Goal: Task Accomplishment & Management: Manage account settings

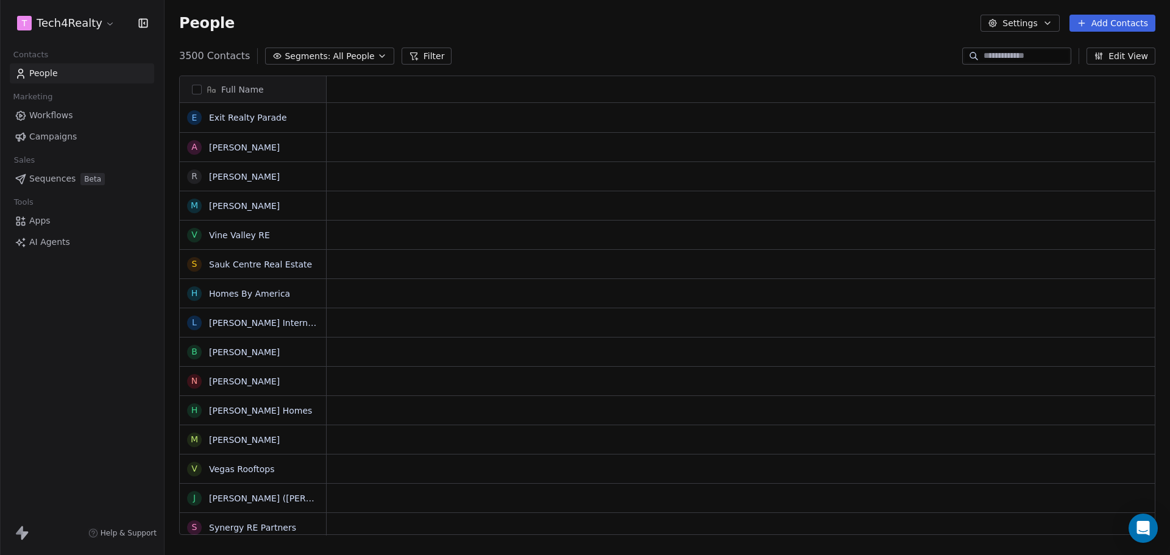
scroll to position [479, 997]
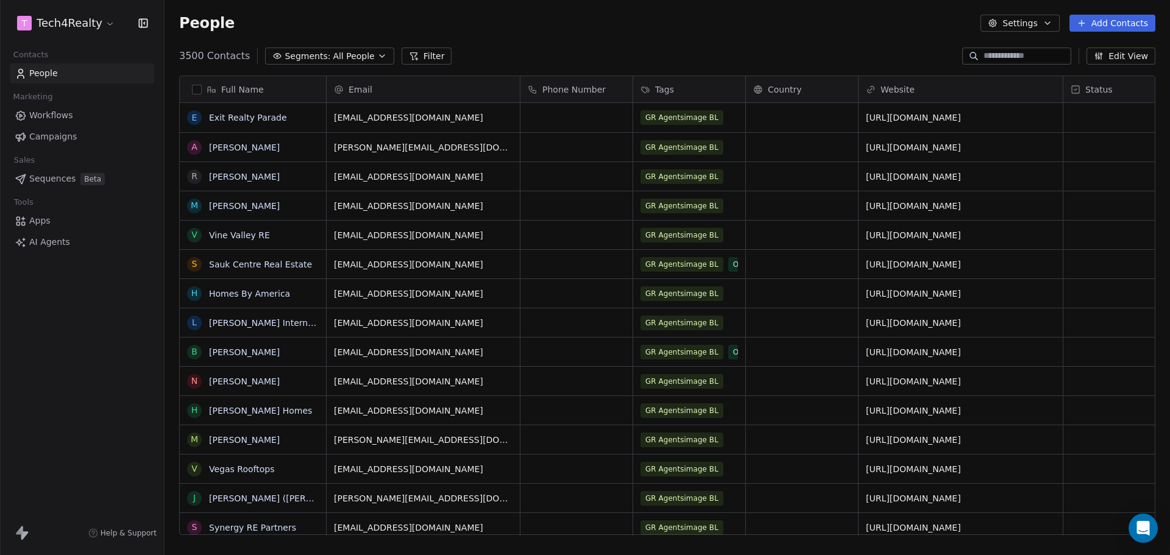
click at [65, 137] on span "Campaigns" at bounding box center [53, 136] width 48 height 13
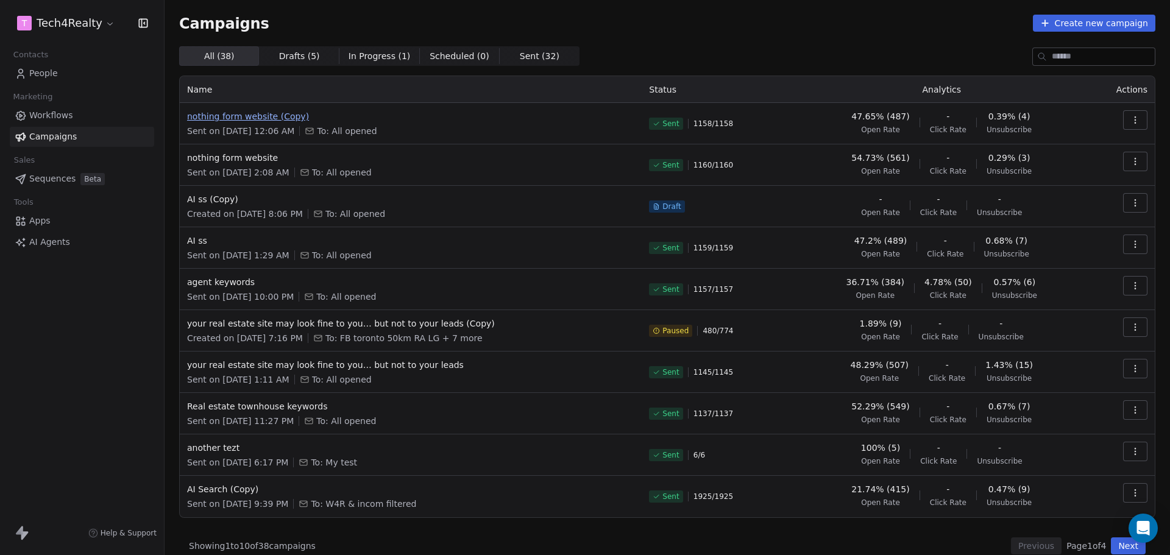
click at [242, 119] on span "nothing form website (Copy)" at bounding box center [410, 116] width 447 height 12
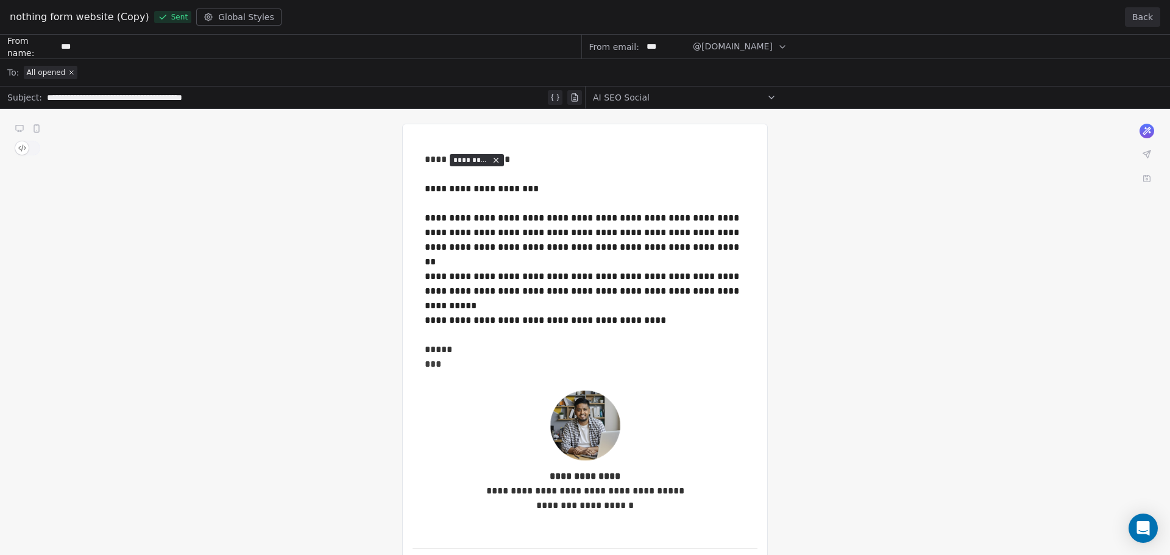
click at [1140, 15] on button "Back" at bounding box center [1142, 17] width 35 height 20
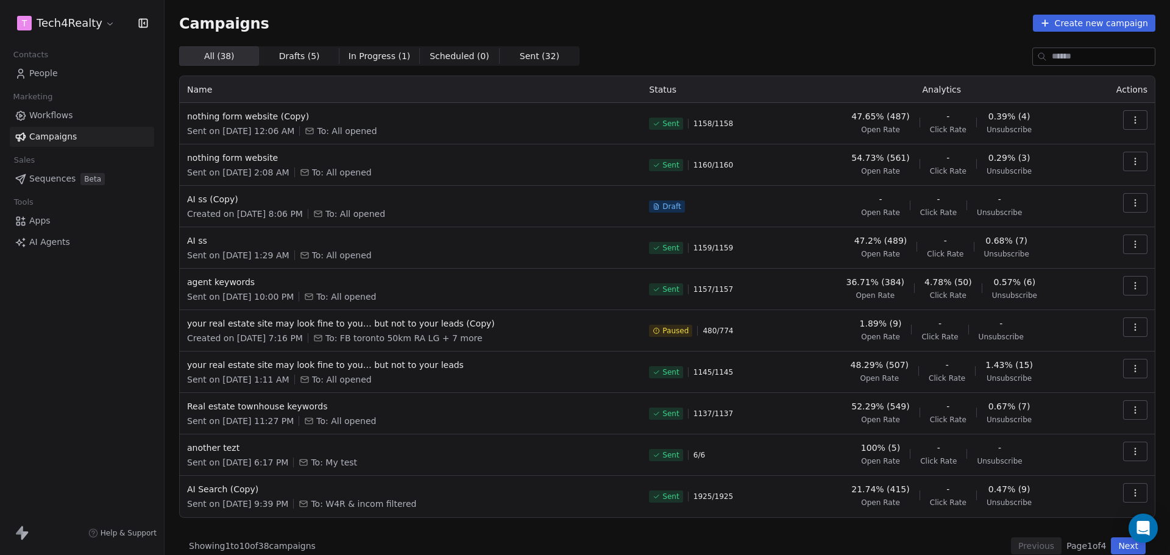
click at [96, 22] on html "T Tech4Realty Contacts People Marketing Workflows Campaigns Sales Sequences Bet…" at bounding box center [585, 277] width 1170 height 555
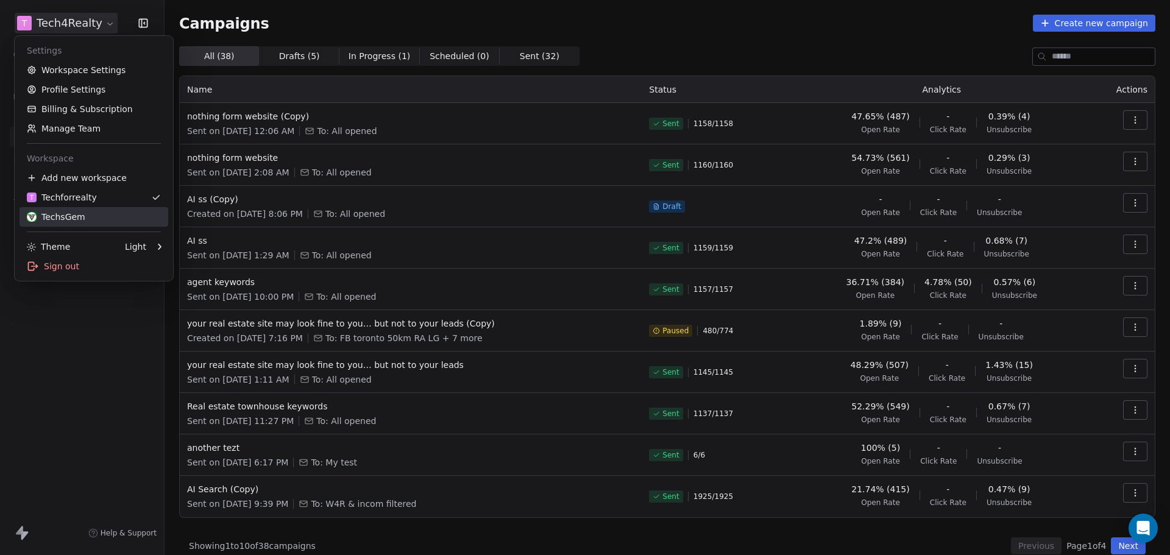
click at [68, 217] on div "TechsGem" at bounding box center [56, 217] width 59 height 12
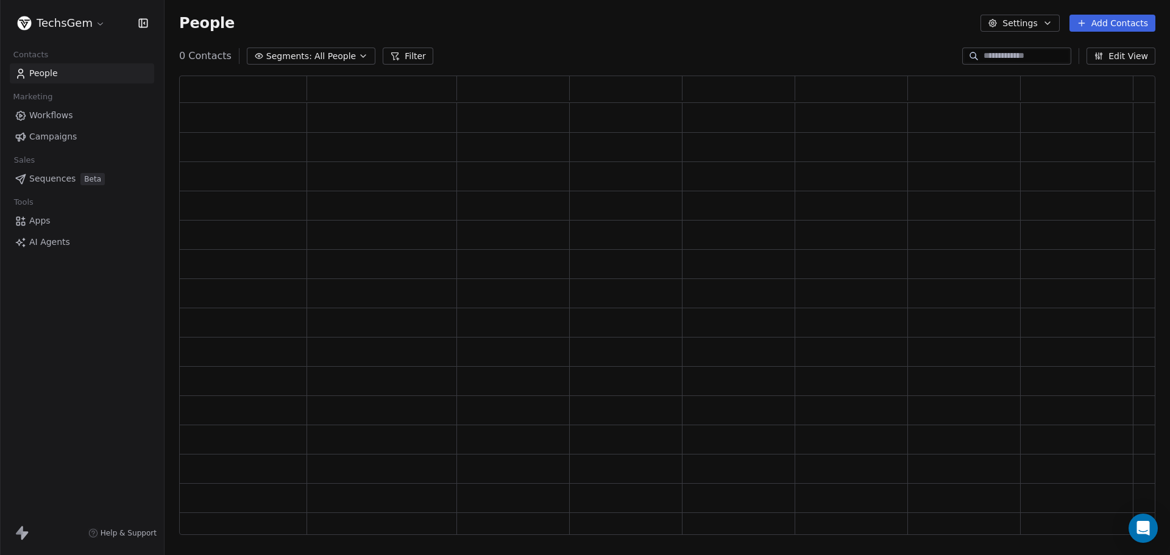
scroll to position [450, 967]
click at [62, 145] on link "Campaigns" at bounding box center [82, 137] width 144 height 20
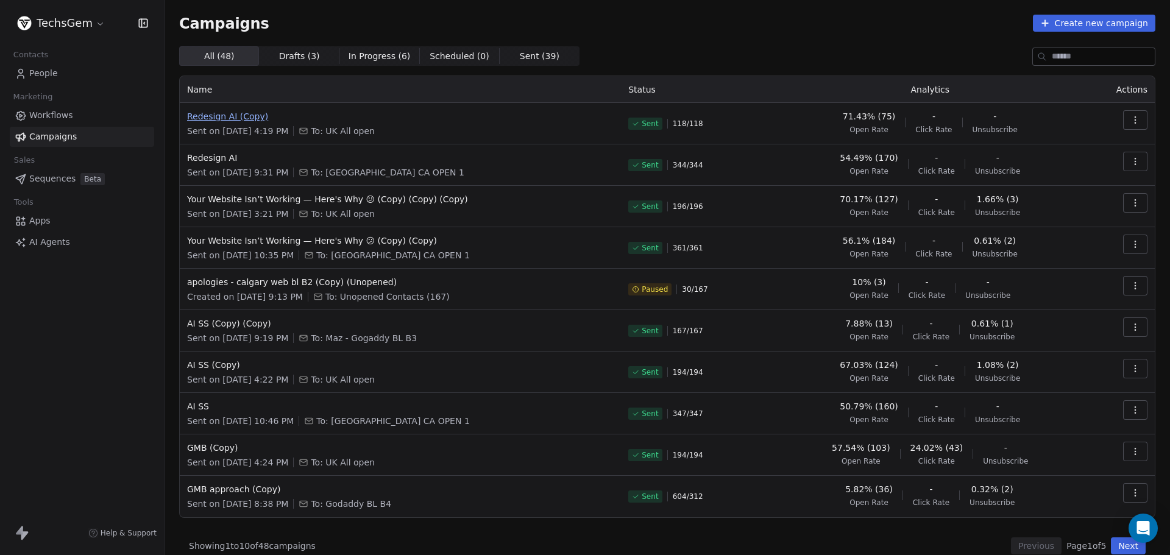
click at [242, 114] on span "Redesign AI (Copy)" at bounding box center [400, 116] width 427 height 12
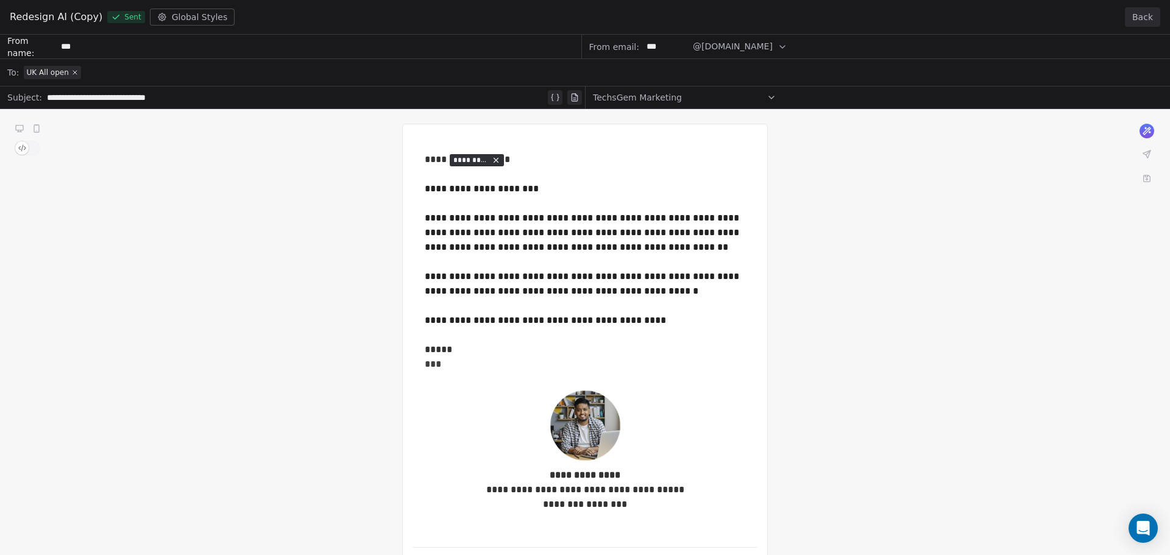
click at [1146, 22] on button "Back" at bounding box center [1142, 17] width 35 height 20
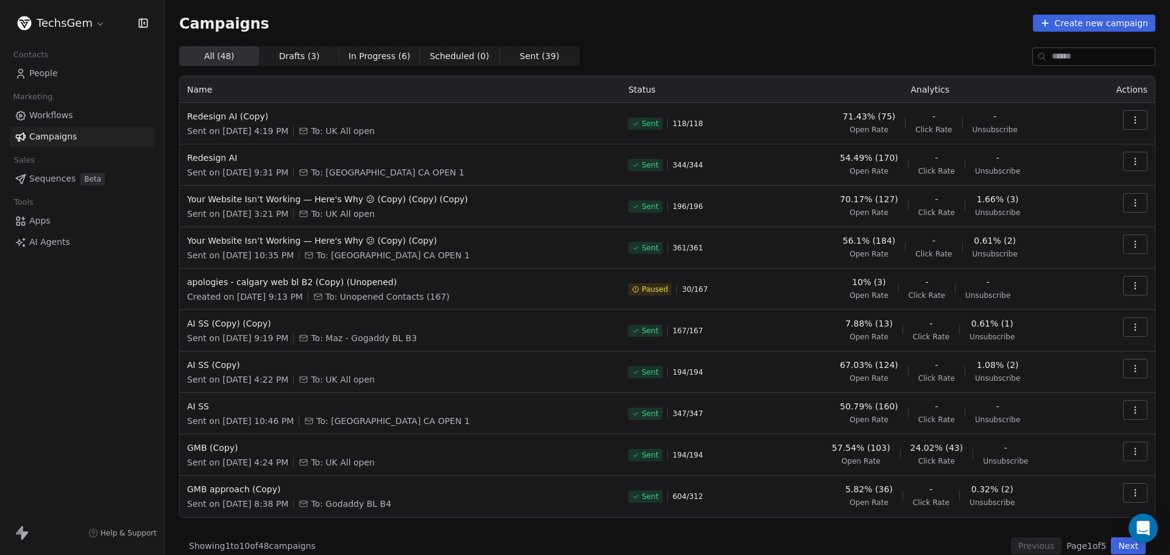
click at [619, 48] on div "All ( 48 ) All ( 48 ) Drafts ( 3 ) Drafts ( 3 ) In Progress ( 6 ) In Progress (…" at bounding box center [667, 56] width 977 height 20
drag, startPoint x: 182, startPoint y: 23, endPoint x: 285, endPoint y: 23, distance: 103.0
click at [285, 23] on div "Campaigns Create new campaign" at bounding box center [667, 23] width 977 height 17
click at [287, 23] on div "Campaigns Create new campaign" at bounding box center [667, 23] width 977 height 17
click at [49, 68] on span "People" at bounding box center [43, 73] width 29 height 13
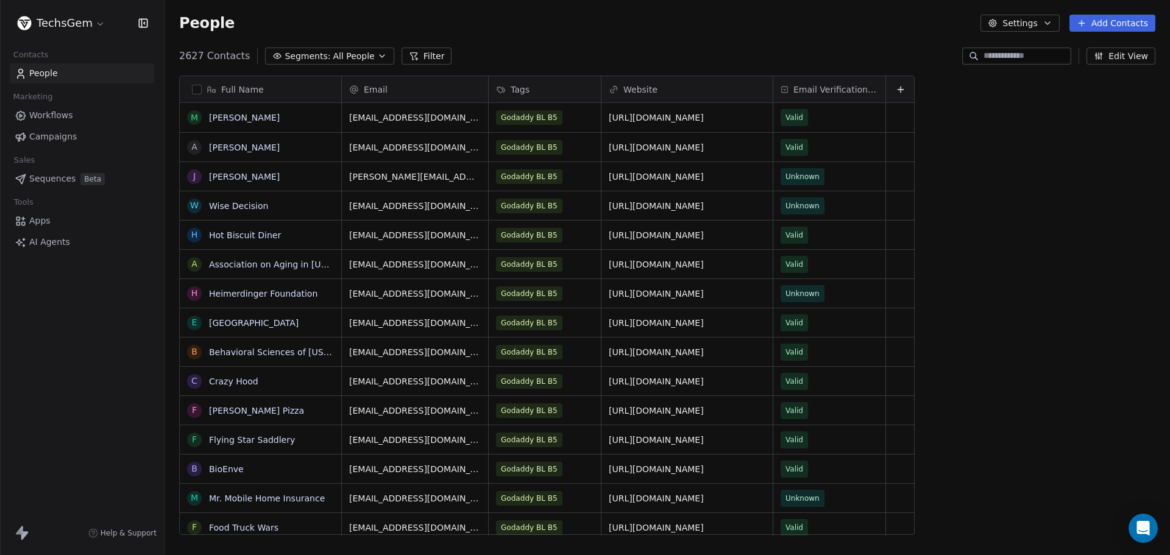
scroll to position [479, 997]
click at [418, 59] on button "Filter" at bounding box center [427, 56] width 51 height 17
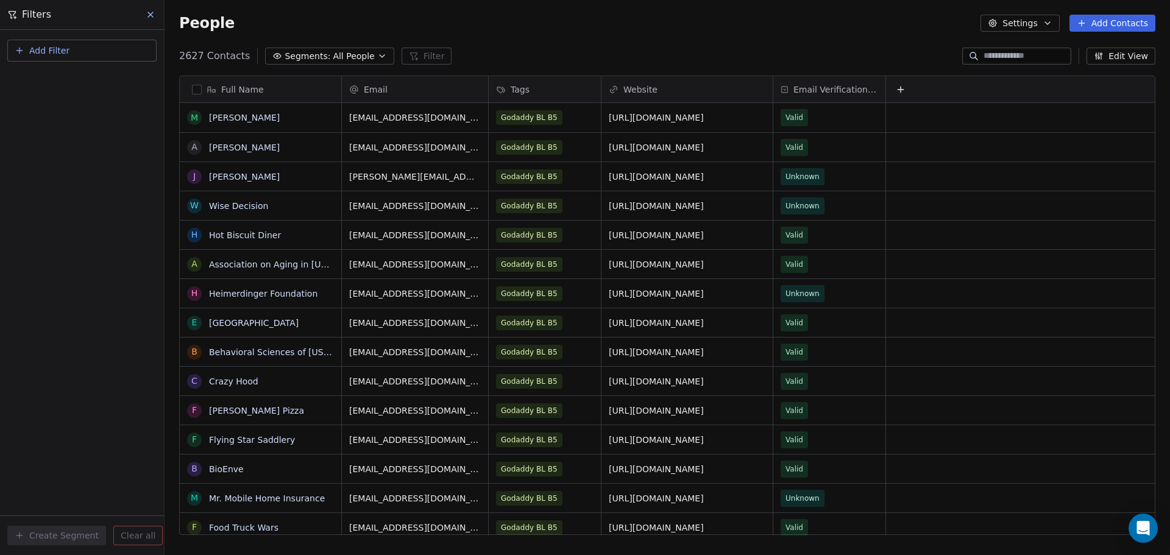
click at [78, 57] on button "Add Filter" at bounding box center [81, 51] width 149 height 22
click at [76, 99] on span "Contact activity" at bounding box center [54, 99] width 68 height 13
click at [69, 266] on html "TechsGem Contacts People Marketing Workflows Campaigns Sales Sequences Beta Too…" at bounding box center [585, 277] width 1170 height 555
click at [82, 46] on button "Add Filter" at bounding box center [81, 51] width 149 height 22
click at [72, 77] on span "Contact properties" at bounding box center [59, 79] width 79 height 13
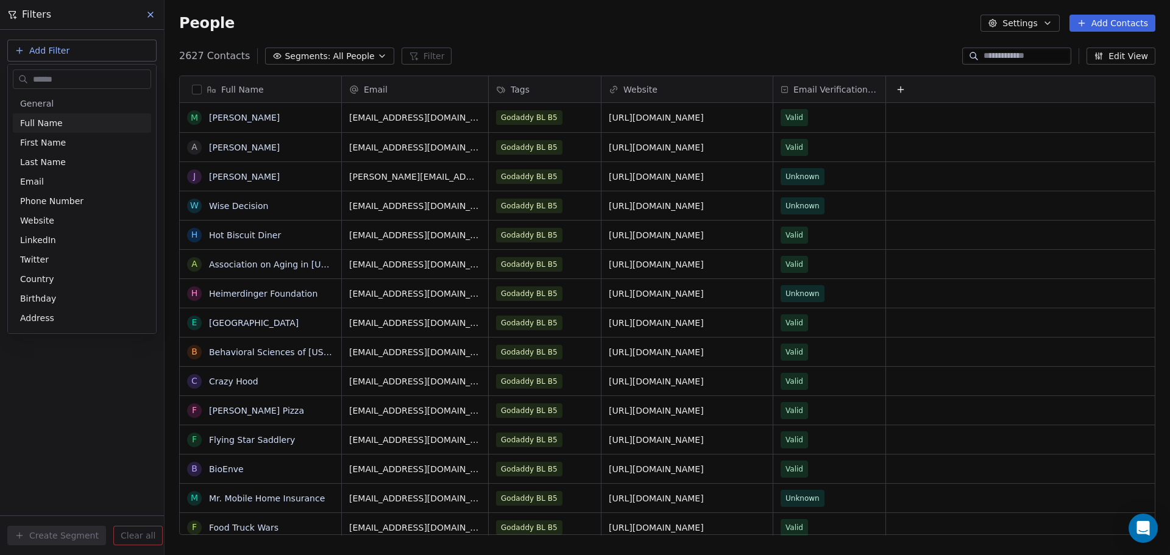
click at [73, 77] on input "text" at bounding box center [90, 80] width 120 height 18
click at [384, 19] on html "TechsGem Contacts People Marketing Workflows Campaigns Sales Sequences Beta Too…" at bounding box center [585, 277] width 1170 height 555
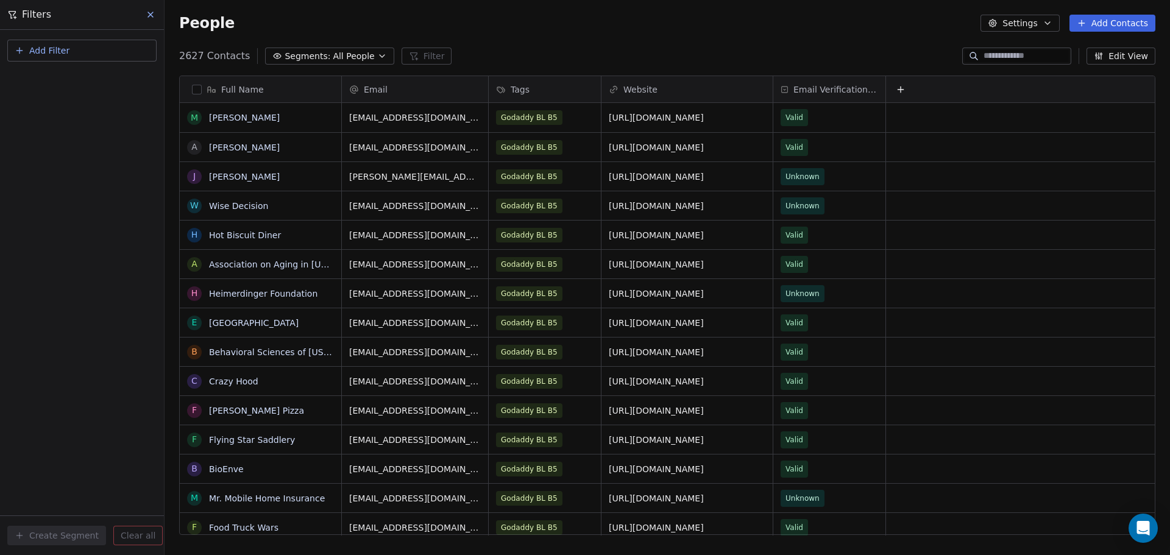
click at [310, 54] on span "Segments:" at bounding box center [308, 56] width 46 height 13
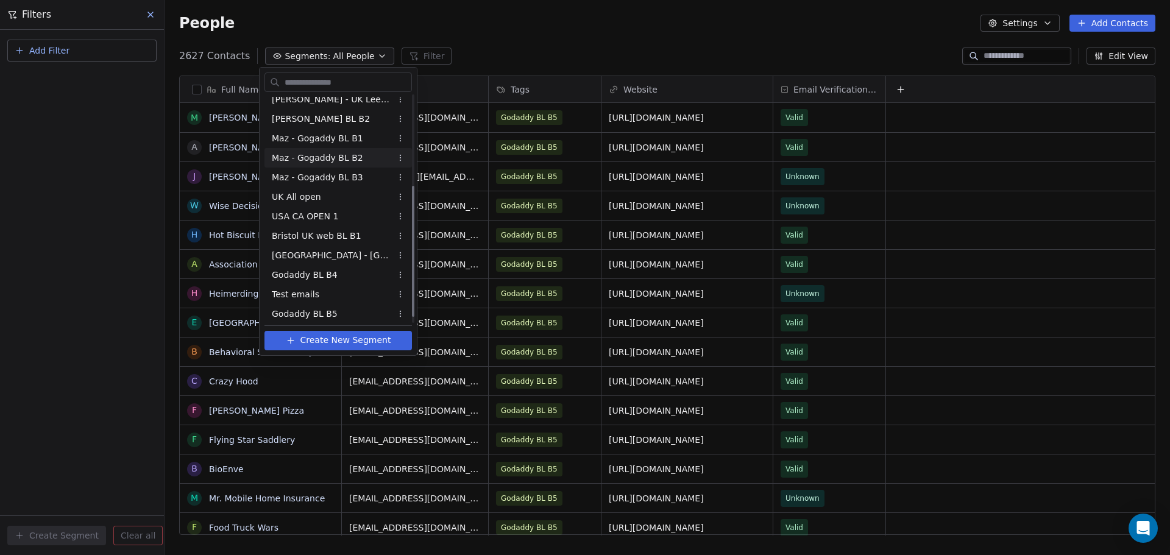
scroll to position [166, 0]
click at [316, 212] on span "USA CA OPEN 1" at bounding box center [305, 213] width 66 height 13
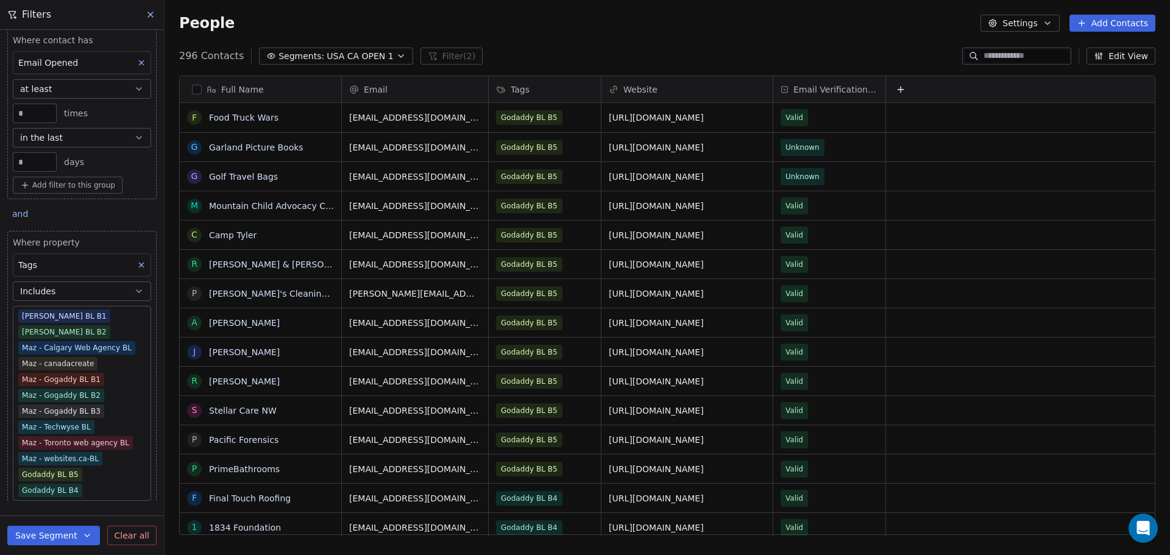
scroll to position [0, 0]
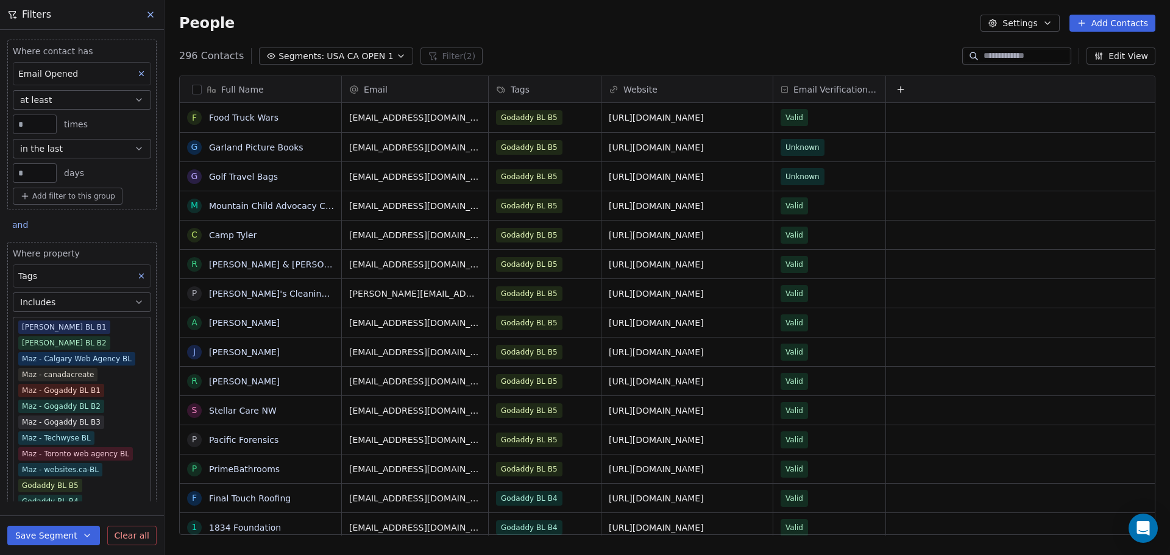
click at [43, 535] on button "Save Segment" at bounding box center [53, 536] width 93 height 20
click at [54, 508] on span "Update existing segment" at bounding box center [88, 505] width 107 height 12
click at [152, 16] on icon at bounding box center [150, 14] width 5 height 5
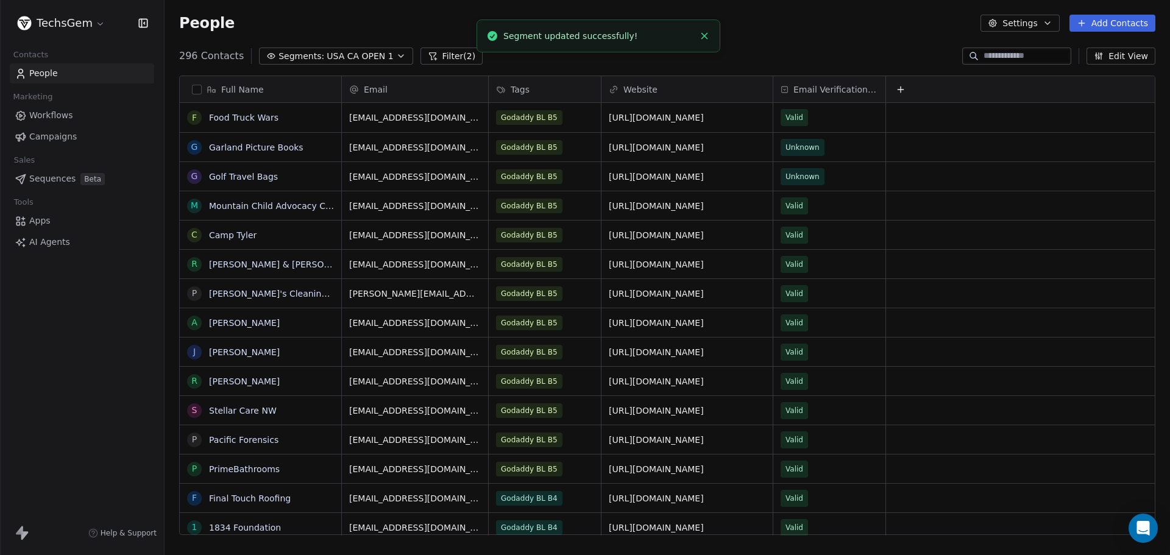
click at [426, 51] on button "Filter (2)" at bounding box center [452, 56] width 63 height 17
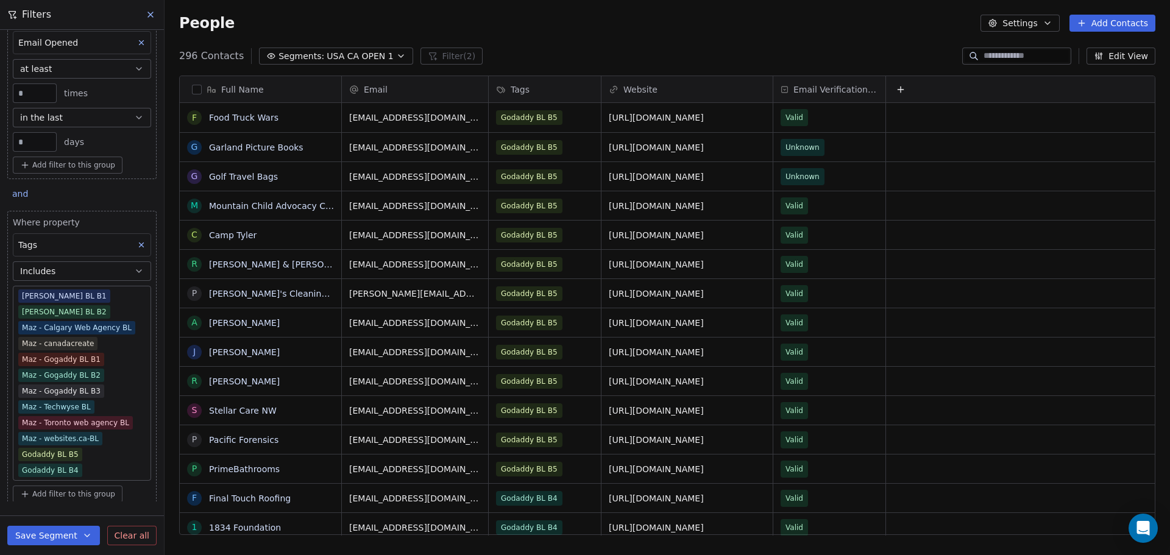
scroll to position [11, 0]
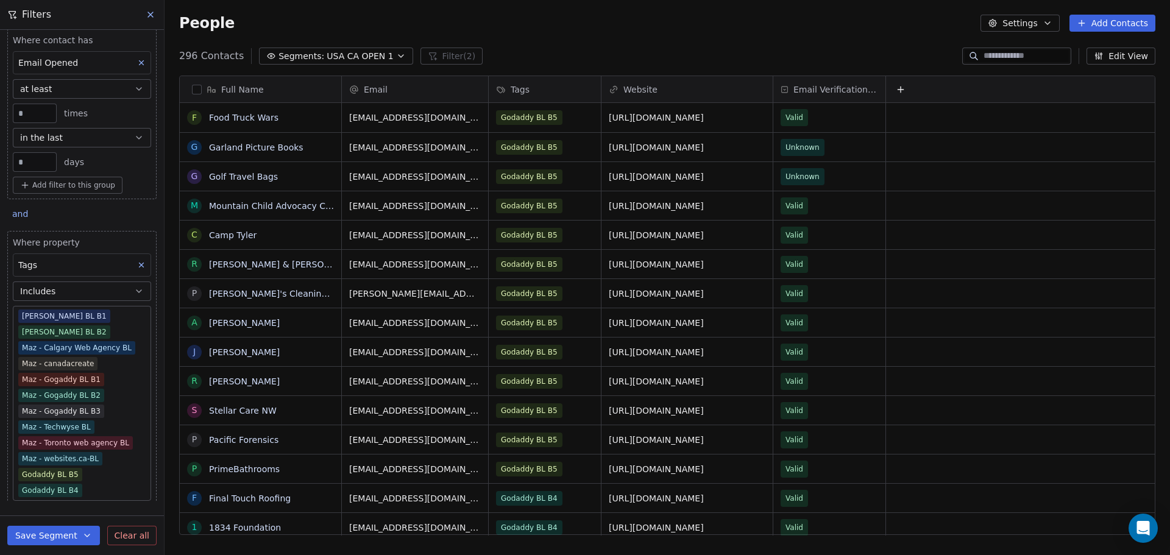
click at [155, 12] on icon at bounding box center [151, 15] width 10 height 10
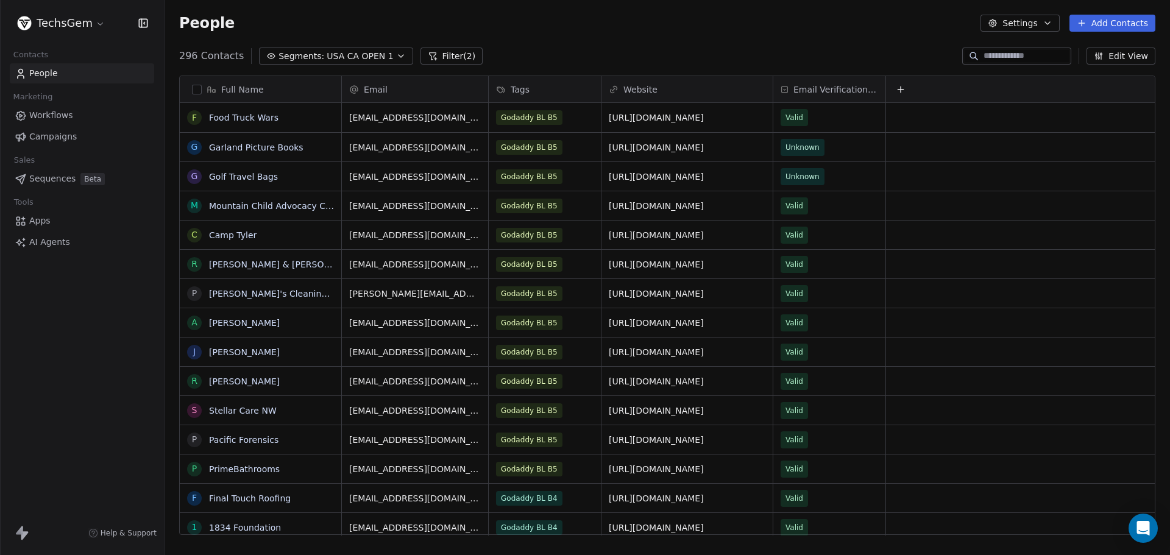
click at [308, 54] on span "Segments:" at bounding box center [302, 56] width 46 height 13
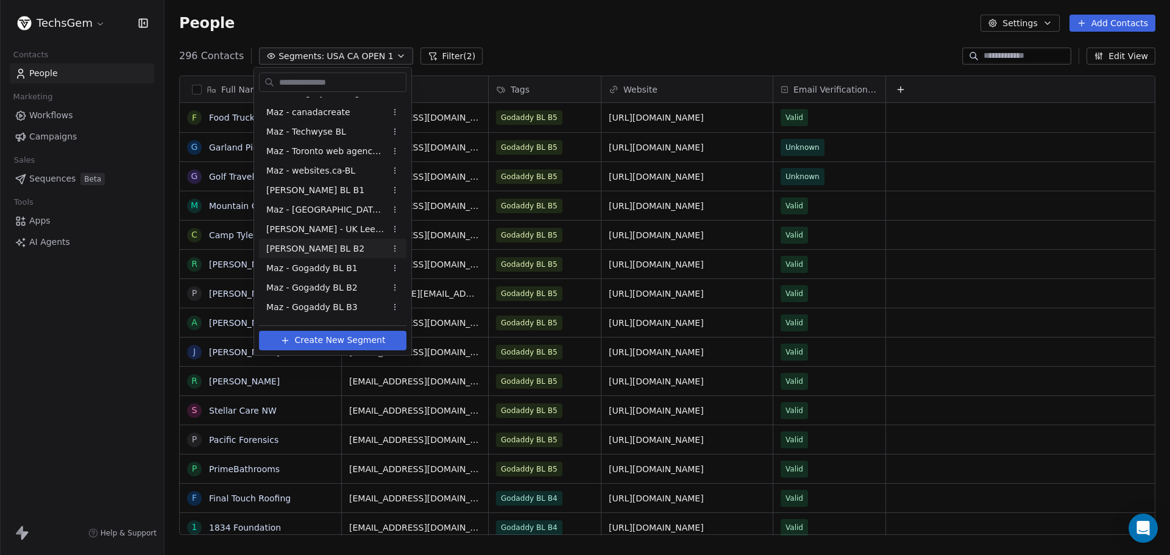
scroll to position [0, 0]
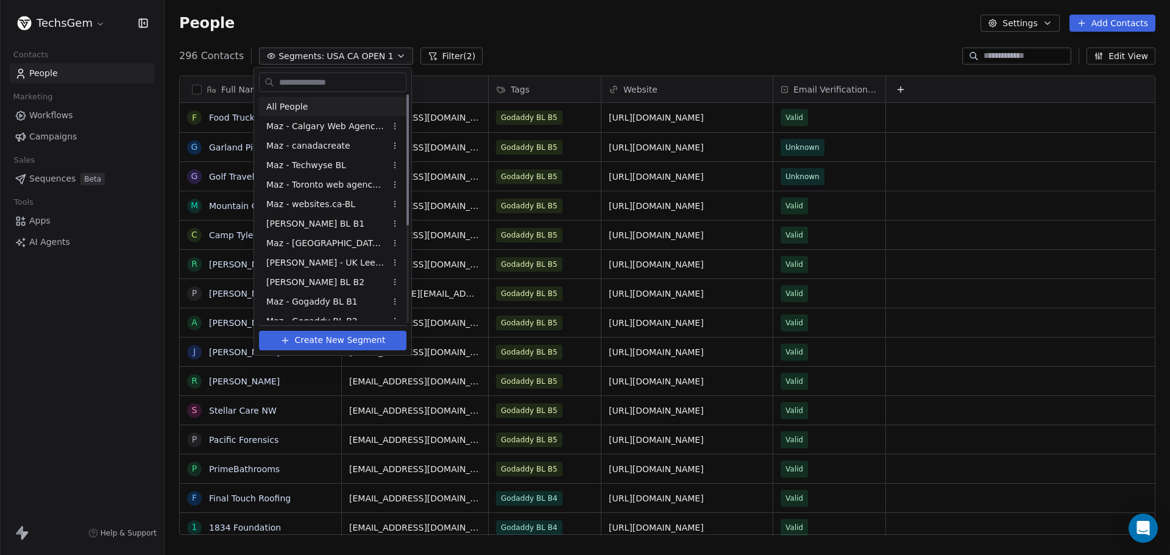
click at [521, 40] on html "TechsGem Contacts People Marketing Workflows Campaigns Sales Sequences Beta Too…" at bounding box center [585, 277] width 1170 height 555
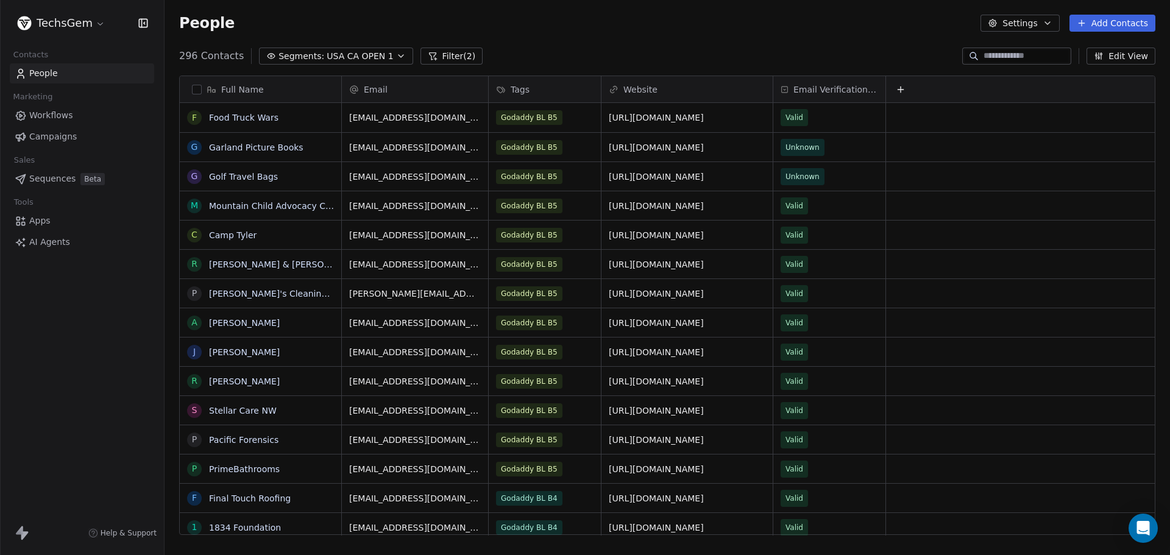
click at [428, 58] on icon at bounding box center [433, 56] width 10 height 10
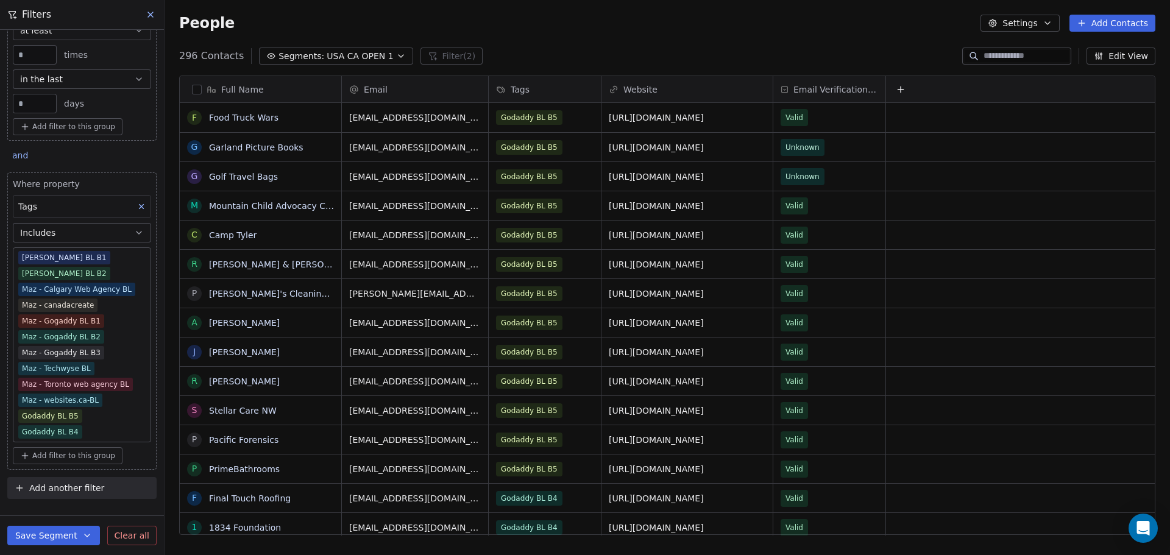
scroll to position [72, 0]
click at [127, 541] on span "Clear all" at bounding box center [132, 536] width 35 height 13
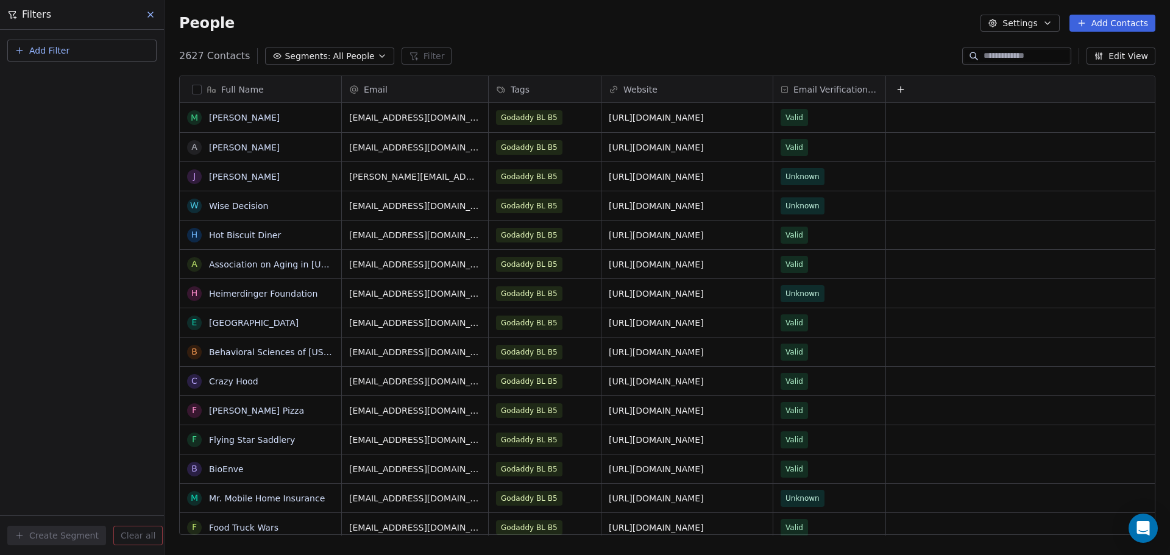
scroll to position [0, 0]
click at [333, 54] on span "All People" at bounding box center [353, 56] width 41 height 13
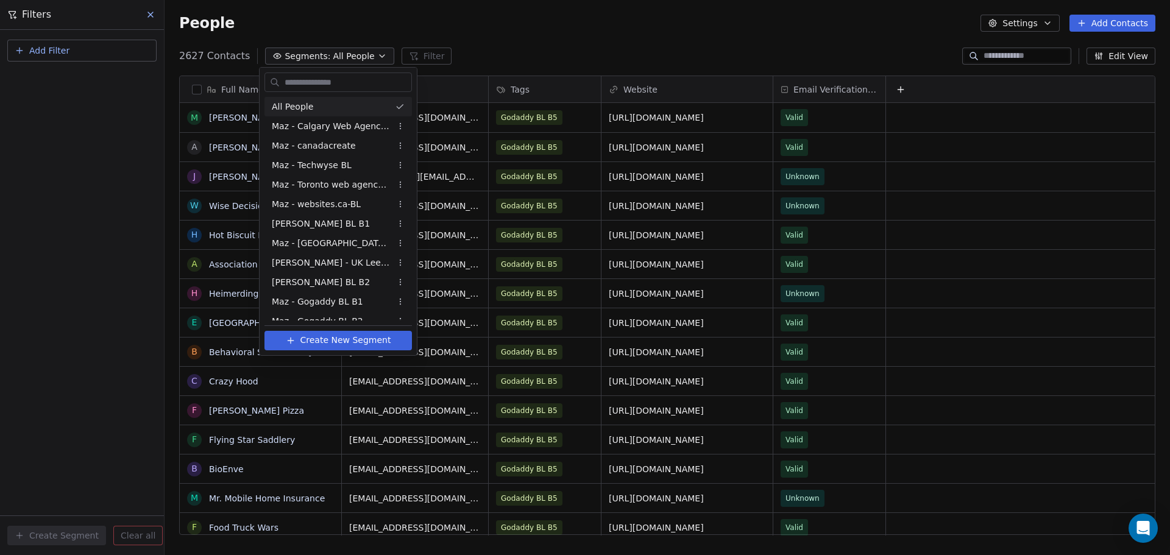
click at [503, 32] on html "TechsGem Contacts People Marketing Workflows Campaigns Sales Sequences Beta Too…" at bounding box center [585, 277] width 1170 height 555
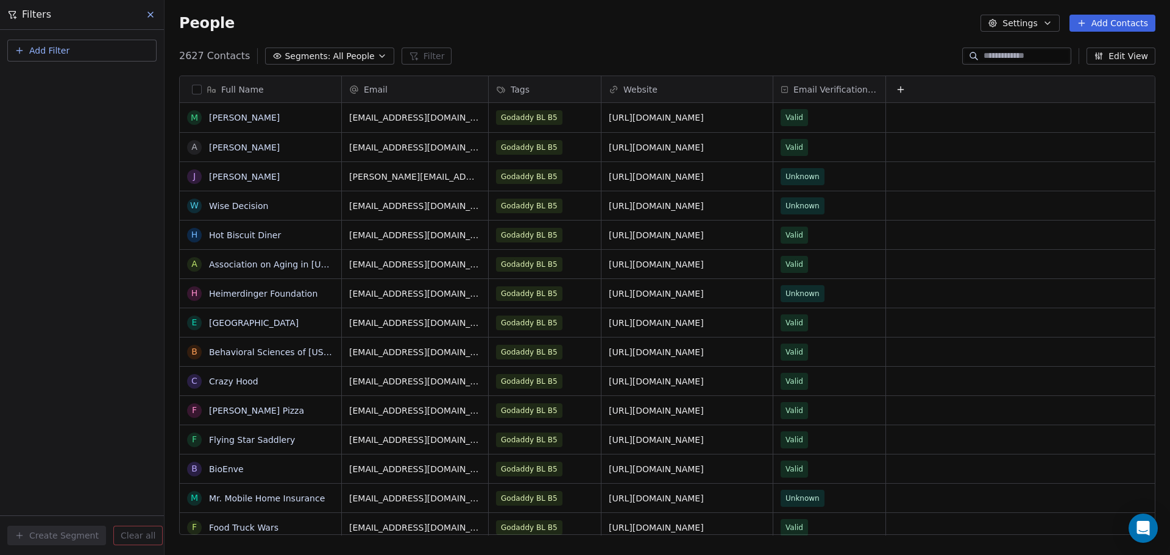
click at [77, 44] on button "Add Filter" at bounding box center [81, 51] width 149 height 22
click at [325, 52] on html "TechsGem Contacts People Marketing Workflows Campaigns Sales Sequences Beta Too…" at bounding box center [585, 277] width 1170 height 555
click at [333, 52] on span "All People" at bounding box center [353, 56] width 41 height 13
click at [501, 21] on html "TechsGem Contacts People Marketing Workflows Campaigns Sales Sequences Beta Too…" at bounding box center [585, 277] width 1170 height 555
click at [74, 47] on button "Add Filter" at bounding box center [81, 51] width 149 height 22
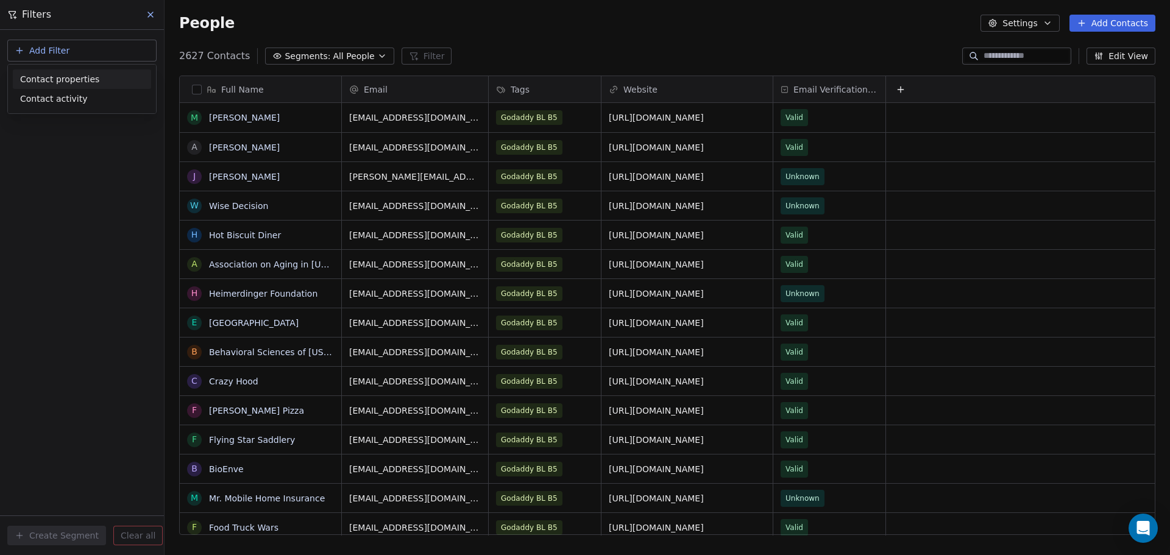
click at [51, 82] on span "Contact properties" at bounding box center [59, 79] width 79 height 13
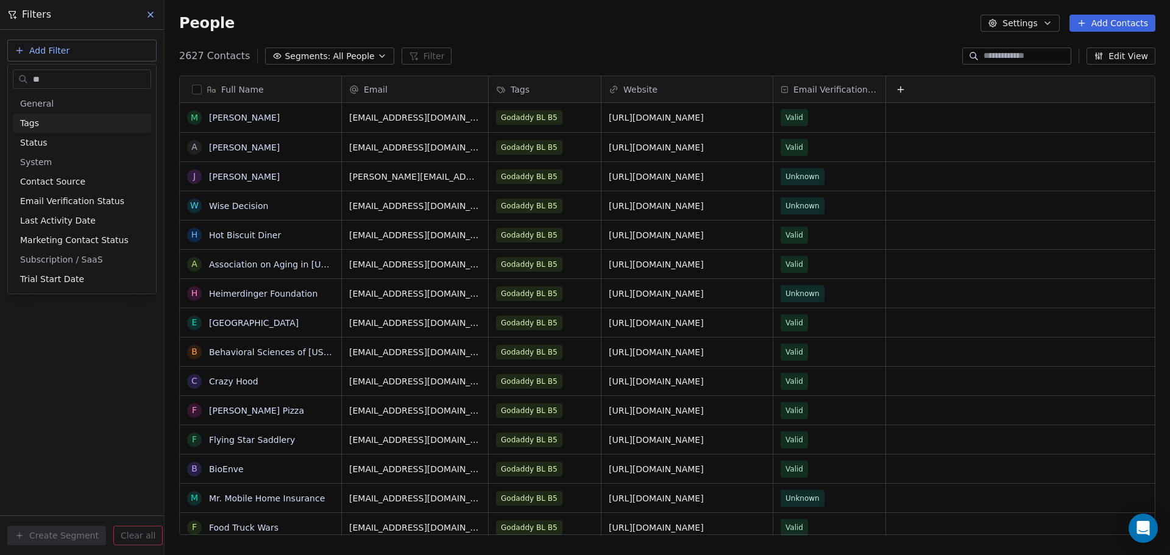
type input "**"
click at [34, 120] on span "Tags" at bounding box center [29, 123] width 19 height 12
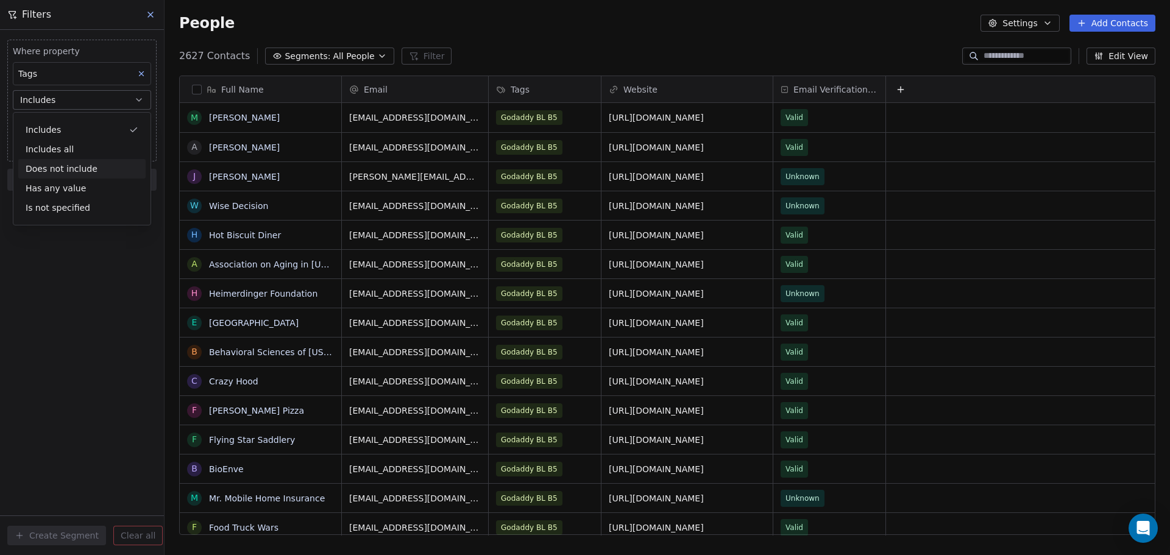
click at [82, 170] on div "Does not include" at bounding box center [81, 169] width 127 height 20
click at [70, 124] on body "TechsGem Contacts People Marketing Workflows Campaigns Sales Sequences Beta Too…" at bounding box center [585, 277] width 1170 height 555
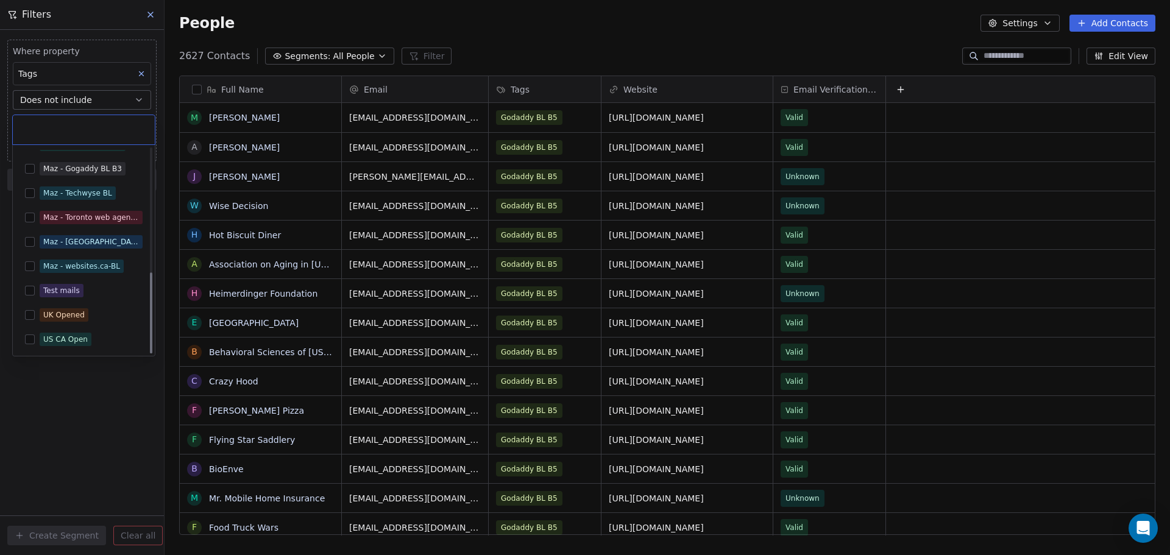
scroll to position [311, 0]
click at [28, 315] on button "Suggestions" at bounding box center [30, 315] width 10 height 10
click at [29, 338] on button "Suggestions" at bounding box center [30, 339] width 10 height 10
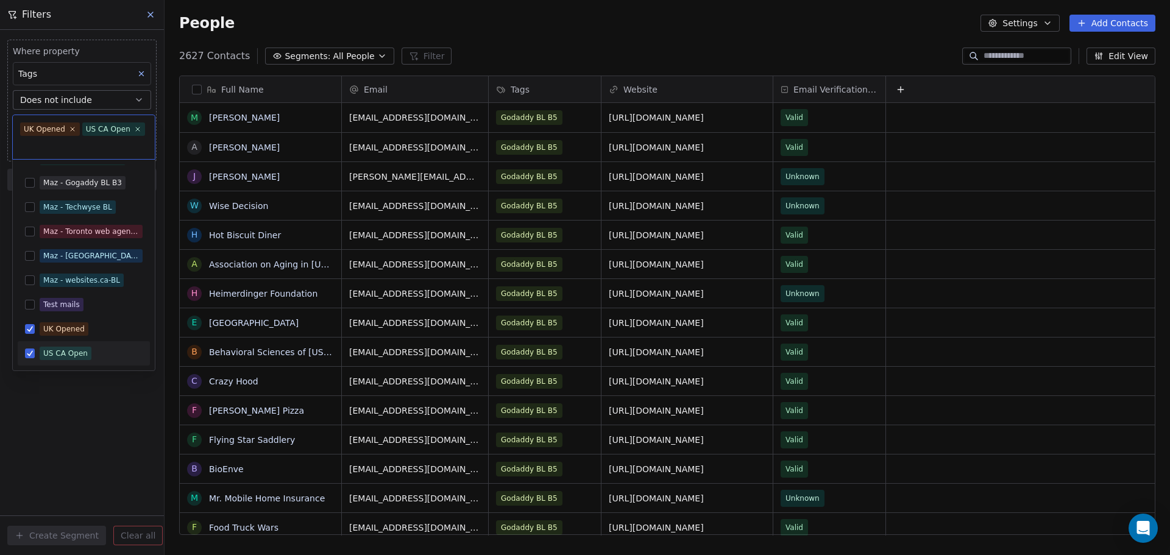
click at [87, 419] on html "TechsGem Contacts People Marketing Workflows Campaigns Sales Sequences Beta Too…" at bounding box center [585, 277] width 1170 height 555
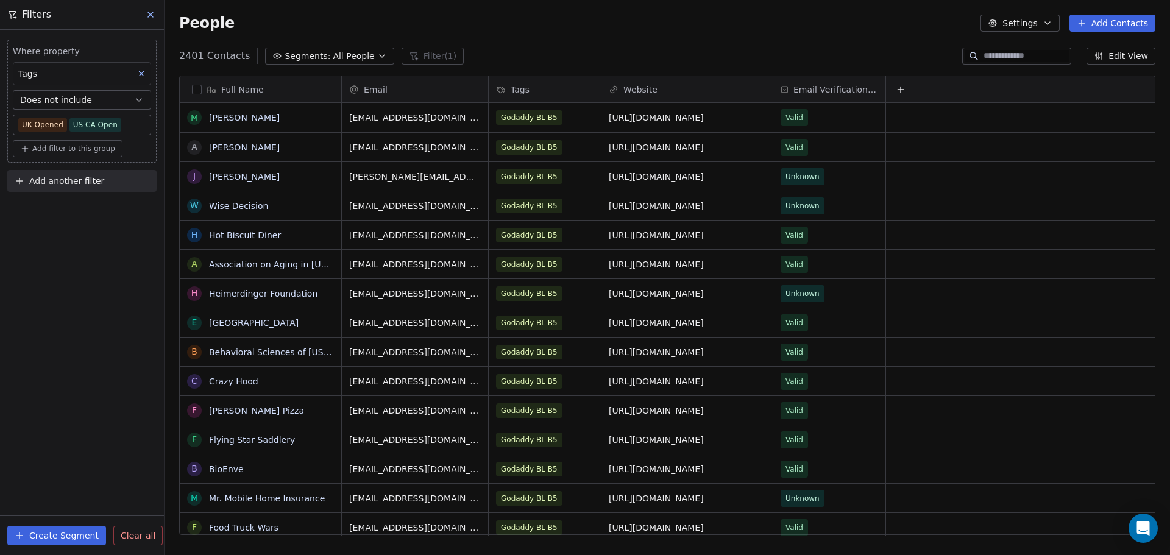
scroll to position [479, 997]
click at [126, 125] on body "TechsGem Contacts People Marketing Workflows Campaigns Sales Sequences Beta Too…" at bounding box center [585, 277] width 1170 height 555
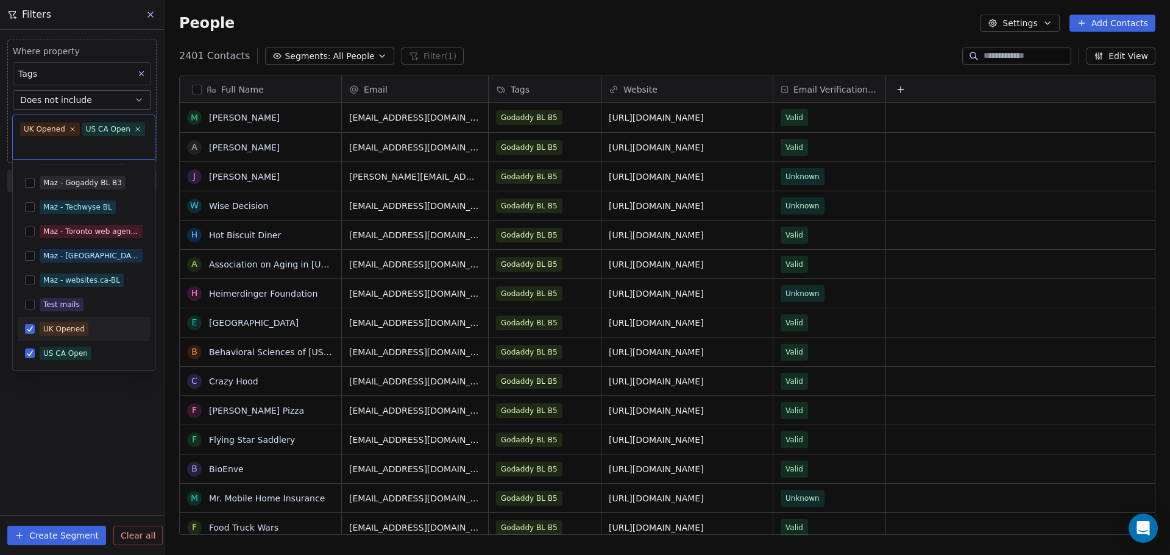
click at [32, 335] on div "UK Opened" at bounding box center [84, 329] width 132 height 20
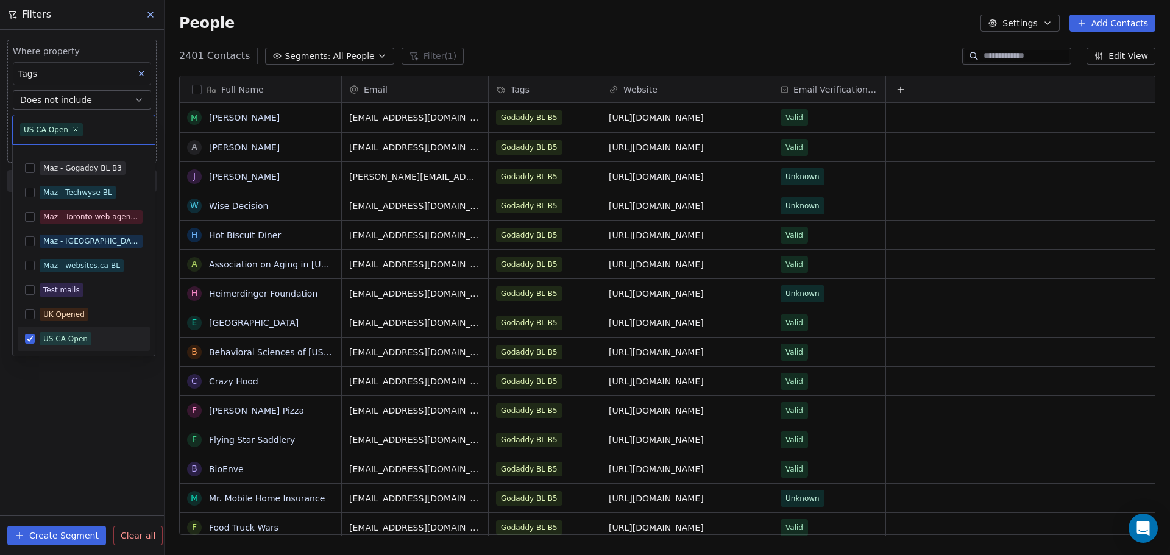
click at [29, 340] on button "Suggestions" at bounding box center [30, 339] width 10 height 10
click at [34, 386] on html "TechsGem Contacts People Marketing Workflows Campaigns Sales Sequences Beta Too…" at bounding box center [585, 277] width 1170 height 555
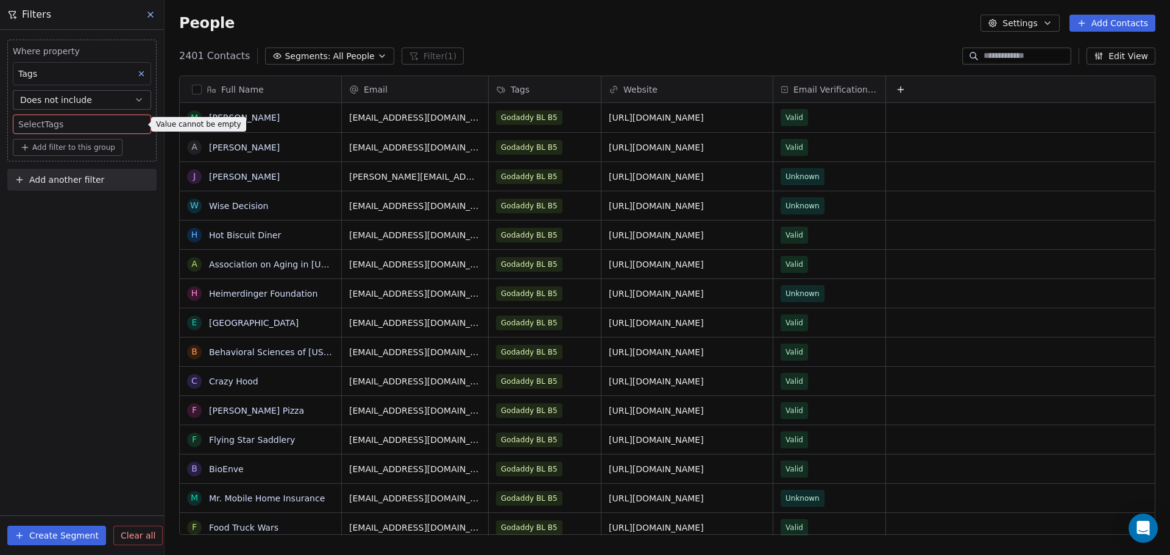
click at [69, 301] on div "Where property Tags Does not include Select Tags Add filter to this group Add a…" at bounding box center [82, 292] width 164 height 525
click at [84, 126] on body "TechsGem Contacts People Marketing Workflows Campaigns Sales Sequences Beta Too…" at bounding box center [585, 277] width 1170 height 555
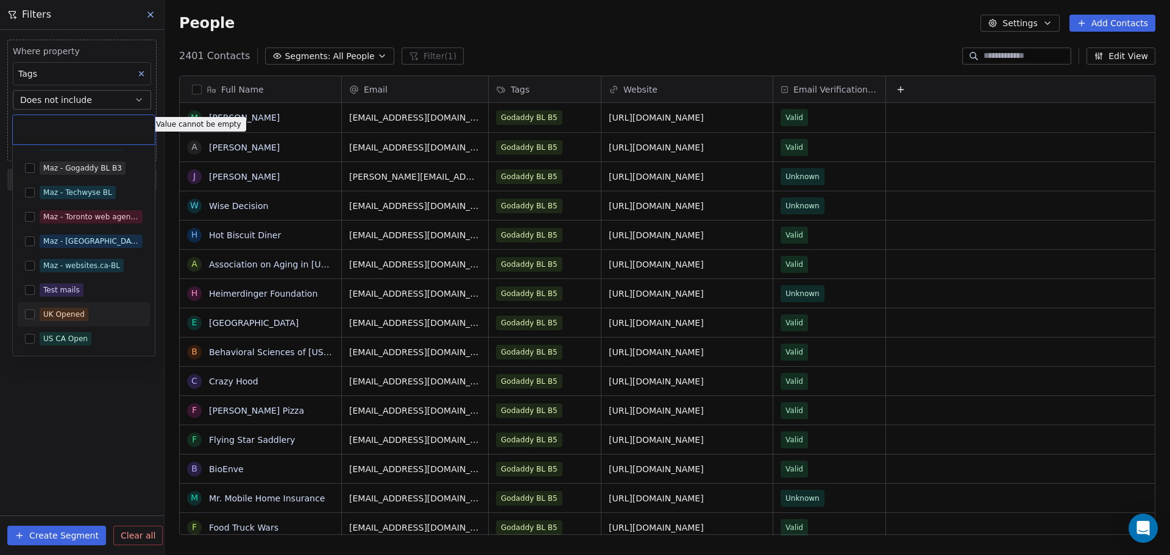
click at [29, 314] on button "Suggestions" at bounding box center [30, 315] width 10 height 10
click at [32, 338] on button "Suggestions" at bounding box center [30, 339] width 10 height 10
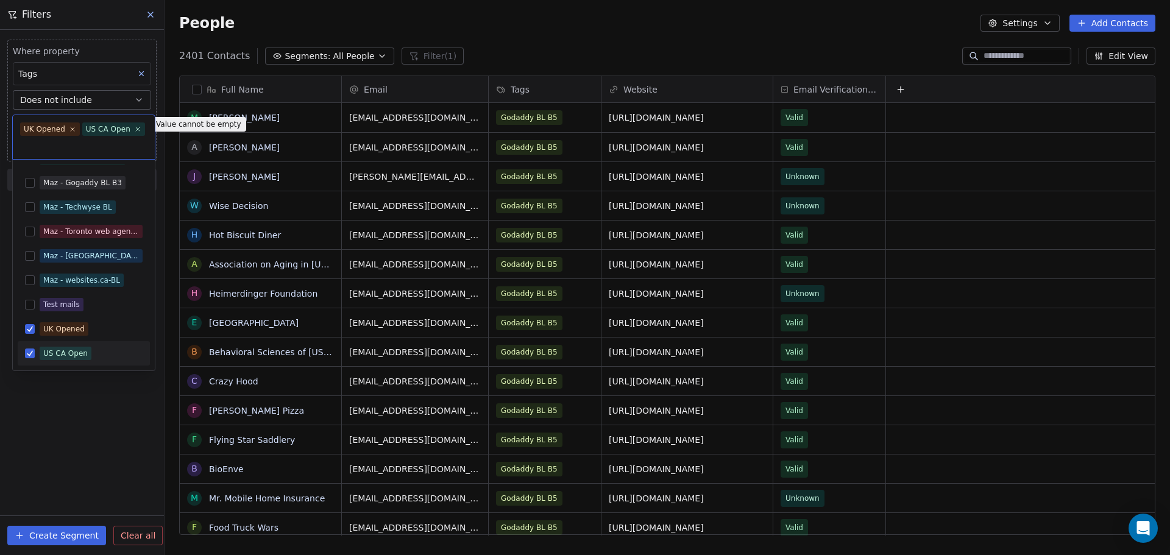
click at [50, 406] on html "TechsGem Contacts People Marketing Workflows Campaigns Sales Sequences Beta Too…" at bounding box center [585, 277] width 1170 height 555
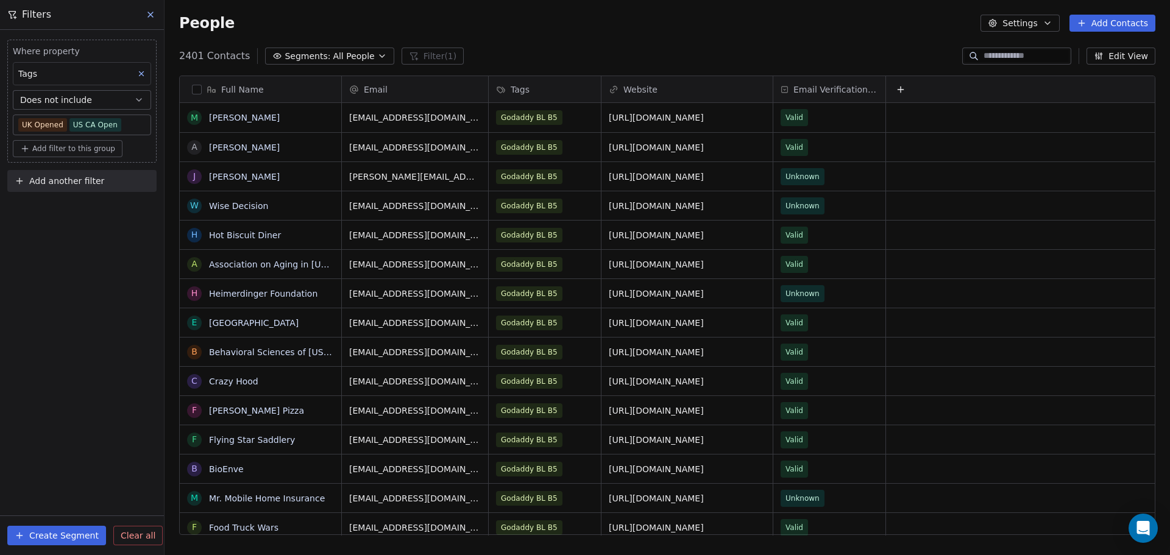
click at [132, 541] on span "Clear all" at bounding box center [138, 536] width 35 height 13
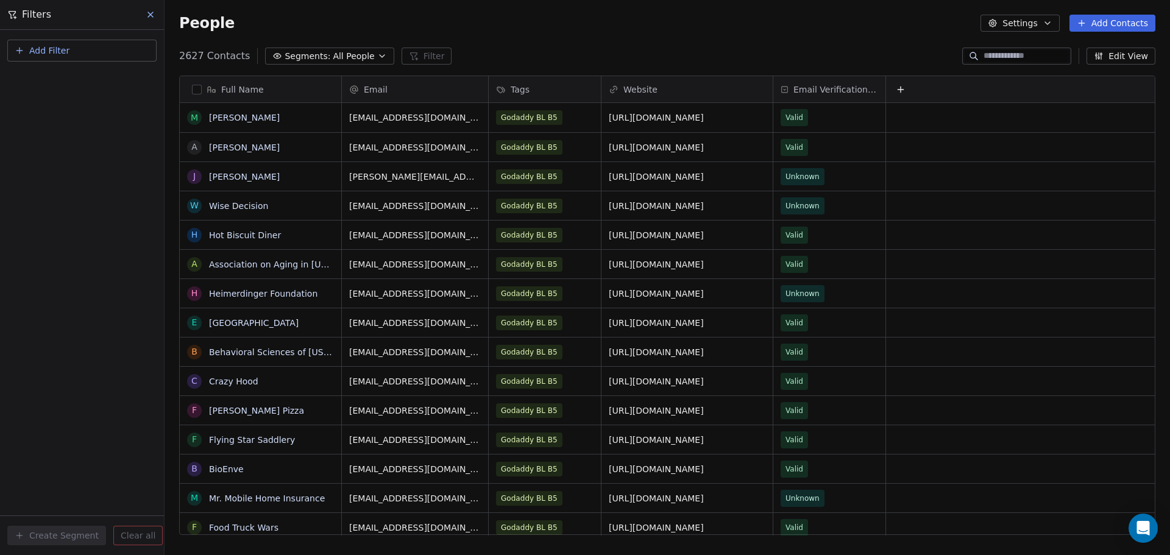
click at [377, 55] on icon "button" at bounding box center [382, 56] width 10 height 10
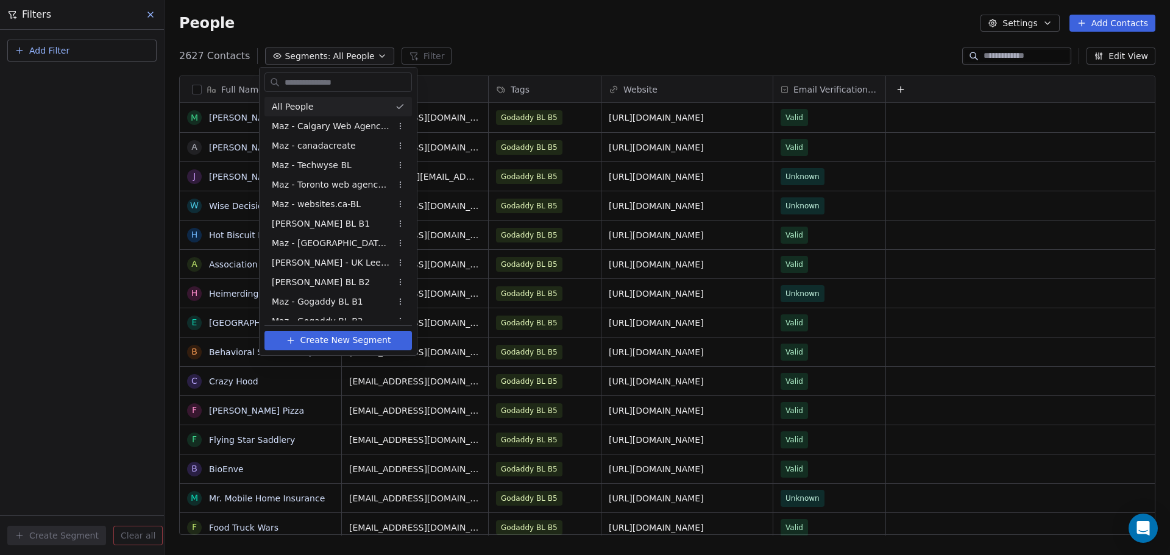
click at [505, 40] on html "TechsGem Contacts People Marketing Workflows Campaigns Sales Sequences Beta Too…" at bounding box center [585, 277] width 1170 height 555
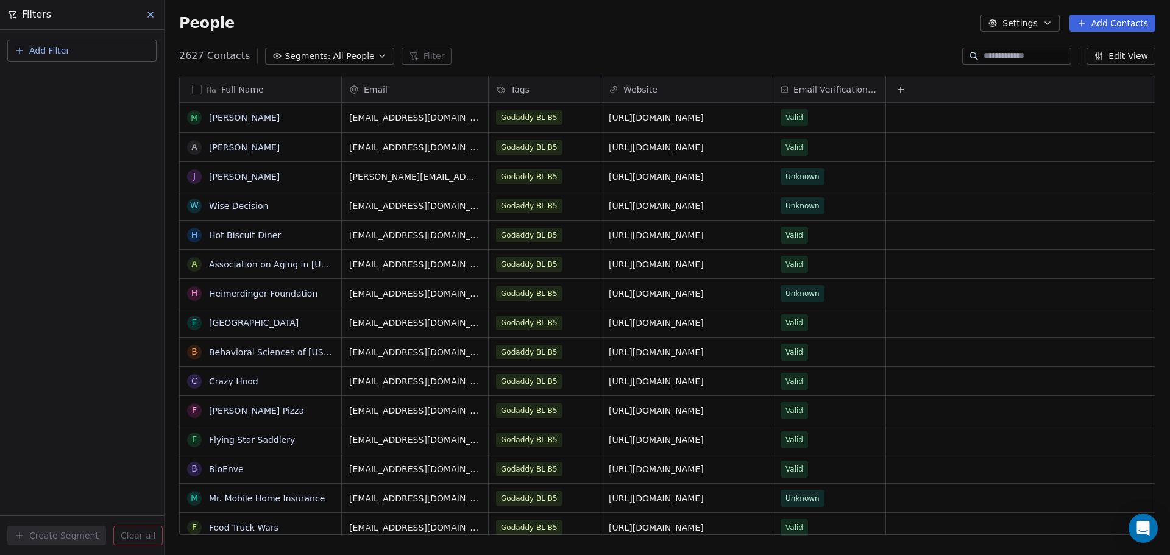
click at [85, 48] on button "Add Filter" at bounding box center [81, 51] width 149 height 22
click at [79, 80] on span "Contact properties" at bounding box center [59, 79] width 79 height 13
type input "***"
click at [64, 121] on div "Tags" at bounding box center [82, 123] width 124 height 12
click at [73, 170] on div "Does not include" at bounding box center [81, 169] width 127 height 20
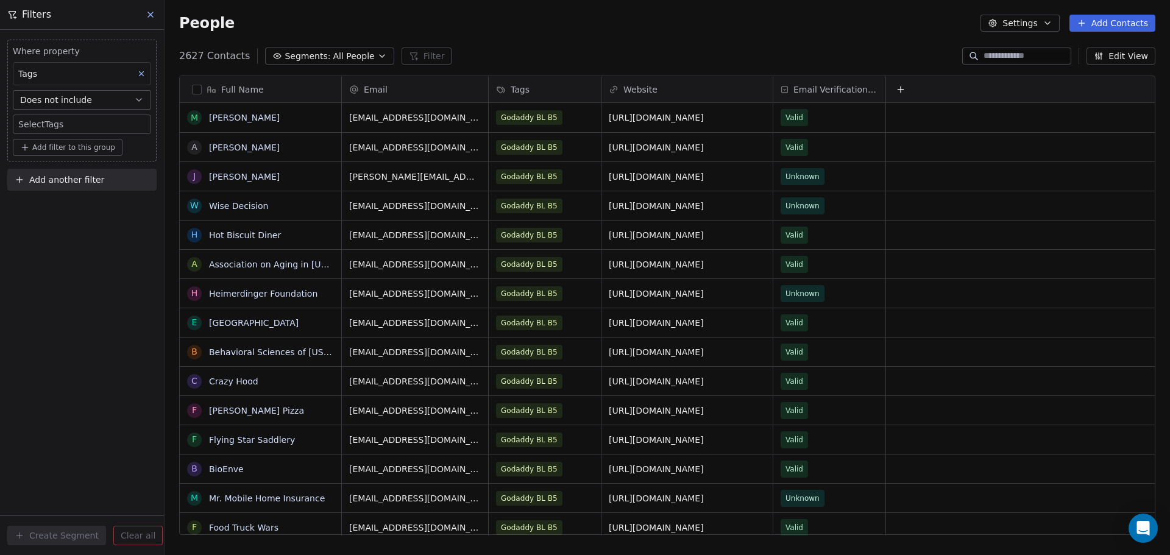
click at [57, 121] on body "TechsGem Contacts People Marketing Workflows Campaigns Sales Sequences Beta Too…" at bounding box center [585, 277] width 1170 height 555
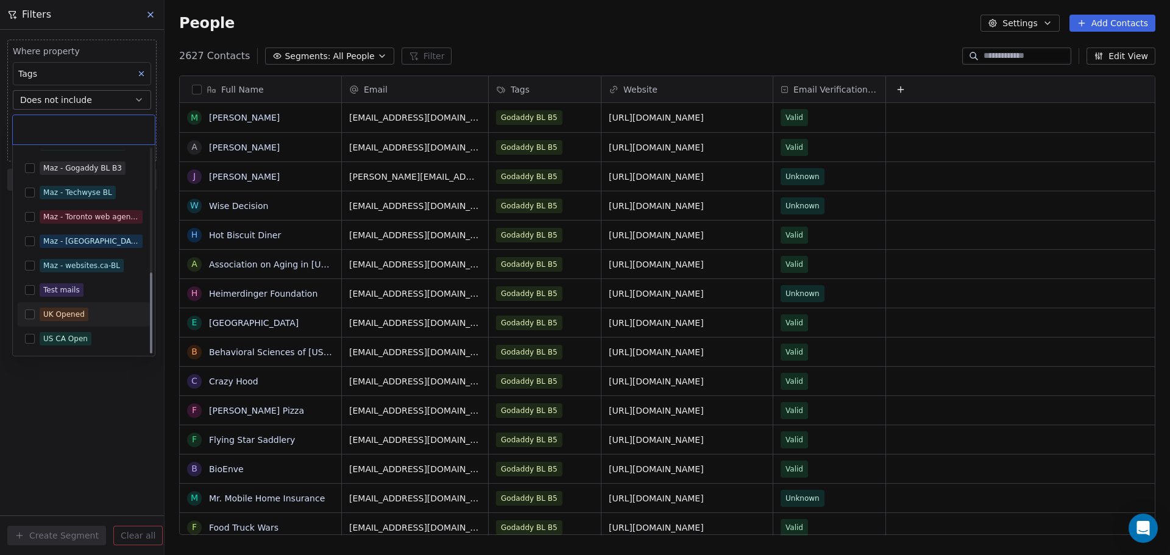
click at [28, 318] on button "Suggestions" at bounding box center [30, 315] width 10 height 10
click at [32, 340] on button "Suggestions" at bounding box center [30, 339] width 10 height 10
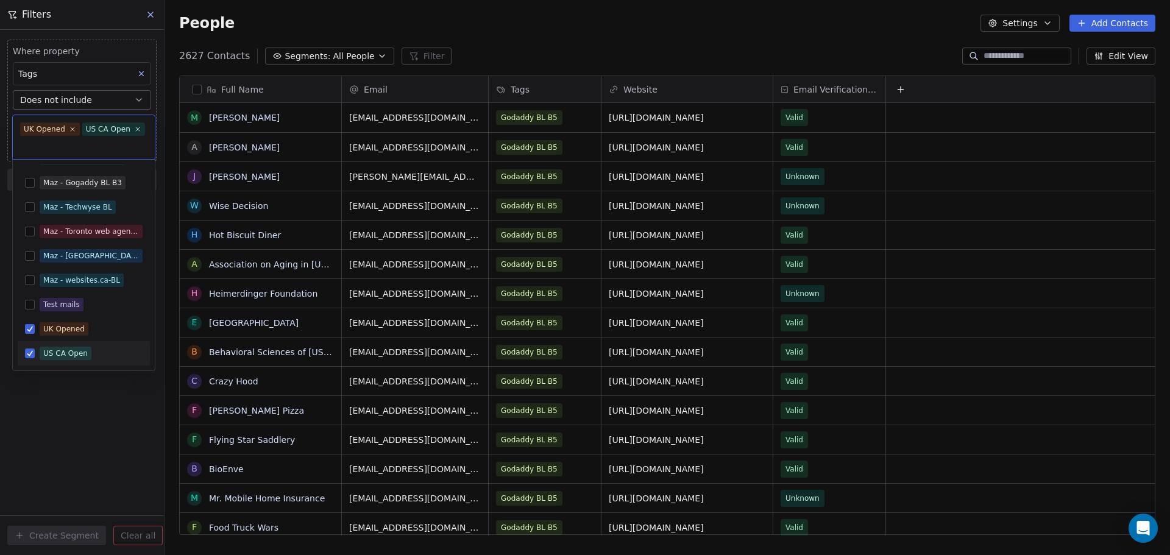
click at [76, 433] on html "TechsGem Contacts People Marketing Workflows Campaigns Sales Sequences Beta Too…" at bounding box center [585, 277] width 1170 height 555
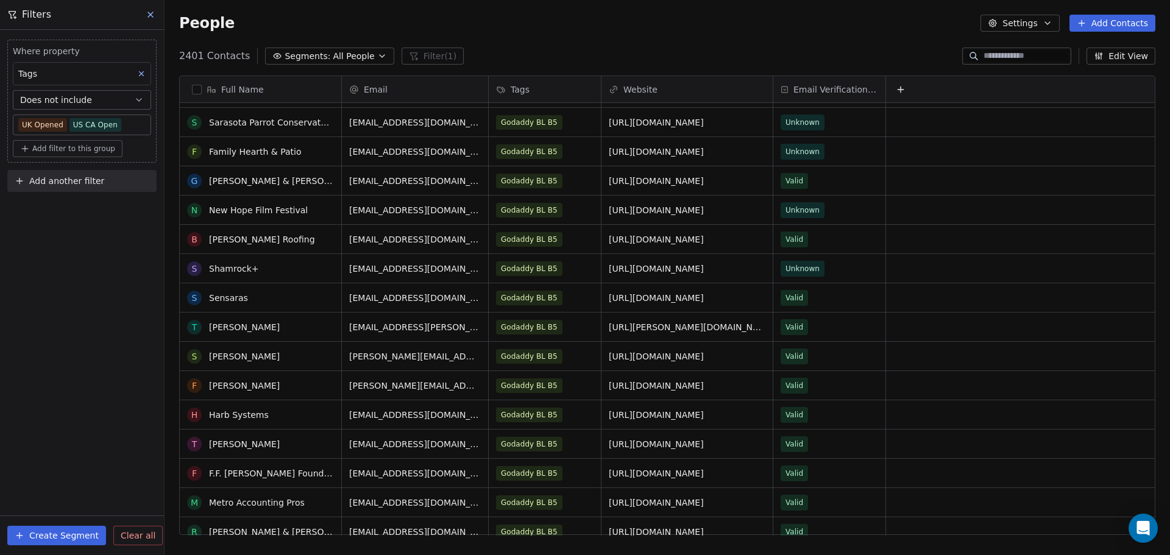
scroll to position [0, 0]
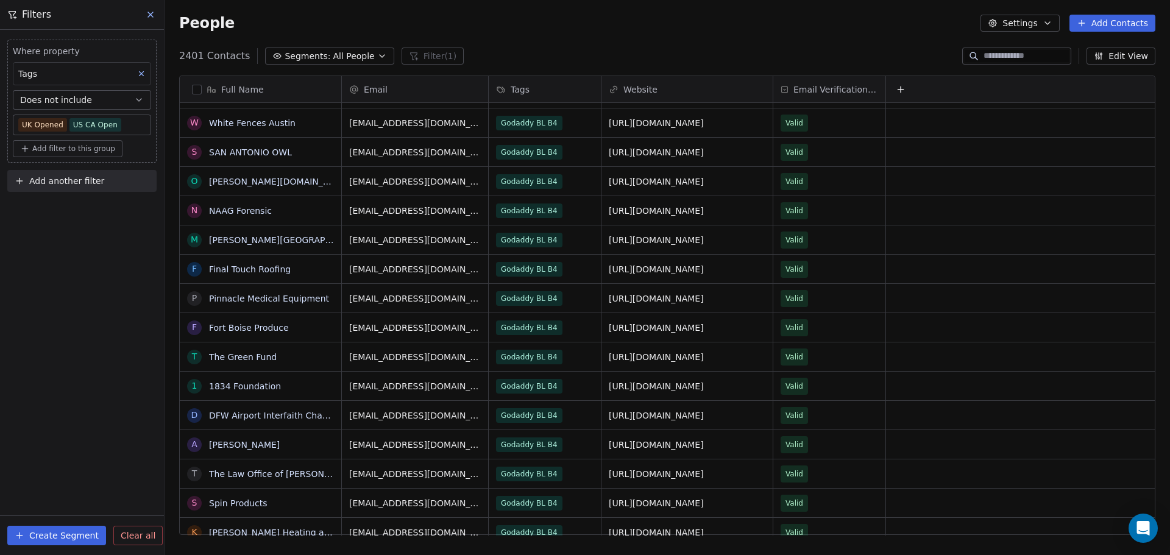
click at [135, 532] on span "Clear all" at bounding box center [138, 536] width 35 height 13
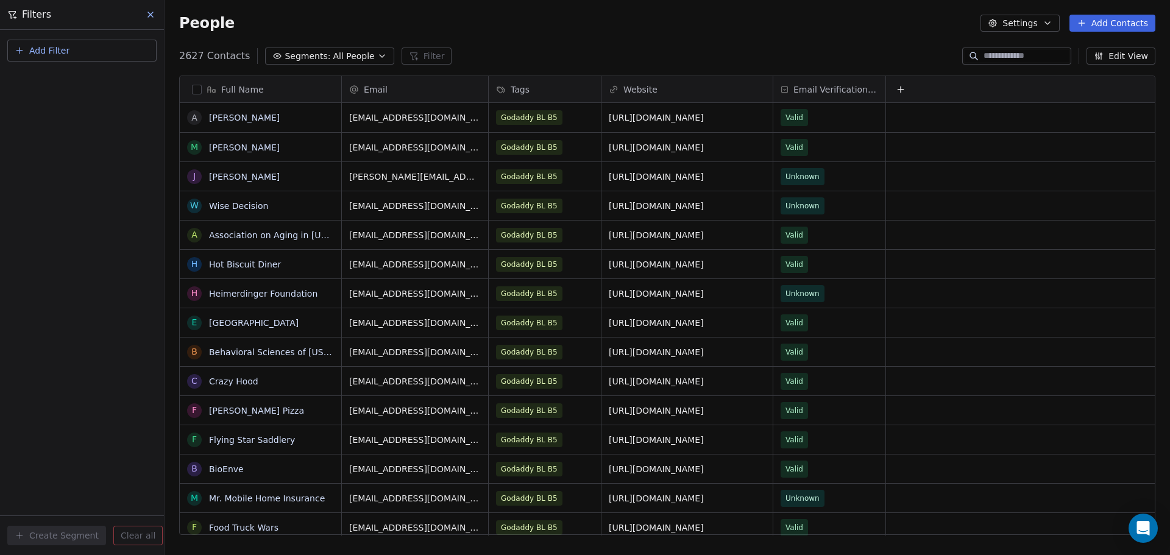
click at [315, 57] on span "Segments:" at bounding box center [308, 56] width 46 height 13
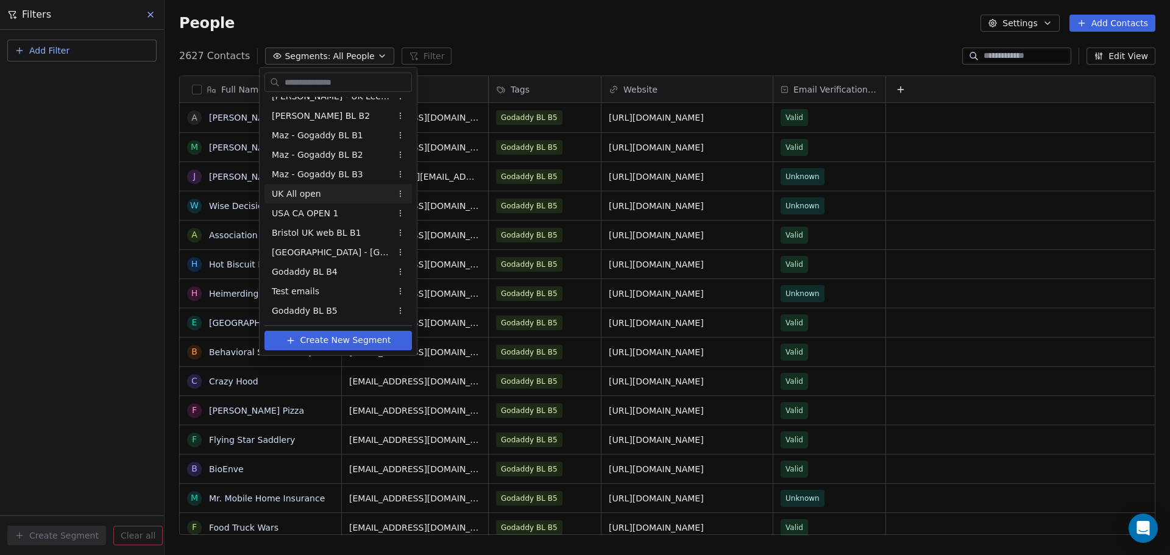
click at [328, 198] on div "UK All open" at bounding box center [339, 194] width 148 height 20
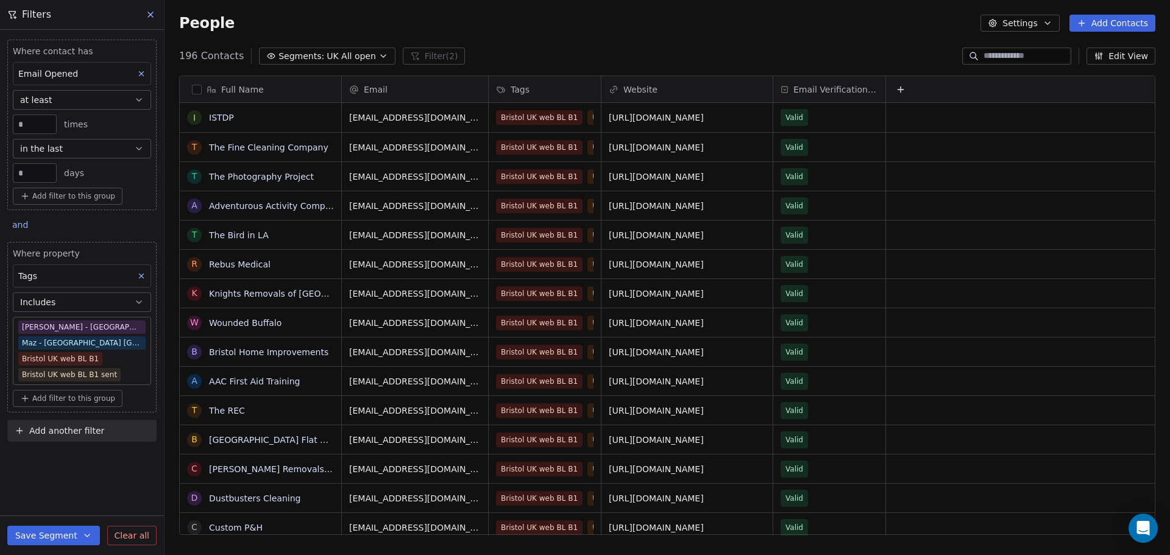
click at [62, 143] on button "in the last" at bounding box center [82, 149] width 138 height 20
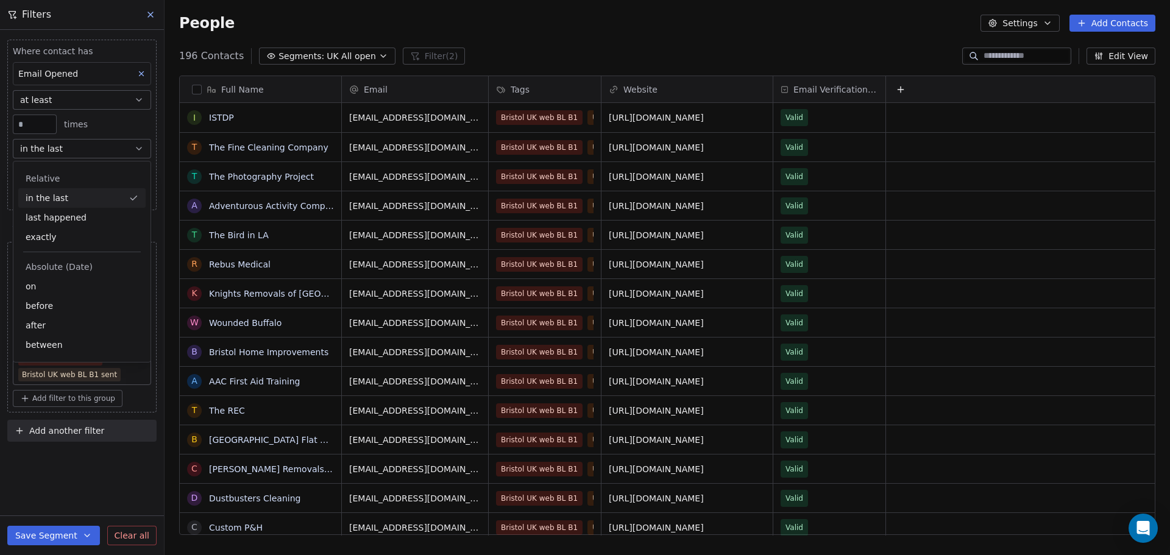
click at [62, 143] on button "in the last" at bounding box center [82, 149] width 138 height 20
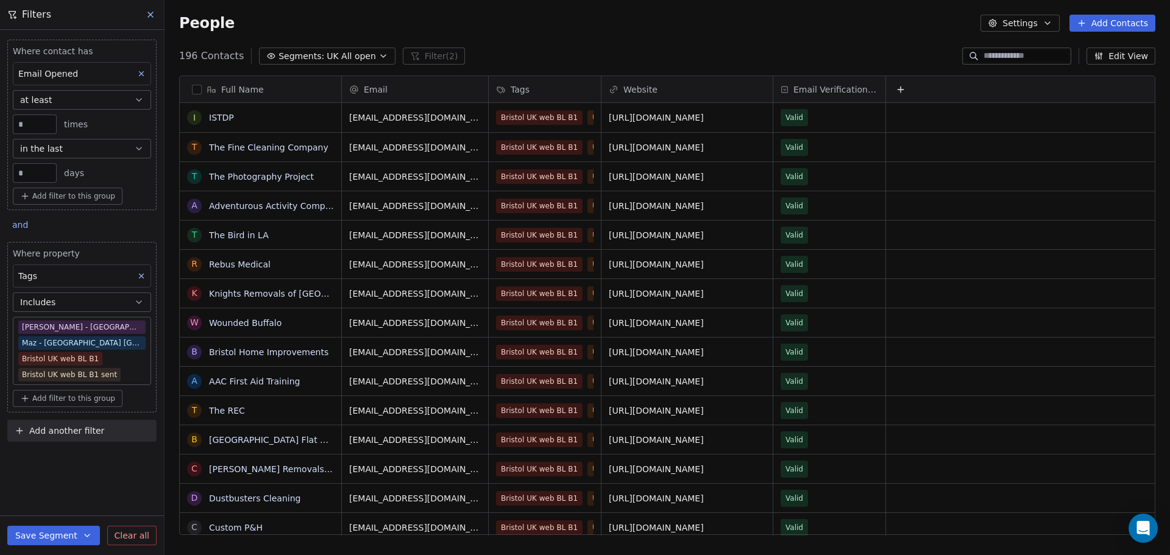
click at [84, 143] on button "in the last" at bounding box center [82, 149] width 138 height 20
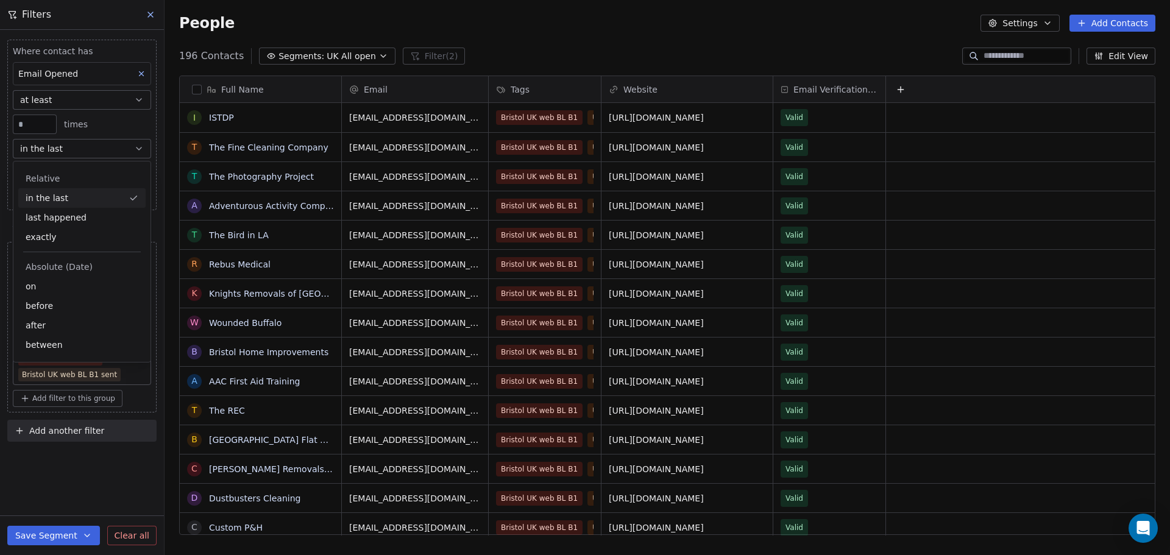
click at [88, 149] on button "in the last" at bounding box center [82, 149] width 138 height 20
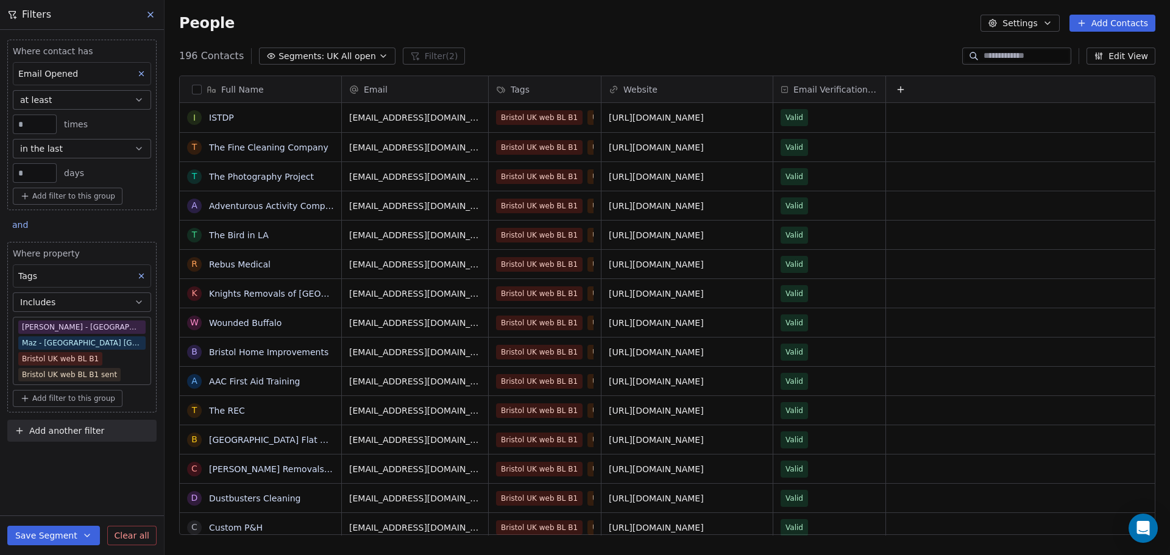
click at [306, 60] on span "Segments:" at bounding box center [302, 56] width 46 height 13
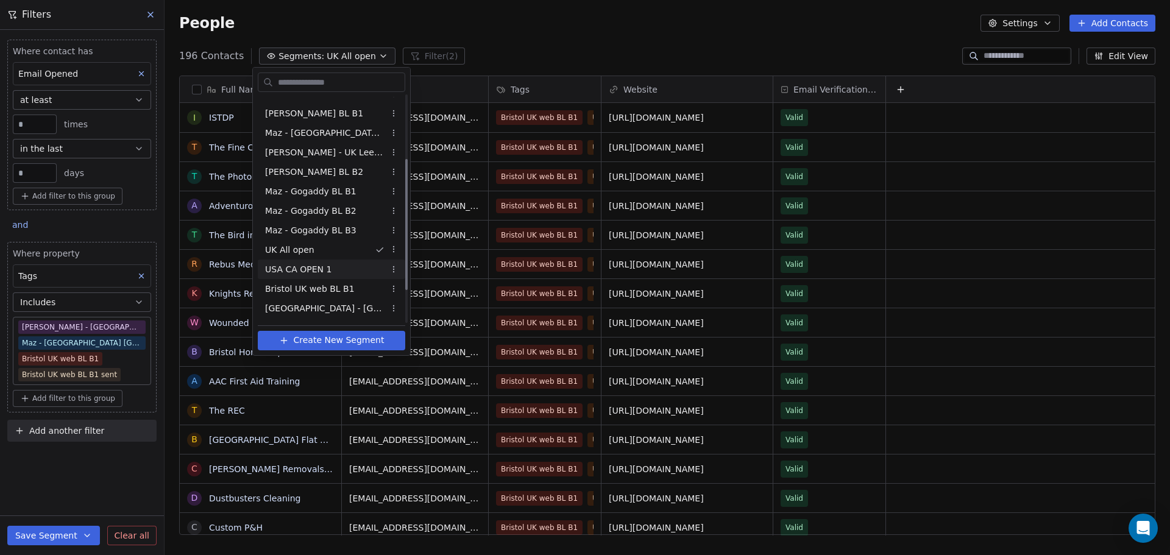
click at [305, 266] on span "USA CA OPEN 1" at bounding box center [298, 269] width 66 height 13
type input "**"
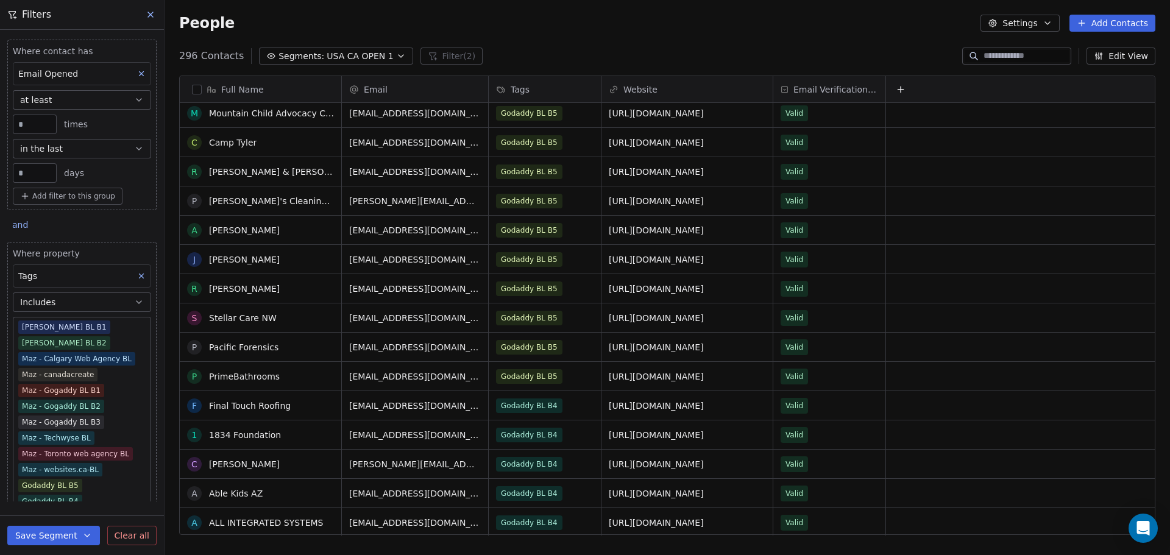
scroll to position [122, 0]
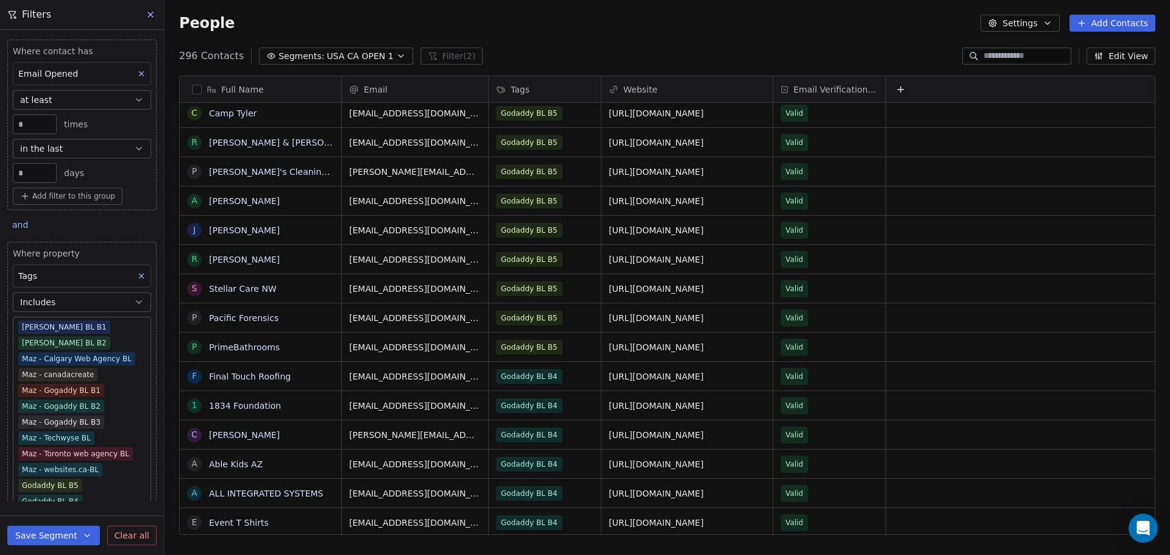
click at [151, 16] on icon at bounding box center [151, 15] width 10 height 10
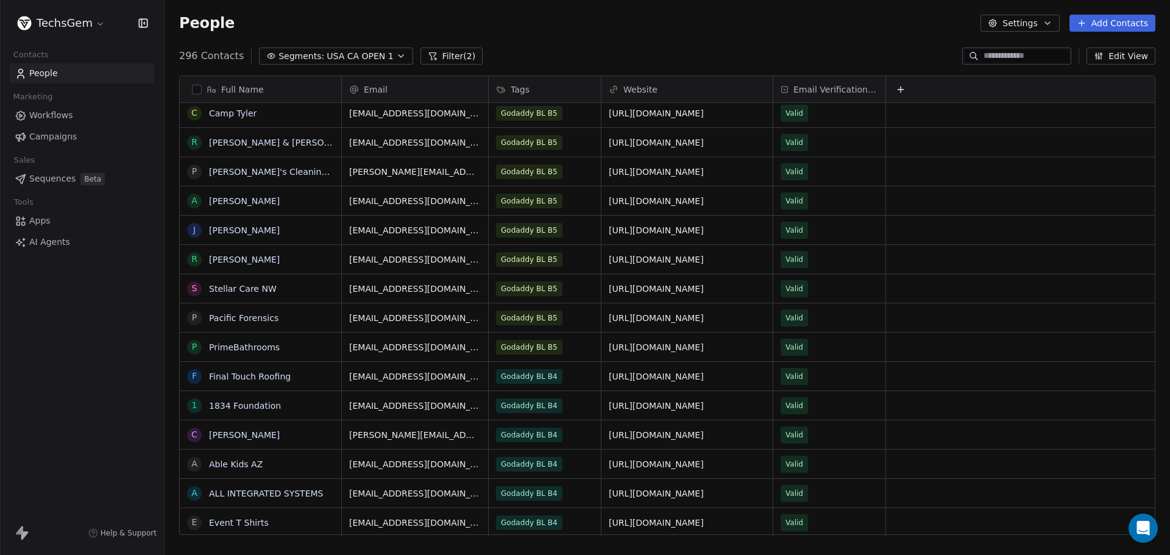
click at [438, 65] on div "296 Contacts Segments: [GEOGRAPHIC_DATA] CA OPEN 1 Filter (2) Edit View" at bounding box center [668, 56] width 1006 height 20
click at [443, 53] on button "Filter (2)" at bounding box center [452, 56] width 63 height 17
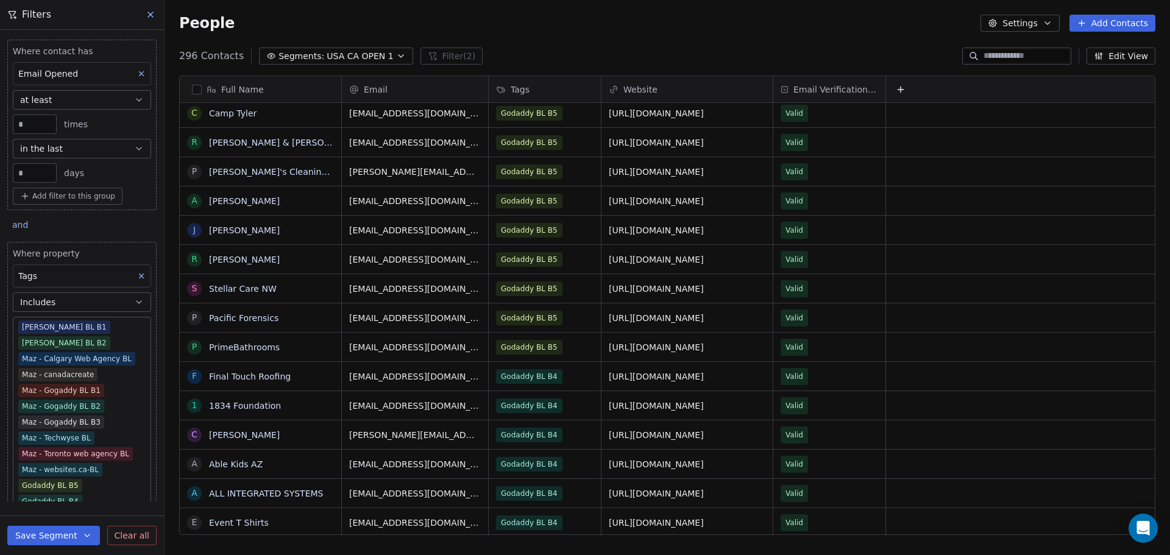
click at [133, 527] on button "Clear all" at bounding box center [131, 536] width 49 height 20
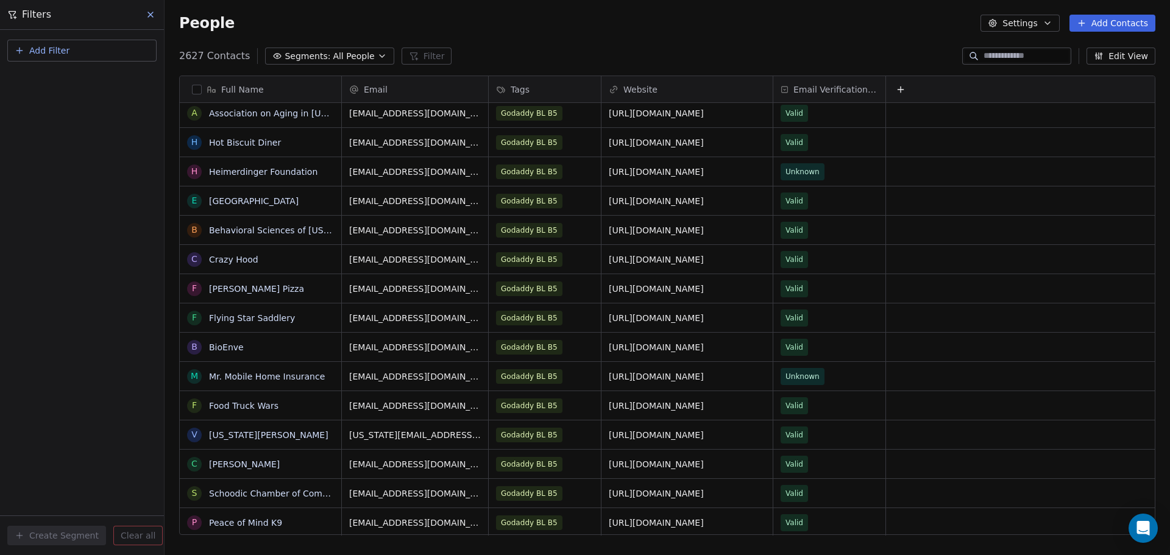
scroll to position [0, 0]
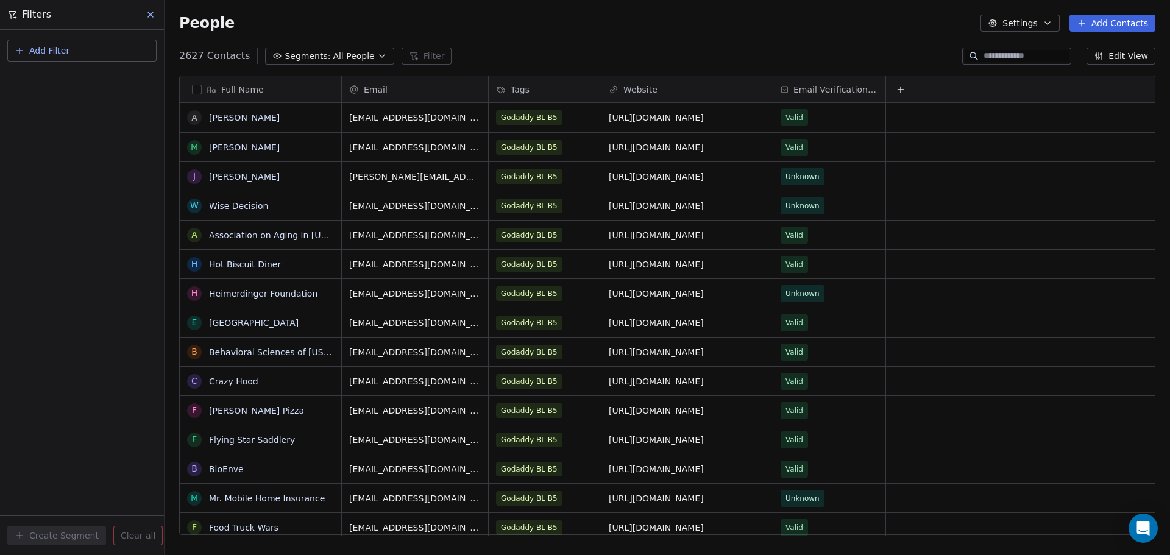
click at [124, 54] on button "Add Filter" at bounding box center [81, 51] width 149 height 22
click at [81, 78] on span "Contact properties" at bounding box center [59, 79] width 79 height 13
click at [265, 21] on html "TechsGem Contacts People Marketing Workflows Campaigns Sales Sequences Beta Too…" at bounding box center [585, 277] width 1170 height 555
click at [118, 53] on button "Add Filter" at bounding box center [81, 51] width 149 height 22
click at [77, 103] on span "Contact activity" at bounding box center [54, 99] width 68 height 13
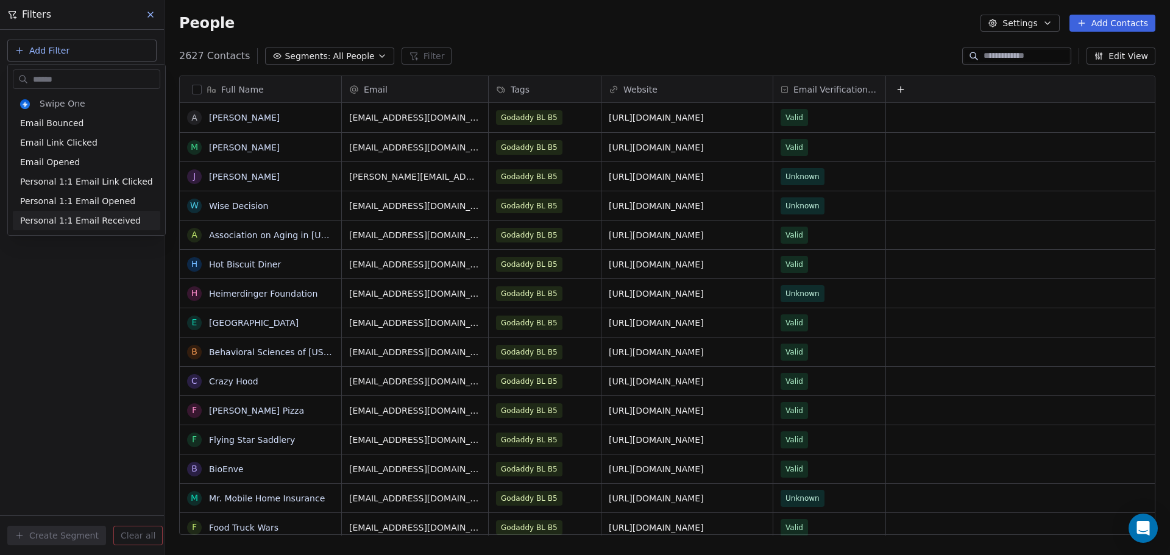
click at [84, 260] on html "TechsGem Contacts People Marketing Workflows Campaigns Sales Sequences Beta Too…" at bounding box center [585, 277] width 1170 height 555
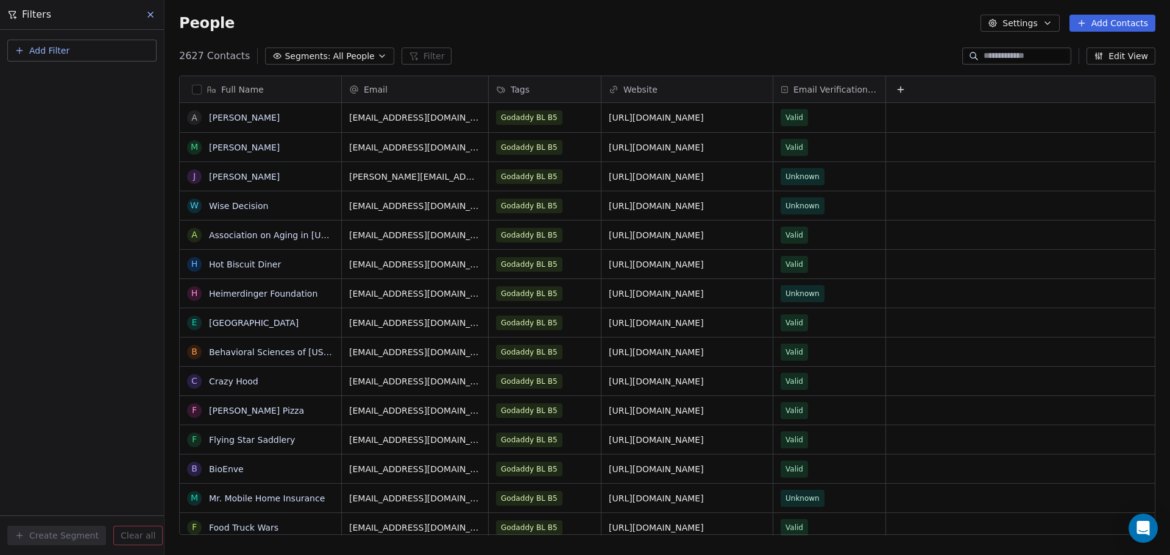
click at [151, 15] on icon at bounding box center [150, 14] width 5 height 5
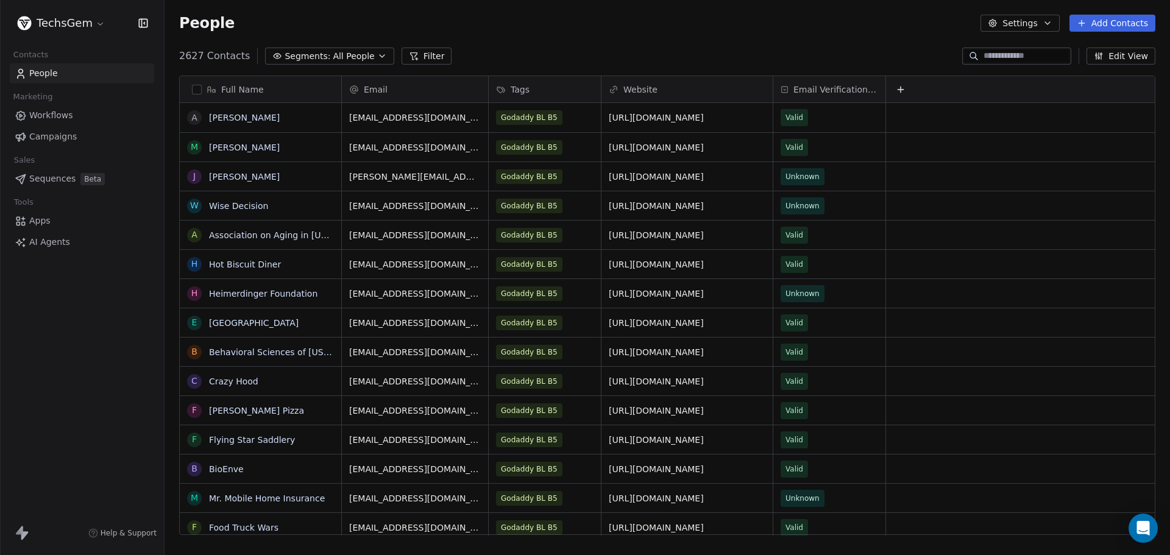
click at [62, 141] on span "Campaigns" at bounding box center [53, 136] width 48 height 13
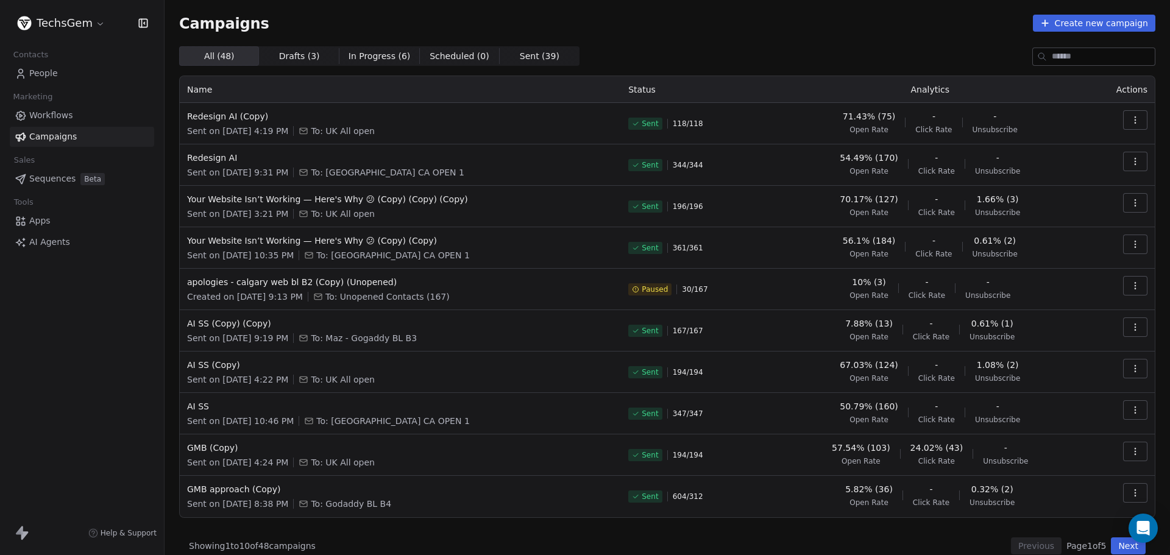
click at [1131, 122] on button "button" at bounding box center [1135, 120] width 24 height 20
click at [1080, 182] on span "Resend to Unopened" at bounding box center [1081, 186] width 102 height 15
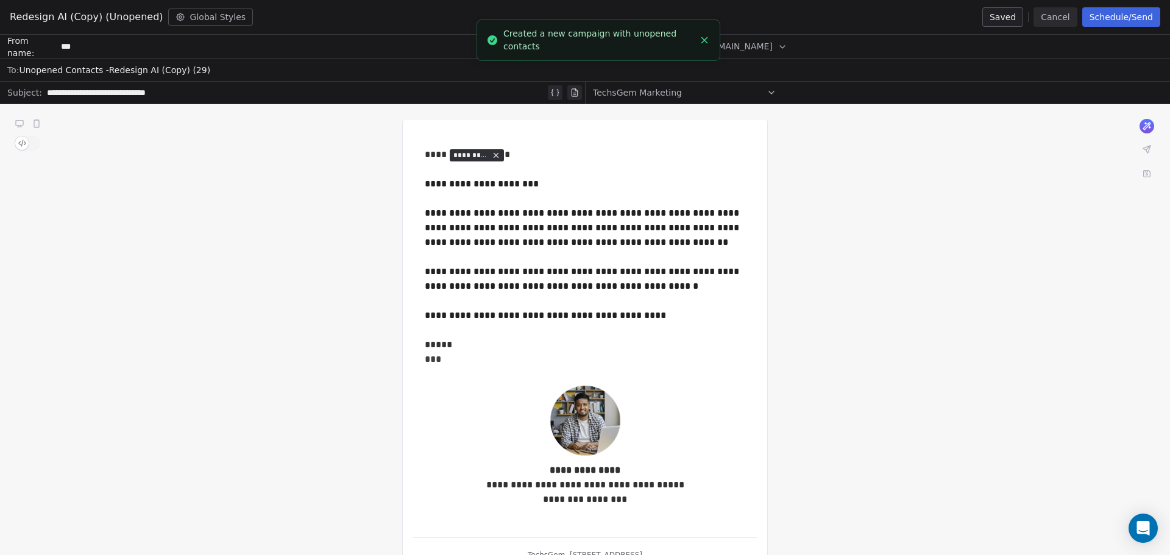
click at [95, 71] on span "To: Unopened Contacts - Redesign AI (Copy) (29)" at bounding box center [585, 70] width 1170 height 23
click at [213, 69] on span "To: Unopened Contacts - Redesign AI (Copy) (29)" at bounding box center [585, 70] width 1170 height 23
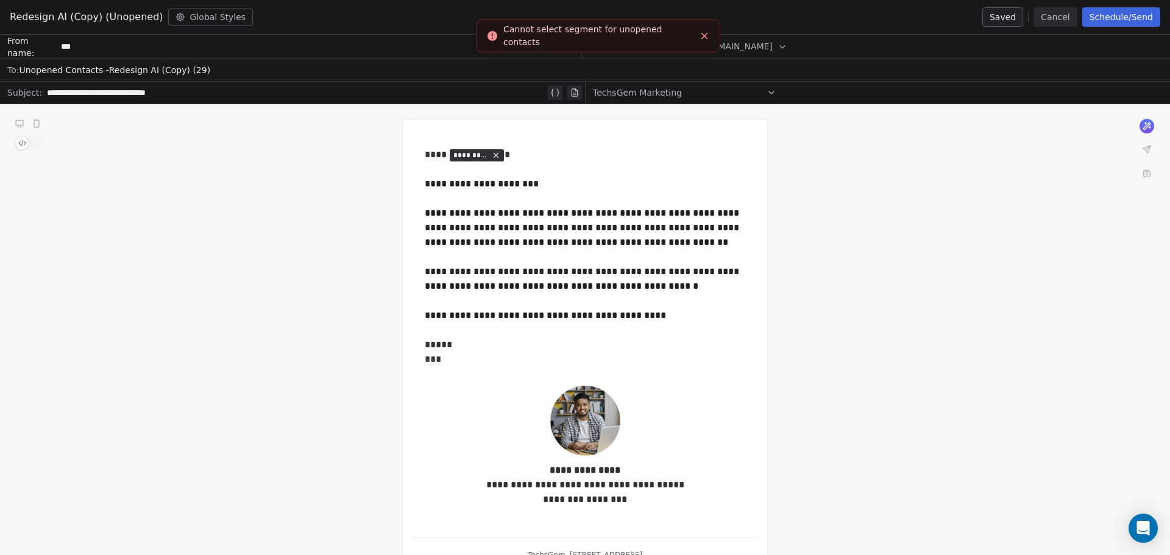
click at [705, 35] on line "Close toast" at bounding box center [704, 36] width 5 height 5
click at [1064, 16] on button "Cancel" at bounding box center [1055, 17] width 43 height 20
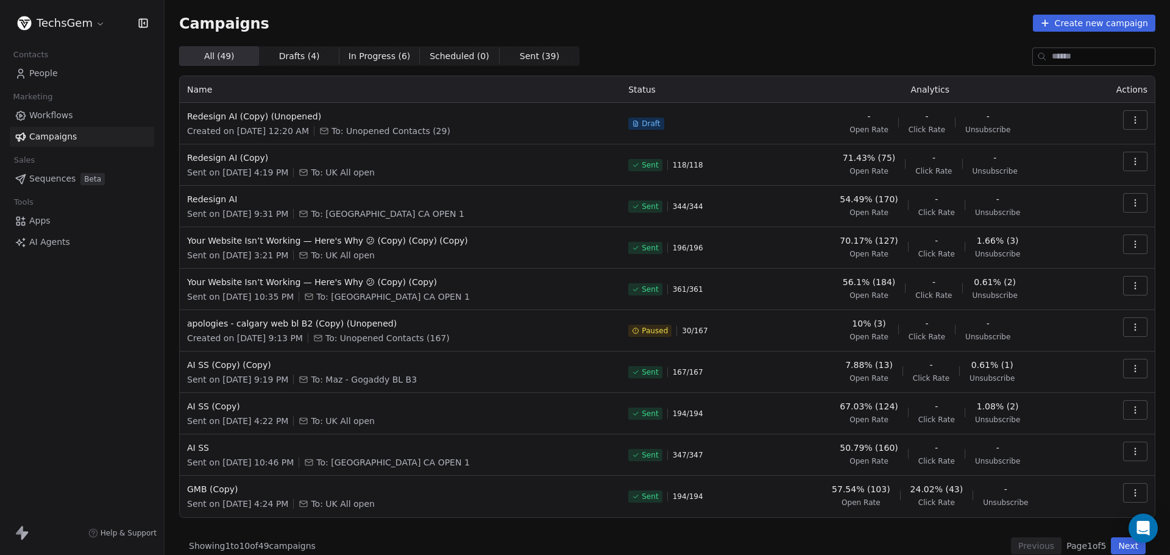
click at [1125, 125] on button "button" at bounding box center [1135, 120] width 24 height 20
click at [1041, 199] on span "Delete" at bounding box center [1046, 206] width 32 height 15
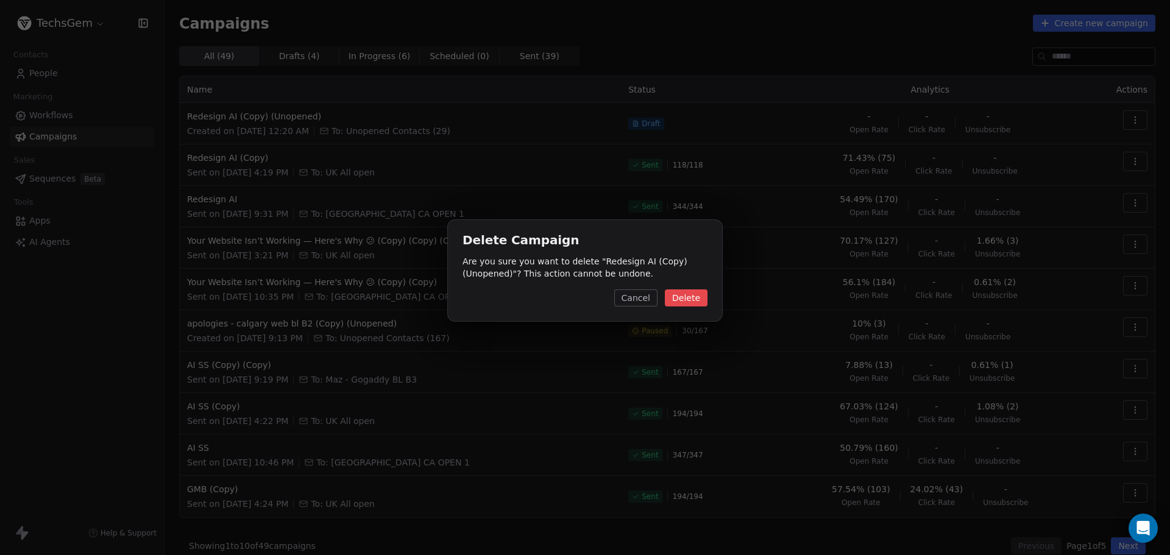
click at [689, 301] on button "Delete" at bounding box center [686, 298] width 43 height 17
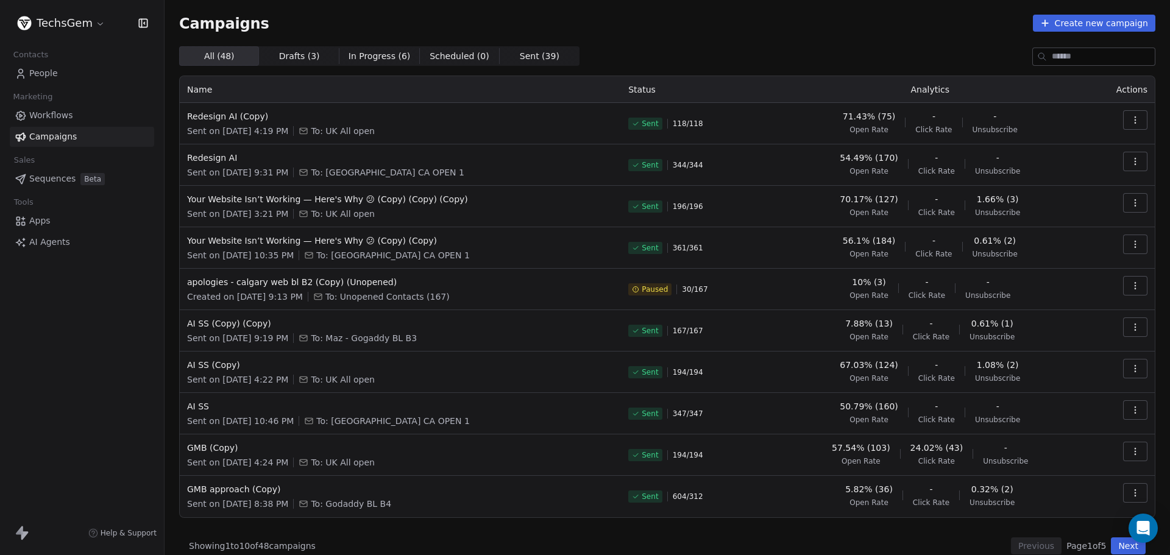
click at [59, 74] on link "People" at bounding box center [82, 73] width 144 height 20
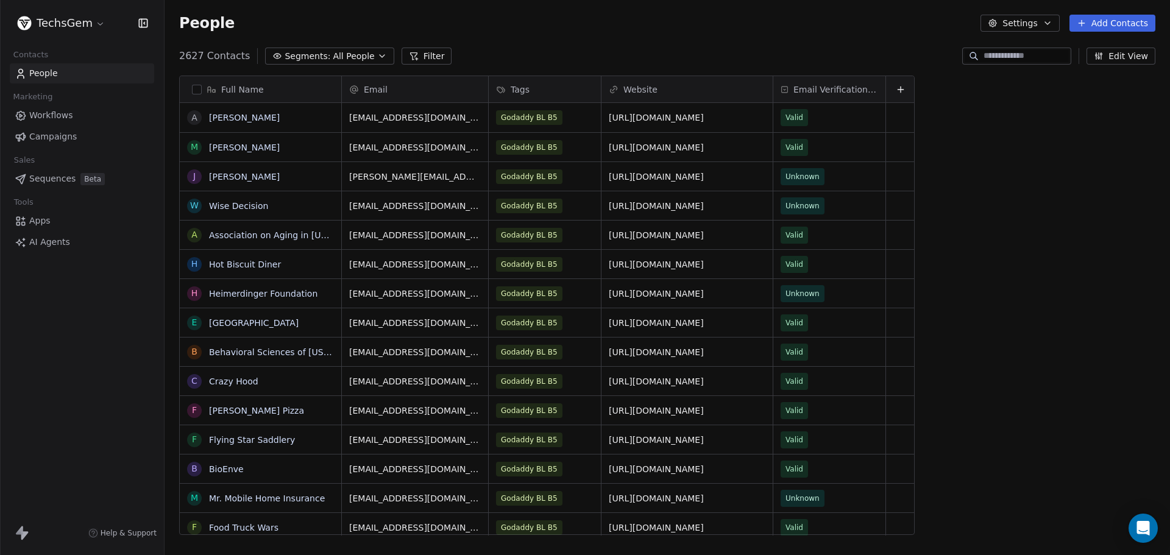
scroll to position [479, 997]
click at [513, 33] on div "People Settings Add Contacts" at bounding box center [668, 23] width 1006 height 46
click at [419, 56] on button "Filter" at bounding box center [427, 56] width 51 height 17
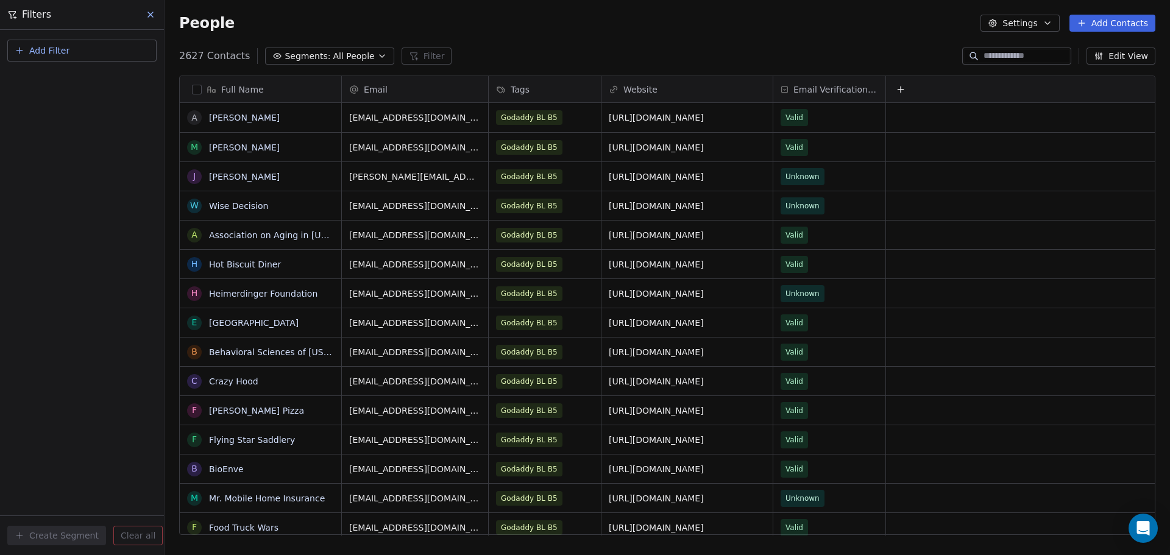
click at [41, 54] on span "Add Filter" at bounding box center [49, 51] width 40 height 13
click at [64, 101] on span "Contact activity" at bounding box center [54, 99] width 68 height 13
click at [66, 297] on html "TechsGem Contacts People Marketing Workflows Campaigns Sales Sequences Beta Too…" at bounding box center [585, 277] width 1170 height 555
click at [87, 55] on button "Add Filter" at bounding box center [81, 51] width 149 height 22
click at [97, 76] on div "Contact properties" at bounding box center [82, 79] width 124 height 13
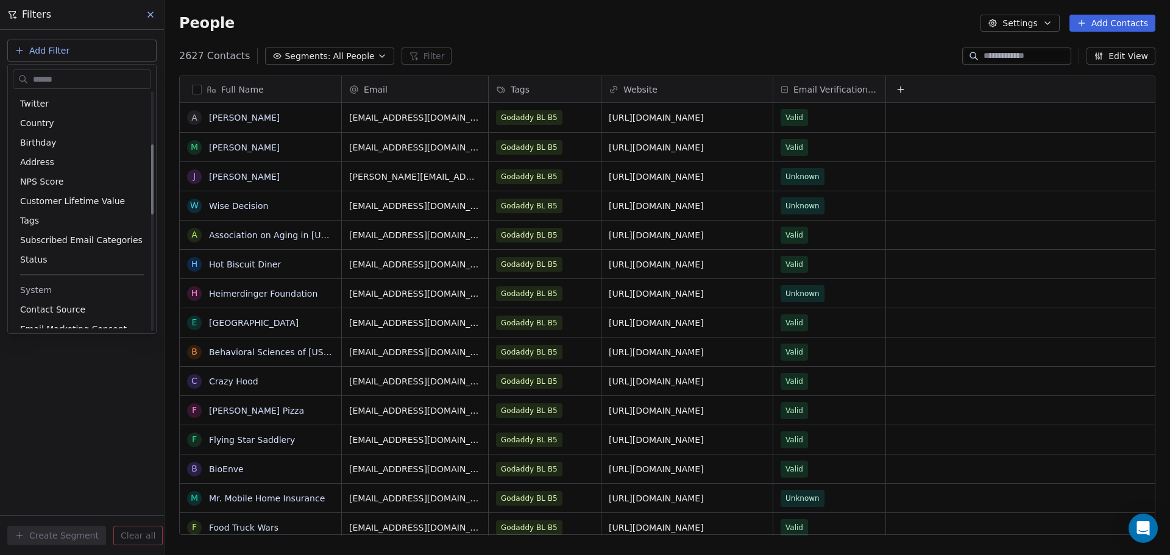
scroll to position [183, 0]
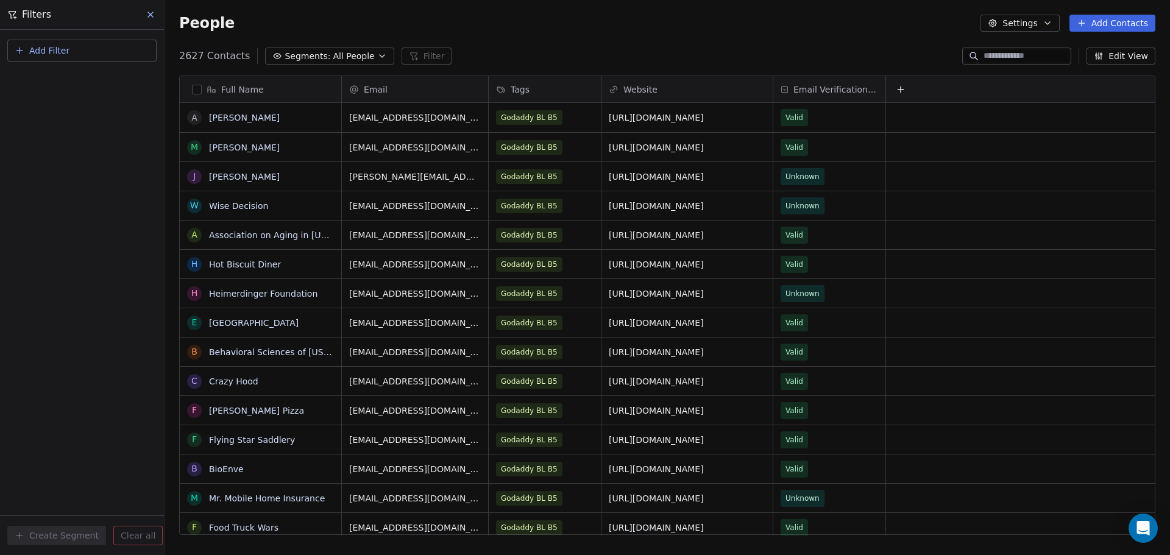
click at [342, 55] on html "TechsGem Contacts People Marketing Workflows Campaigns Sales Sequences Beta Too…" at bounding box center [585, 277] width 1170 height 555
click at [342, 55] on span "All People" at bounding box center [353, 56] width 41 height 13
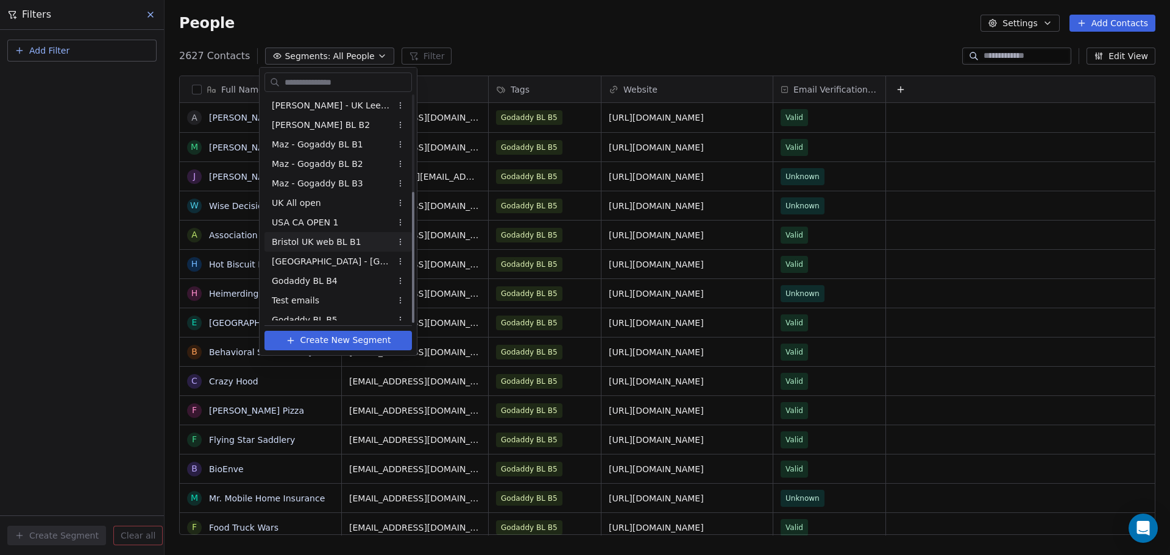
scroll to position [166, 0]
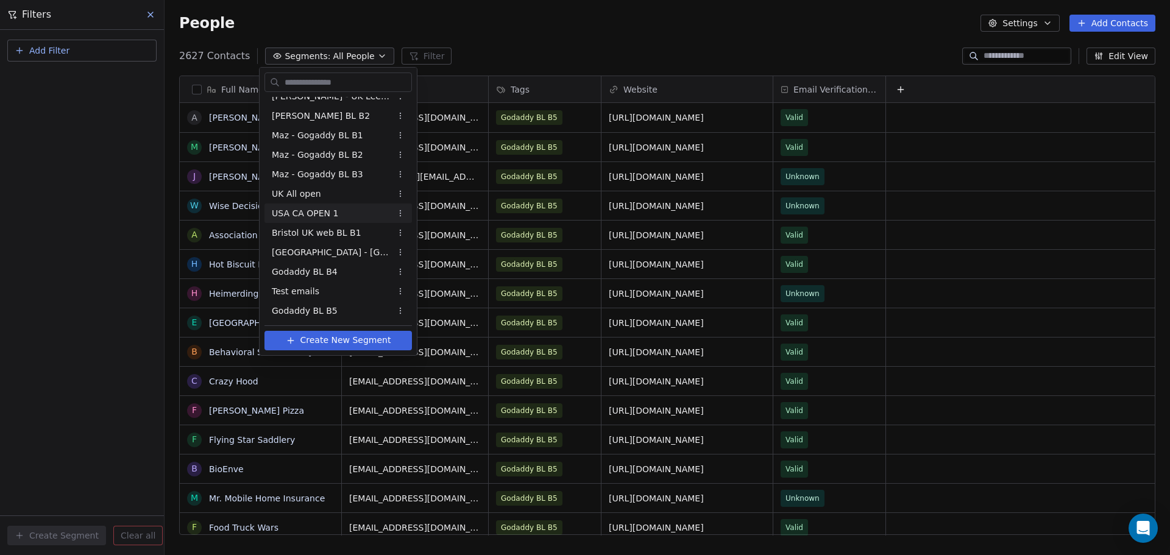
click at [319, 213] on span "USA CA OPEN 1" at bounding box center [305, 213] width 66 height 13
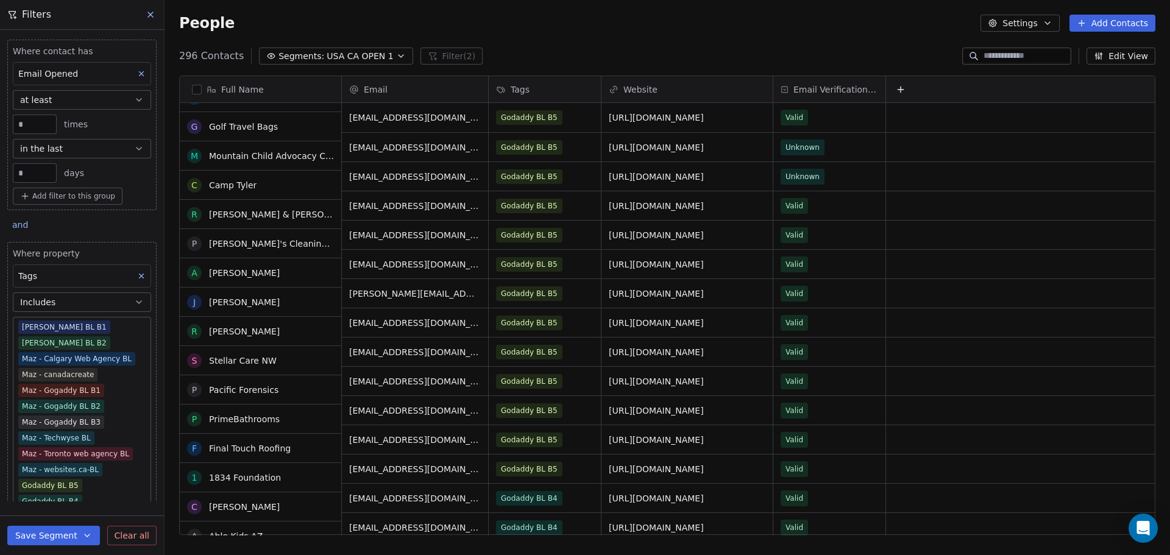
scroll to position [61, 0]
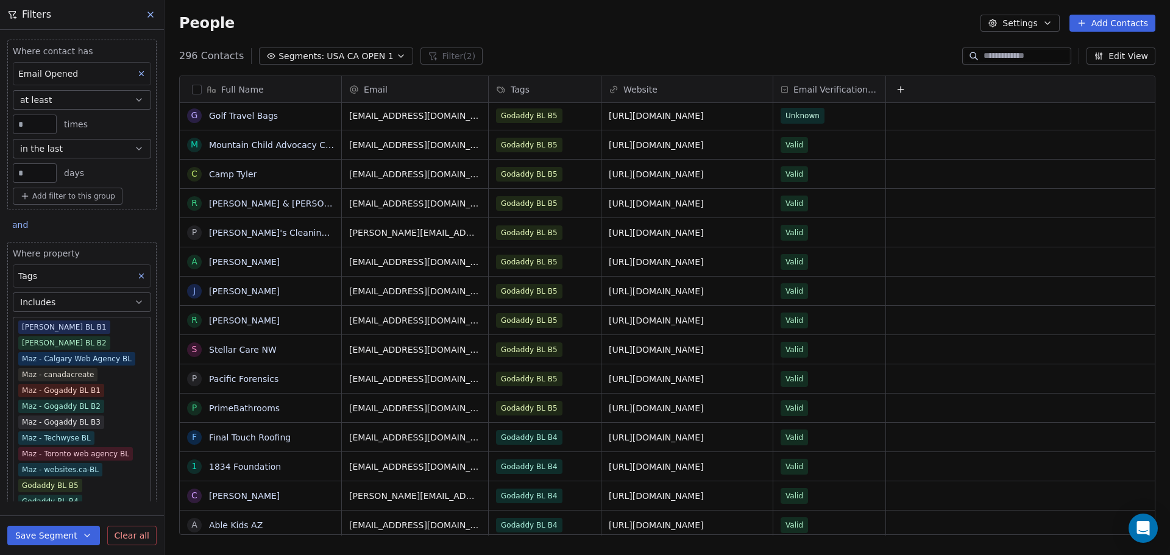
click at [198, 90] on button "button" at bounding box center [197, 90] width 10 height 10
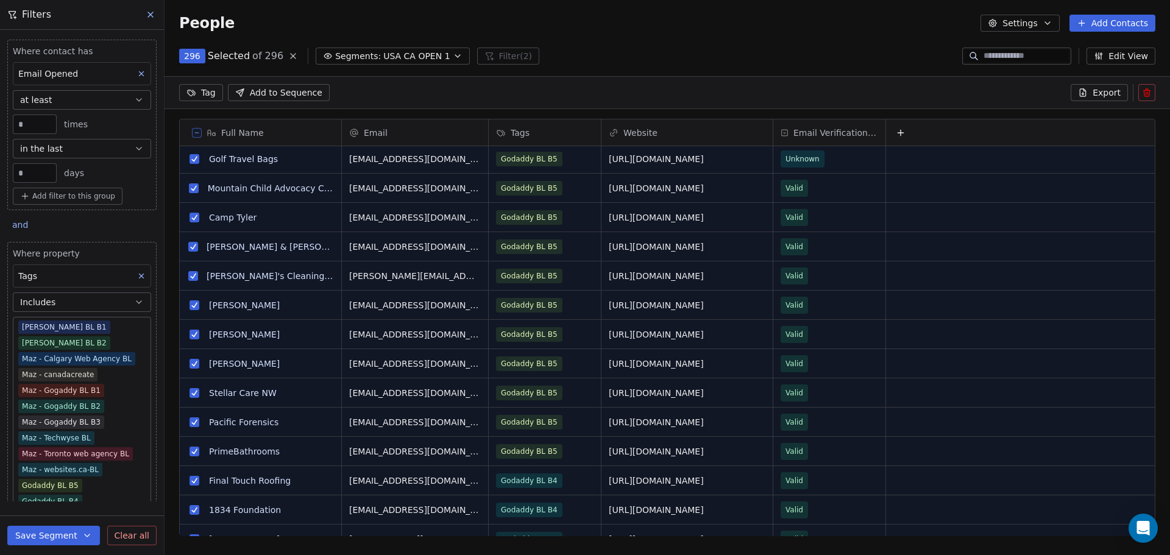
scroll to position [436, 997]
click at [205, 91] on html "TechsGem Contacts People Marketing Workflows Campaigns Sales Sequences Beta Too…" at bounding box center [585, 277] width 1170 height 555
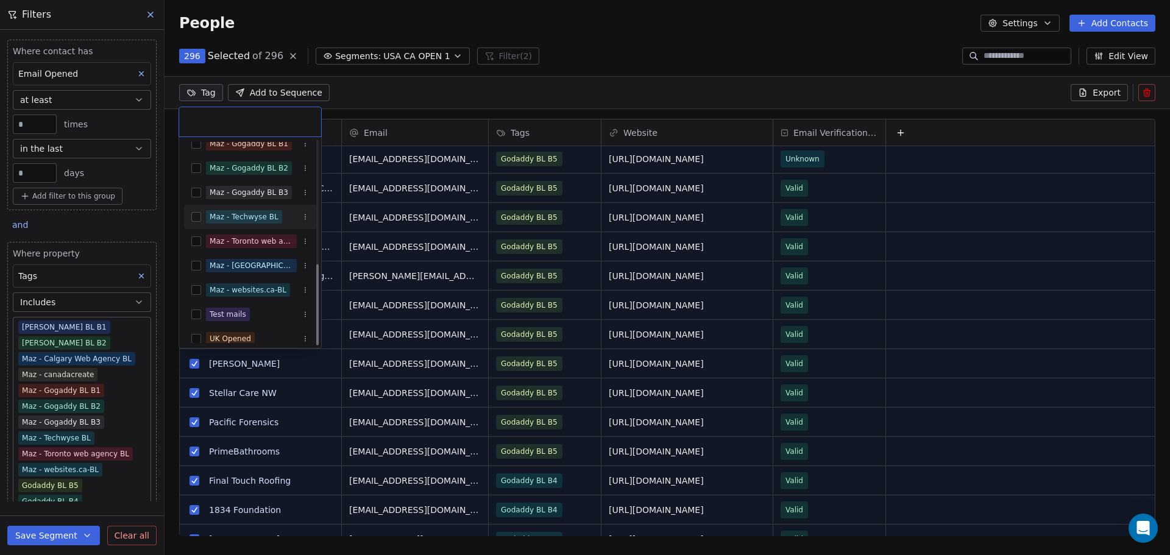
scroll to position [311, 0]
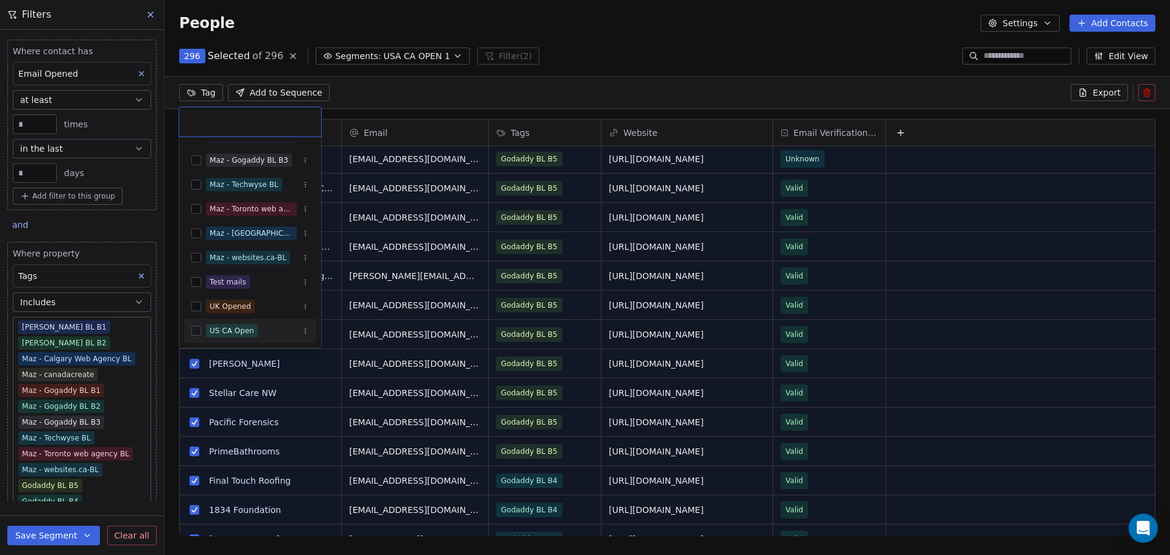
click at [38, 172] on html "TechsGem Contacts People Marketing Workflows Campaigns Sales Sequences Beta Too…" at bounding box center [585, 277] width 1170 height 555
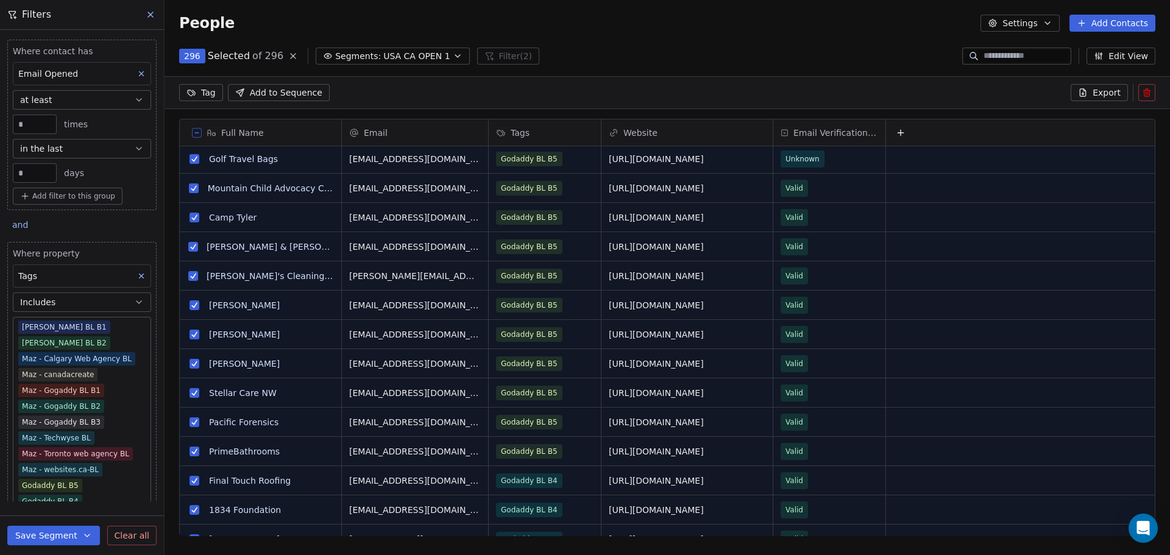
click at [38, 172] on input "**" at bounding box center [35, 173] width 38 height 9
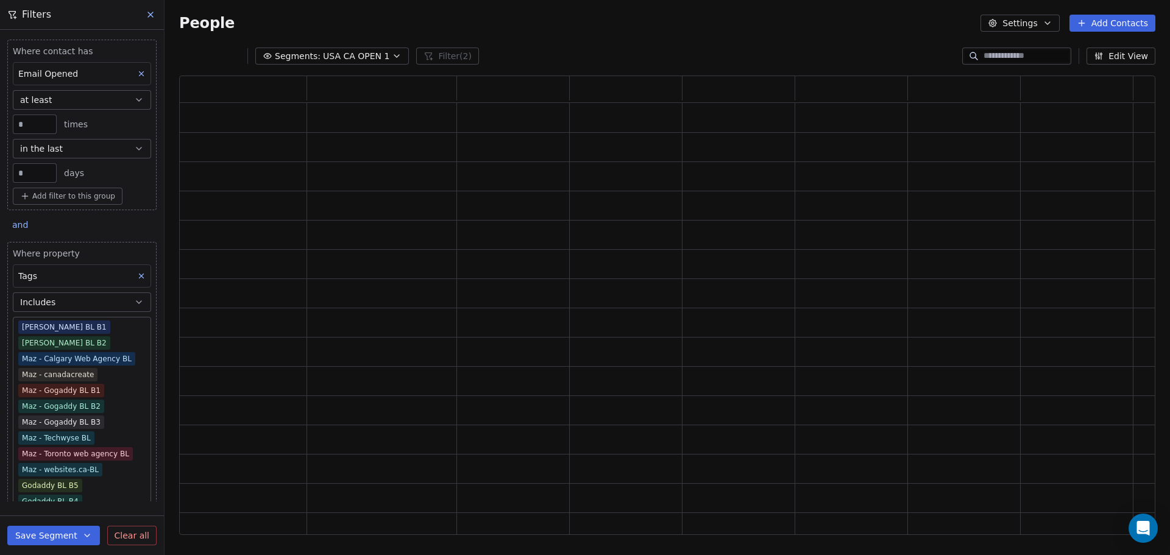
click at [86, 535] on icon "button" at bounding box center [87, 536] width 5 height 2
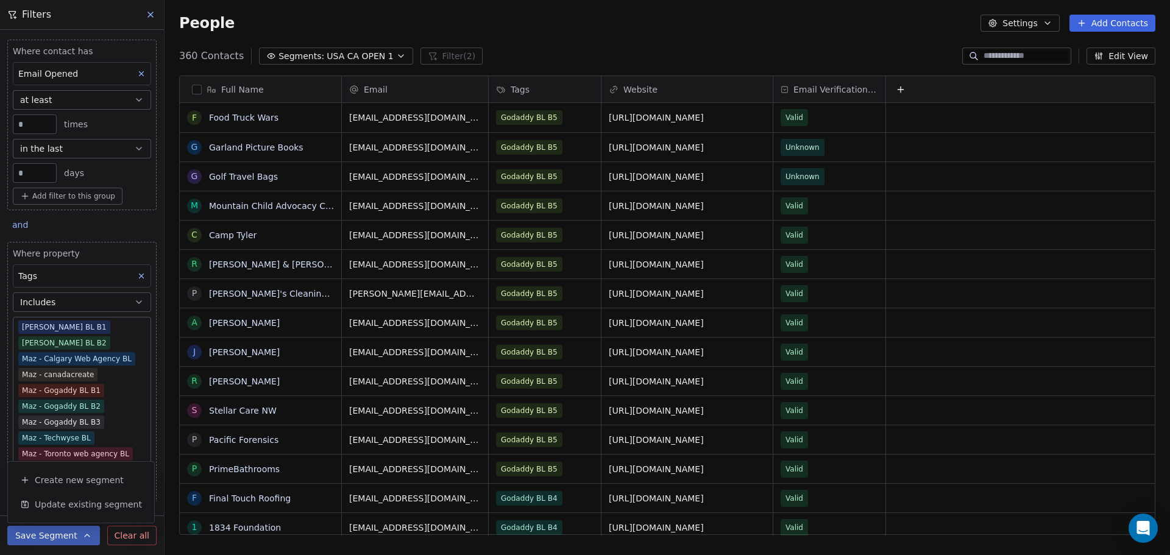
scroll to position [479, 997]
click at [70, 505] on span "Update existing segment" at bounding box center [88, 505] width 107 height 12
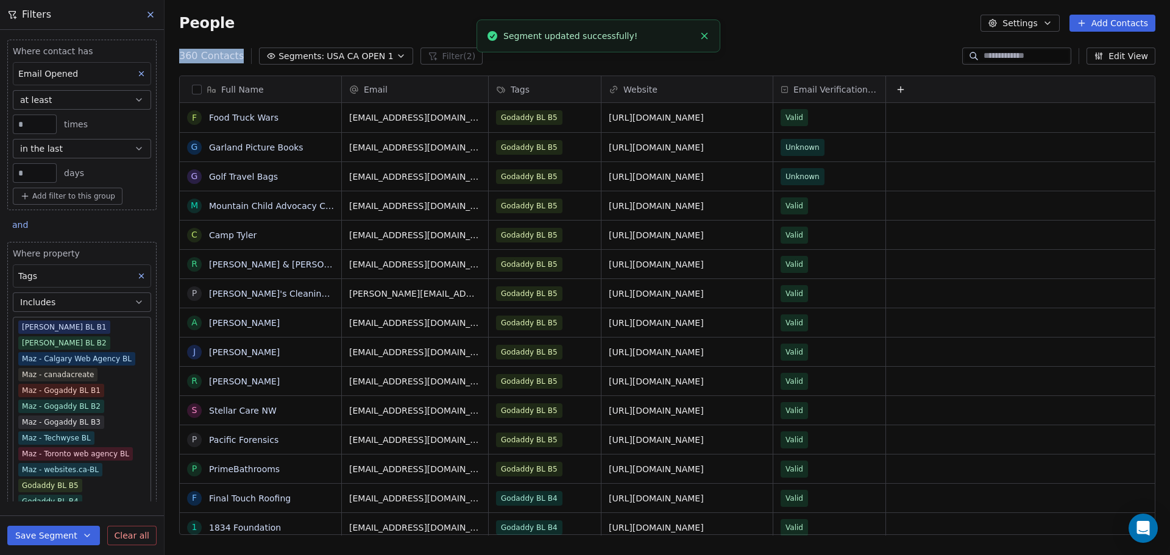
drag, startPoint x: 179, startPoint y: 55, endPoint x: 242, endPoint y: 58, distance: 62.8
click at [242, 58] on div "360 Contacts Segments: [GEOGRAPHIC_DATA] CA OPEN 1 Filter (2)" at bounding box center [331, 56] width 304 height 17
click at [222, 57] on span "360 Contacts" at bounding box center [211, 56] width 65 height 15
click at [396, 59] on icon "button" at bounding box center [401, 56] width 10 height 10
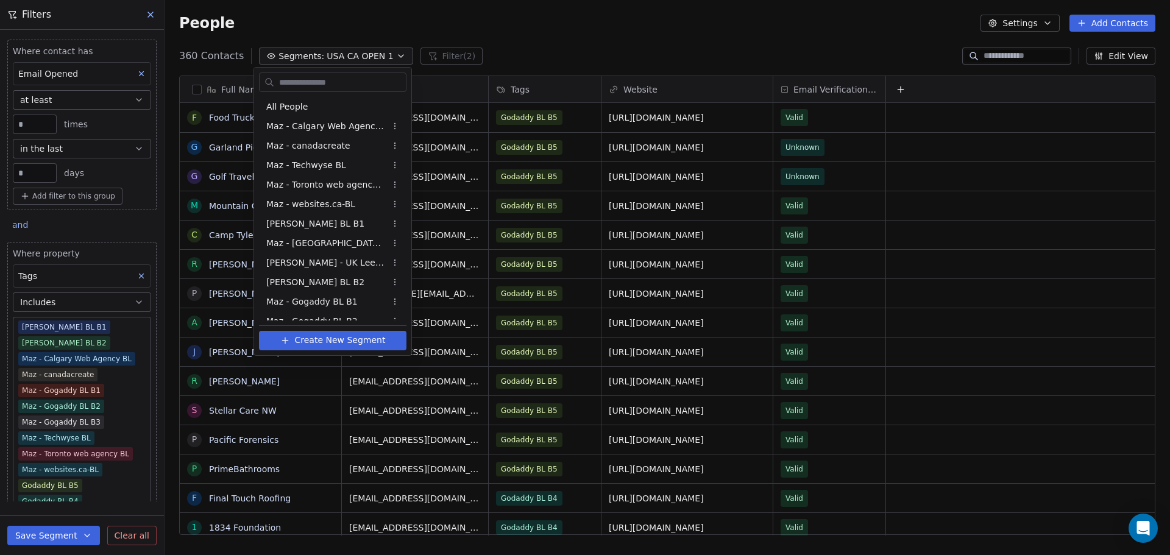
scroll to position [69, 0]
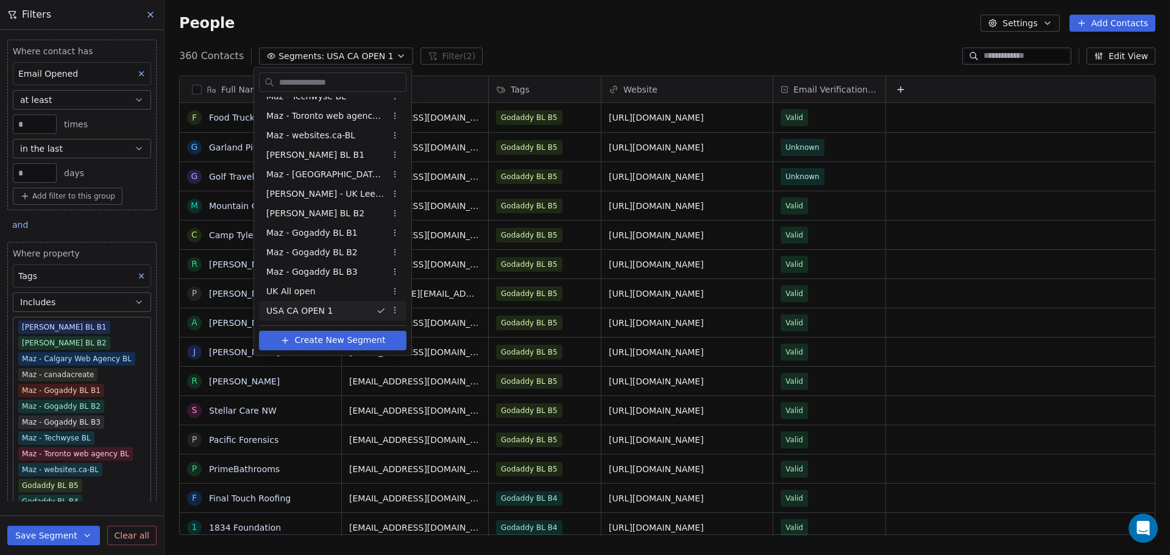
click at [385, 59] on html "TechsGem Contacts People Marketing Workflows Campaigns Sales Sequences Beta Too…" at bounding box center [585, 277] width 1170 height 555
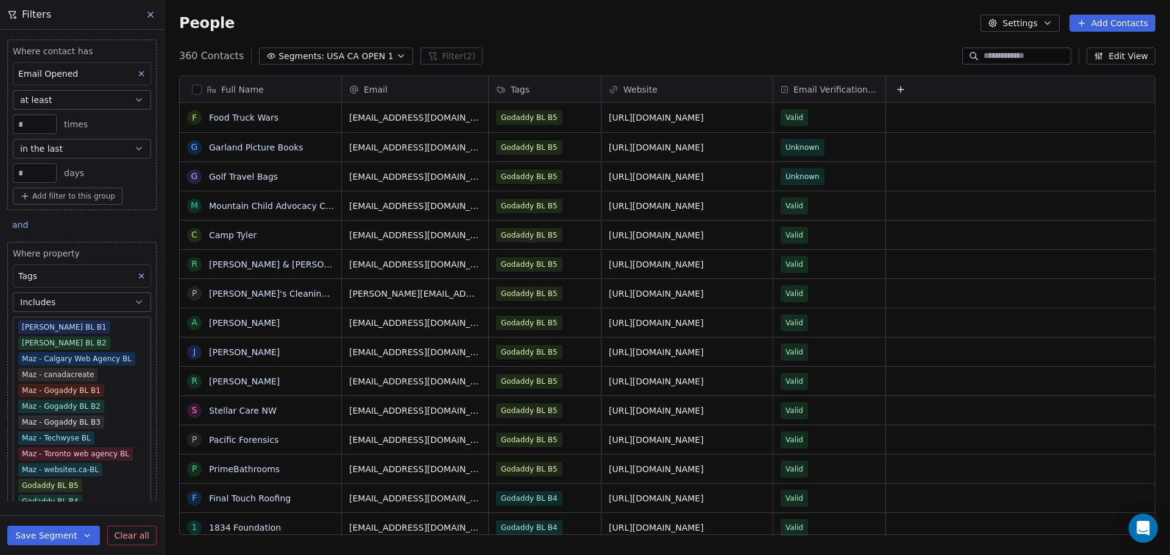
click at [200, 90] on button "button" at bounding box center [197, 90] width 10 height 10
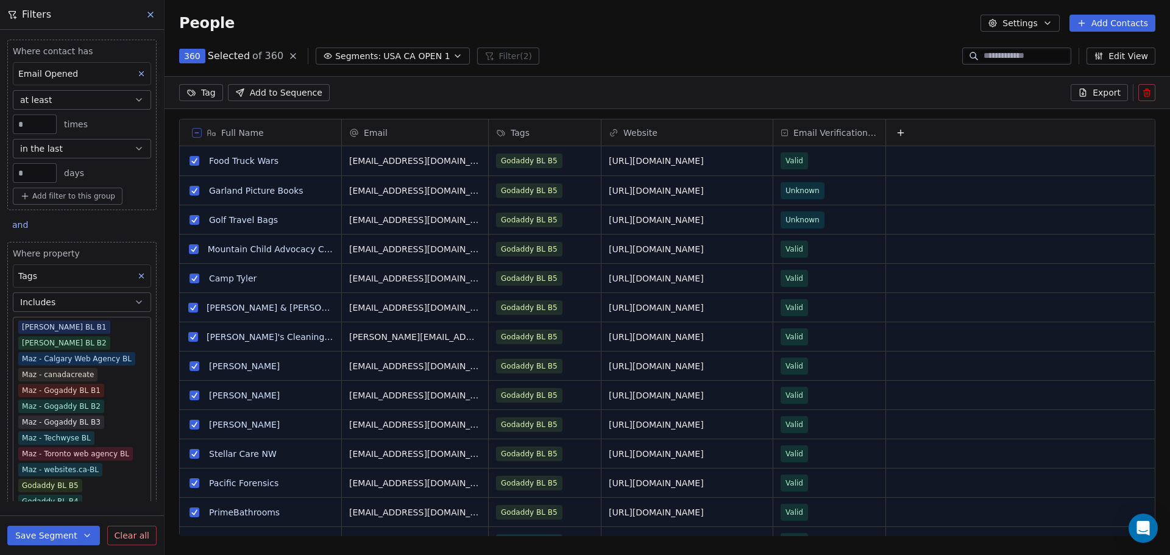
scroll to position [436, 997]
click at [207, 96] on html "TechsGem Contacts People Marketing Workflows Campaigns Sales Sequences Beta Too…" at bounding box center [585, 277] width 1170 height 555
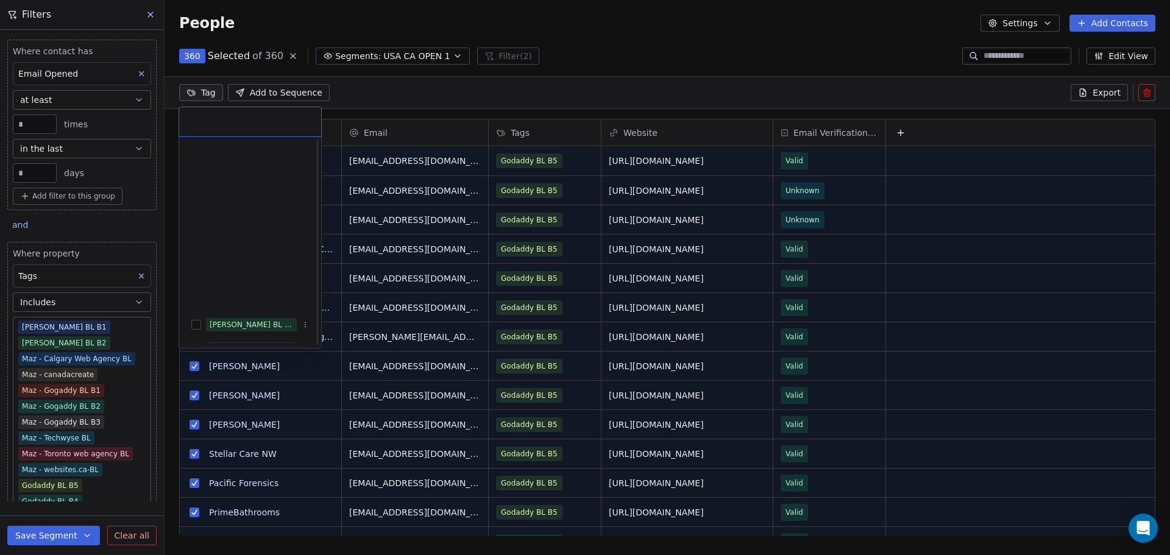
scroll to position [311, 0]
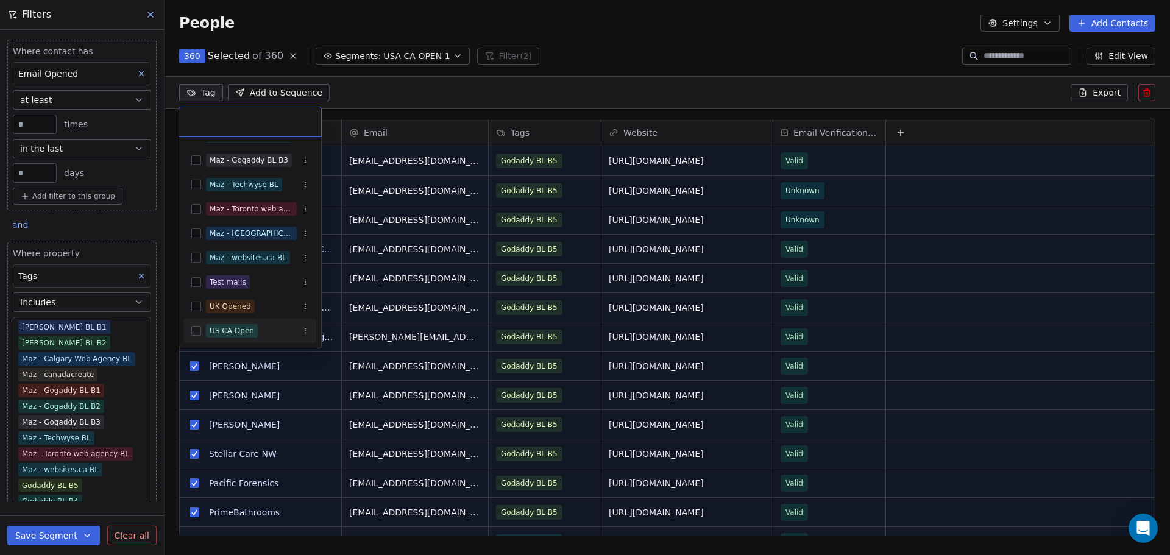
click at [198, 330] on button "Suggestions" at bounding box center [196, 331] width 10 height 10
click at [406, 79] on html "TechsGem Contacts People Marketing Workflows Campaigns Sales Sequences Beta Too…" at bounding box center [585, 277] width 1170 height 555
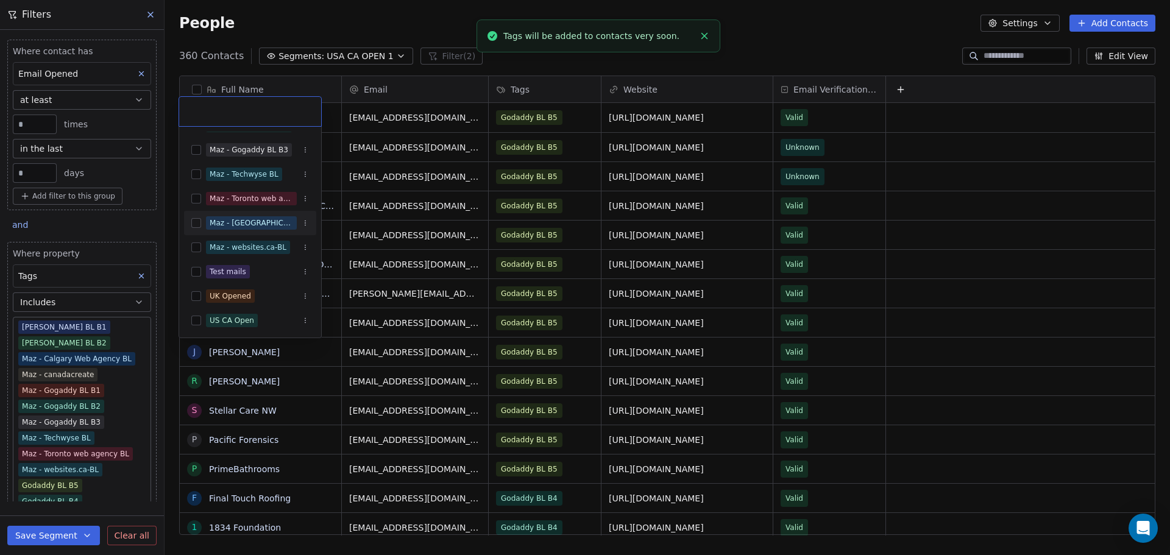
scroll to position [8, 0]
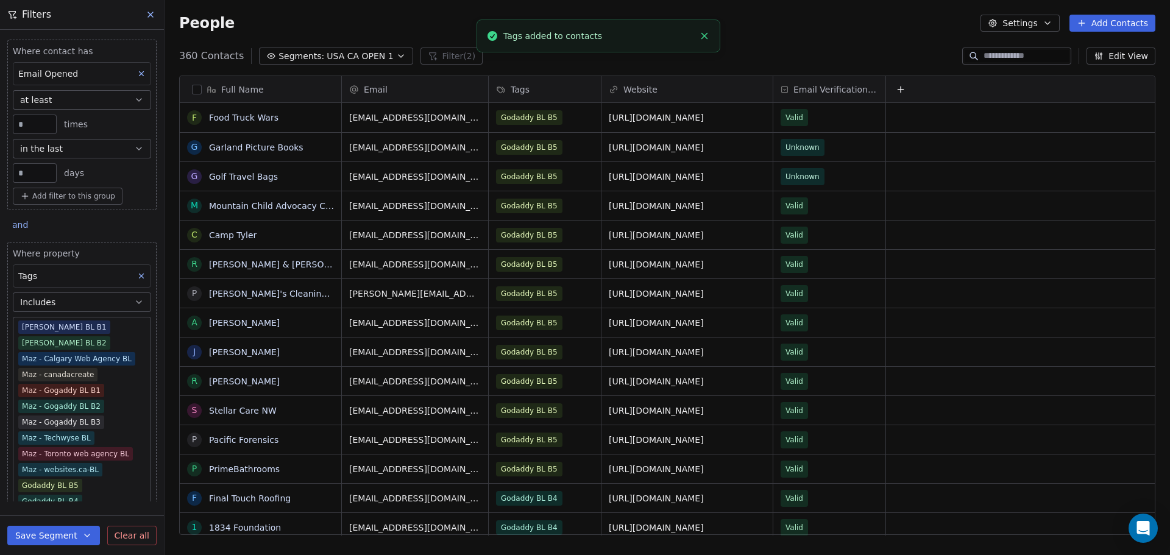
click at [327, 55] on span "USA CA OPEN 1" at bounding box center [360, 56] width 66 height 13
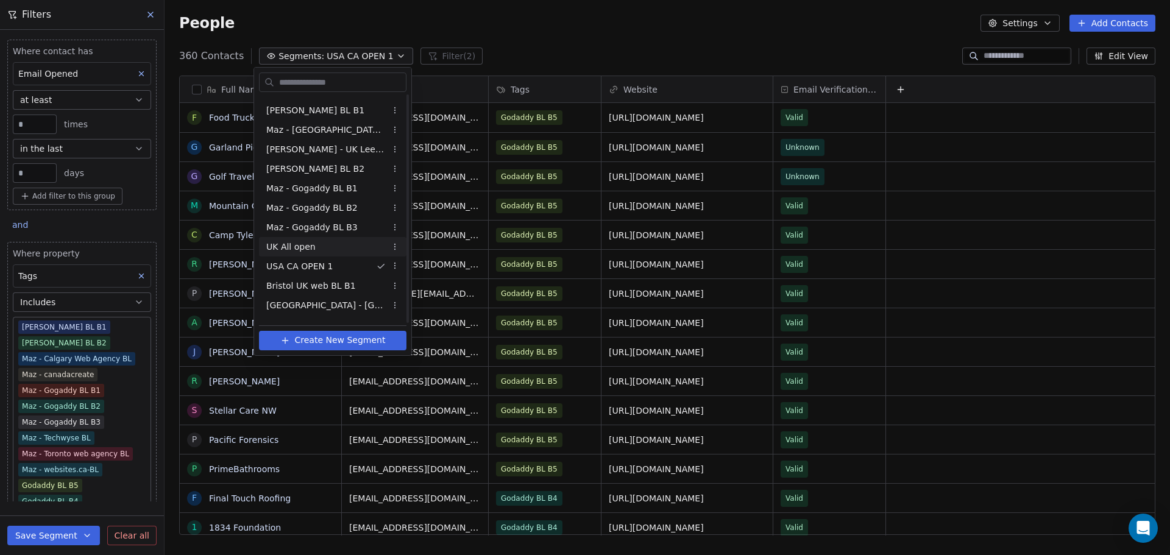
scroll to position [130, 0]
click at [301, 229] on span "UK All open" at bounding box center [290, 230] width 49 height 13
type input "***"
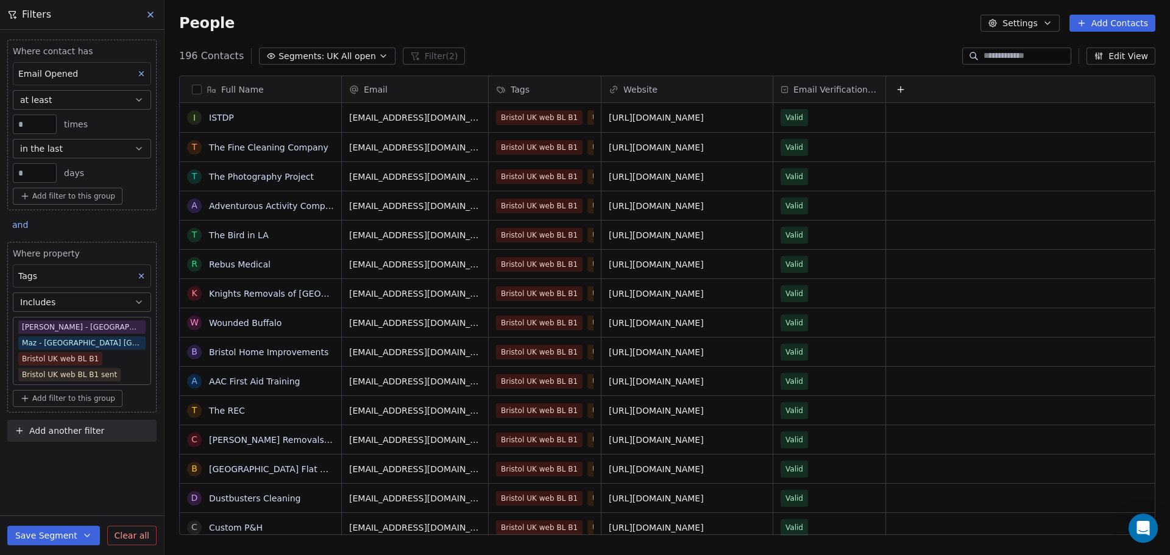
click at [197, 88] on button "button" at bounding box center [197, 90] width 10 height 10
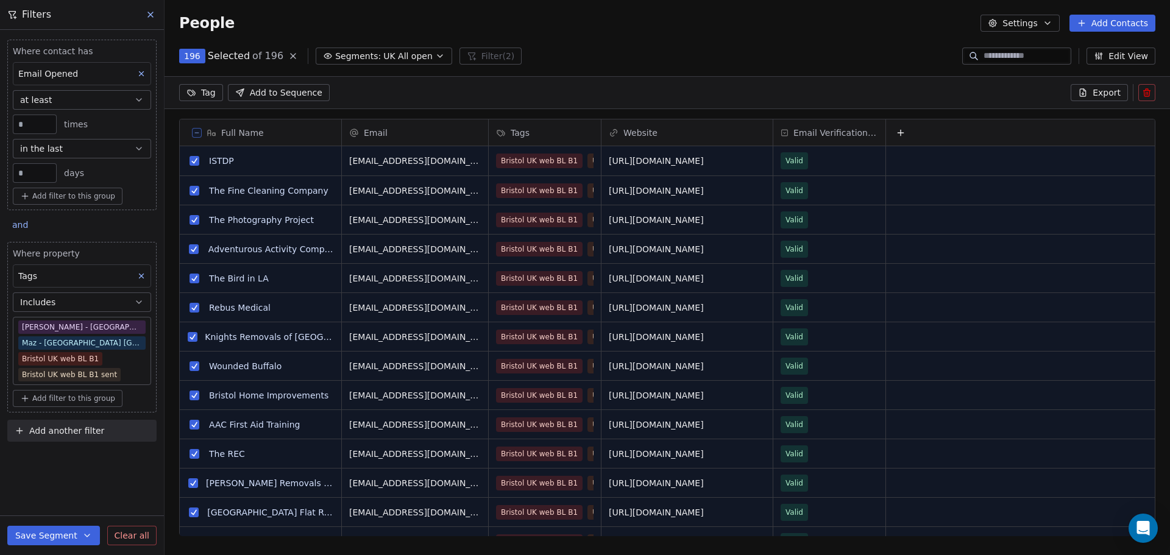
scroll to position [0, 0]
click at [208, 91] on html "TechsGem Contacts People Marketing Workflows Campaigns Sales Sequences Beta Too…" at bounding box center [585, 277] width 1170 height 555
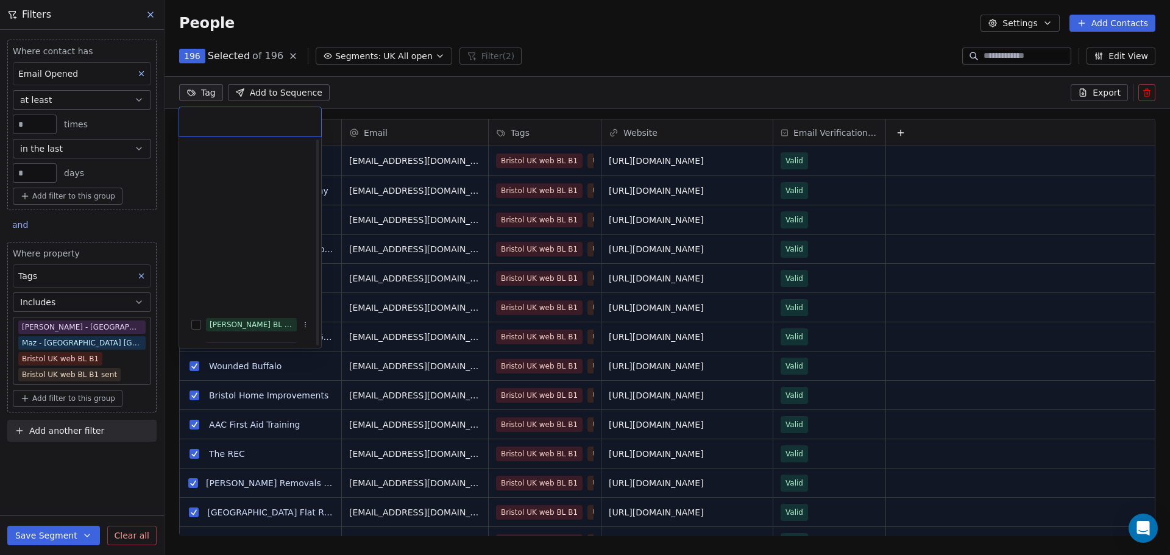
scroll to position [311, 0]
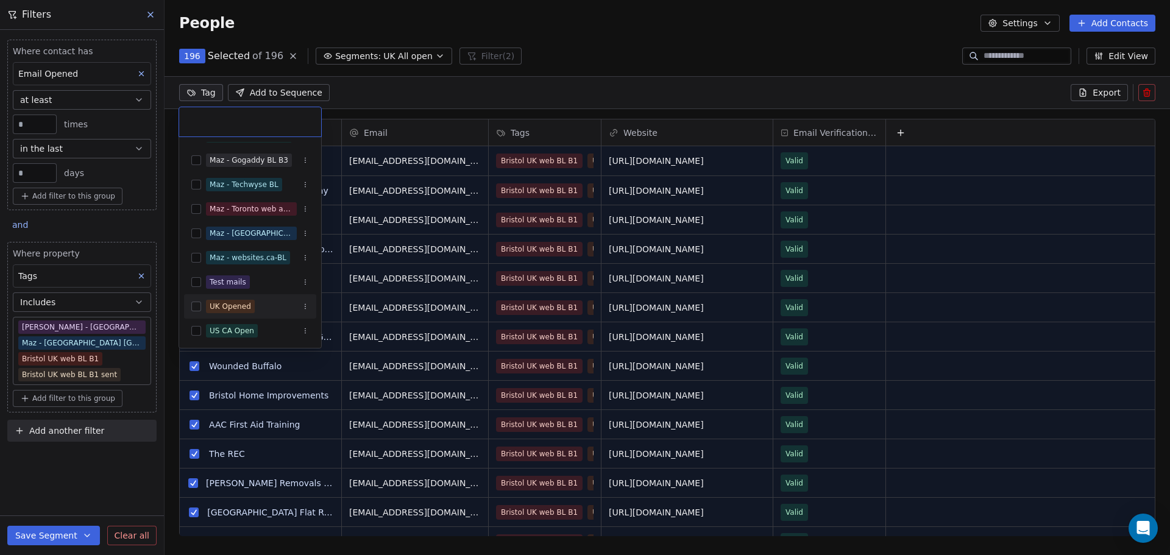
click at [194, 305] on button "Suggestions" at bounding box center [196, 307] width 10 height 10
click at [367, 97] on html "TechsGem Contacts People Marketing Workflows Campaigns Sales Sequences Beta Too…" at bounding box center [585, 277] width 1170 height 555
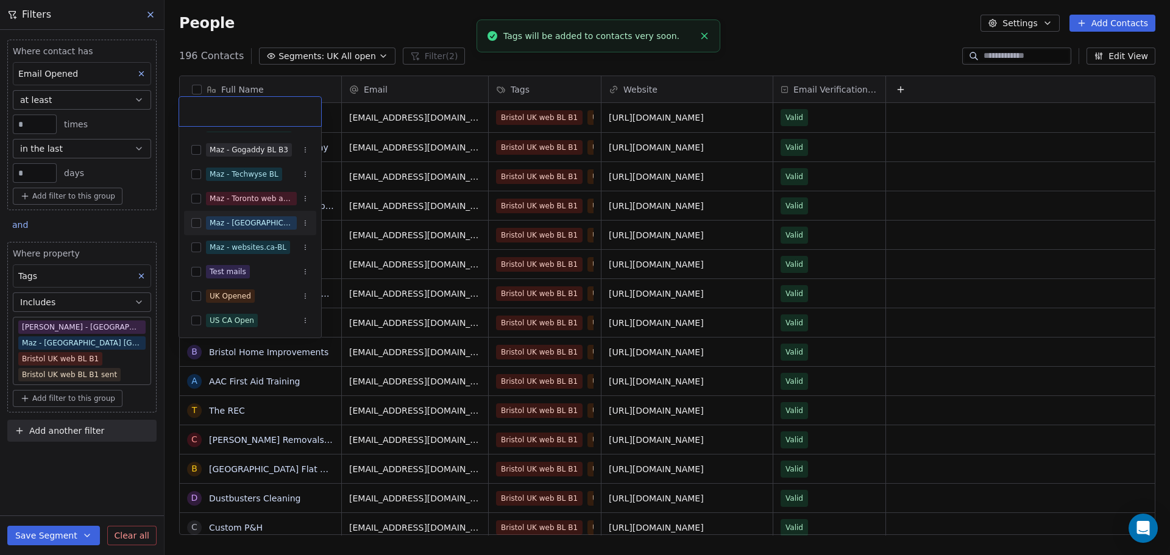
scroll to position [8, 0]
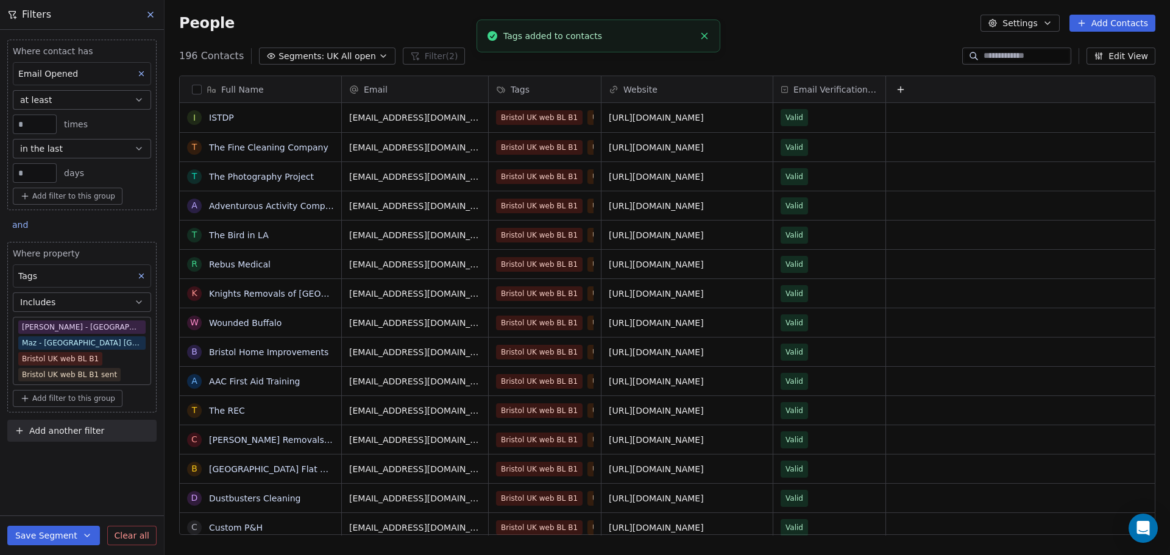
click at [121, 533] on span "Clear all" at bounding box center [132, 536] width 35 height 13
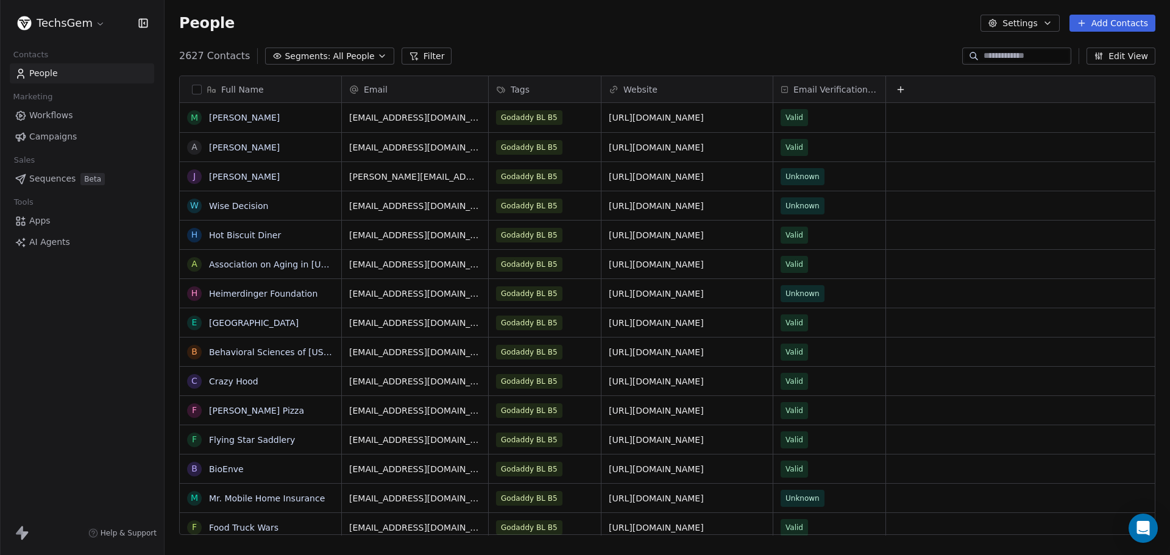
click at [350, 54] on span "All People" at bounding box center [353, 56] width 41 height 13
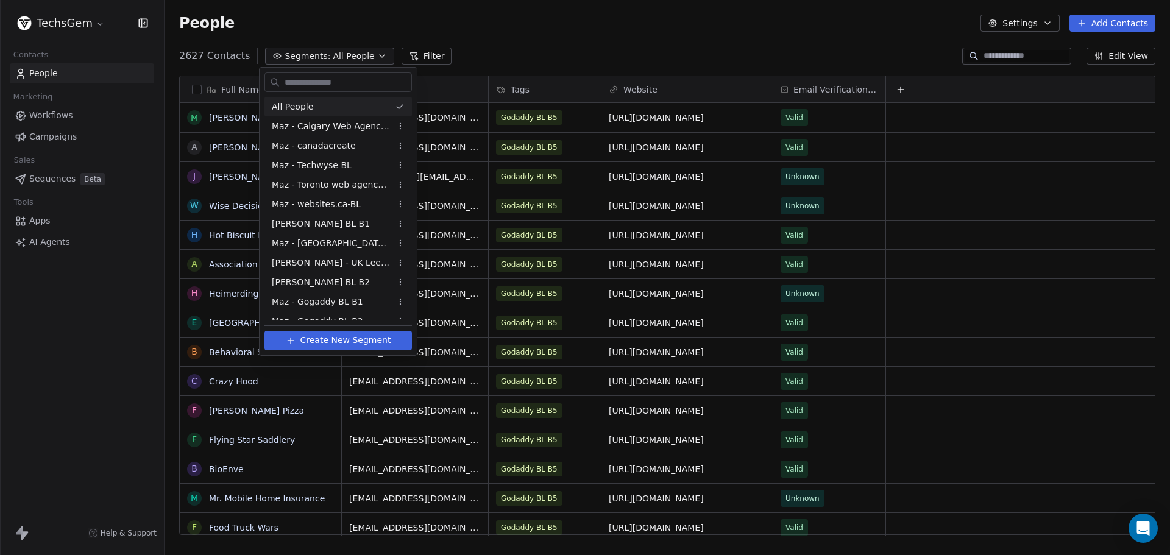
click at [428, 53] on html "TechsGem Contacts People Marketing Workflows Campaigns Sales Sequences Beta Too…" at bounding box center [585, 277] width 1170 height 555
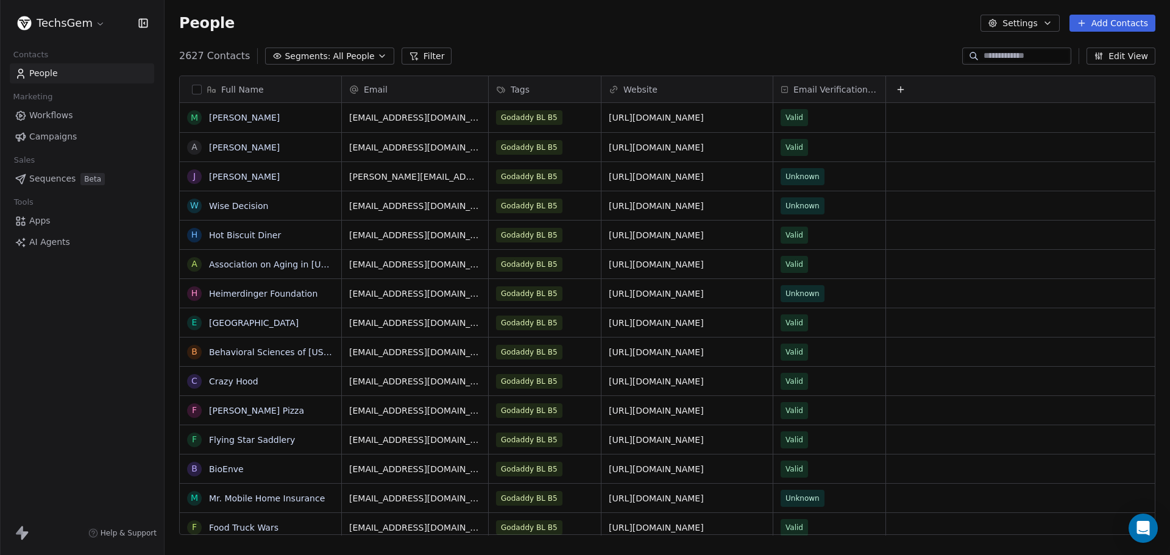
click at [428, 53] on button "Filter" at bounding box center [427, 56] width 51 height 17
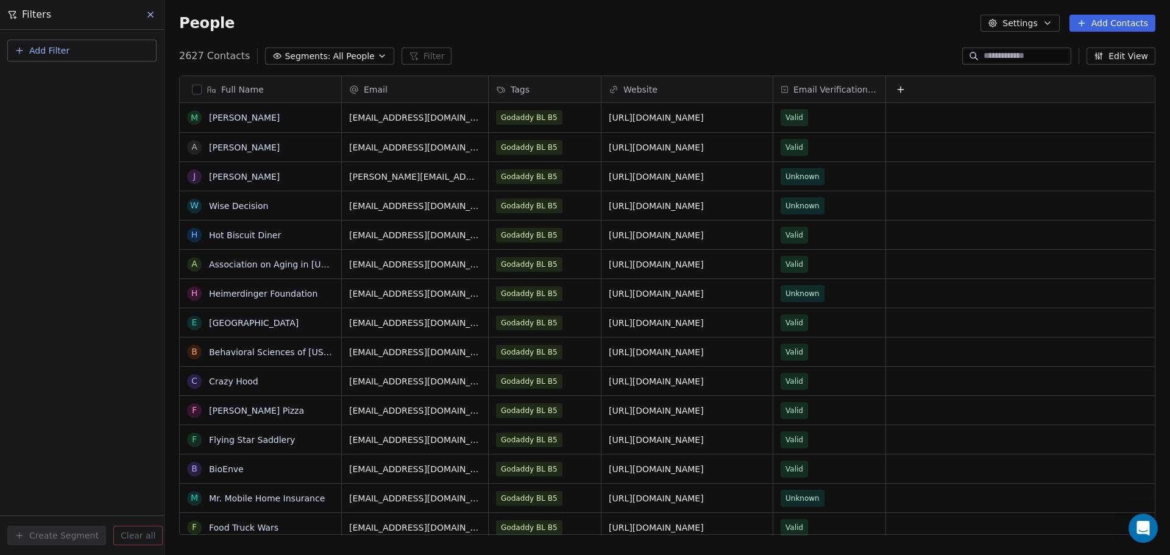
click at [68, 54] on span "Add Filter" at bounding box center [49, 51] width 40 height 13
click at [69, 80] on span "Contact properties" at bounding box center [59, 79] width 79 height 13
type input "***"
click at [59, 118] on div "Tags" at bounding box center [82, 123] width 124 height 12
click at [66, 166] on div "Does not include" at bounding box center [81, 169] width 127 height 20
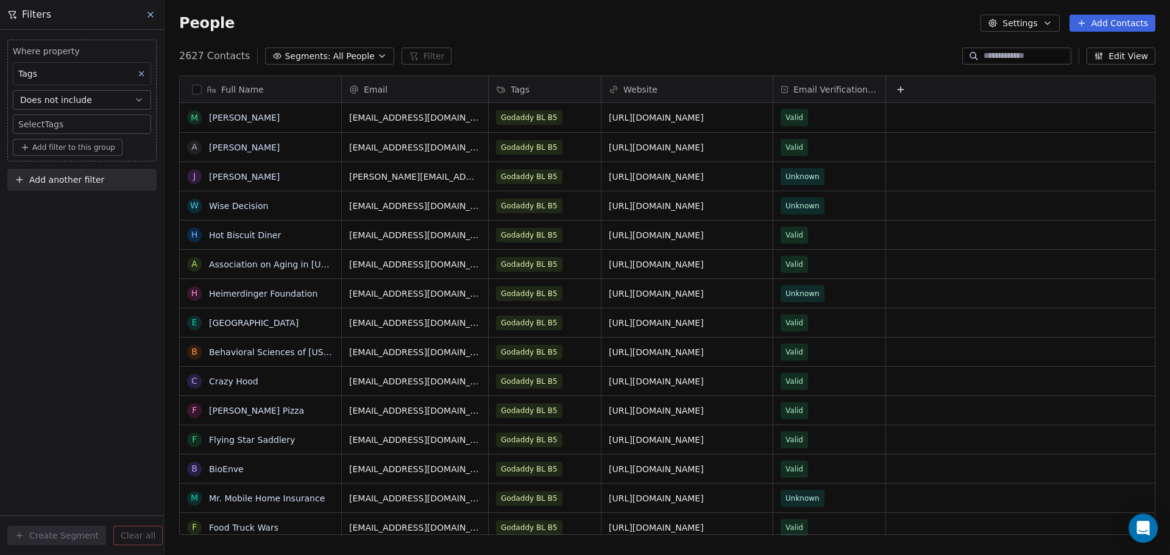
click at [57, 124] on body "TechsGem Contacts People Marketing Workflows Campaigns Sales Sequences Beta Too…" at bounding box center [585, 277] width 1170 height 555
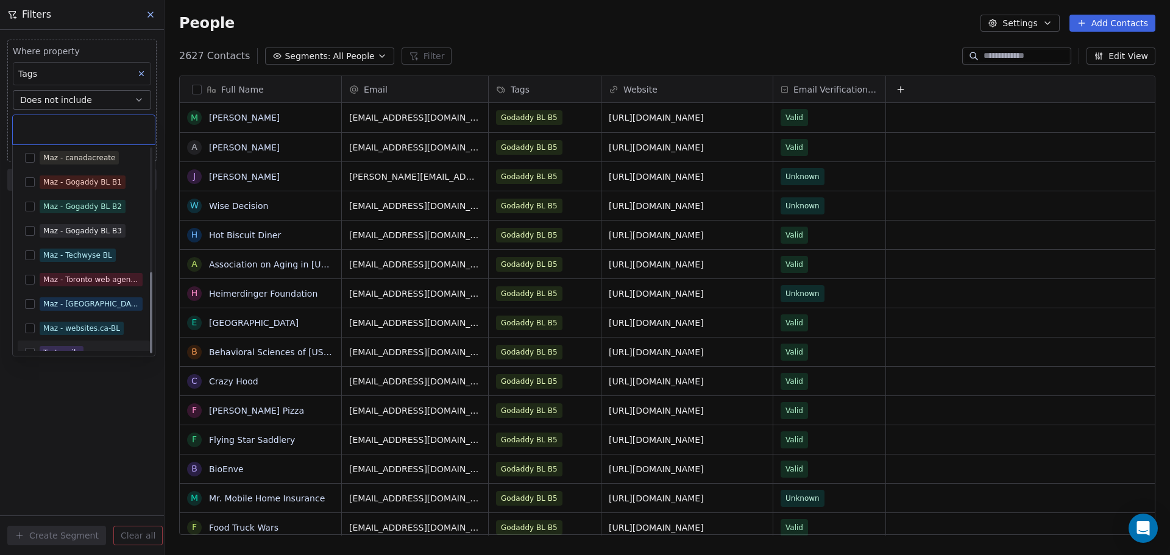
scroll to position [311, 0]
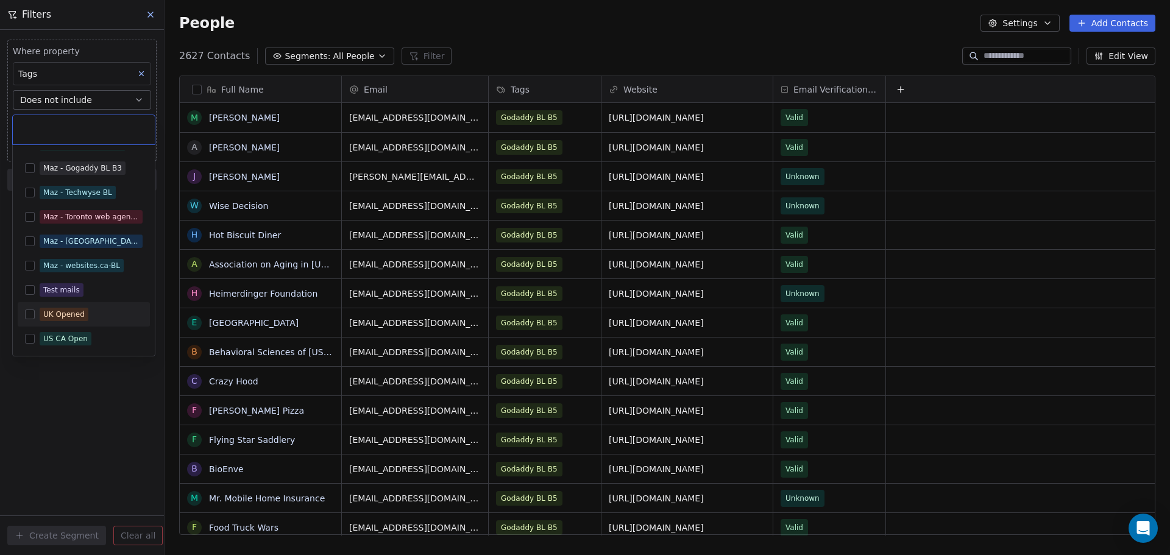
click at [27, 312] on button "Suggestions" at bounding box center [30, 315] width 10 height 10
click at [33, 340] on button "Suggestions" at bounding box center [30, 339] width 10 height 10
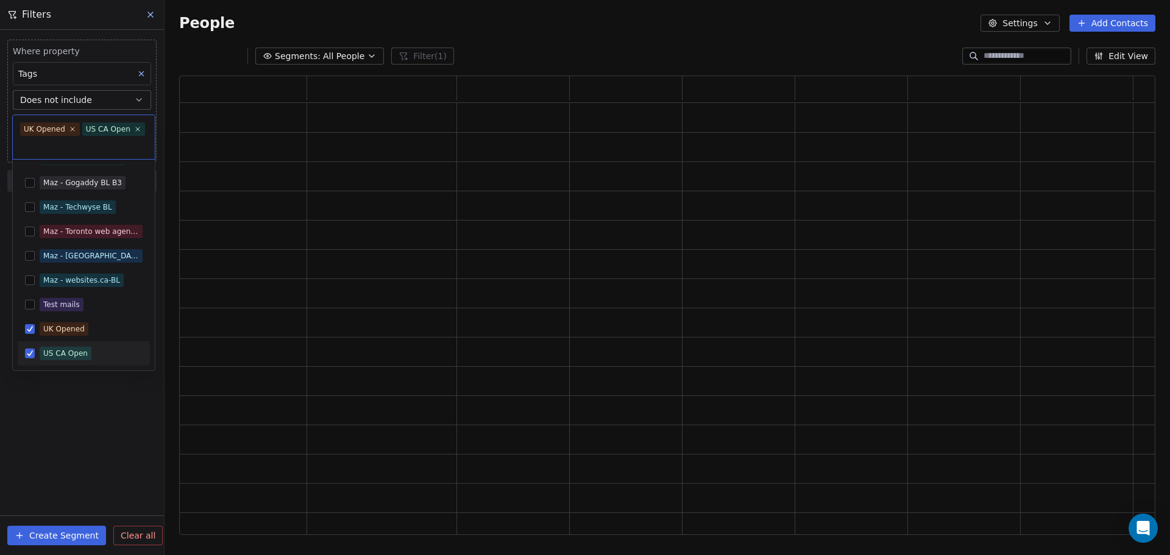
click at [73, 410] on html "TechsGem Contacts People Marketing Workflows Campaigns Sales Sequences Beta Too…" at bounding box center [585, 277] width 1170 height 555
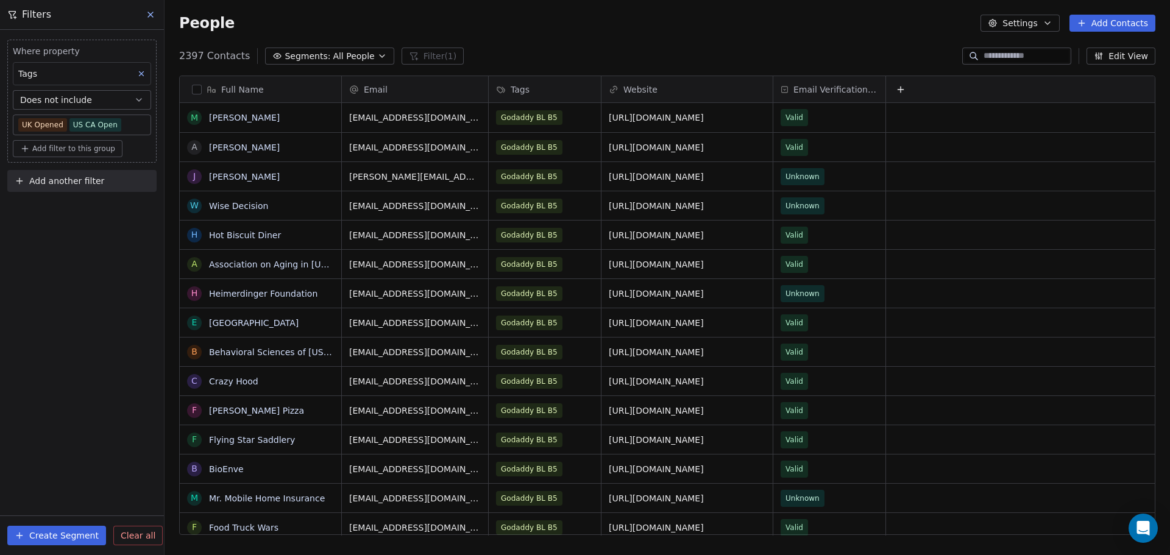
scroll to position [479, 997]
click at [152, 11] on icon at bounding box center [151, 15] width 10 height 10
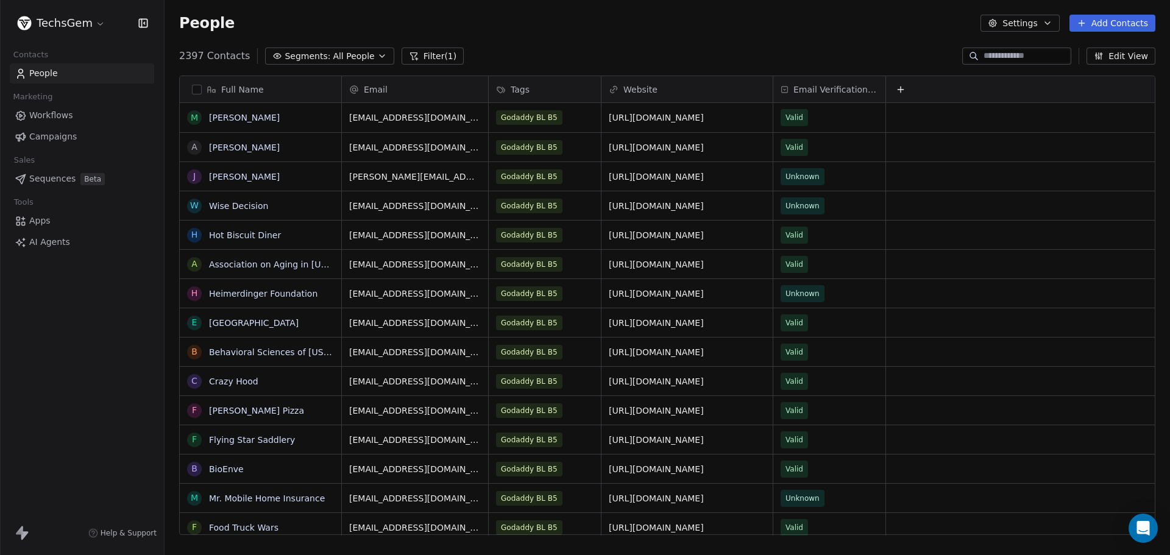
click at [52, 144] on link "Campaigns" at bounding box center [82, 137] width 144 height 20
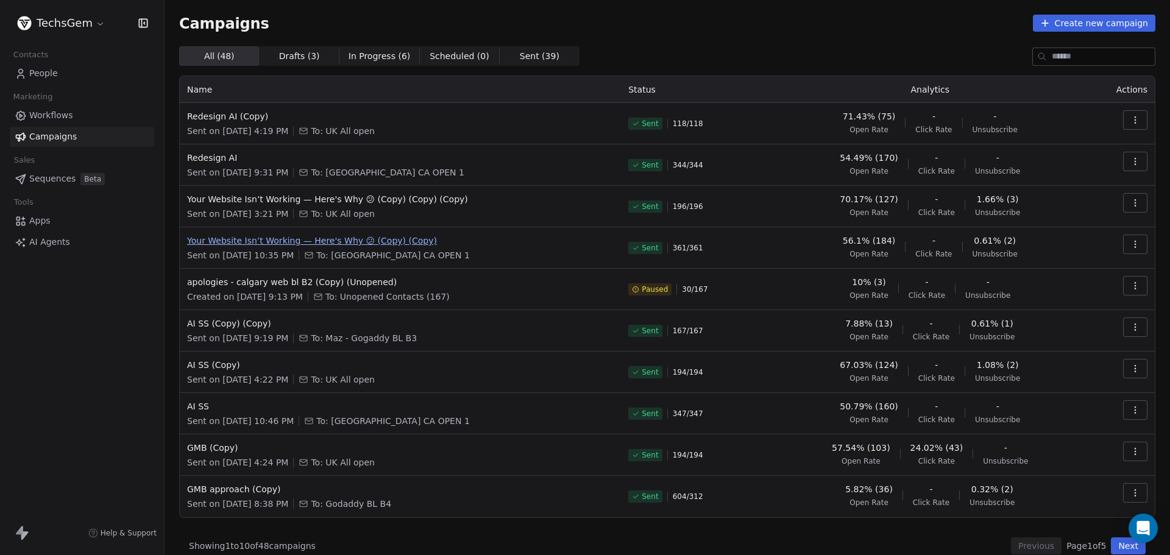
click at [271, 241] on span "Your Website Isn’t Working — Here's Why 😕 (Copy) (Copy)" at bounding box center [400, 241] width 427 height 12
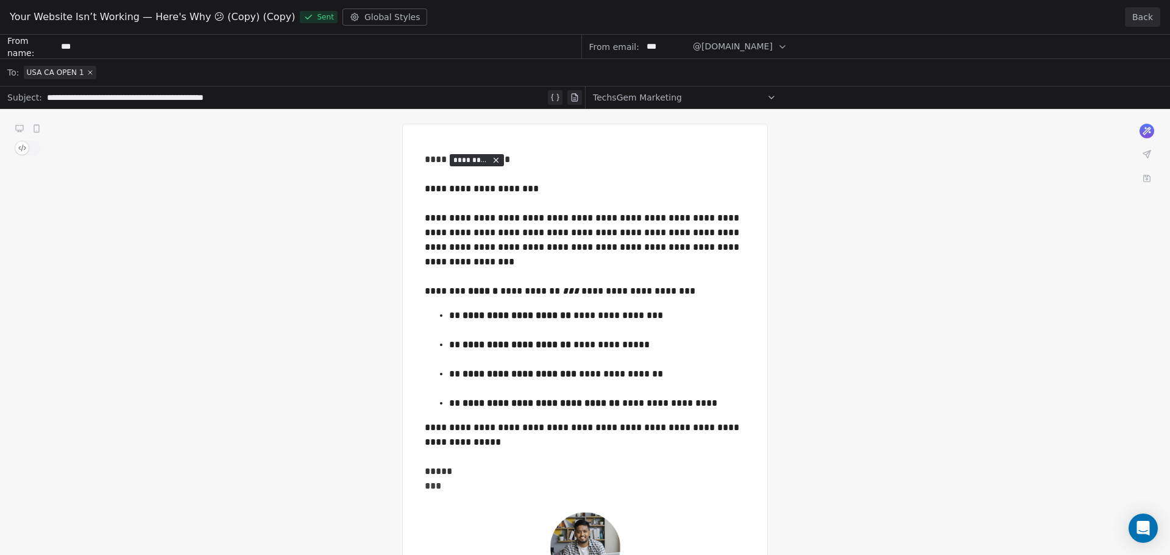
click at [1140, 13] on button "Back" at bounding box center [1142, 17] width 35 height 20
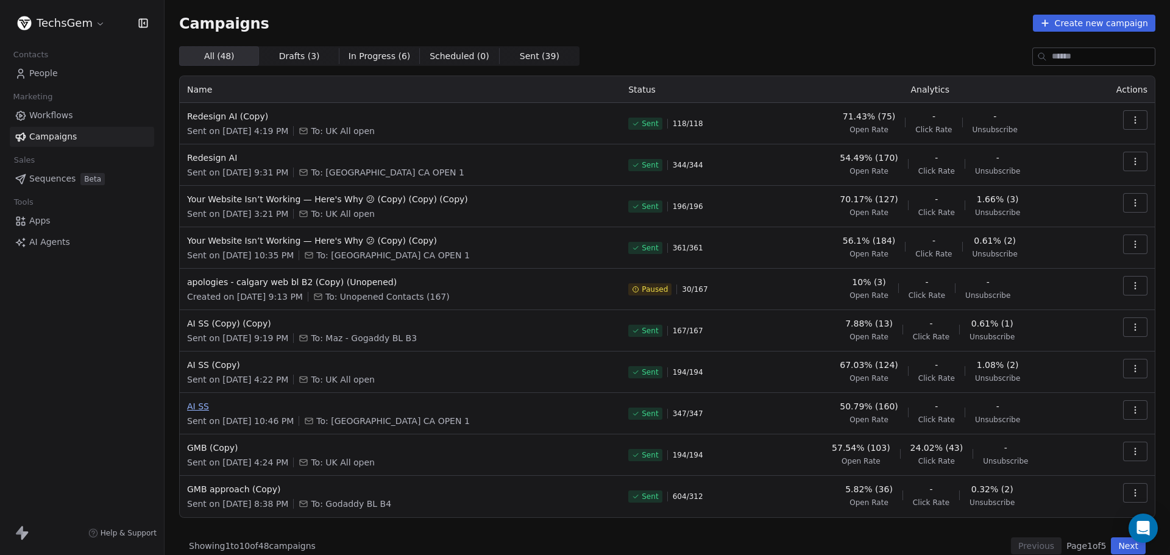
scroll to position [14, 0]
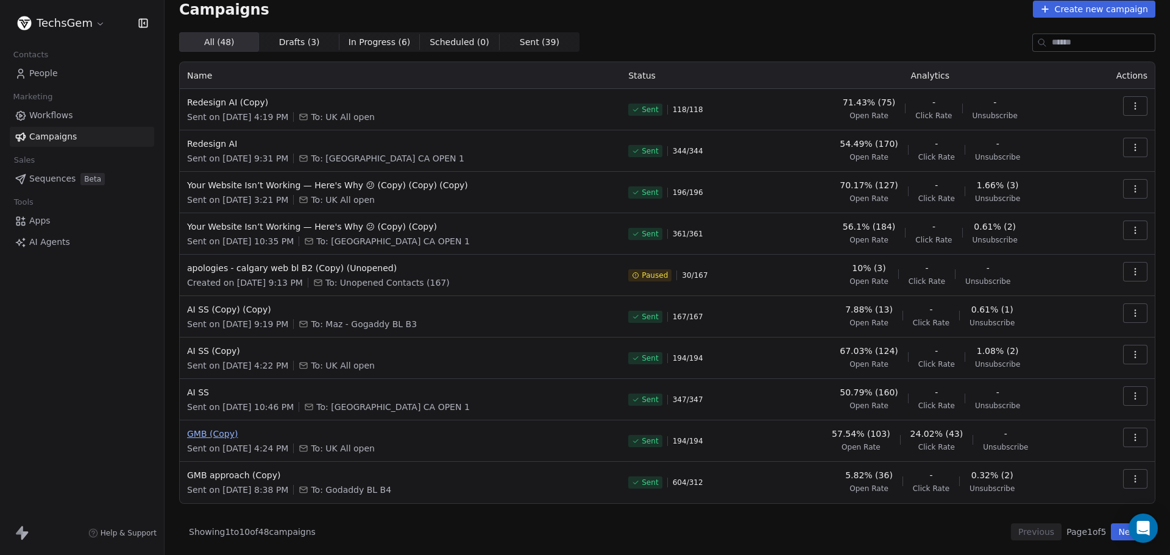
click at [217, 439] on span "GMB (Copy)" at bounding box center [400, 434] width 427 height 12
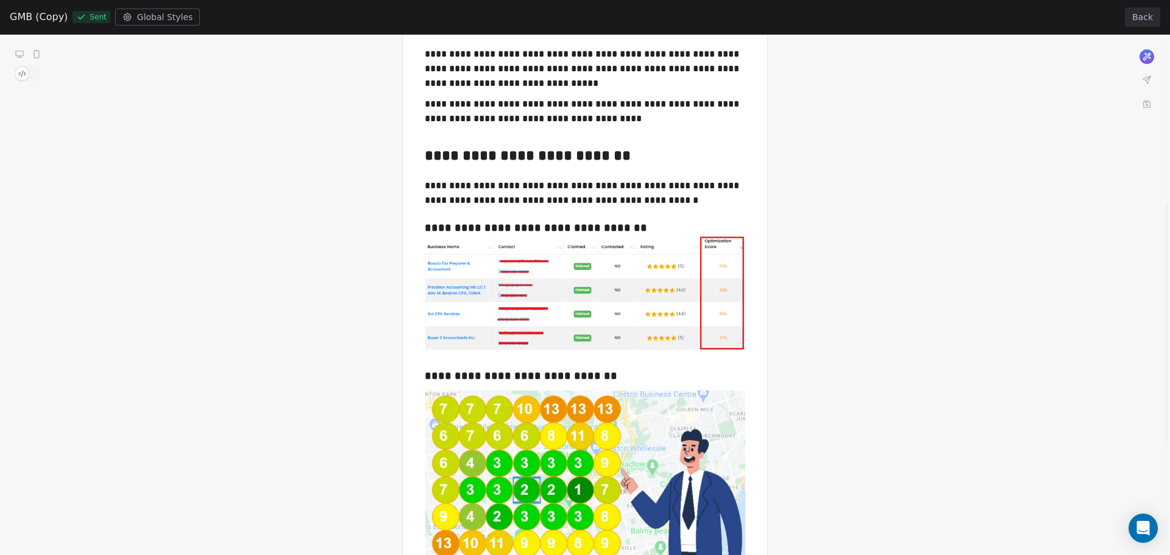
scroll to position [366, 0]
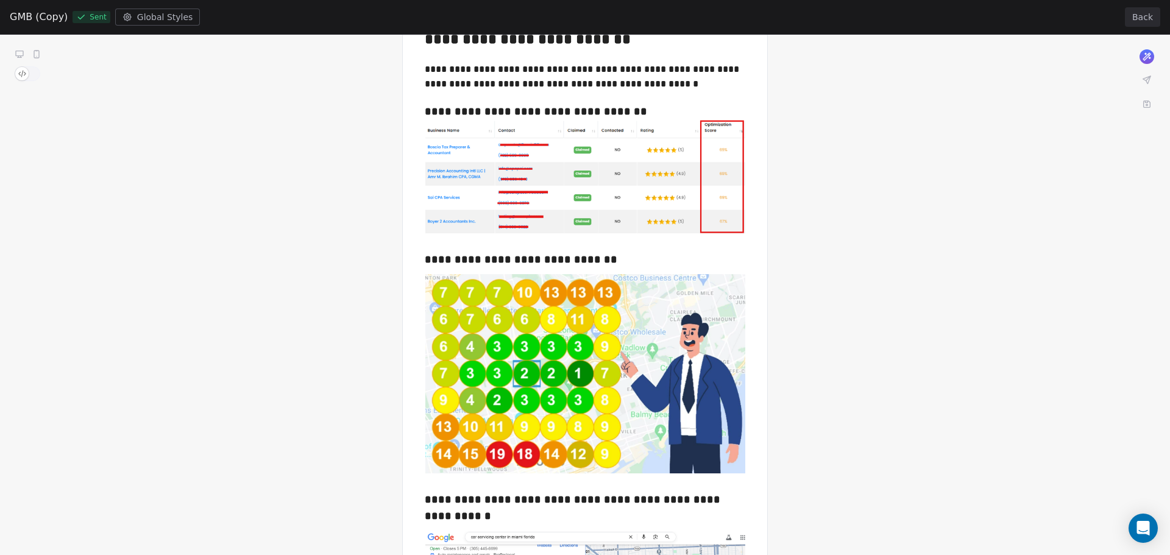
click at [1138, 19] on button "Back" at bounding box center [1142, 17] width 35 height 20
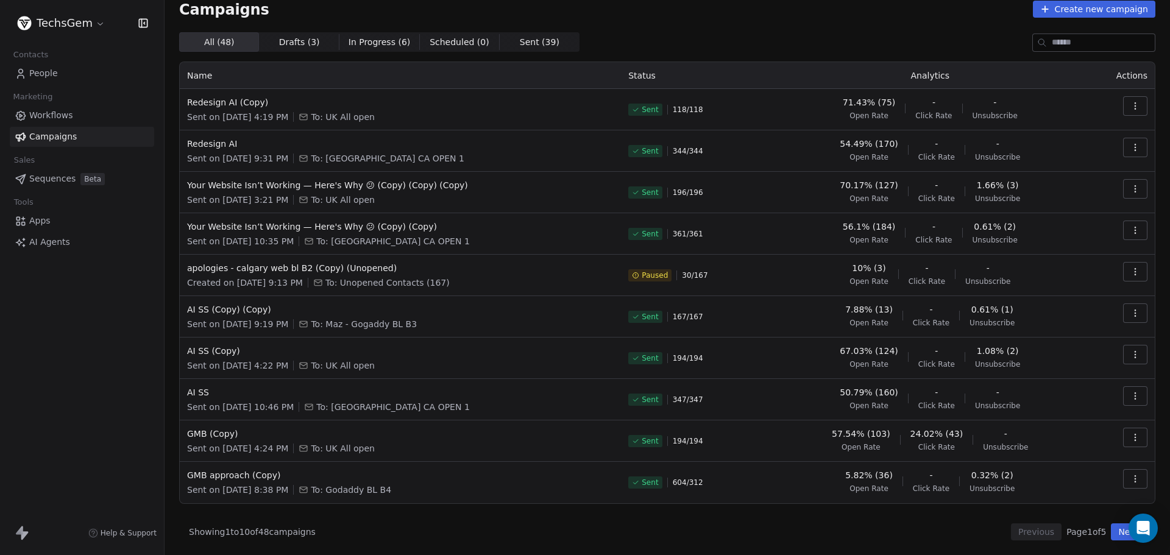
click at [1115, 529] on button "Next" at bounding box center [1128, 532] width 35 height 17
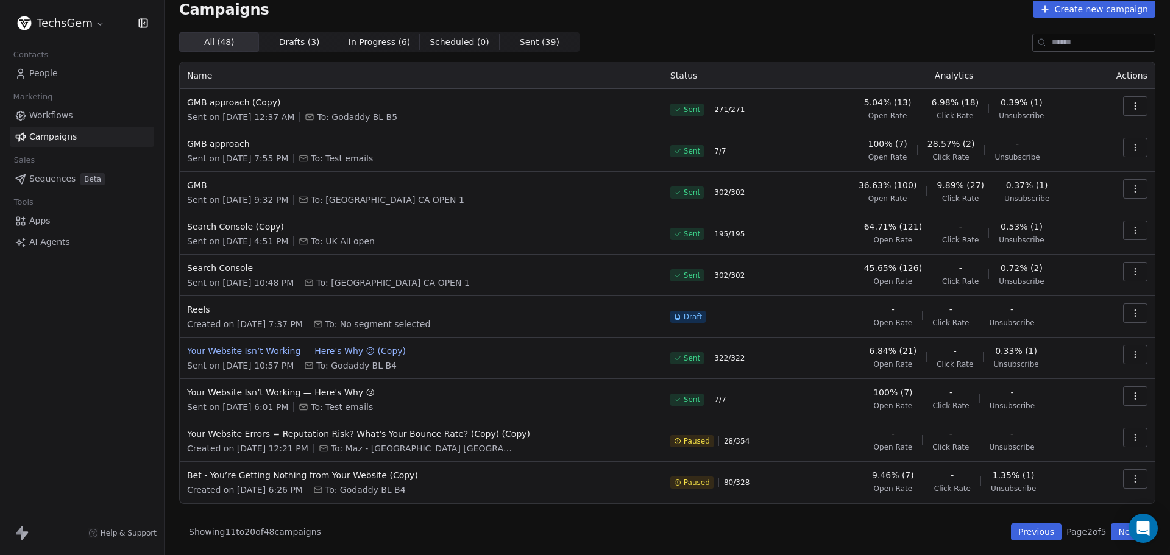
click at [269, 354] on span "Your Website Isn’t Working — Here's Why 😕 (Copy)" at bounding box center [421, 351] width 469 height 12
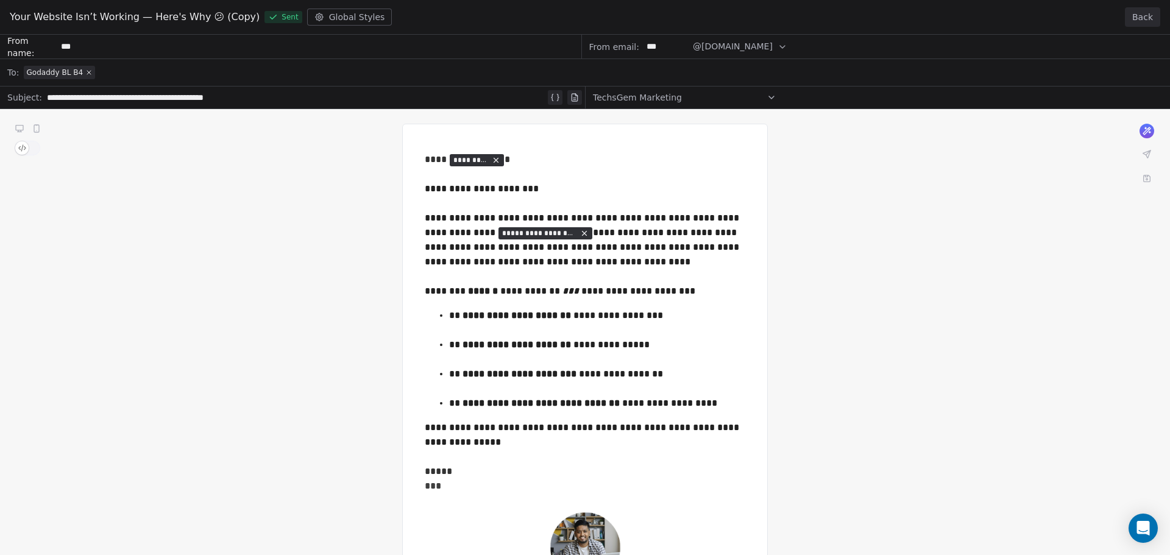
click at [1150, 20] on button "Back" at bounding box center [1142, 17] width 35 height 20
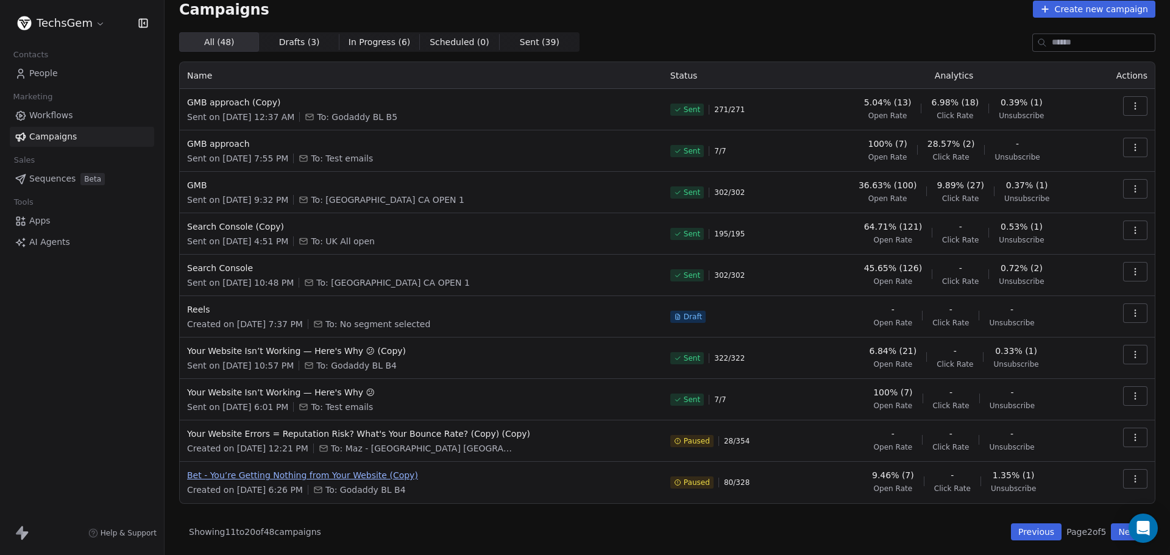
click at [244, 477] on span "Bet - You’re Getting Nothing from Your Website (Copy)" at bounding box center [421, 475] width 469 height 12
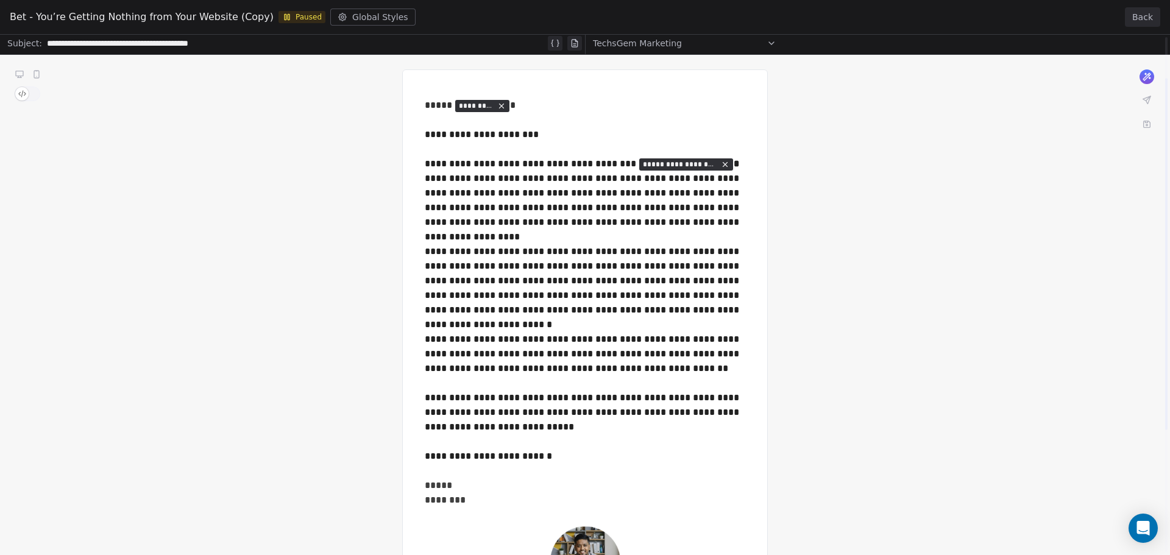
scroll to position [61, 0]
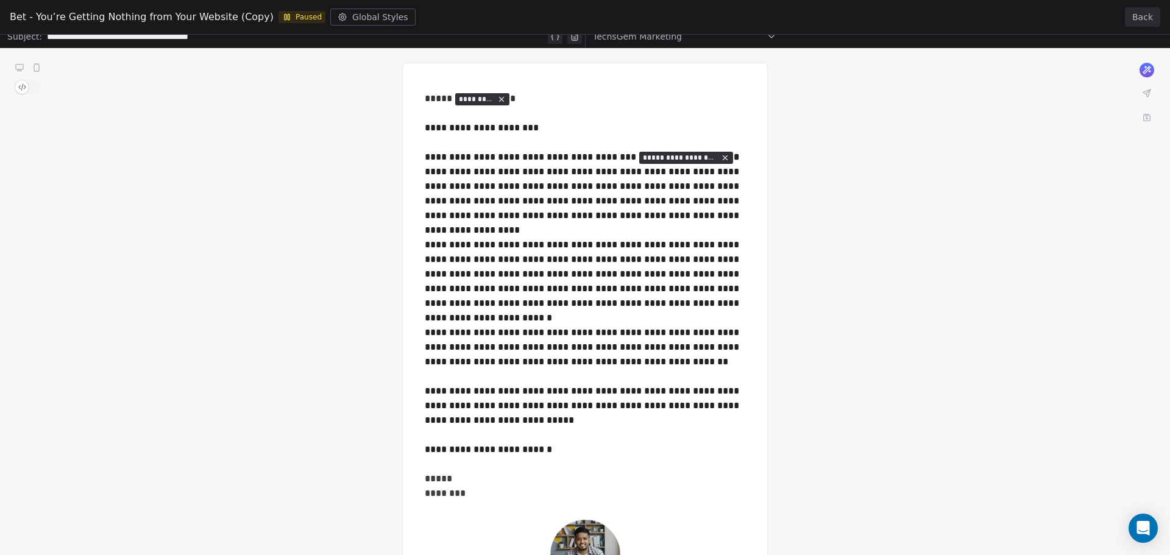
click at [1144, 18] on button "Back" at bounding box center [1142, 17] width 35 height 20
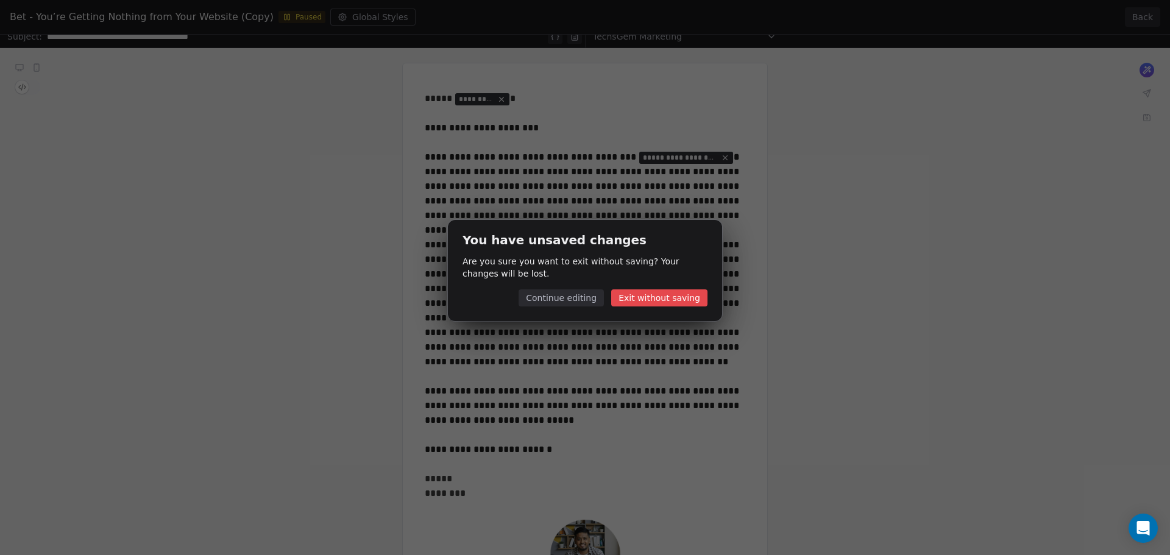
click at [650, 300] on button "Exit without saving" at bounding box center [659, 298] width 96 height 17
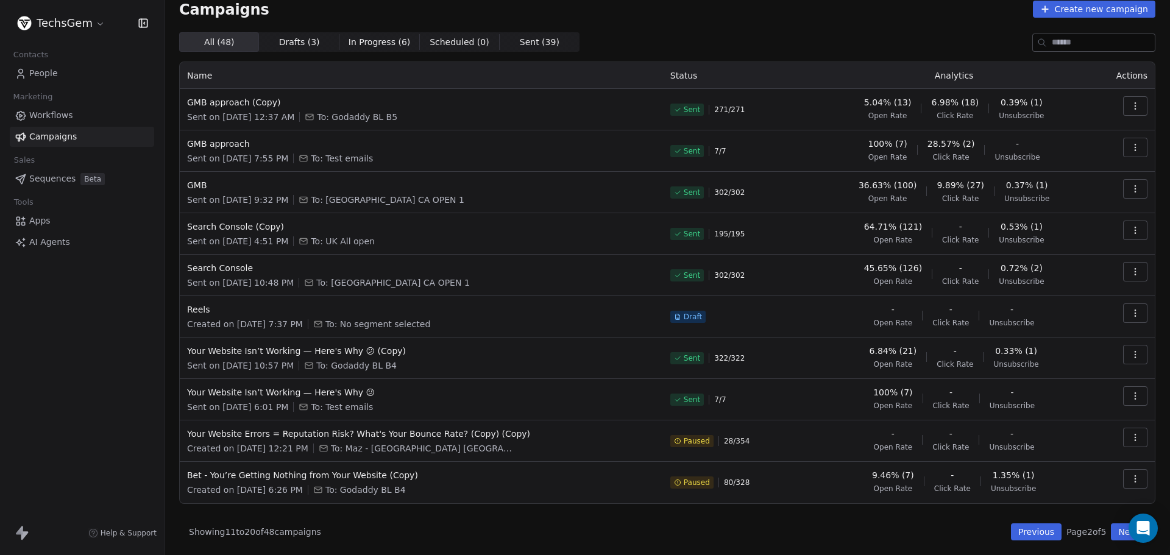
click at [1114, 536] on button "Next" at bounding box center [1128, 532] width 35 height 17
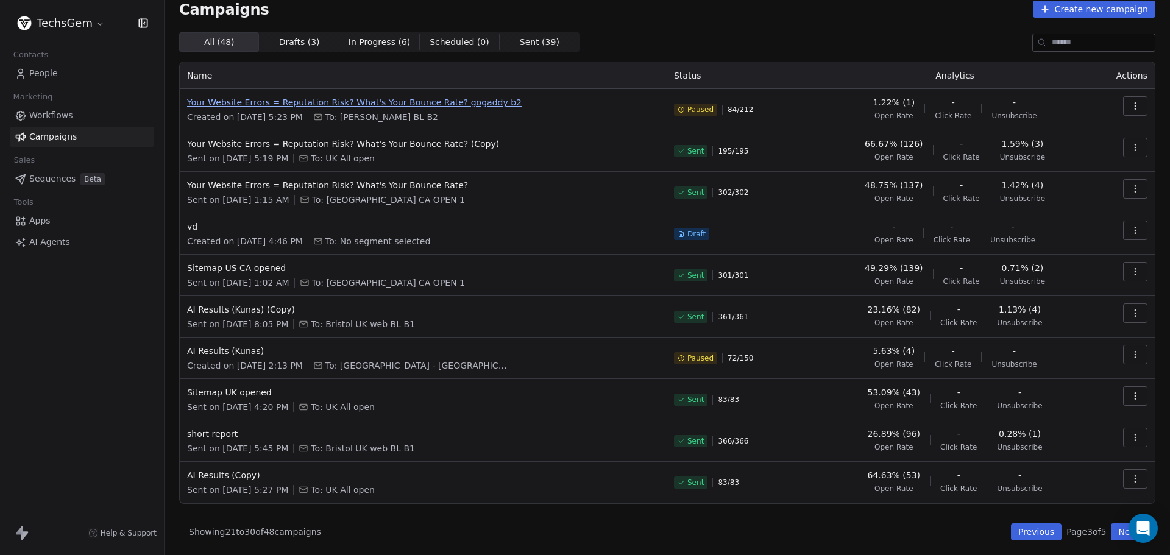
click at [421, 101] on span "Your Website Errors = Reputation Risk? What's Your Bounce Rate? gogaddy b2" at bounding box center [423, 102] width 472 height 12
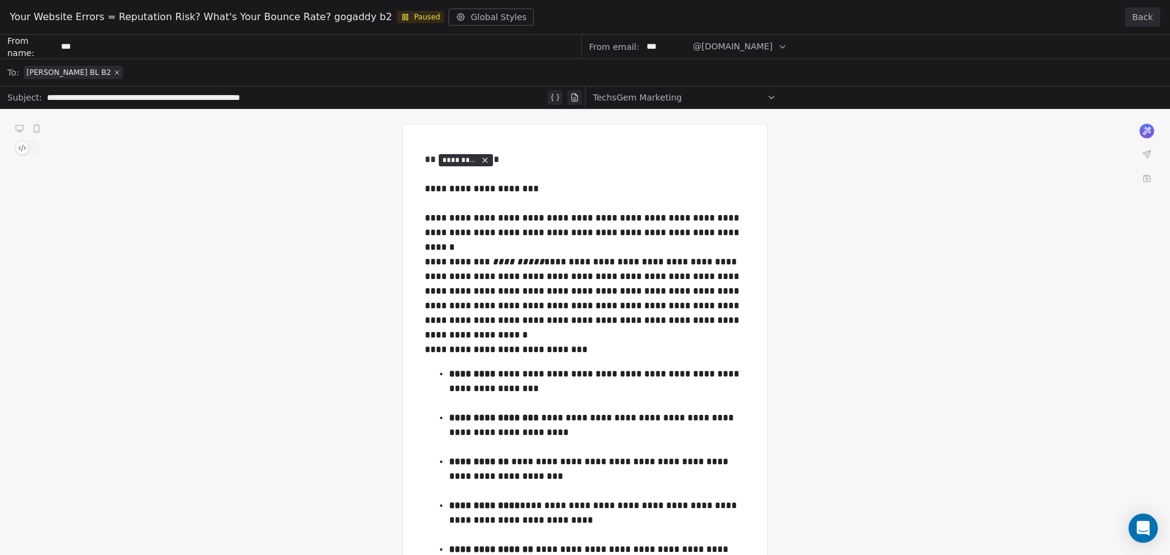
click at [1138, 15] on button "Back" at bounding box center [1142, 17] width 35 height 20
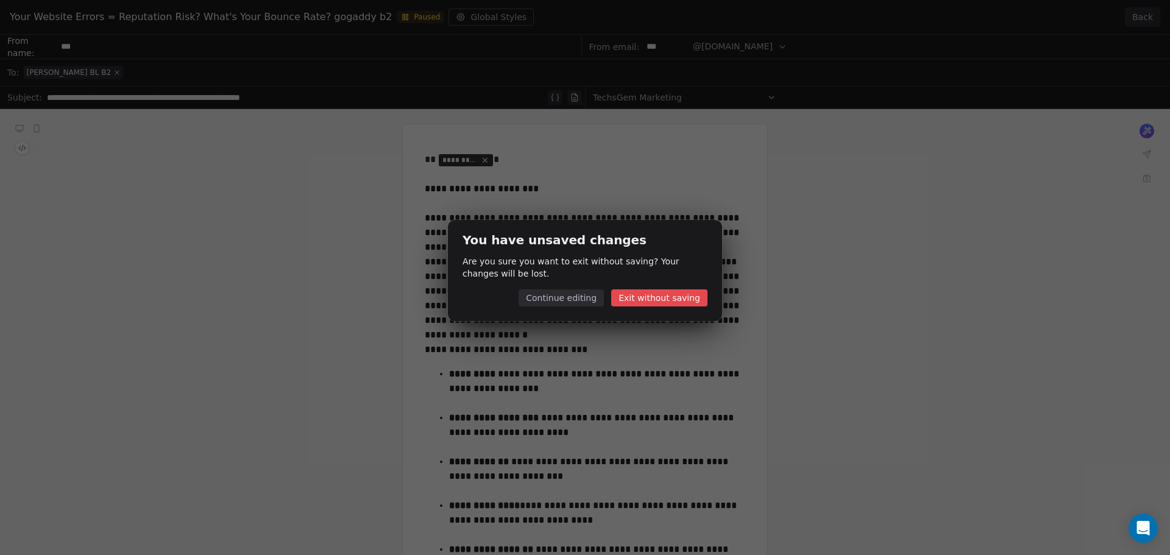
click at [663, 297] on button "Exit without saving" at bounding box center [659, 298] width 96 height 17
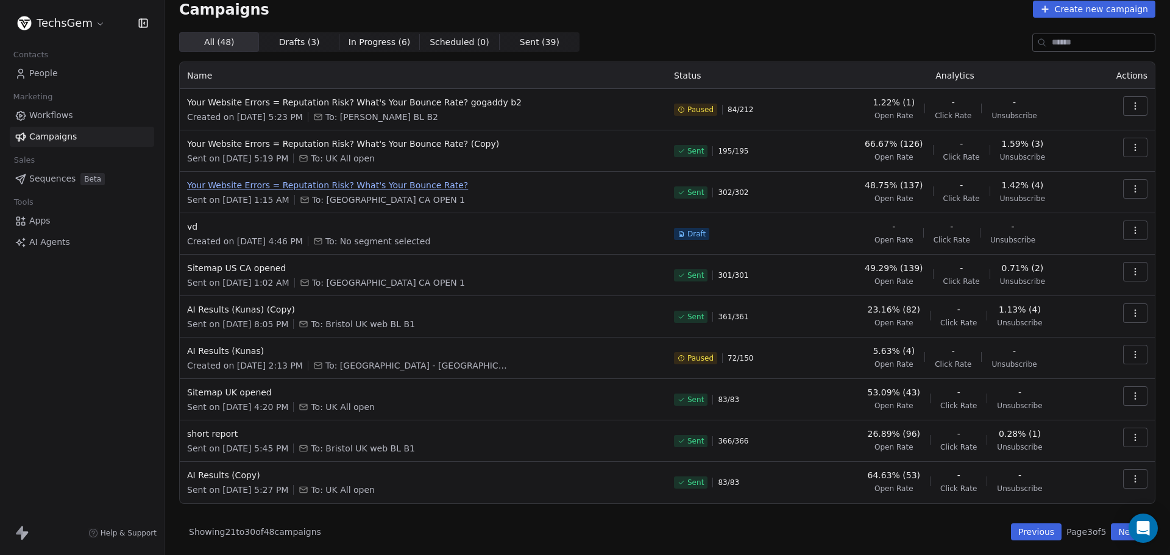
click at [282, 190] on span "Your Website Errors = Reputation Risk? What's Your Bounce Rate?" at bounding box center [423, 185] width 472 height 12
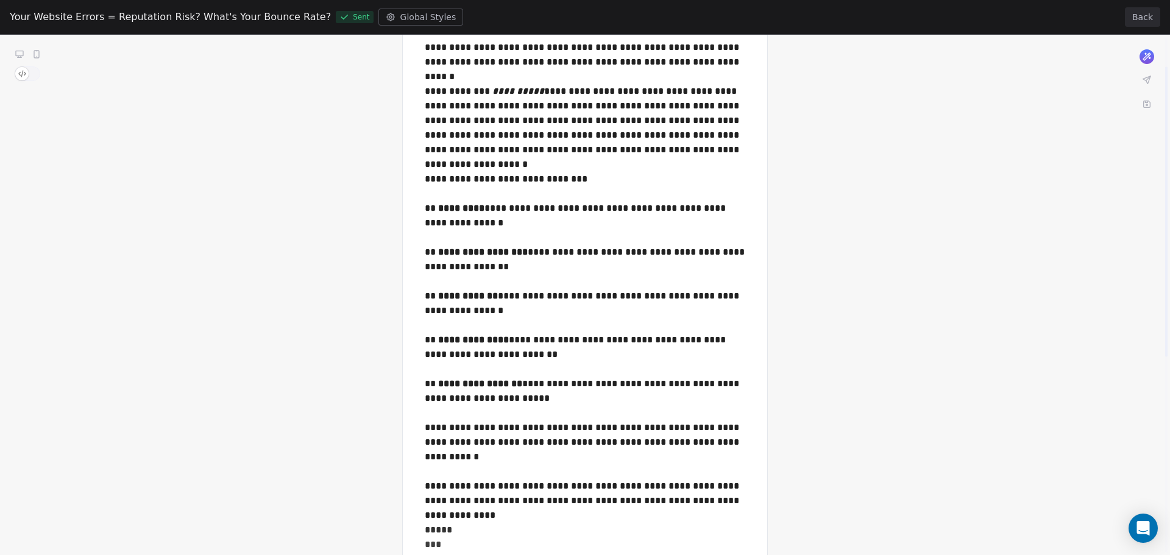
scroll to position [183, 0]
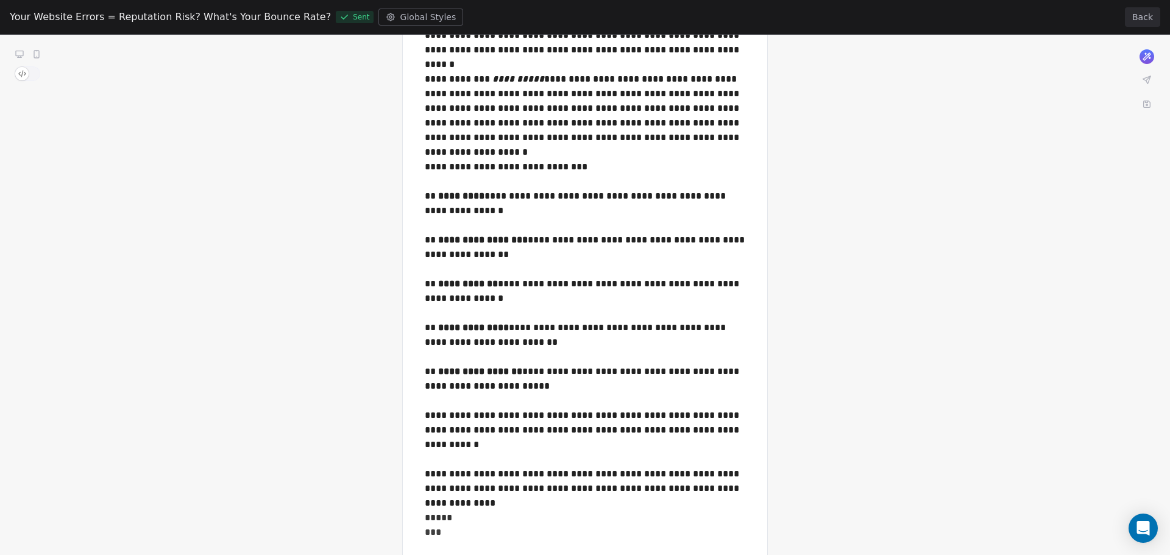
click at [1153, 13] on button "Back" at bounding box center [1142, 17] width 35 height 20
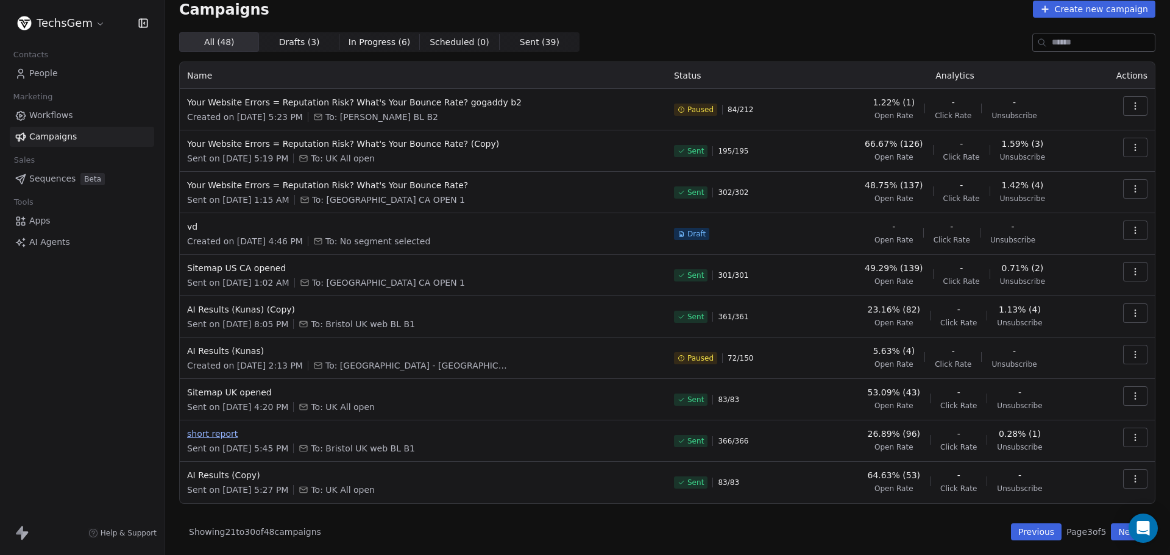
click at [211, 437] on span "short report" at bounding box center [423, 434] width 472 height 12
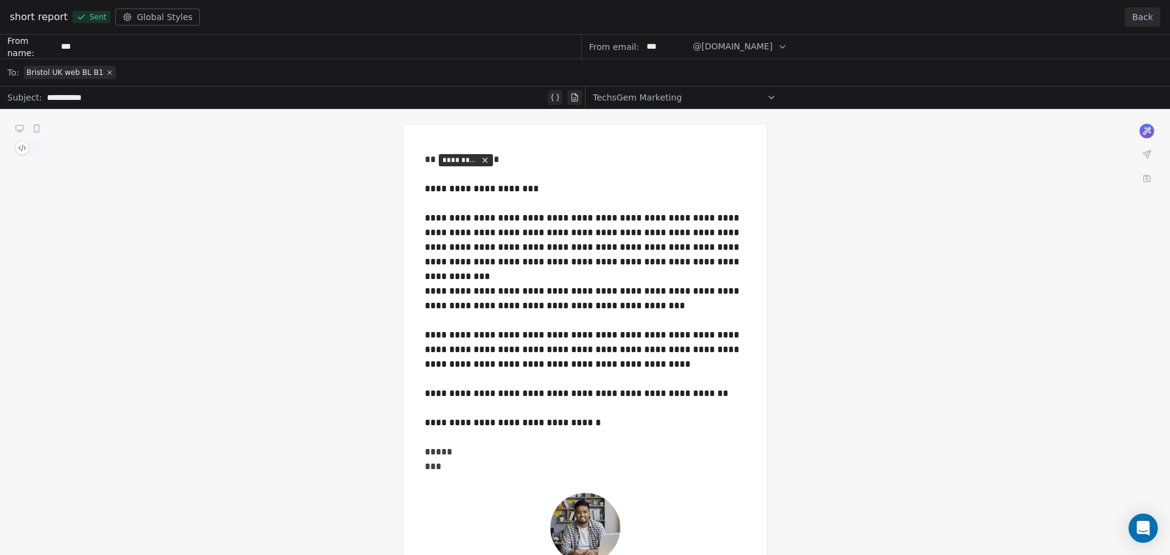
click at [1135, 20] on button "Back" at bounding box center [1142, 17] width 35 height 20
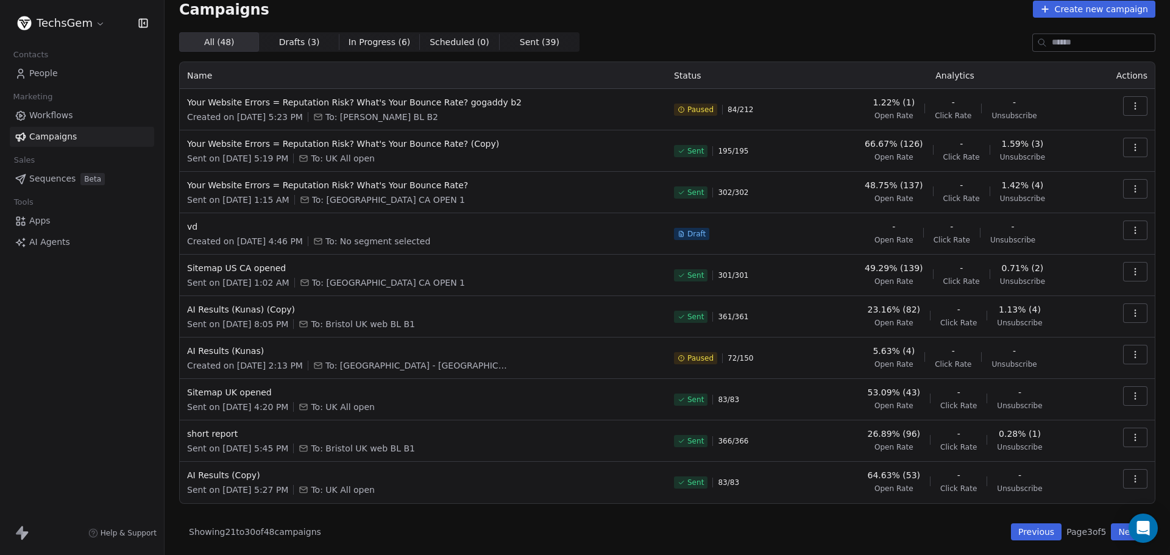
click at [1117, 532] on button "Next" at bounding box center [1128, 532] width 35 height 17
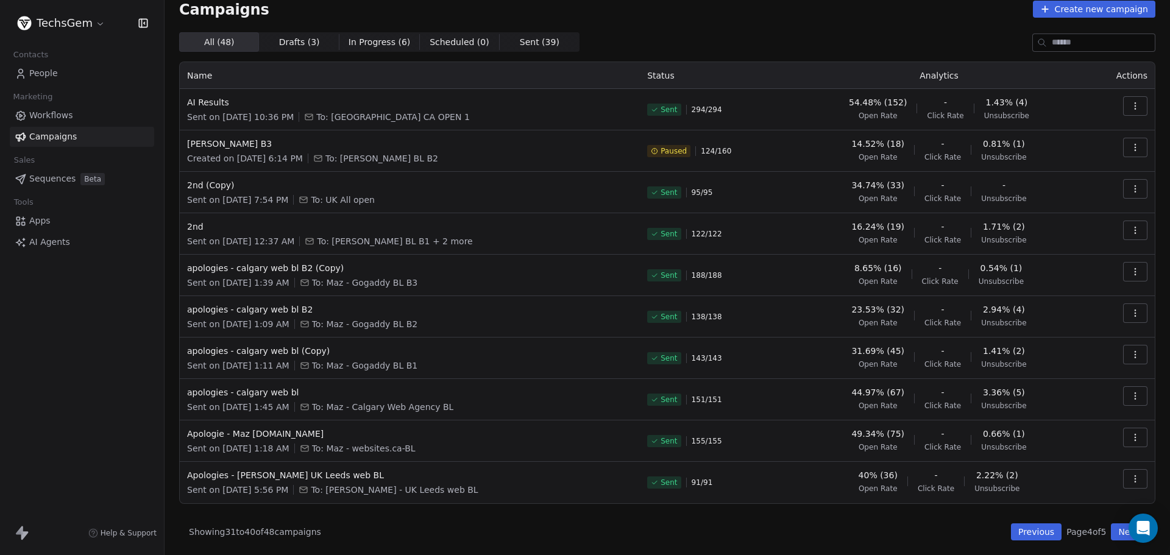
click at [1026, 528] on button "Previous" at bounding box center [1036, 532] width 51 height 17
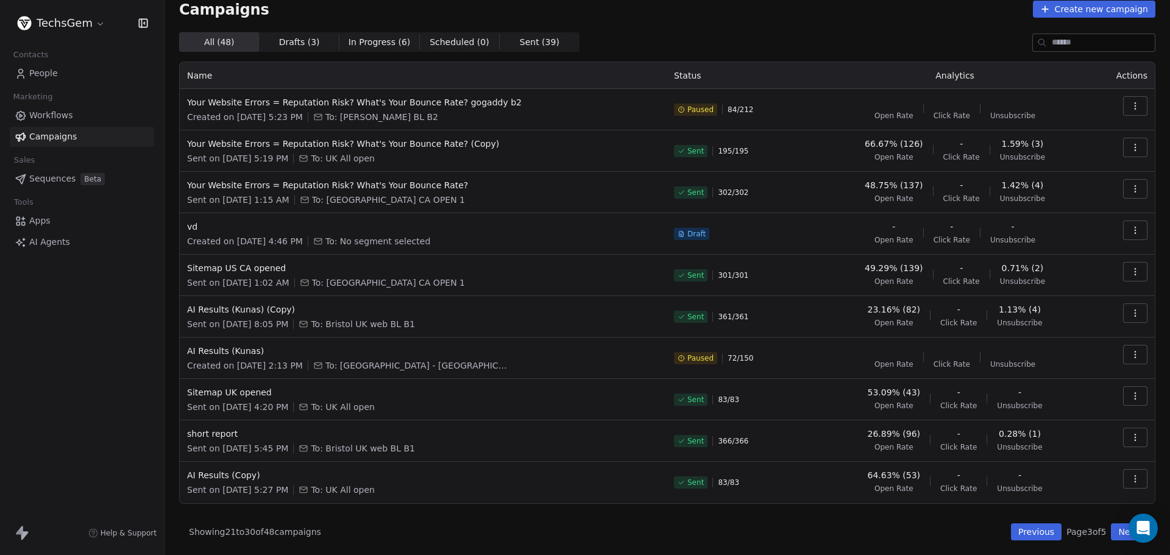
click at [1026, 528] on button "Previous" at bounding box center [1036, 532] width 51 height 17
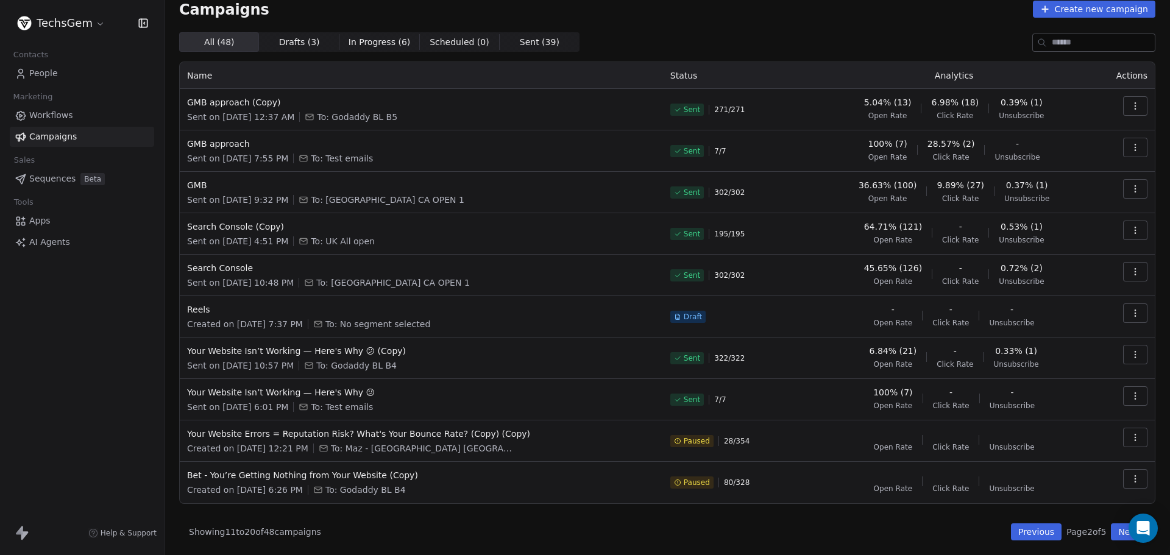
click at [1026, 528] on button "Previous" at bounding box center [1036, 532] width 51 height 17
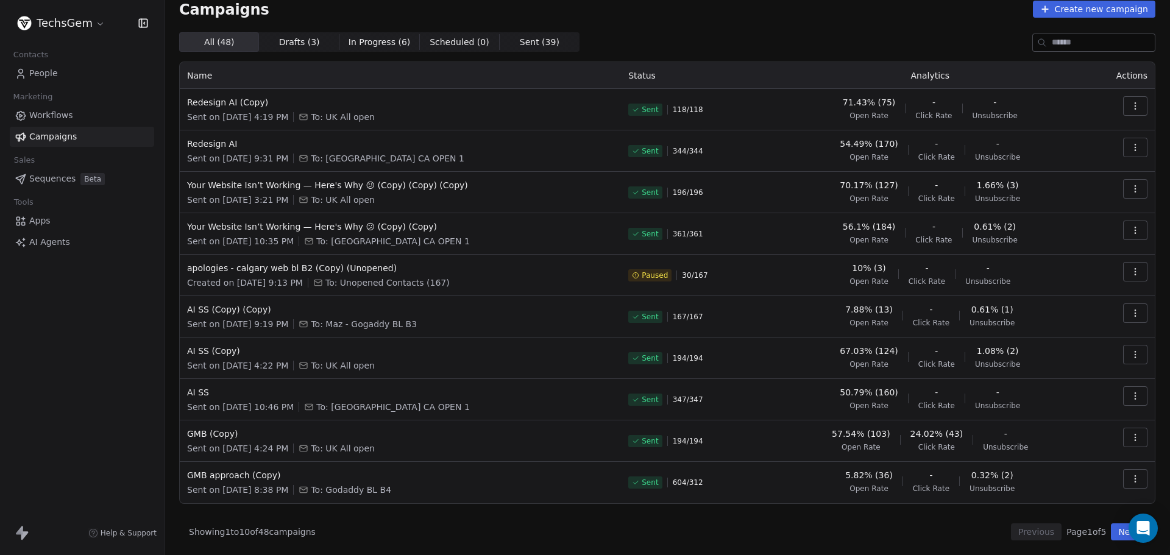
click at [1111, 527] on button "Next" at bounding box center [1128, 532] width 35 height 17
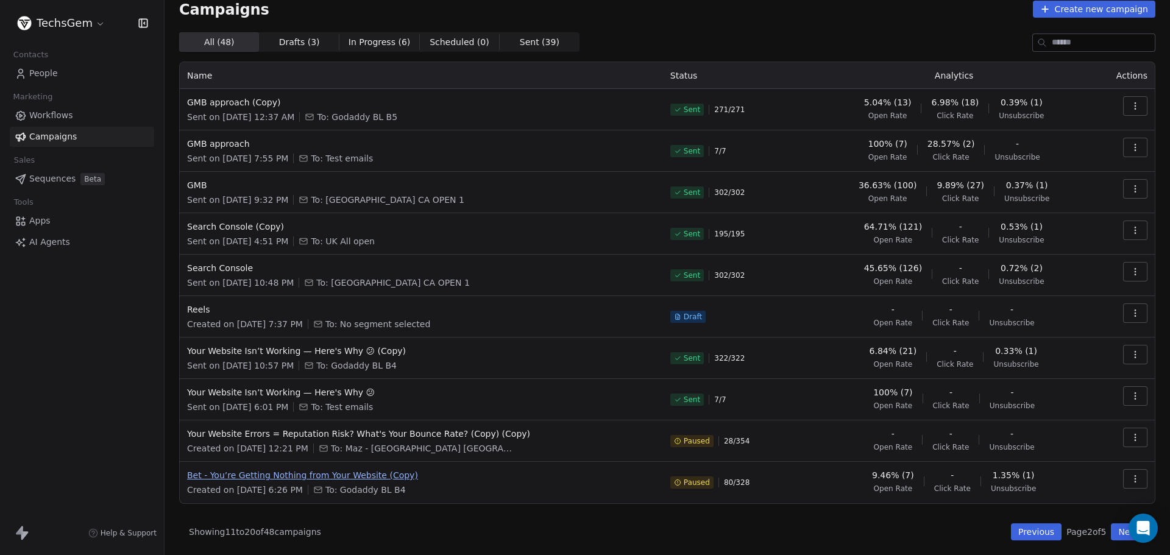
click at [302, 475] on span "Bet - You’re Getting Nothing from Your Website (Copy)" at bounding box center [421, 475] width 469 height 12
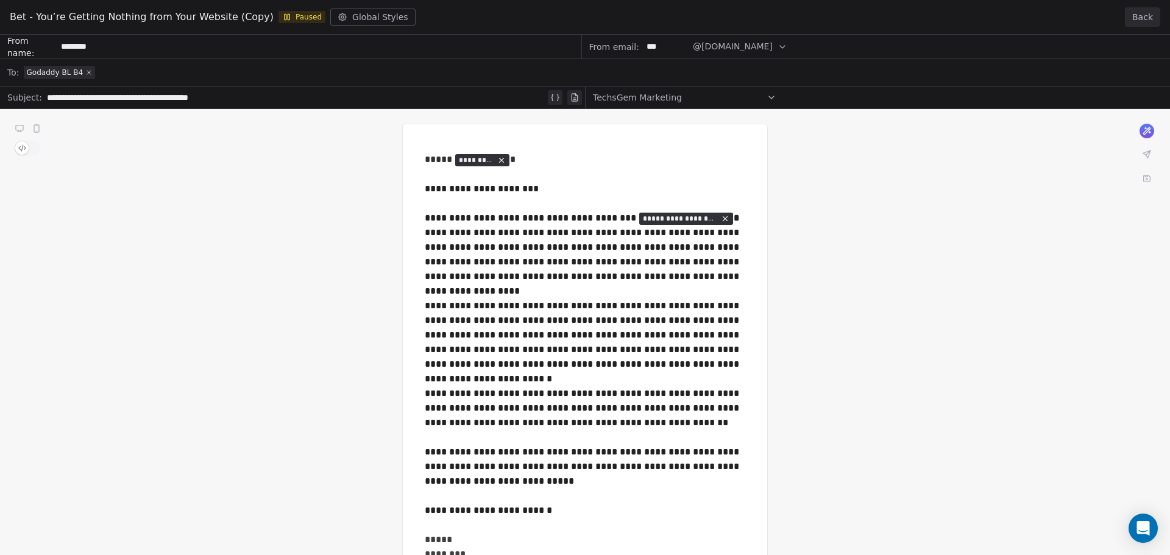
drag, startPoint x: 426, startPoint y: 161, endPoint x: 600, endPoint y: 415, distance: 307.9
click at [600, 415] on div "**********" at bounding box center [585, 404] width 1170 height 738
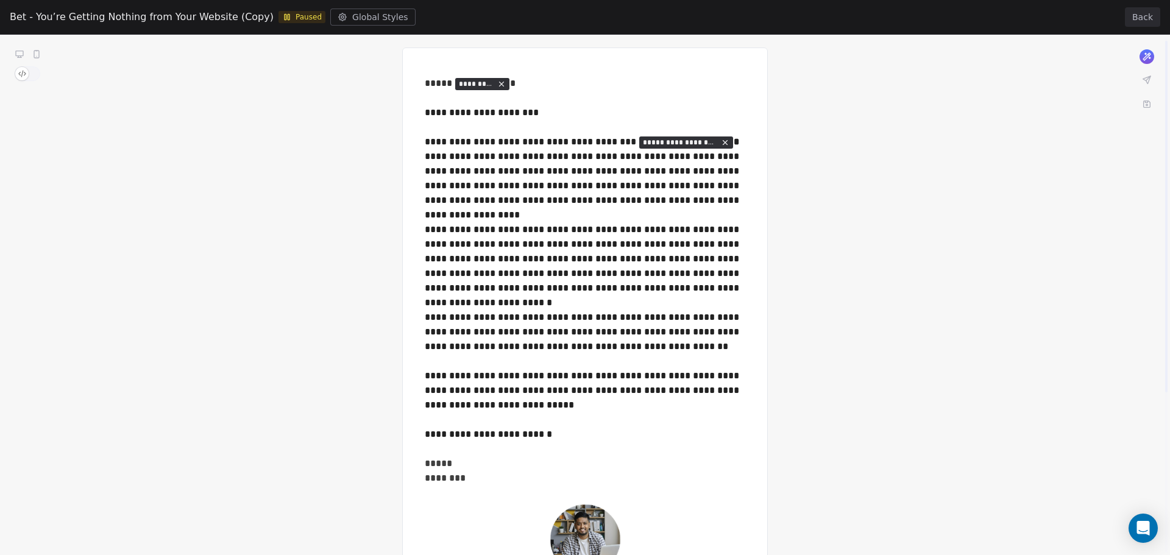
scroll to position [0, 0]
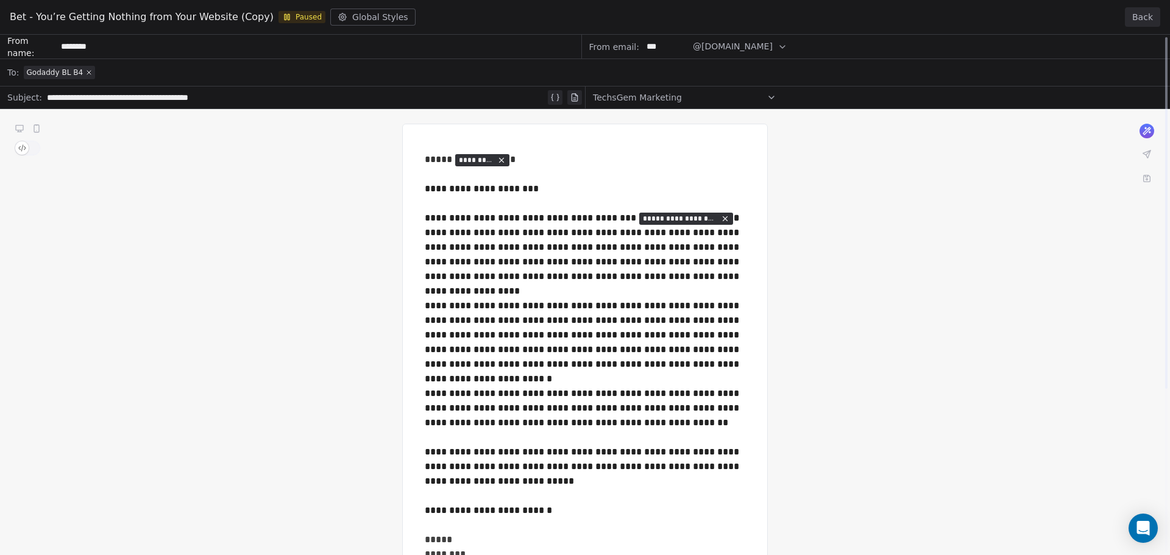
click at [21, 128] on div "**********" at bounding box center [585, 404] width 1170 height 738
click at [24, 148] on div "**********" at bounding box center [585, 404] width 1170 height 738
click at [366, 21] on div "Bet - You’re Getting Nothing from Your Website (Copy) Paused Global Styles" at bounding box center [213, 17] width 406 height 17
click at [1142, 15] on button "Back" at bounding box center [1142, 17] width 35 height 20
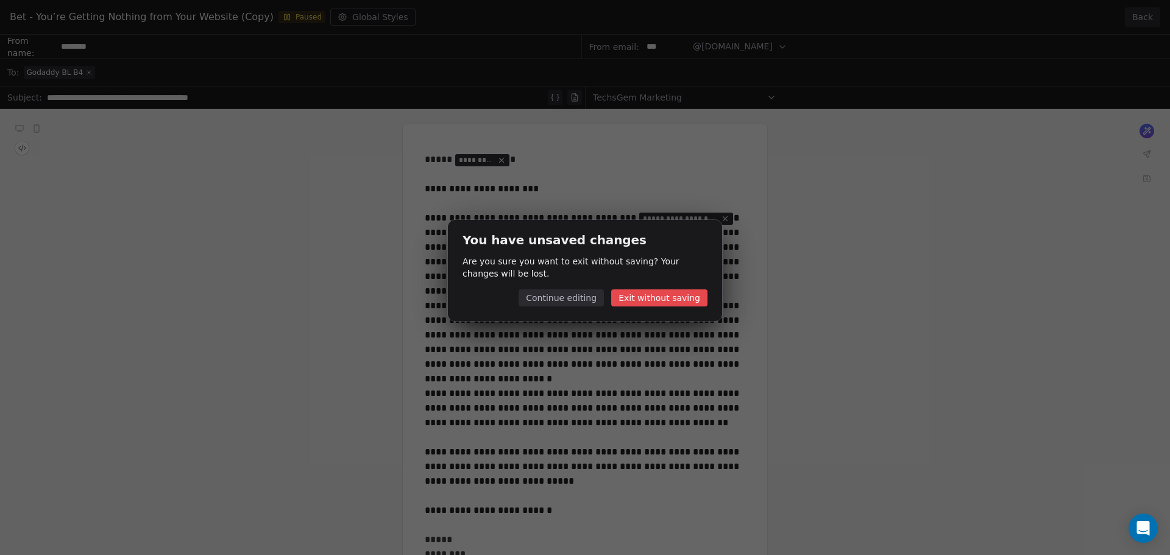
click at [590, 300] on button "Continue editing" at bounding box center [561, 298] width 85 height 17
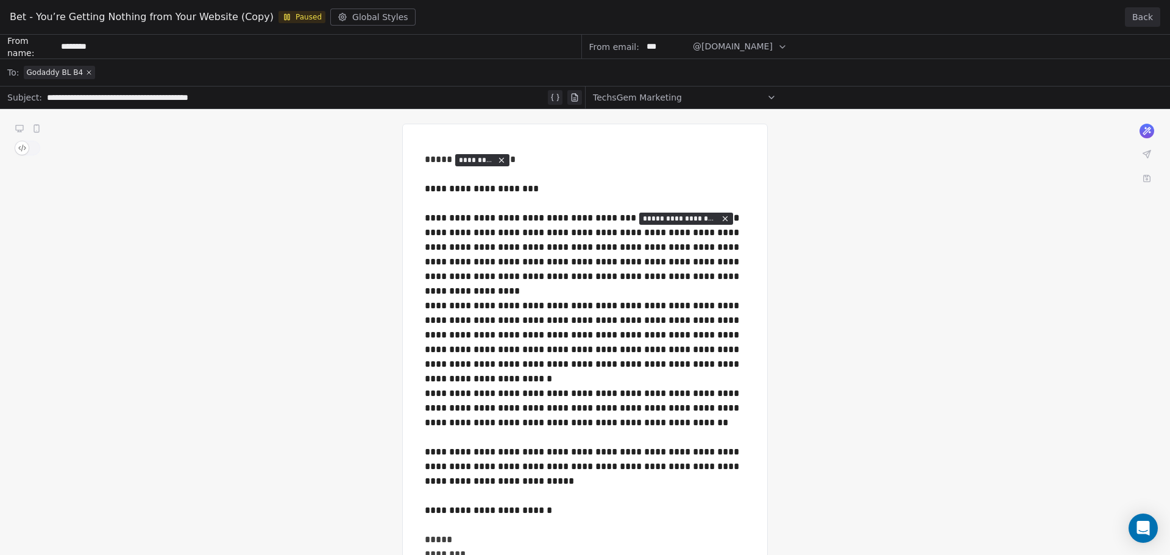
drag, startPoint x: 496, startPoint y: 231, endPoint x: 589, endPoint y: 260, distance: 97.8
click at [576, 268] on div "**********" at bounding box center [585, 404] width 1170 height 738
click at [1142, 18] on button "Back" at bounding box center [1142, 17] width 35 height 20
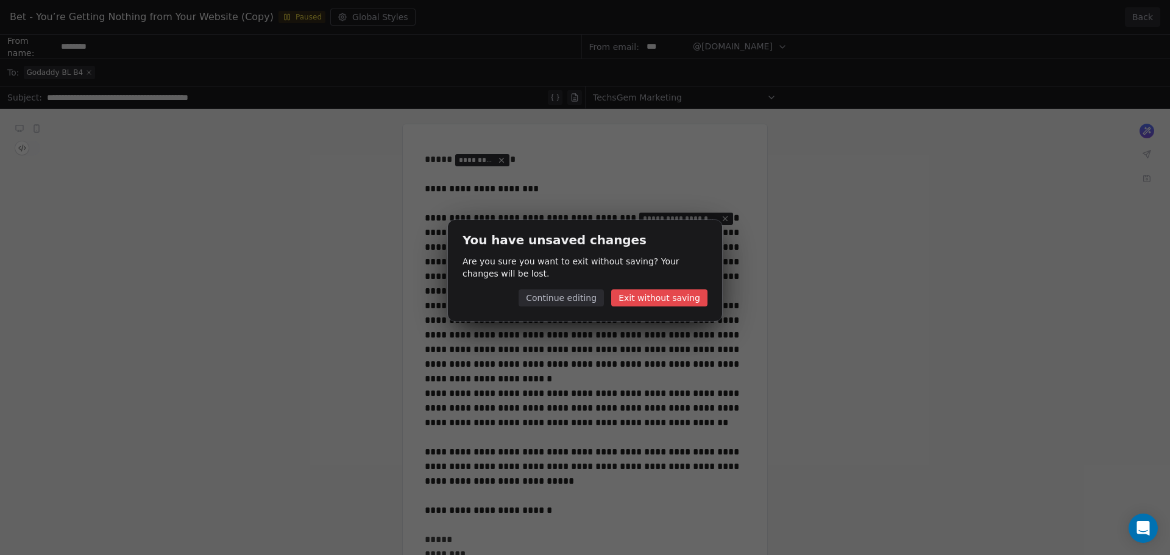
click at [671, 296] on button "Exit without saving" at bounding box center [659, 298] width 96 height 17
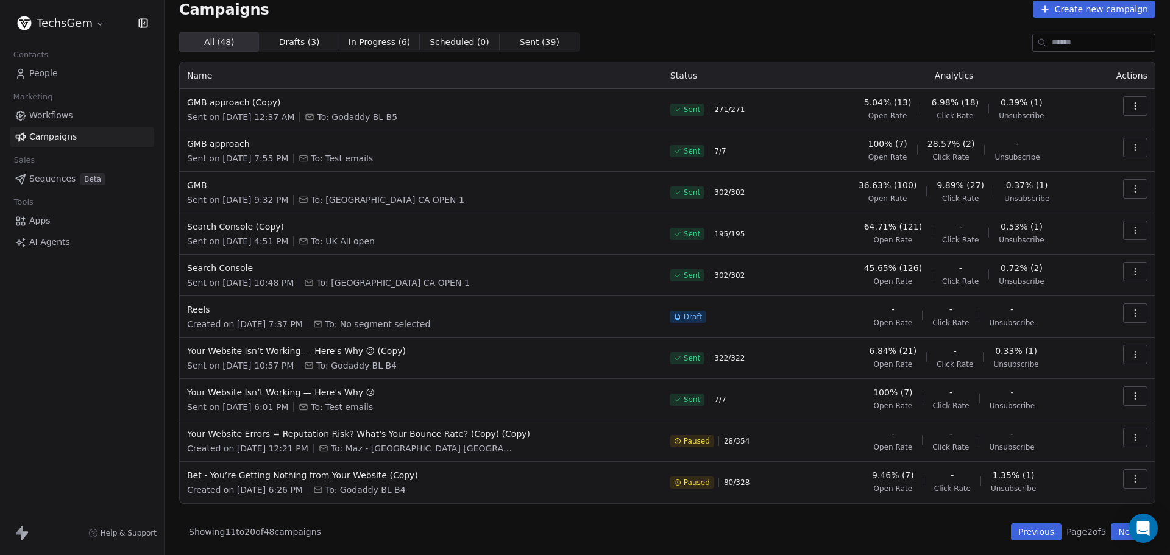
click at [1131, 477] on icon "button" at bounding box center [1136, 479] width 10 height 10
click at [324, 483] on html "TechsGem Contacts People Marketing Workflows Campaigns Sales Sequences Beta Too…" at bounding box center [585, 277] width 1170 height 555
click at [332, 480] on span "Bet - You’re Getting Nothing from Your Website (Copy)" at bounding box center [421, 475] width 469 height 12
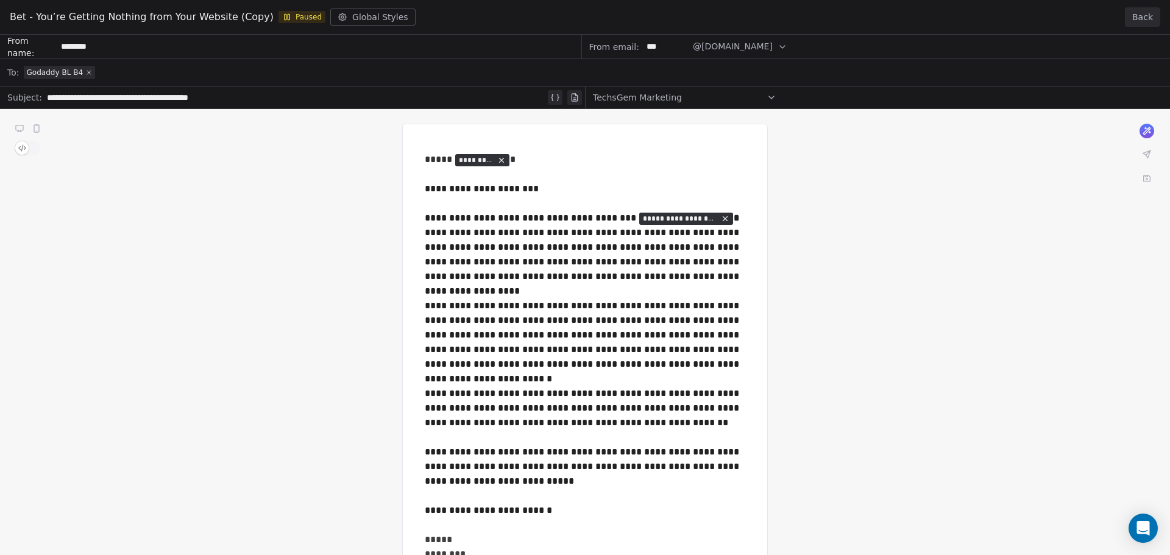
click at [1145, 12] on button "Back" at bounding box center [1142, 17] width 35 height 20
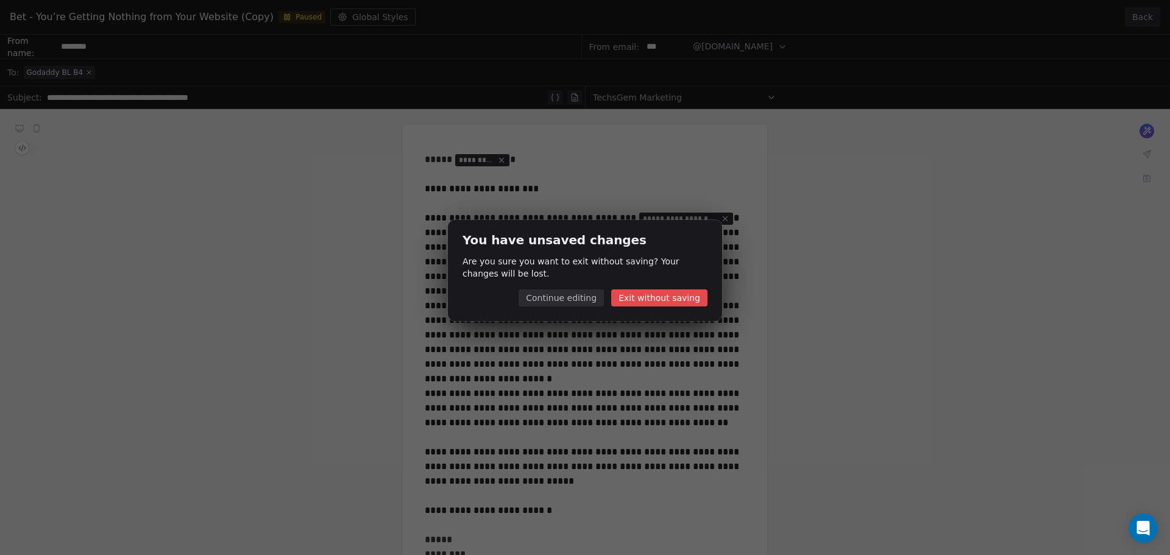
click at [662, 300] on button "Exit without saving" at bounding box center [659, 298] width 96 height 17
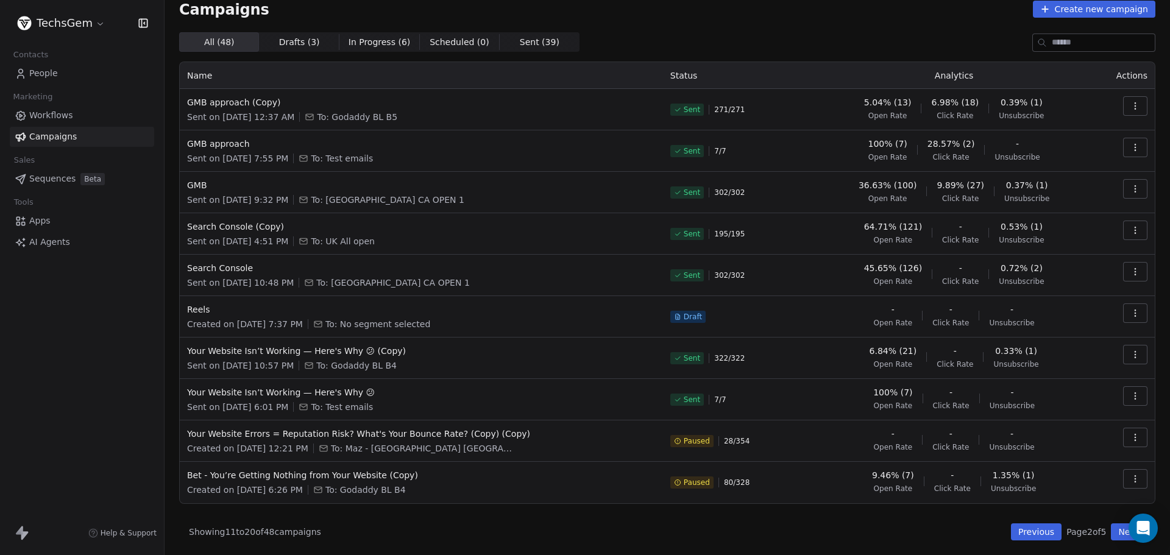
click at [1135, 479] on icon "button" at bounding box center [1135, 479] width 1 height 1
click at [1068, 411] on span "Duplicate" at bounding box center [1053, 412] width 46 height 15
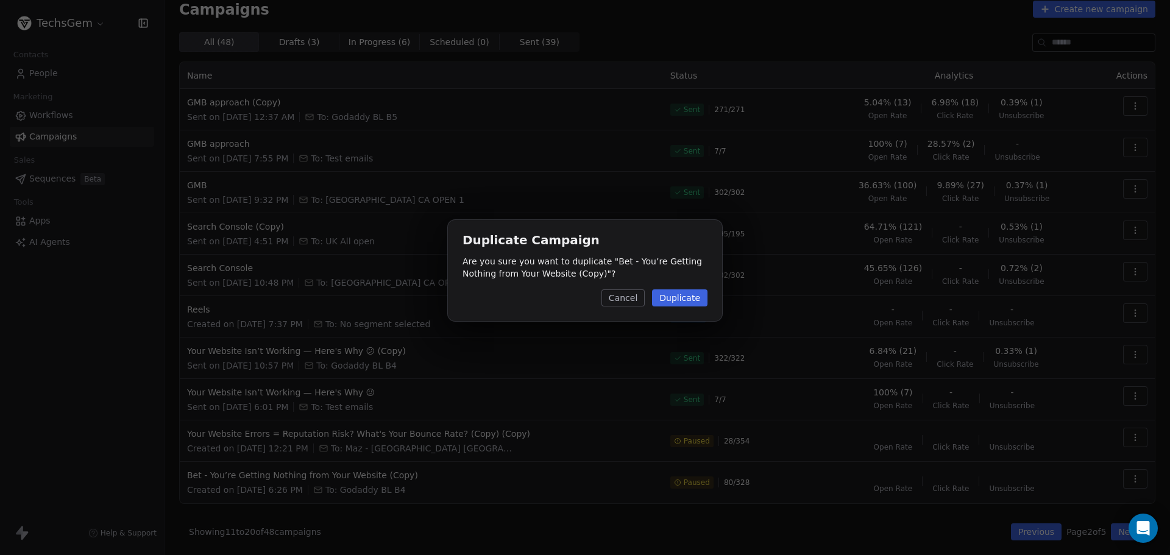
click at [689, 294] on button "Duplicate" at bounding box center [679, 298] width 55 height 17
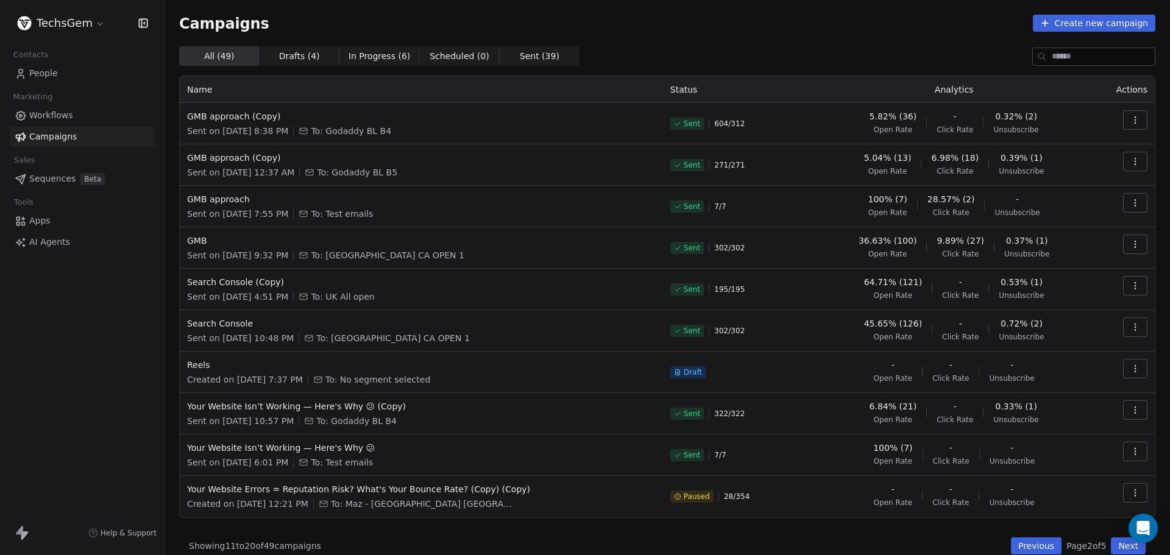
click at [1016, 544] on button "Previous" at bounding box center [1036, 546] width 51 height 17
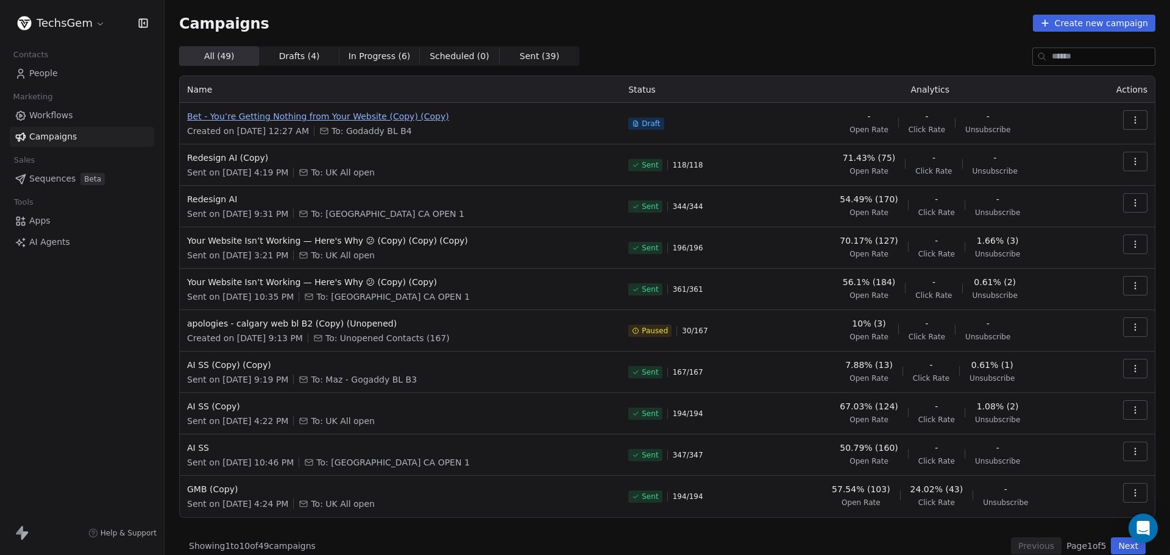
click at [319, 121] on span "Bet - You’re Getting Nothing from Your Website (Copy) (Copy)" at bounding box center [400, 116] width 427 height 12
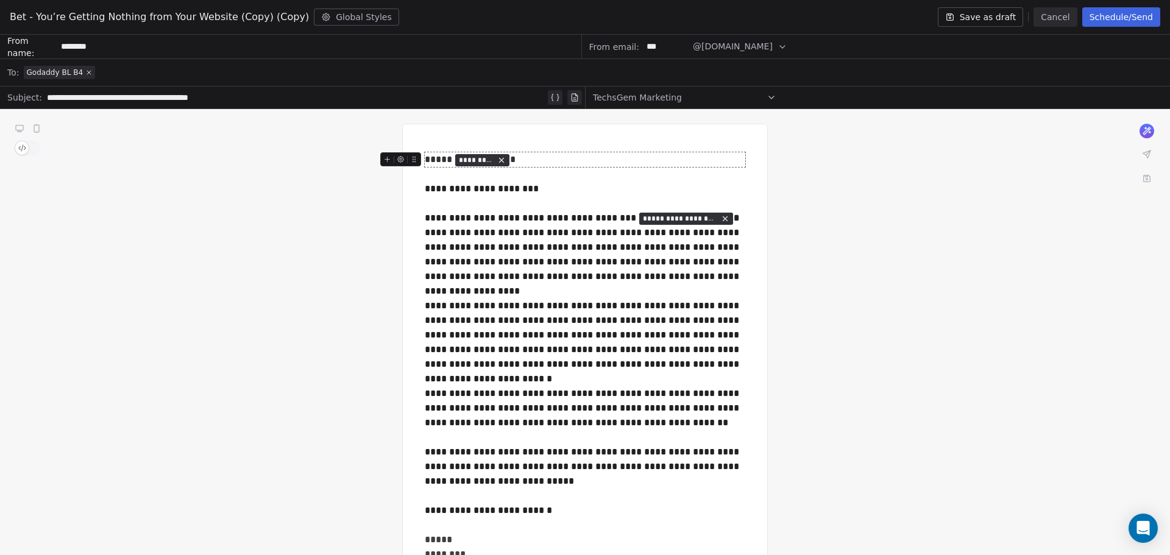
click at [22, 128] on icon at bounding box center [19, 128] width 7 height 5
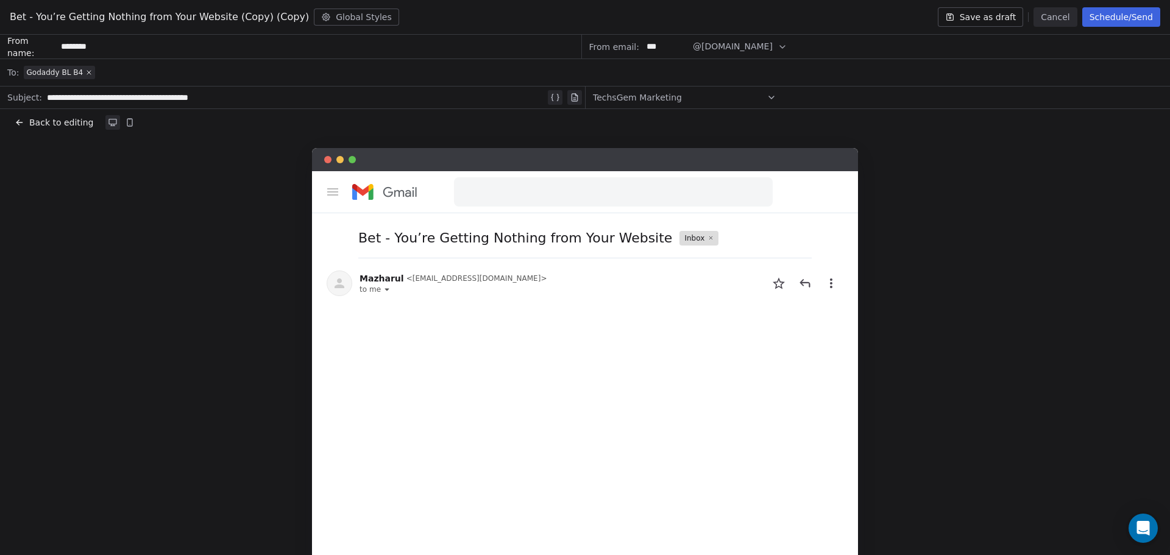
click at [64, 121] on span "Back to editing" at bounding box center [61, 122] width 64 height 12
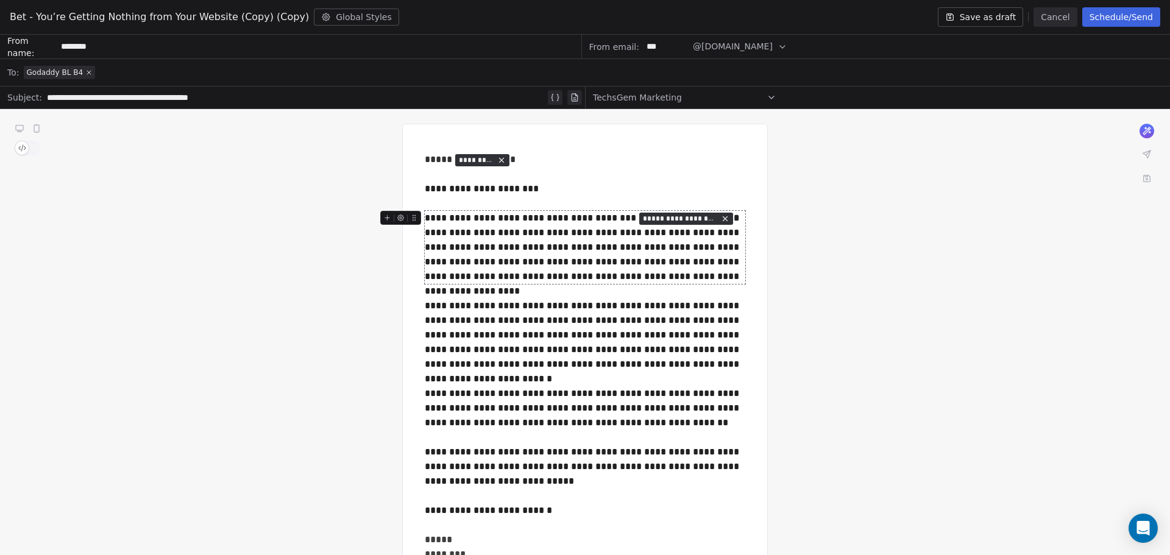
click at [430, 223] on div "**********" at bounding box center [585, 247] width 321 height 73
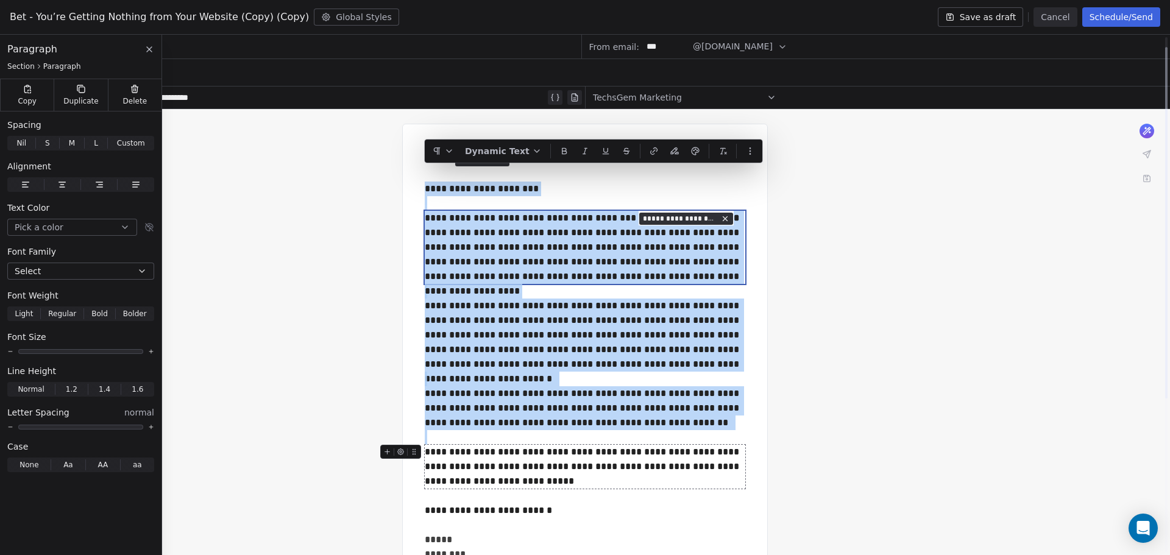
scroll to position [61, 0]
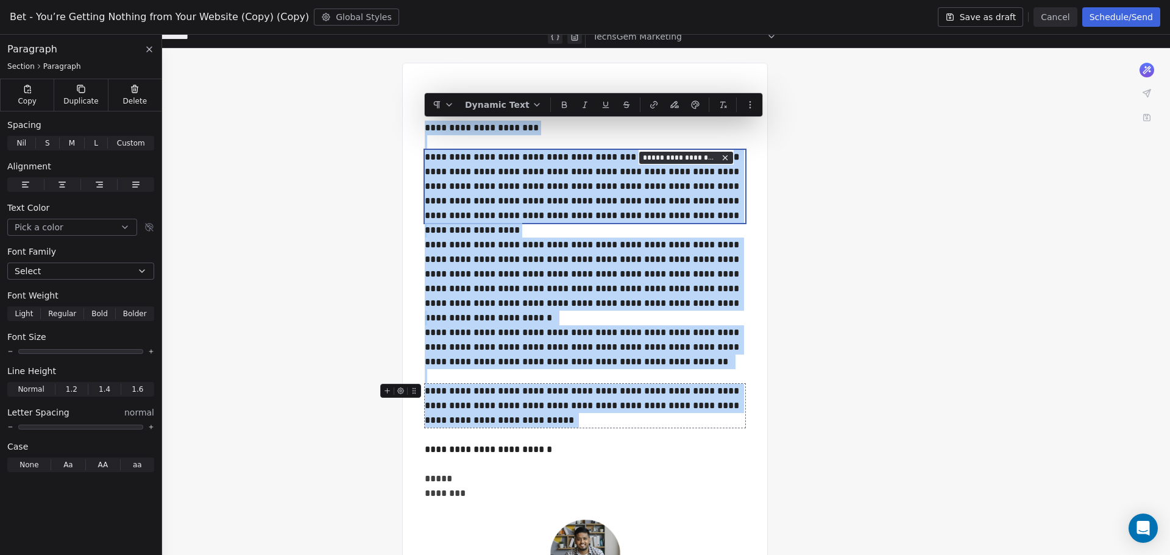
drag, startPoint x: 426, startPoint y: 188, endPoint x: 630, endPoint y: 424, distance: 312.0
click at [630, 424] on div "**********" at bounding box center [585, 296] width 321 height 410
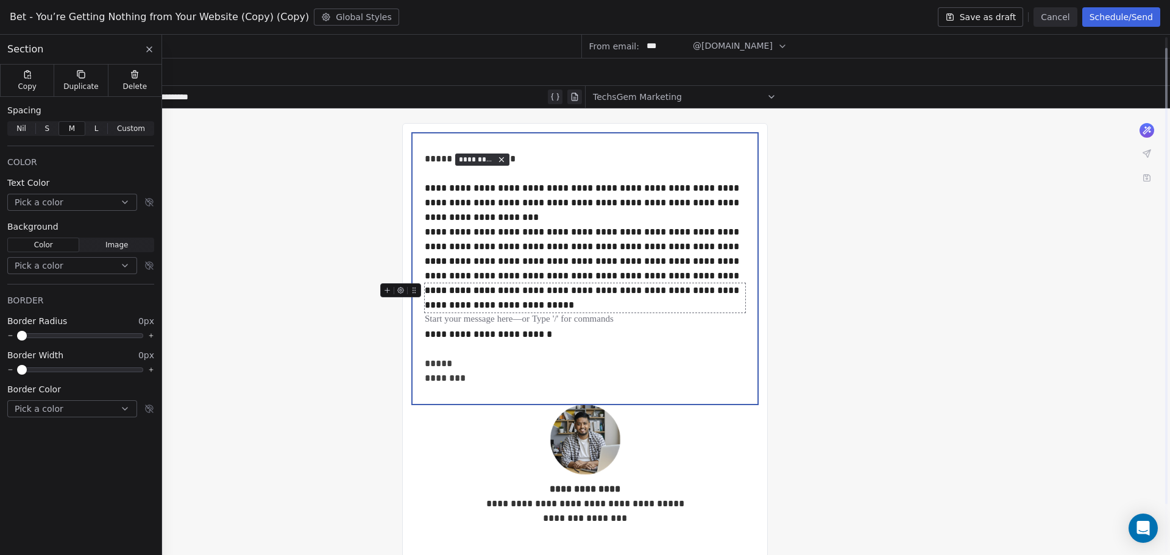
scroll to position [0, 0]
click at [504, 218] on div "**********" at bounding box center [585, 204] width 321 height 44
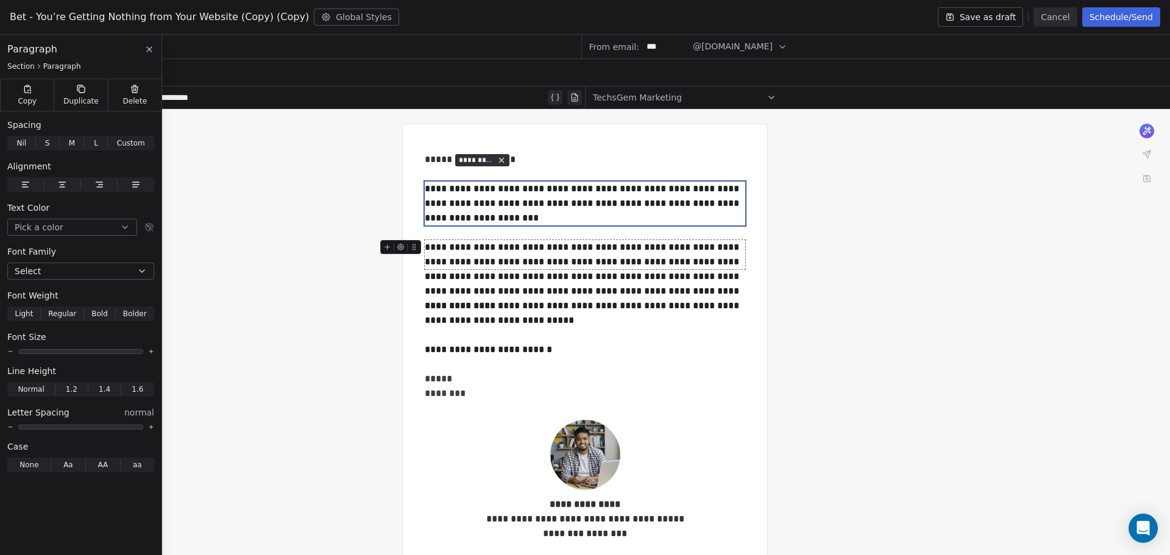
click at [728, 262] on div "**********" at bounding box center [585, 254] width 321 height 29
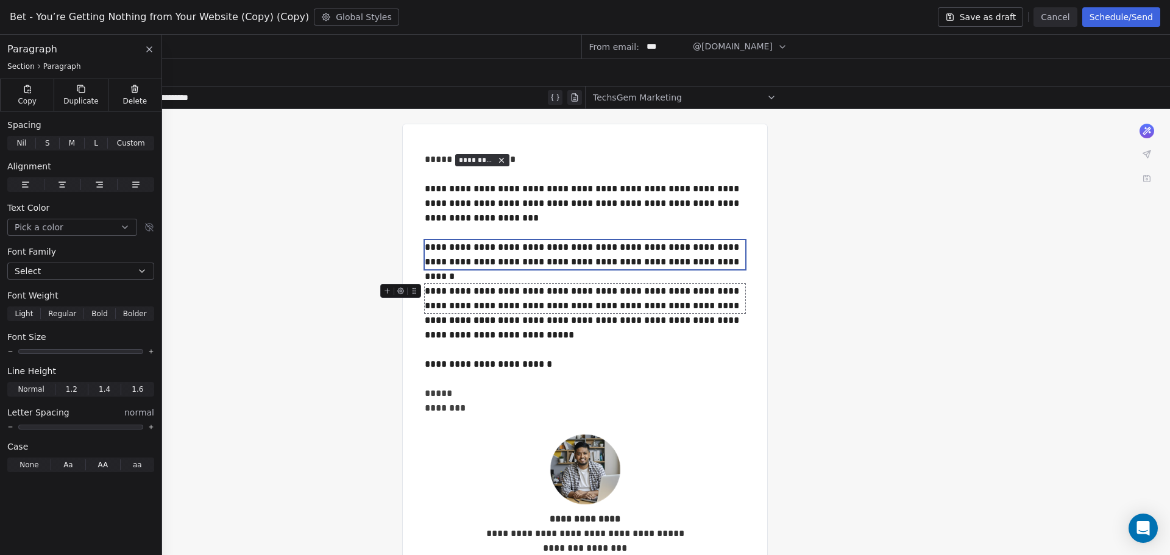
click at [744, 305] on div "**********" at bounding box center [585, 298] width 321 height 29
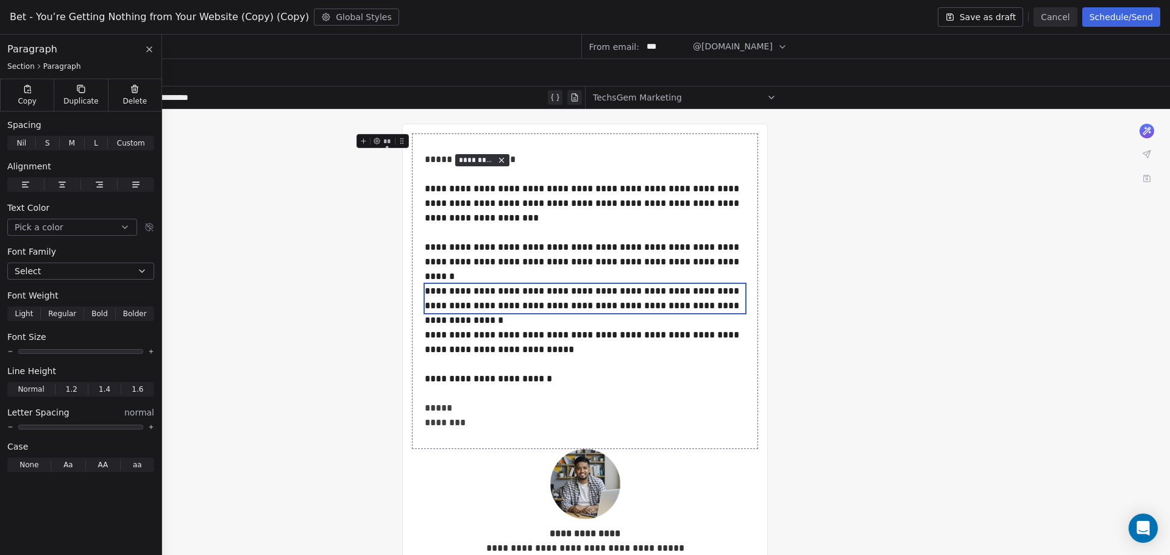
click at [847, 324] on div "**********" at bounding box center [585, 388] width 1170 height 558
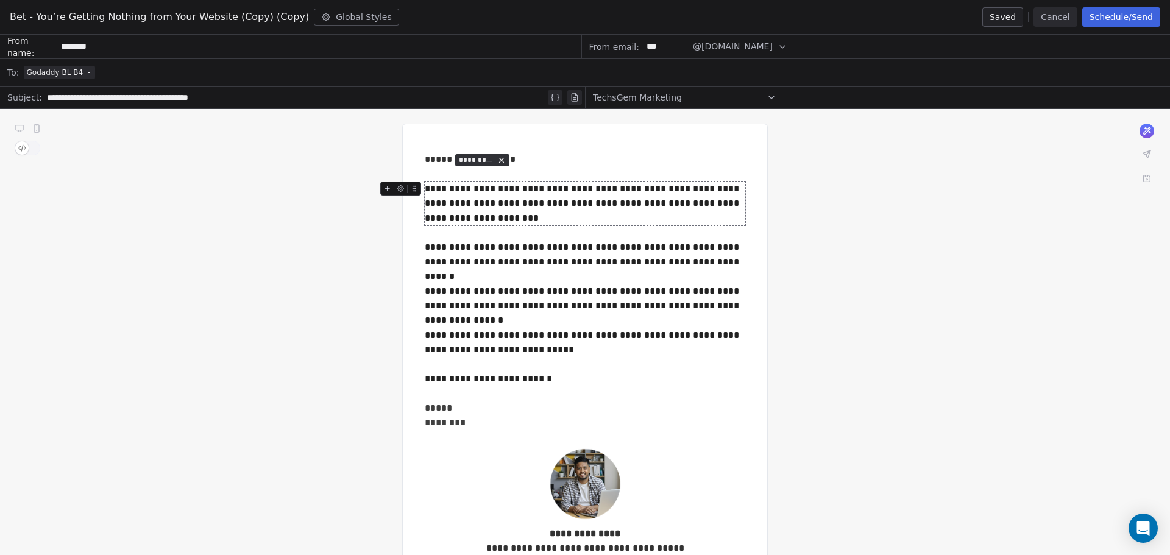
click at [647, 191] on div "**********" at bounding box center [585, 204] width 321 height 44
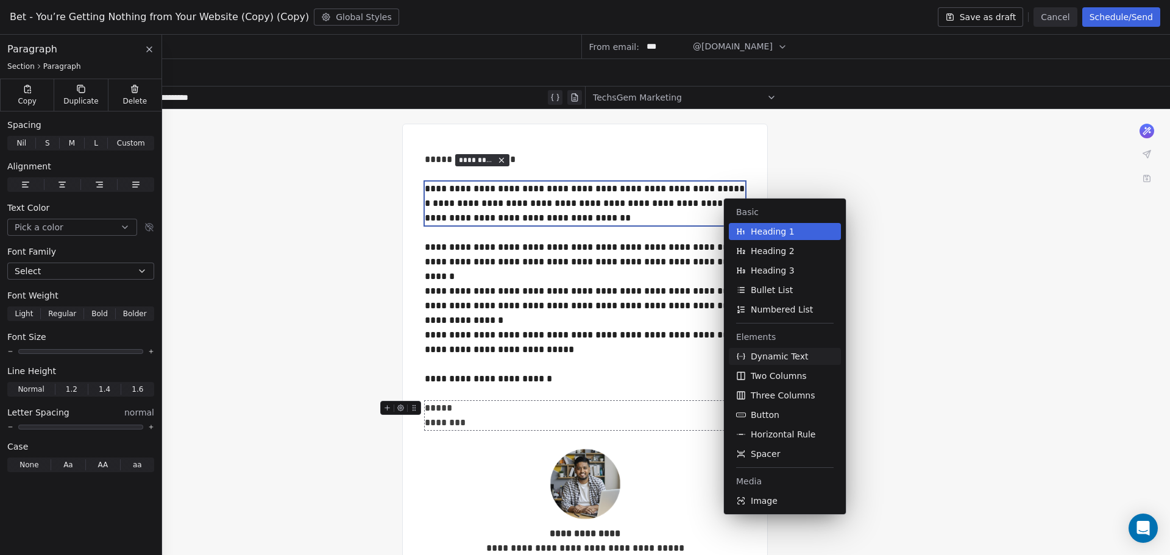
click at [781, 358] on span "Dynamic Text" at bounding box center [780, 357] width 58 height 12
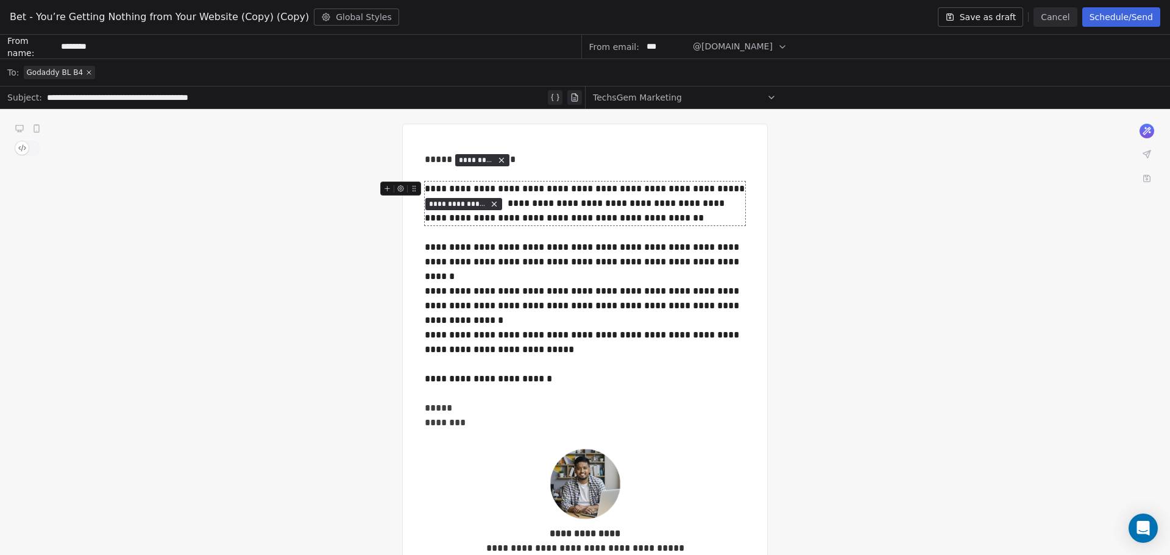
click at [464, 207] on span "**********" at bounding box center [457, 204] width 57 height 10
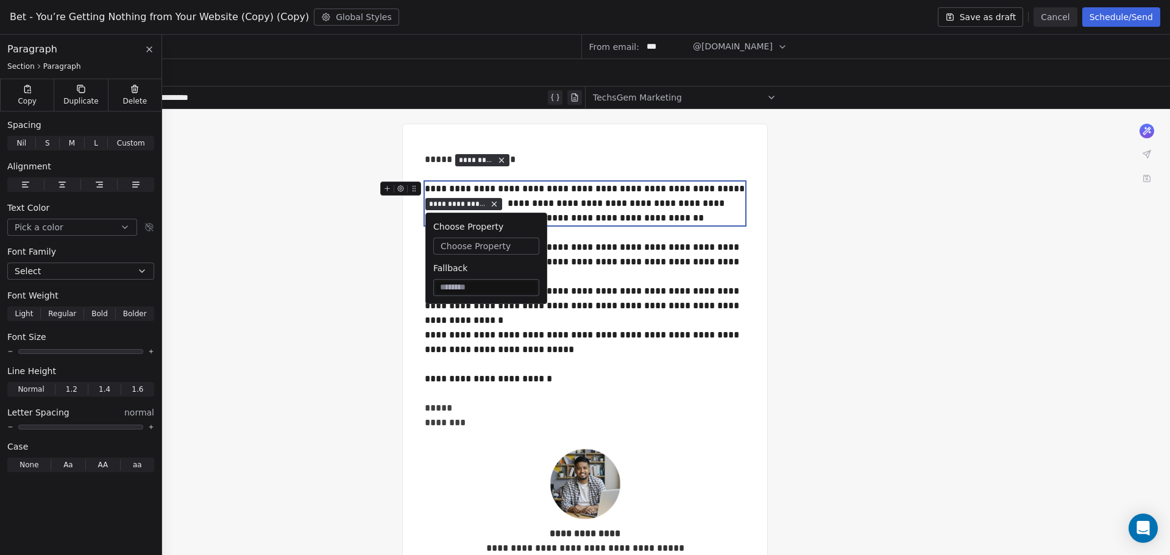
click at [492, 243] on span "Choose Property" at bounding box center [476, 246] width 70 height 12
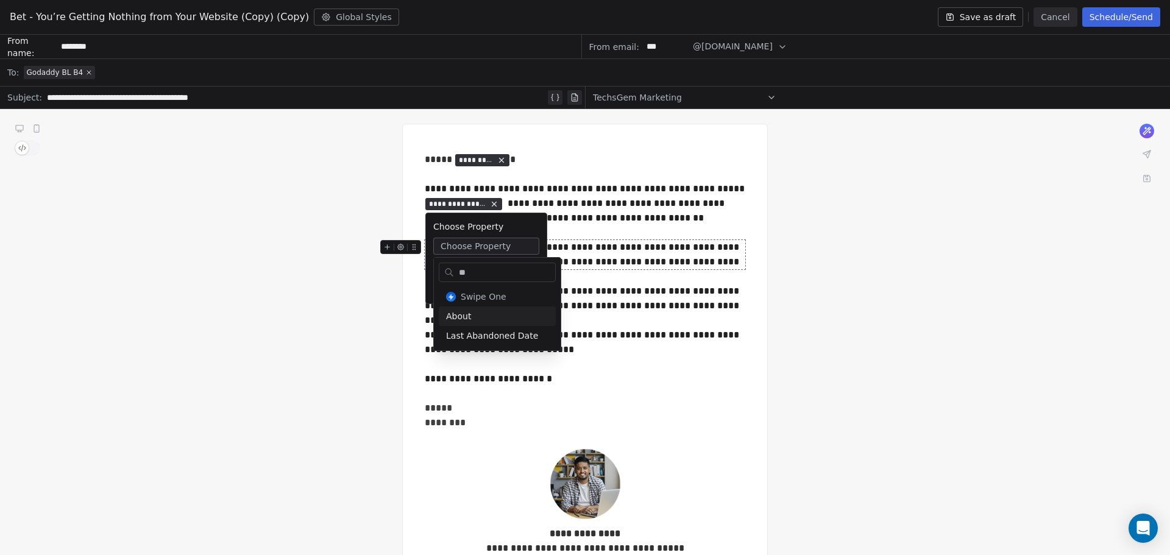
type input "**"
click at [490, 315] on div "About" at bounding box center [497, 317] width 117 height 20
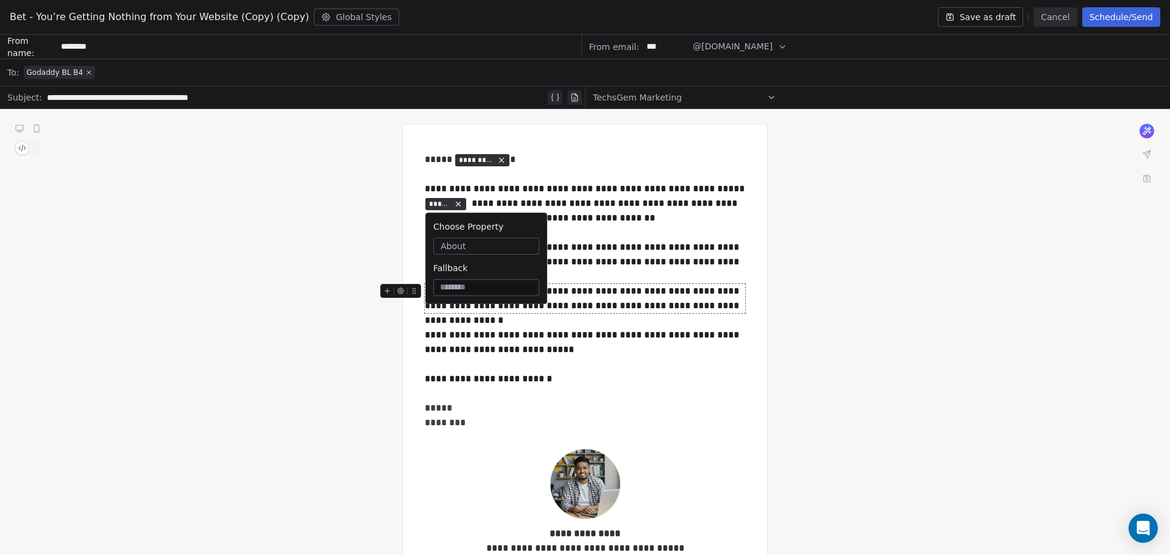
click at [474, 288] on input at bounding box center [486, 288] width 101 height 12
type input "**********"
click at [591, 274] on div at bounding box center [585, 276] width 321 height 15
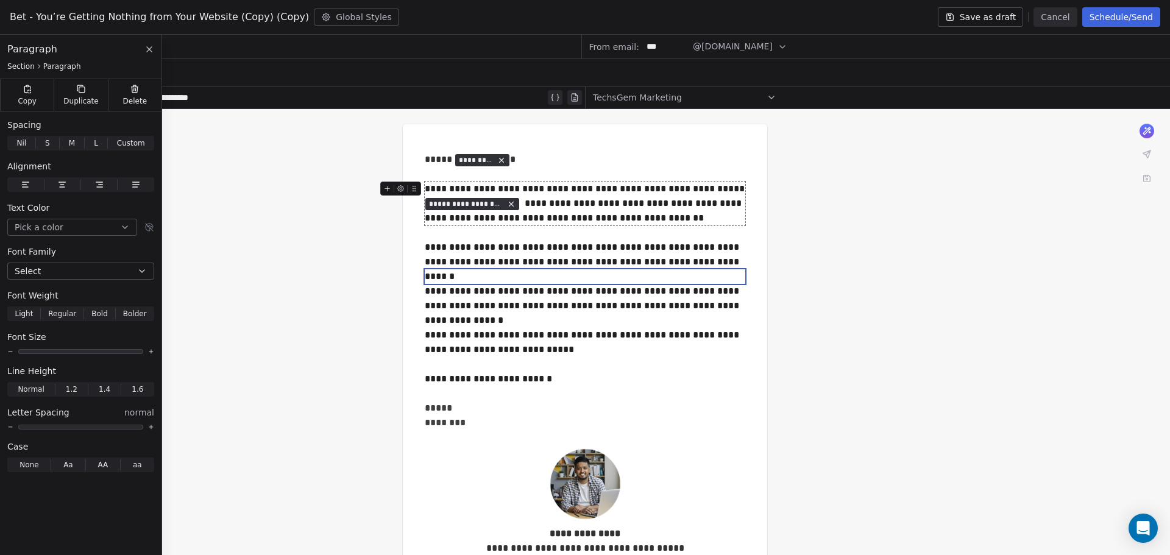
click at [522, 201] on div "**********" at bounding box center [585, 204] width 321 height 44
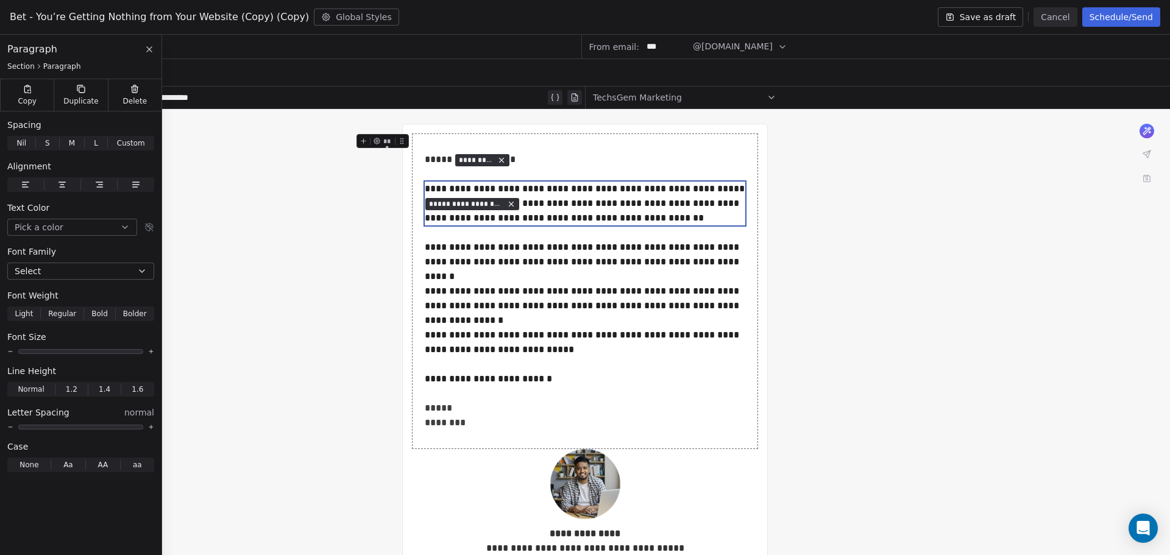
click at [814, 256] on div "**********" at bounding box center [585, 388] width 1170 height 558
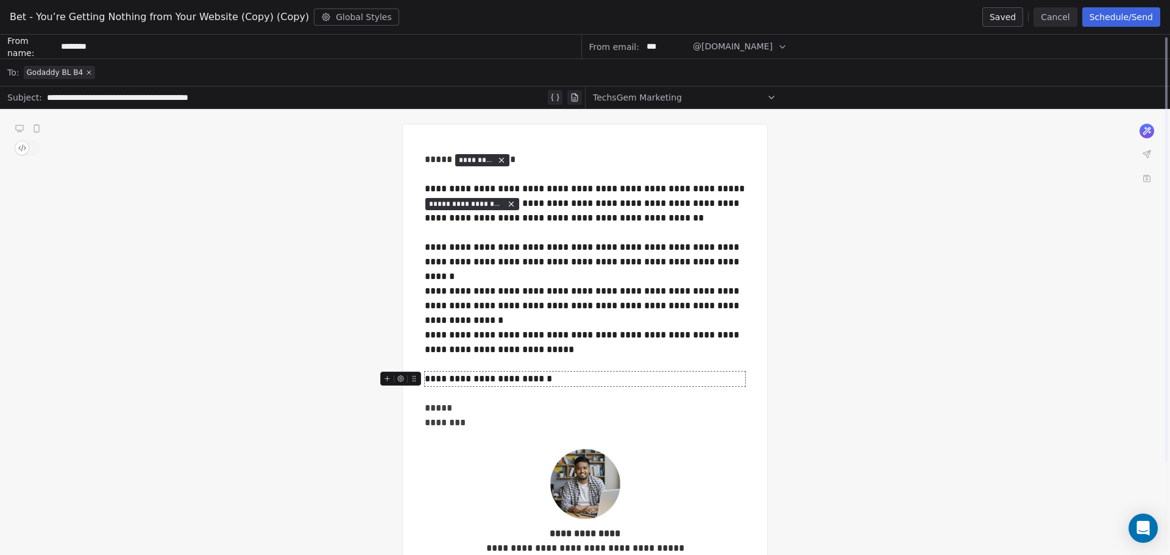
click at [877, 302] on div "**********" at bounding box center [585, 388] width 1170 height 558
click at [842, 326] on div "**********" at bounding box center [585, 388] width 1170 height 558
click at [86, 69] on icon at bounding box center [88, 72] width 7 height 7
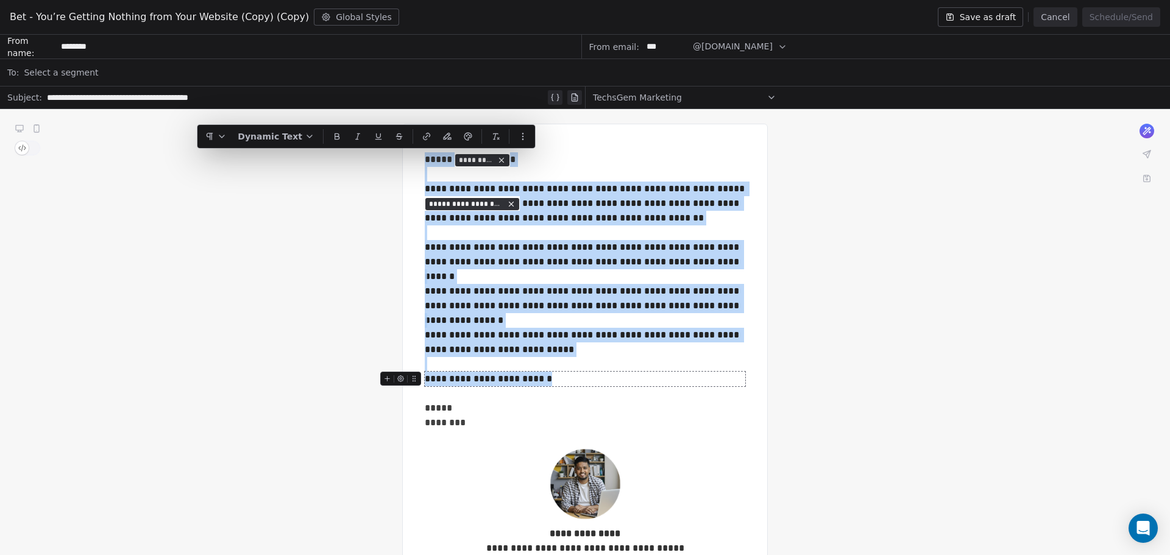
drag, startPoint x: 426, startPoint y: 160, endPoint x: 564, endPoint y: 377, distance: 257.1
click at [564, 377] on div "**********" at bounding box center [585, 291] width 321 height 278
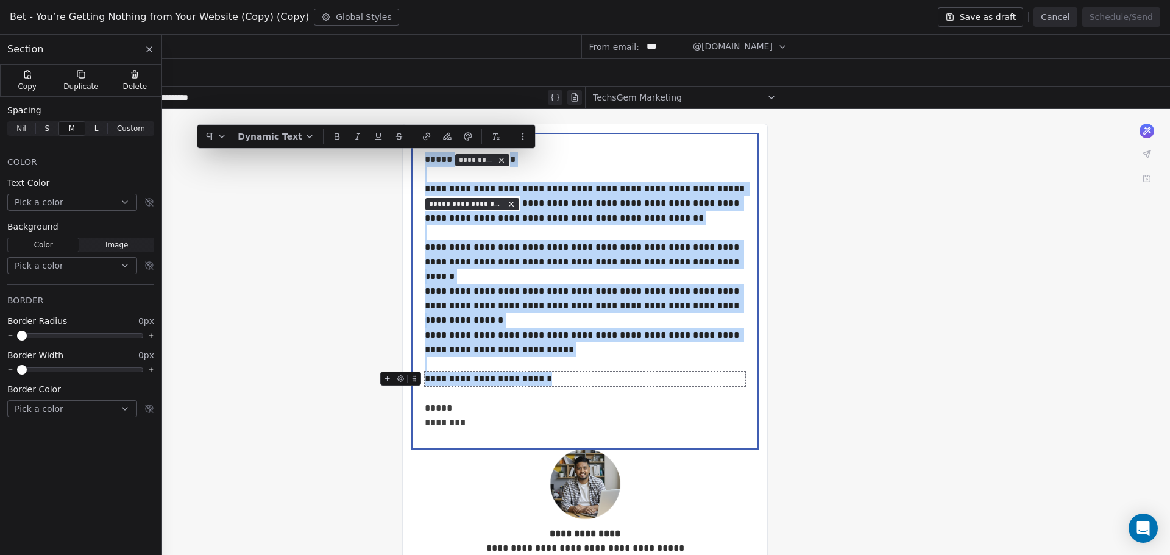
copy div "**********"
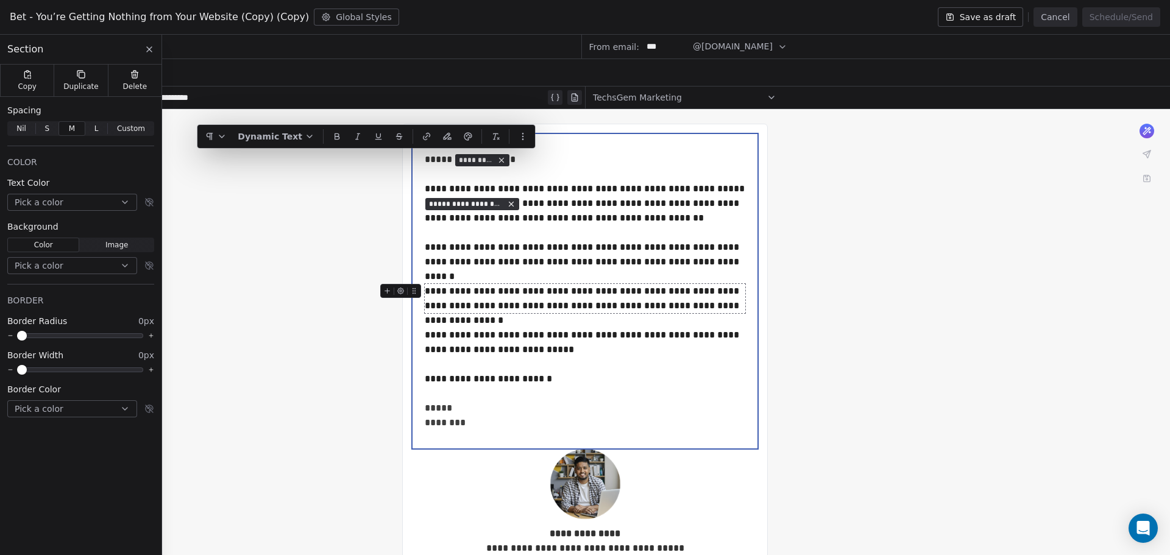
click at [883, 171] on div "**********" at bounding box center [585, 388] width 1170 height 558
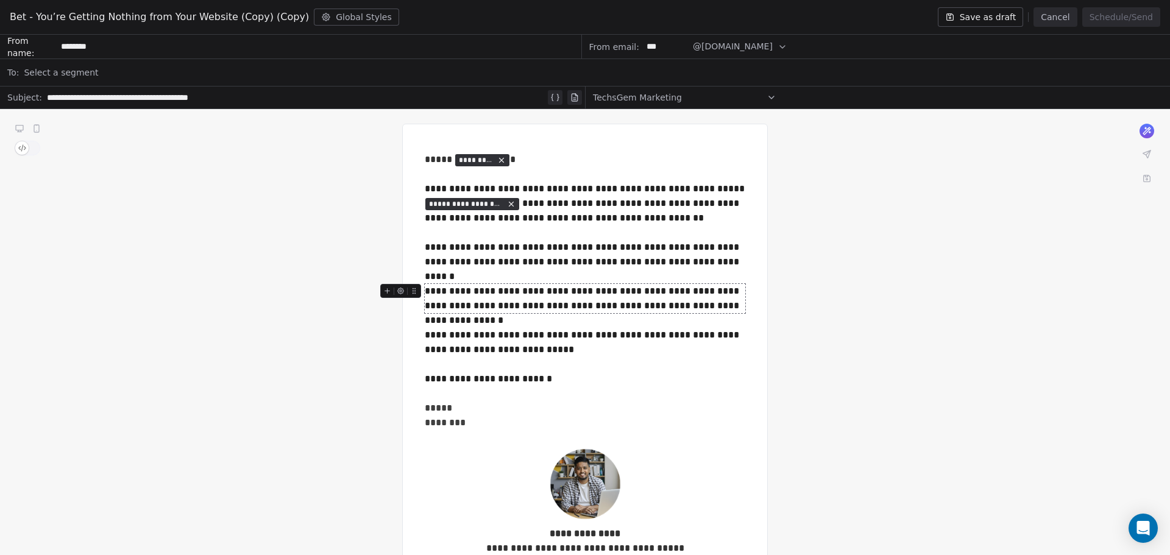
click at [1048, 18] on button "Cancel" at bounding box center [1055, 17] width 43 height 20
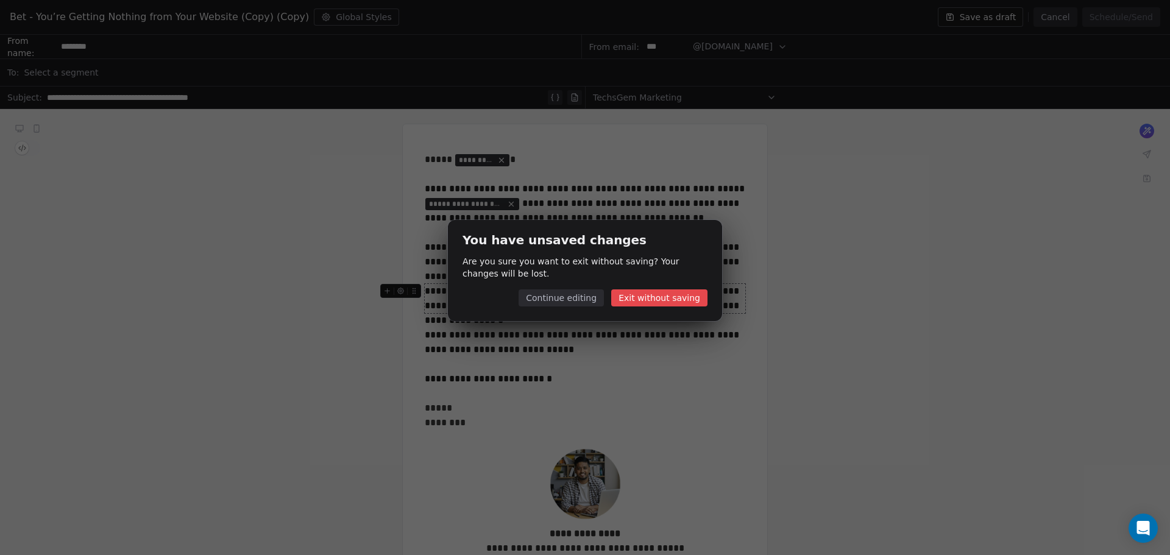
click at [630, 301] on button "Exit without saving" at bounding box center [659, 298] width 96 height 17
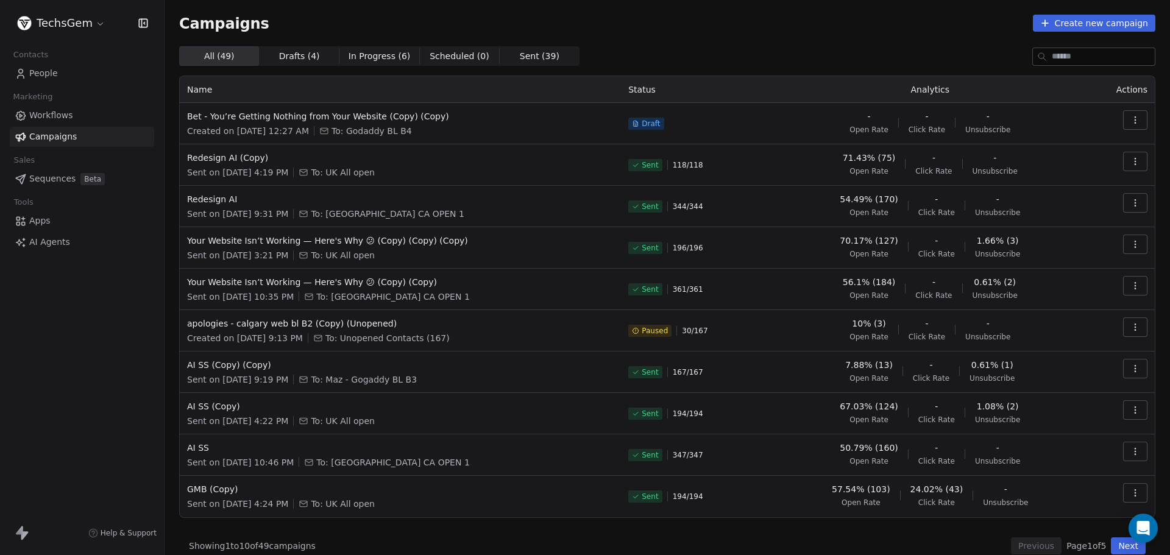
click at [1092, 25] on button "Create new campaign" at bounding box center [1094, 23] width 123 height 17
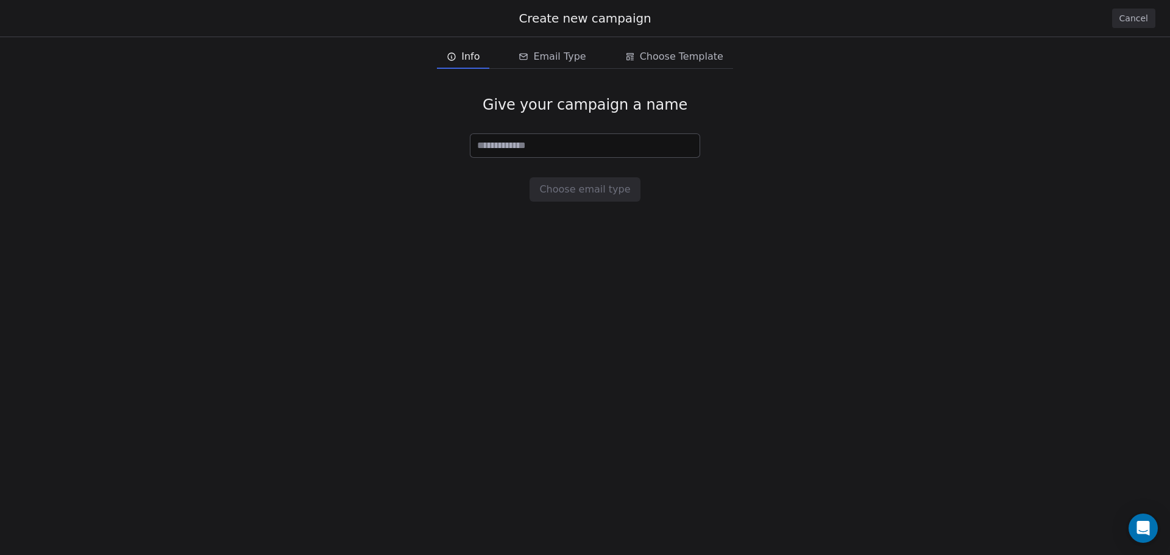
click at [518, 146] on input at bounding box center [585, 145] width 229 height 23
type input "**********"
click at [557, 182] on button "Choose email type" at bounding box center [585, 189] width 110 height 24
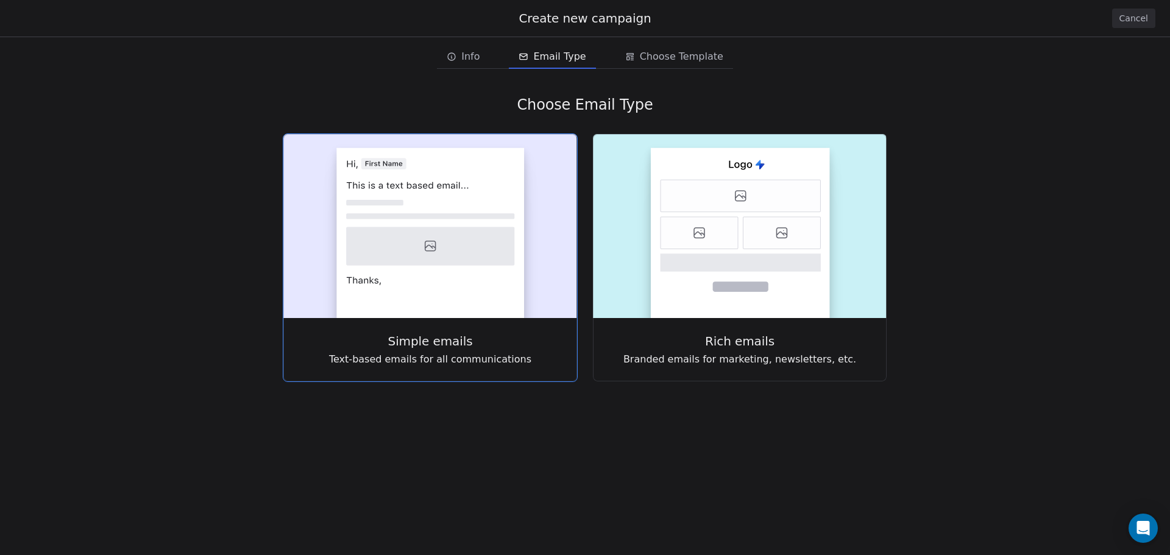
click at [474, 240] on icon at bounding box center [430, 246] width 168 height 38
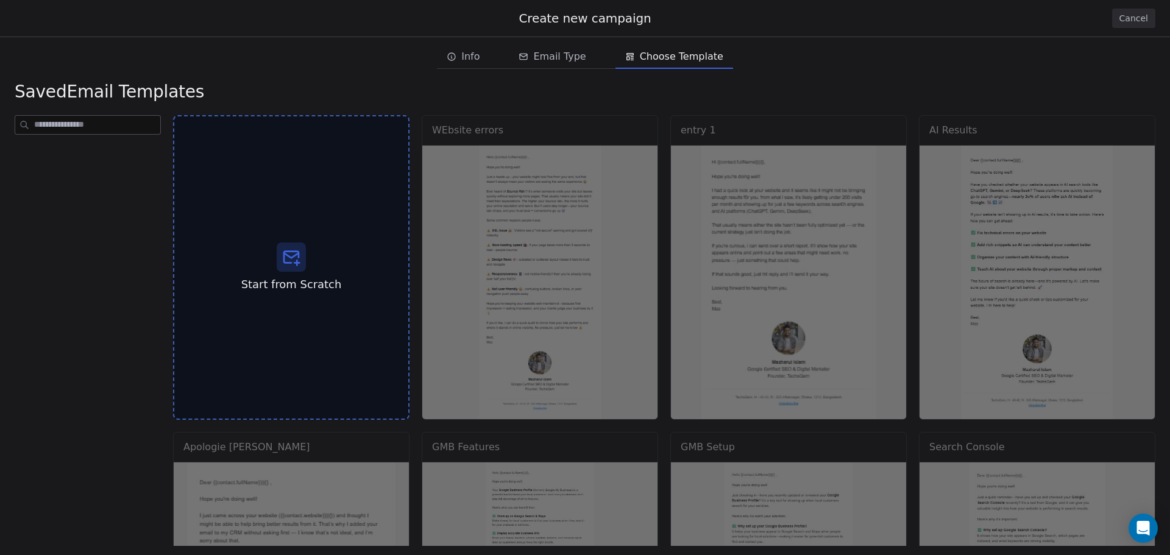
click at [558, 59] on span "Email Type" at bounding box center [559, 56] width 52 height 15
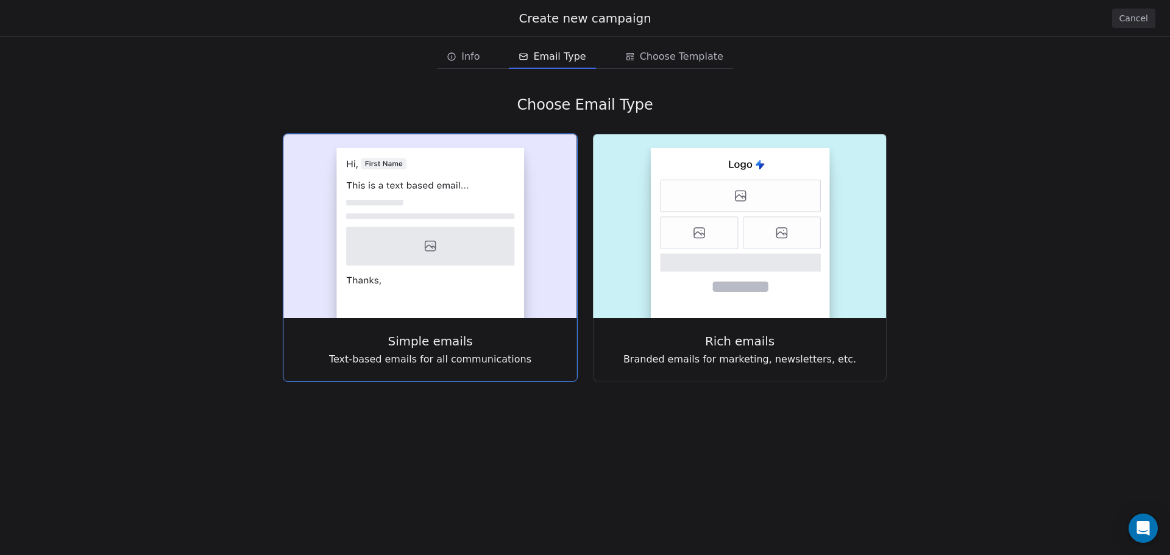
click at [408, 242] on icon at bounding box center [430, 246] width 168 height 38
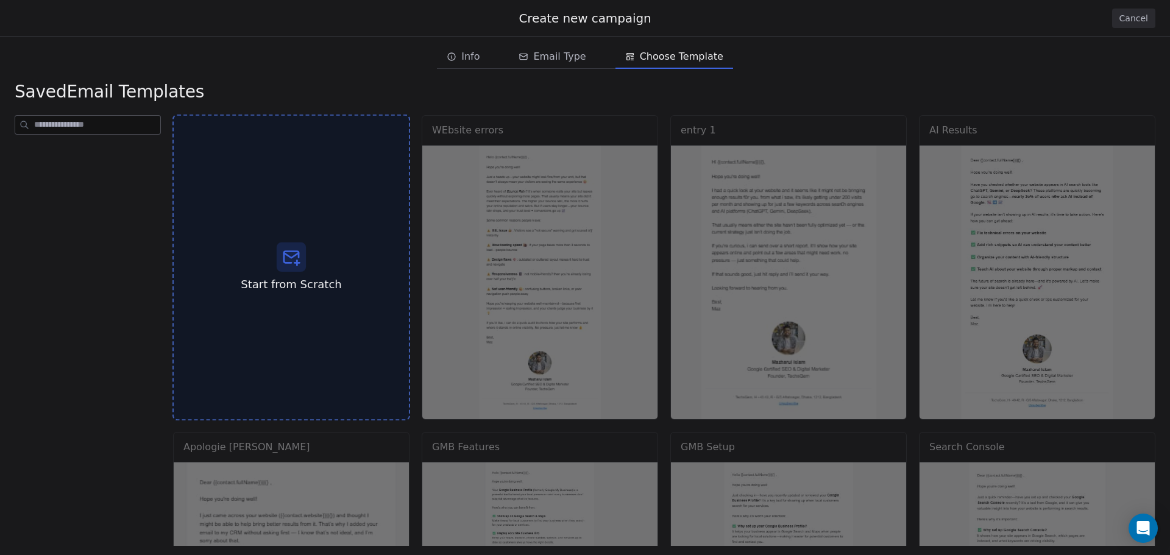
click at [336, 224] on div "Start from Scratch" at bounding box center [292, 268] width 238 height 307
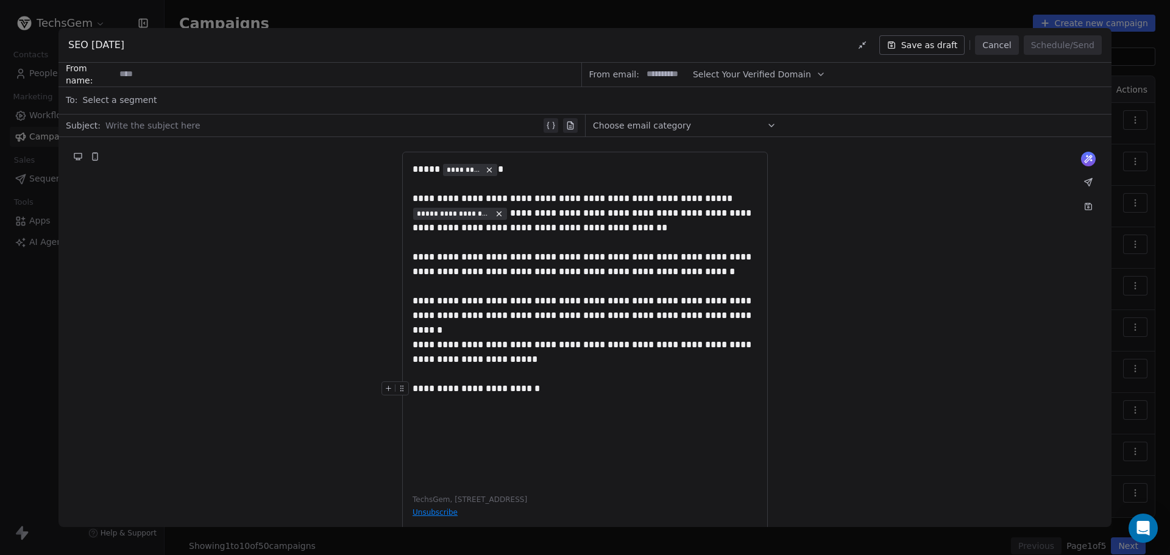
click at [434, 449] on div "**********" at bounding box center [585, 322] width 345 height 321
click at [544, 393] on div "**********" at bounding box center [585, 389] width 345 height 15
click at [444, 427] on div "**********" at bounding box center [585, 322] width 345 height 321
click at [415, 426] on div "**********" at bounding box center [585, 322] width 345 height 321
click at [405, 418] on div "**********" at bounding box center [585, 345] width 366 height 387
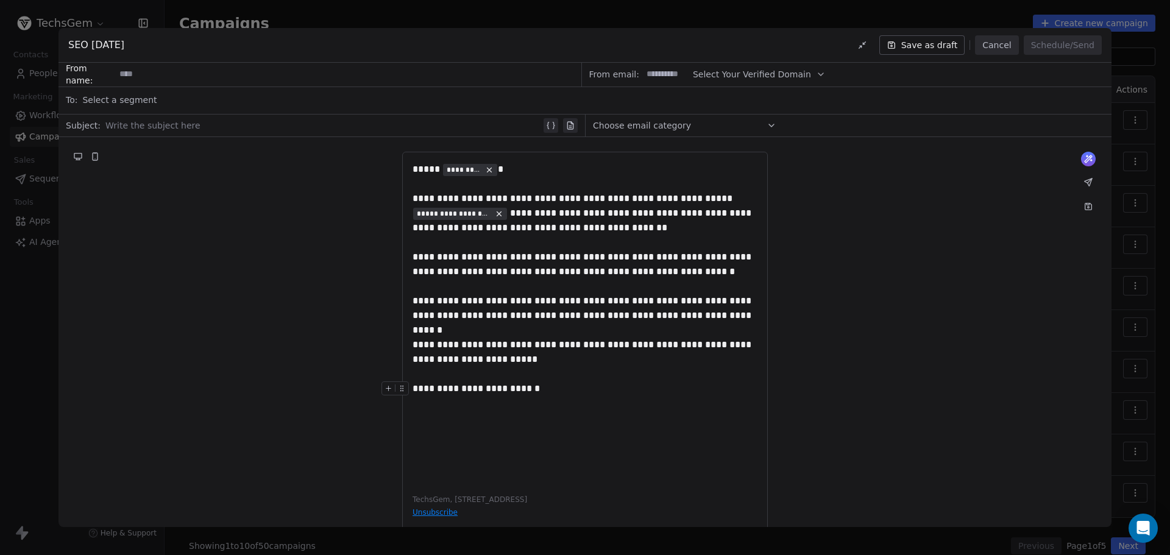
click at [422, 417] on div "**********" at bounding box center [585, 322] width 345 height 321
click at [557, 396] on div "**********" at bounding box center [585, 322] width 345 height 321
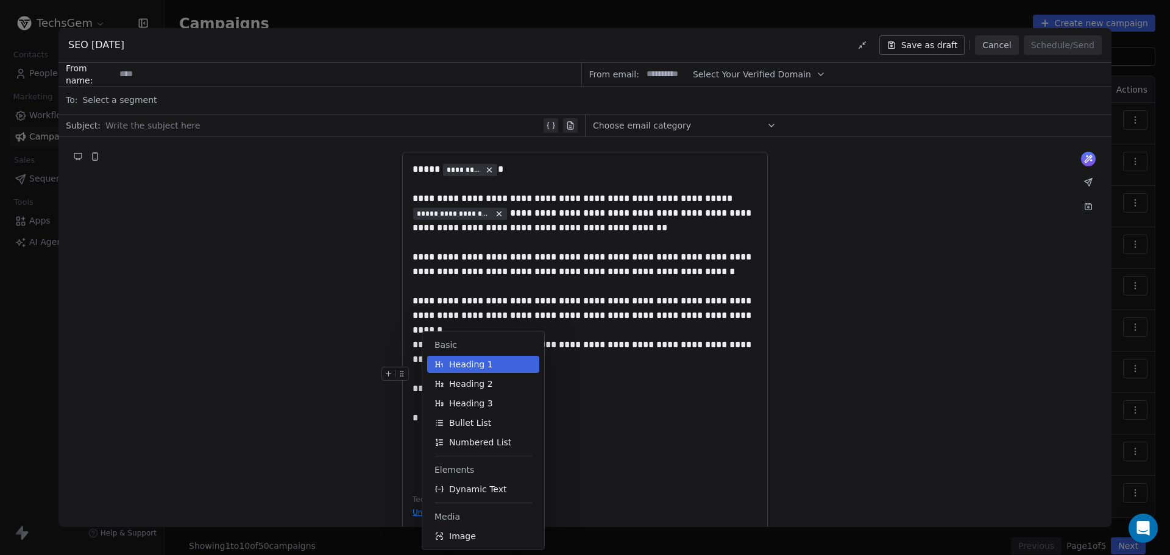
click at [575, 433] on div "Basic Heading 1 Heading 2 Heading 3 Bullet List Numbered List Elements Dynamic …" at bounding box center [500, 441] width 156 height 218
click at [573, 429] on div "Basic Heading 1 Heading 2 Heading 3 Bullet List Numbered List Elements Dynamic …" at bounding box center [500, 441] width 156 height 218
click at [573, 415] on div "Basic Heading 1 Heading 2 Heading 3 Bullet List Numbered List Elements Dynamic …" at bounding box center [500, 441] width 156 height 218
click at [675, 429] on div "**********" at bounding box center [585, 322] width 345 height 321
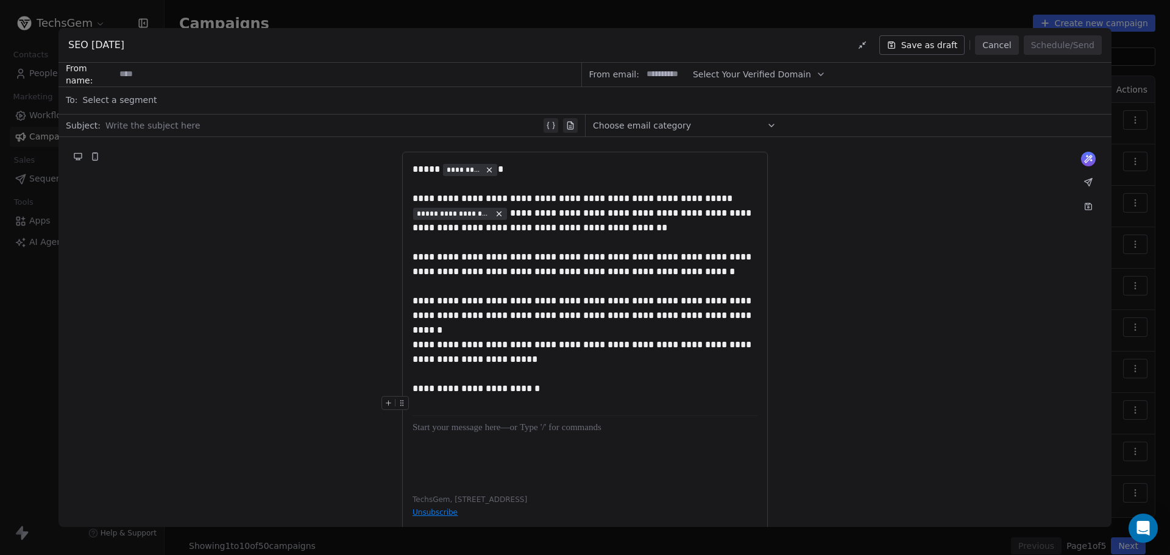
click at [422, 403] on div at bounding box center [585, 403] width 345 height 15
click at [431, 427] on div "**********" at bounding box center [585, 322] width 345 height 321
click at [418, 472] on div "**********" at bounding box center [585, 322] width 345 height 321
drag, startPoint x: 487, startPoint y: 450, endPoint x: 405, endPoint y: 432, distance: 83.6
click at [413, 432] on div "**********" at bounding box center [585, 322] width 345 height 321
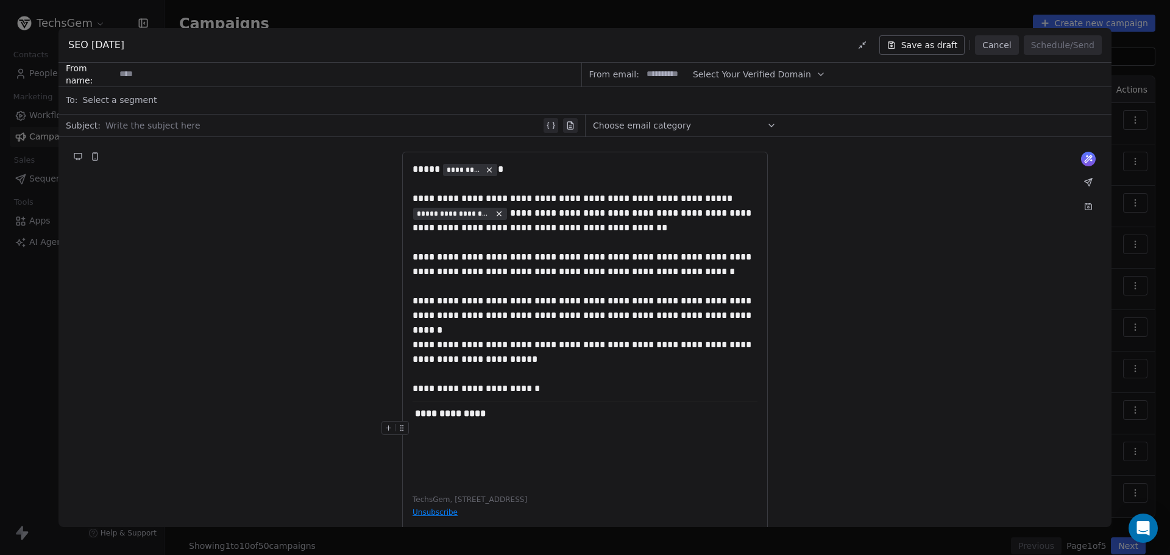
drag, startPoint x: 439, startPoint y: 436, endPoint x: 500, endPoint y: 447, distance: 62.1
click at [500, 447] on div "**********" at bounding box center [585, 322] width 345 height 321
click at [455, 418] on strong "**********" at bounding box center [451, 413] width 73 height 9
drag, startPoint x: 528, startPoint y: 419, endPoint x: 412, endPoint y: 414, distance: 115.9
click at [413, 414] on div "**********" at bounding box center [585, 414] width 345 height 15
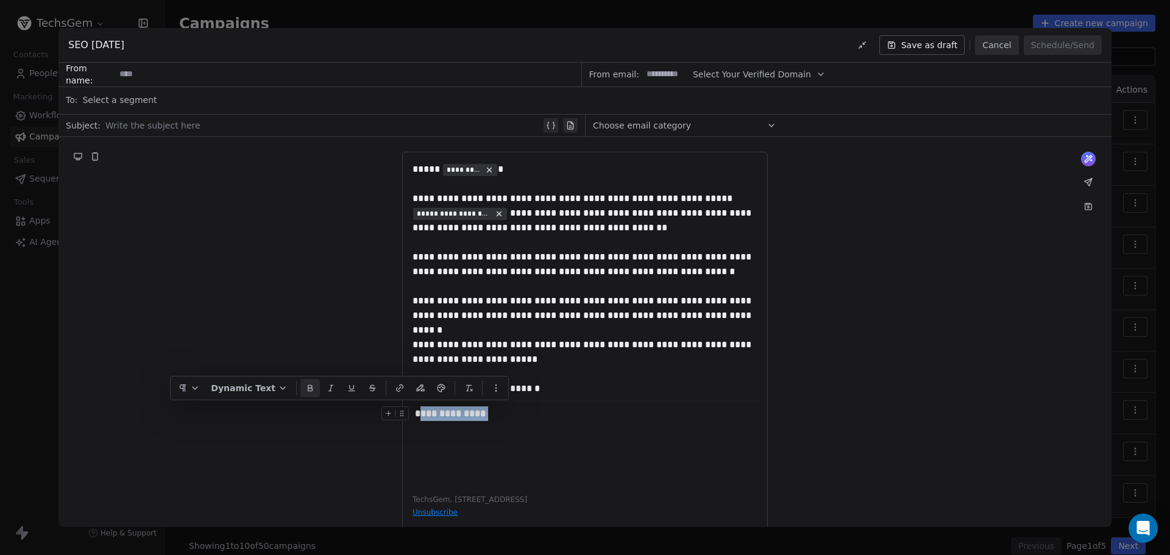
click at [422, 416] on strong "**********" at bounding box center [451, 413] width 73 height 9
drag, startPoint x: 416, startPoint y: 415, endPoint x: 538, endPoint y: 446, distance: 125.8
click at [538, 446] on div "**********" at bounding box center [585, 322] width 345 height 321
click at [466, 435] on div "**********" at bounding box center [585, 322] width 345 height 321
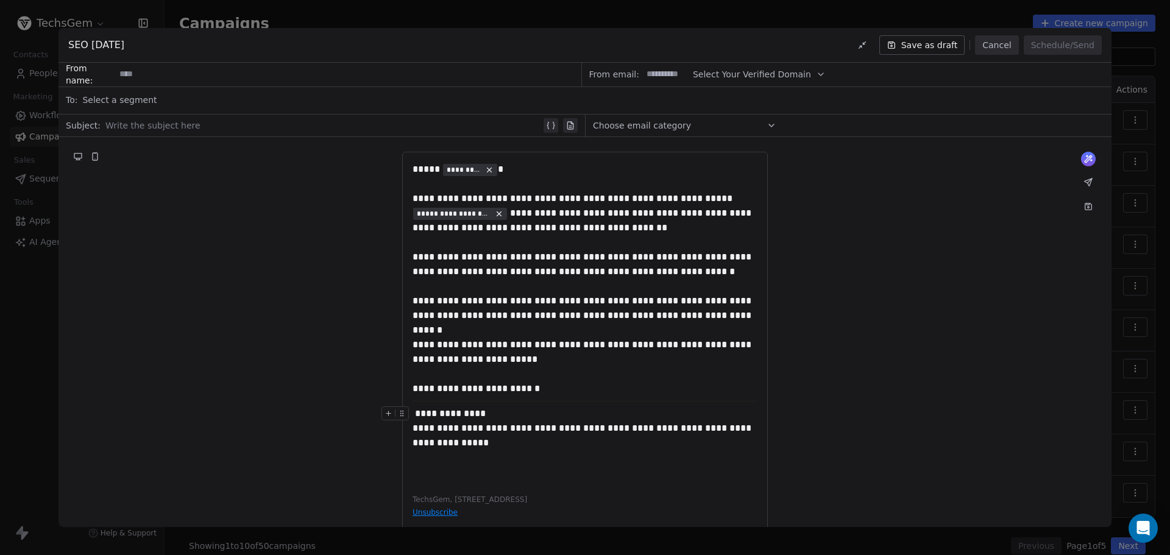
click at [416, 414] on div "**********" at bounding box center [585, 414] width 345 height 15
click at [595, 427] on div "**********" at bounding box center [585, 435] width 345 height 29
click at [502, 441] on div "**********" at bounding box center [585, 443] width 345 height 15
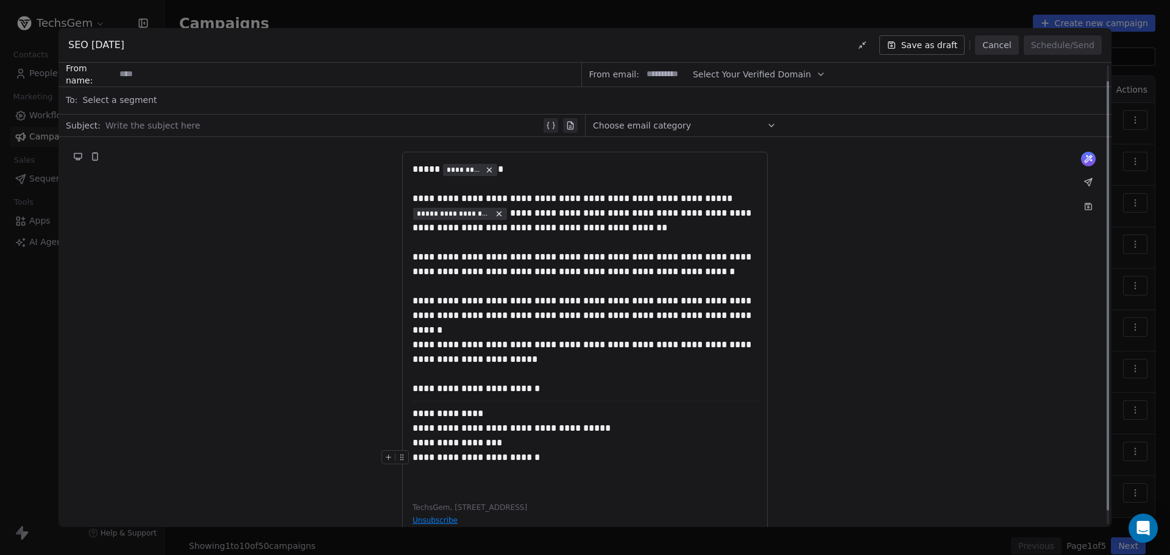
scroll to position [33, 0]
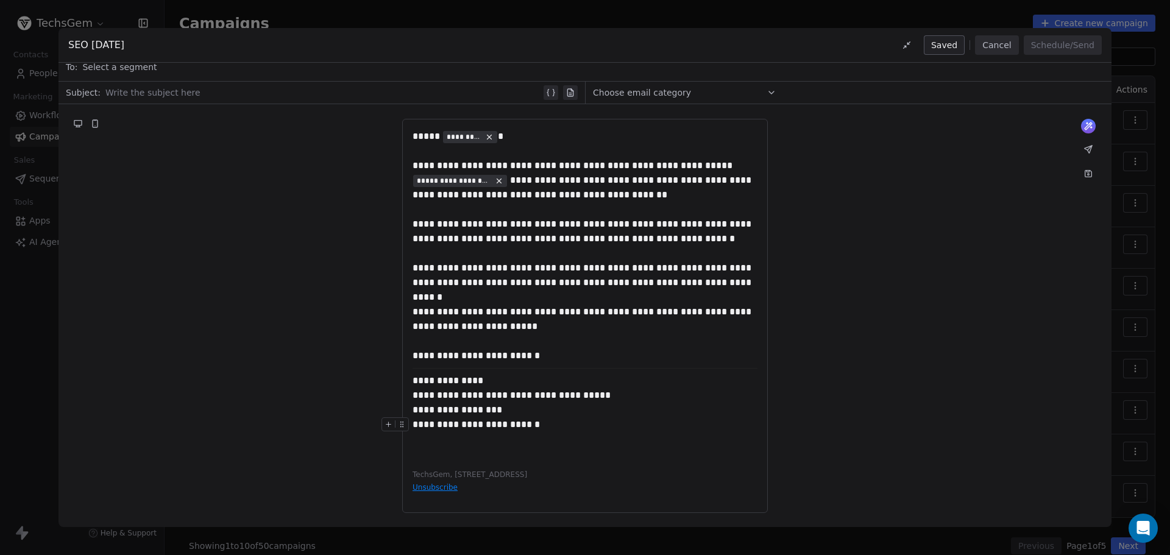
click at [432, 461] on div "**********" at bounding box center [585, 316] width 366 height 394
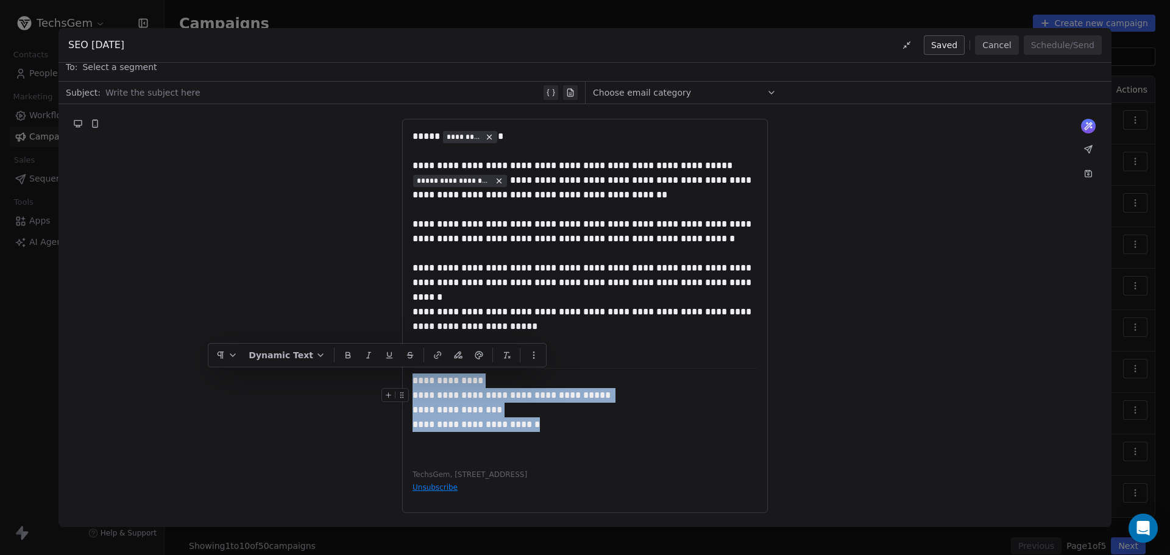
drag, startPoint x: 558, startPoint y: 423, endPoint x: 403, endPoint y: 382, distance: 160.1
click at [403, 382] on div "**********" at bounding box center [585, 316] width 366 height 394
click at [474, 356] on button "button" at bounding box center [479, 355] width 20 height 18
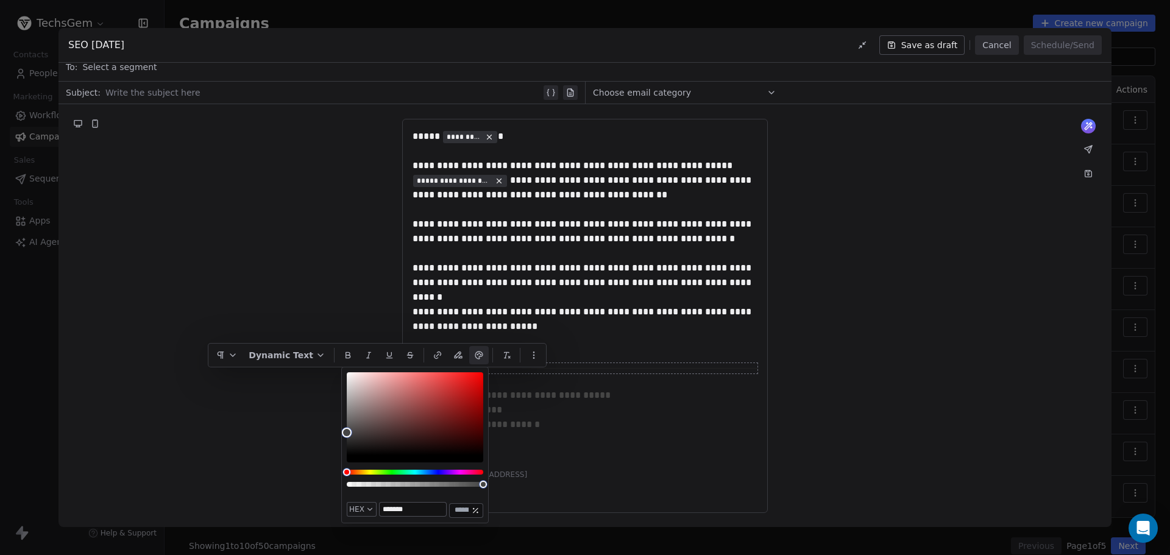
type input "*******"
drag, startPoint x: 352, startPoint y: 425, endPoint x: 341, endPoint y: 435, distance: 15.1
click at [341, 435] on body "TechsGem Contacts People Marketing Workflows Campaigns Sales Sequences Beta Too…" at bounding box center [585, 277] width 1170 height 555
click at [566, 424] on div "**********" at bounding box center [585, 425] width 345 height 15
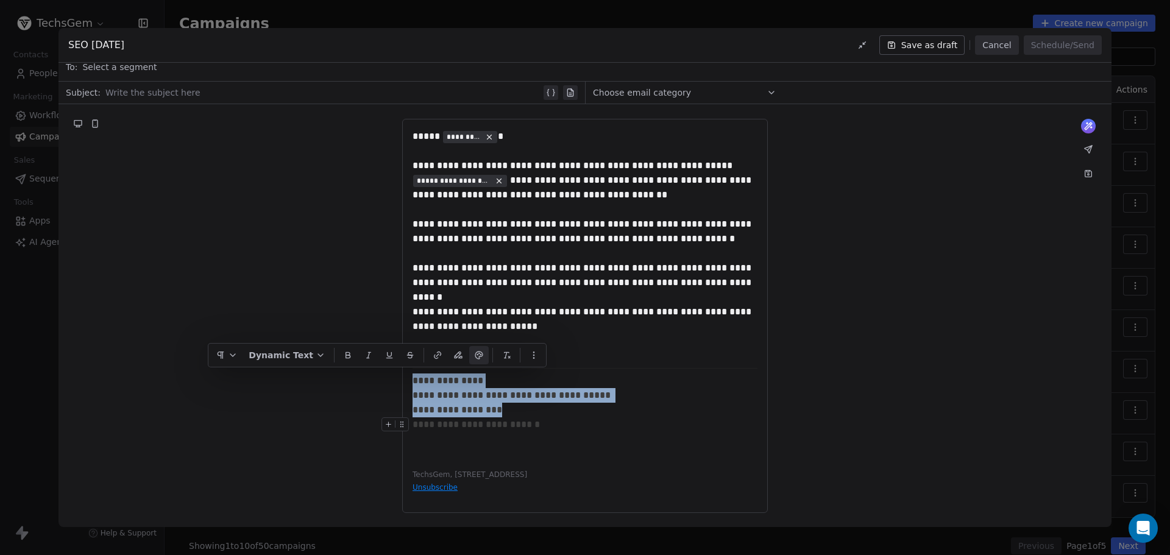
click at [566, 424] on div "**********" at bounding box center [585, 425] width 345 height 15
click at [500, 405] on span "**********" at bounding box center [458, 409] width 90 height 9
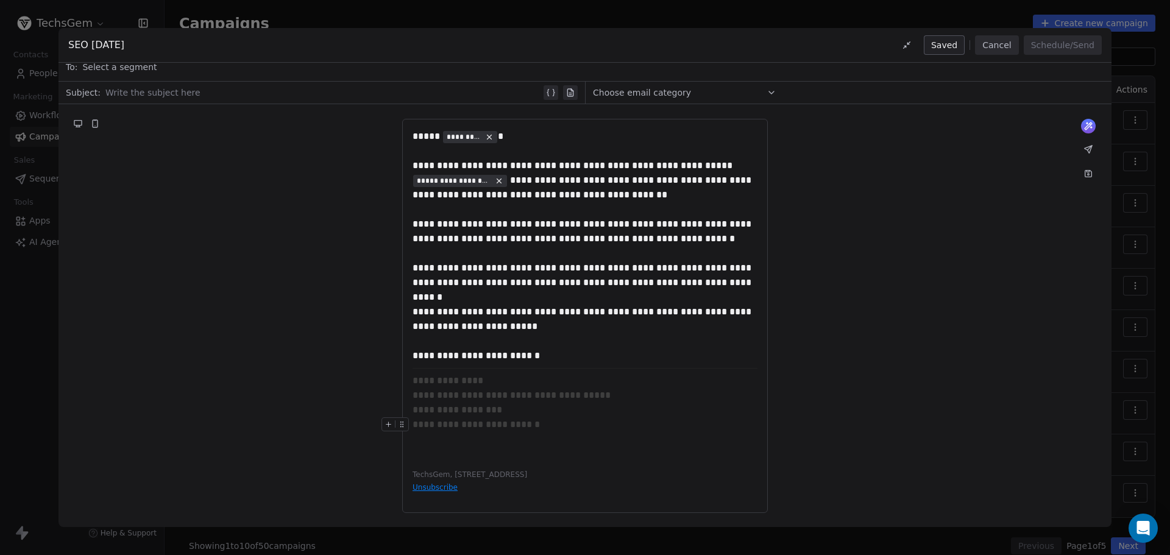
click at [416, 449] on div "**********" at bounding box center [585, 293] width 345 height 329
click at [559, 415] on div "**********" at bounding box center [585, 410] width 345 height 15
click at [414, 238] on div "**********" at bounding box center [585, 231] width 345 height 29
click at [1093, 148] on icon at bounding box center [1089, 149] width 10 height 10
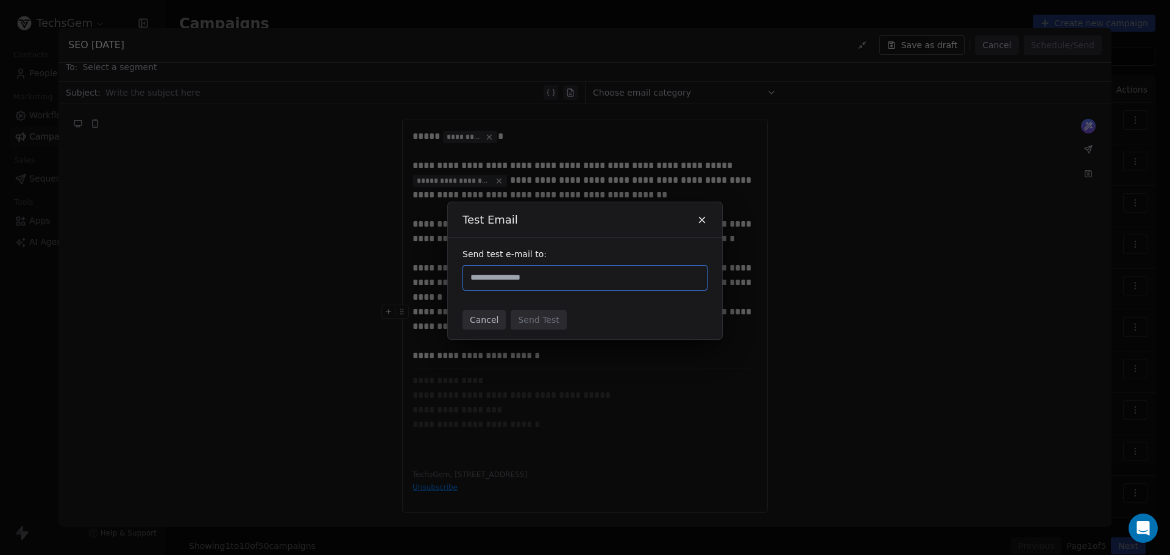
click at [518, 282] on input "text" at bounding box center [585, 278] width 234 height 15
click at [499, 281] on input "text" at bounding box center [585, 278] width 234 height 15
paste input "**********"
type input "**********"
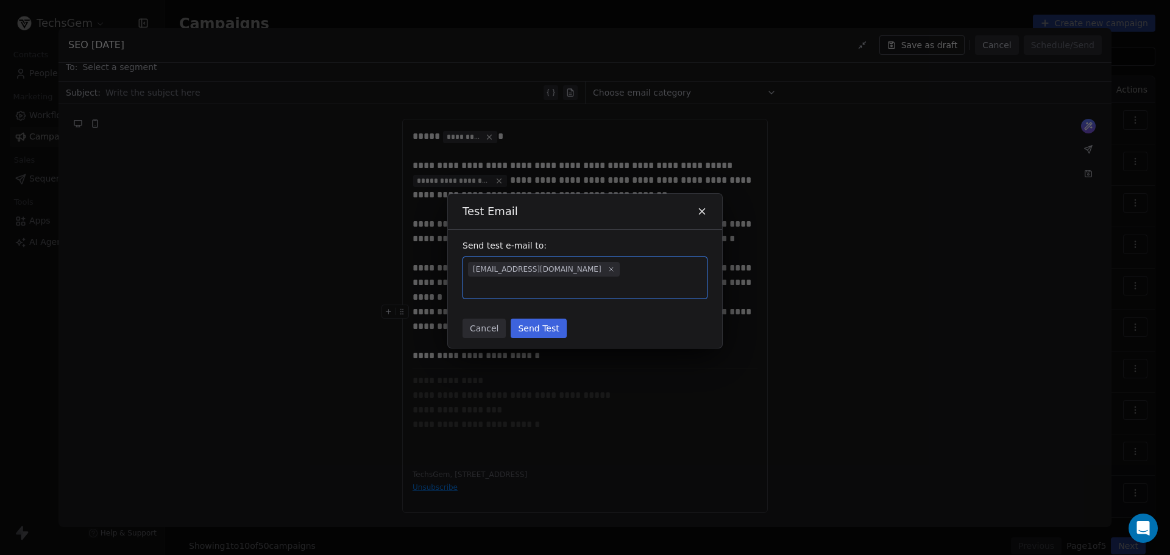
click at [669, 315] on div "Cancel Send Test" at bounding box center [585, 328] width 274 height 39
click at [561, 323] on button "Send Test" at bounding box center [538, 329] width 55 height 20
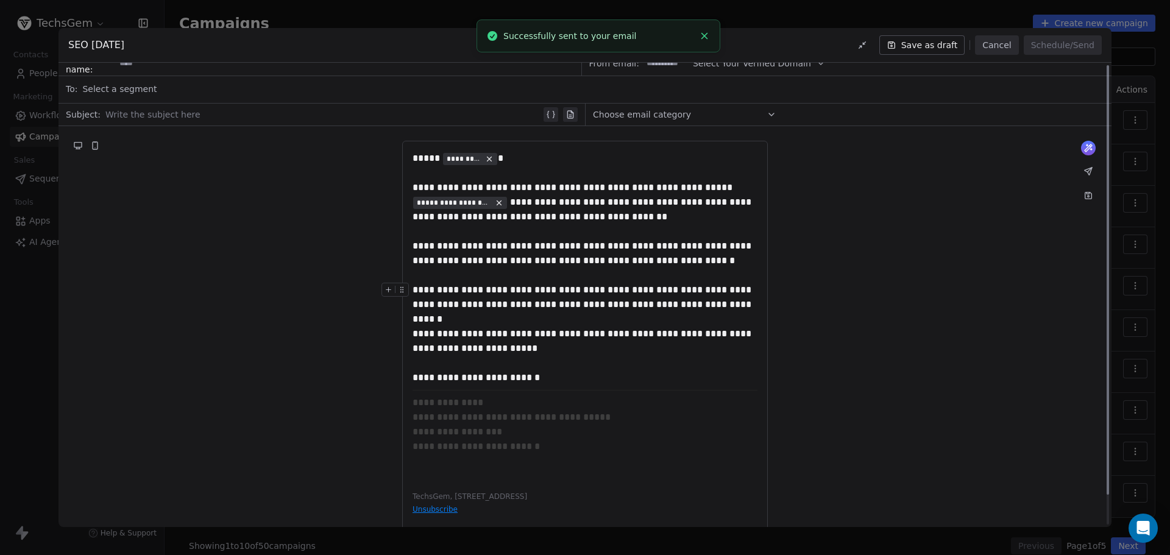
scroll to position [0, 0]
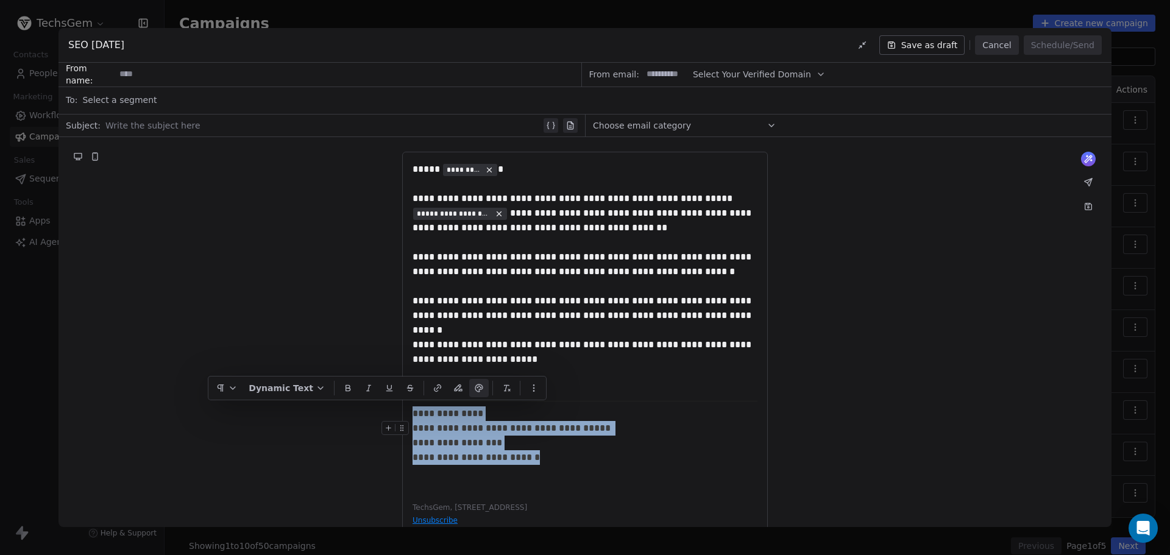
drag, startPoint x: 564, startPoint y: 457, endPoint x: 399, endPoint y: 411, distance: 170.8
click at [399, 411] on div "**********" at bounding box center [585, 349] width 1053 height 424
click at [480, 386] on icon "button" at bounding box center [479, 386] width 1 height 1
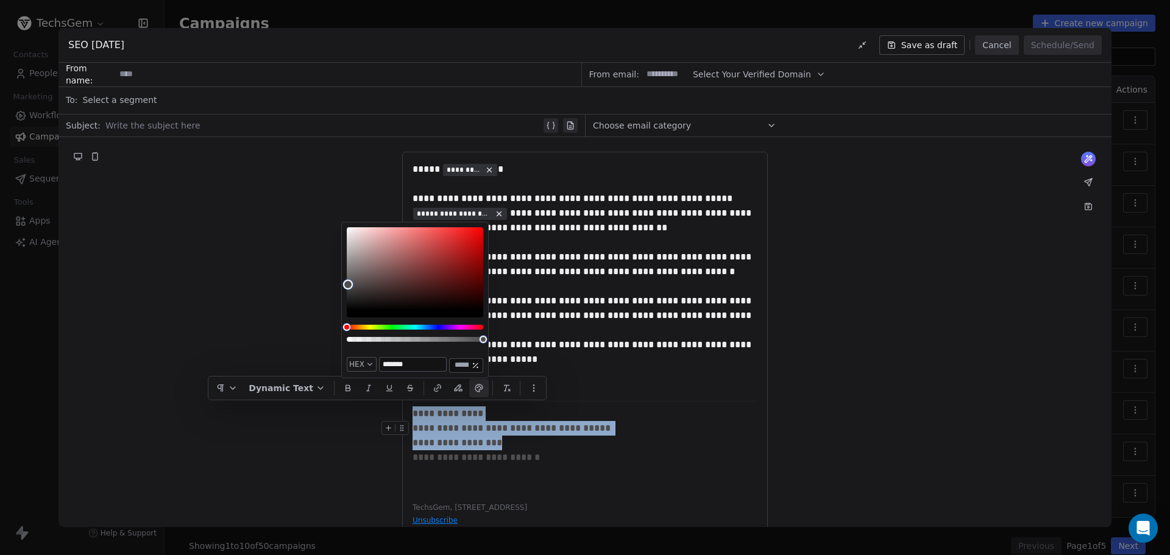
click at [348, 285] on div "Color" at bounding box center [348, 285] width 10 height 10
type input "*******"
click at [347, 279] on div "Color" at bounding box center [347, 279] width 10 height 10
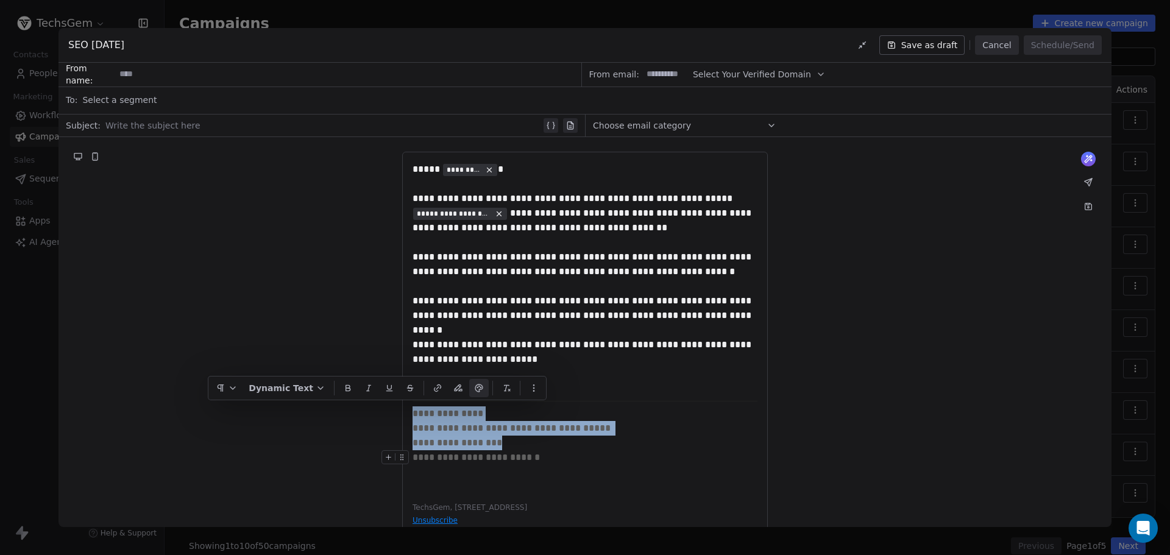
click at [558, 454] on div "**********" at bounding box center [585, 457] width 345 height 15
drag, startPoint x: 572, startPoint y: 459, endPoint x: 396, endPoint y: 410, distance: 182.8
click at [396, 410] on div "**********" at bounding box center [585, 349] width 1053 height 424
click at [475, 388] on icon "button" at bounding box center [479, 388] width 10 height 10
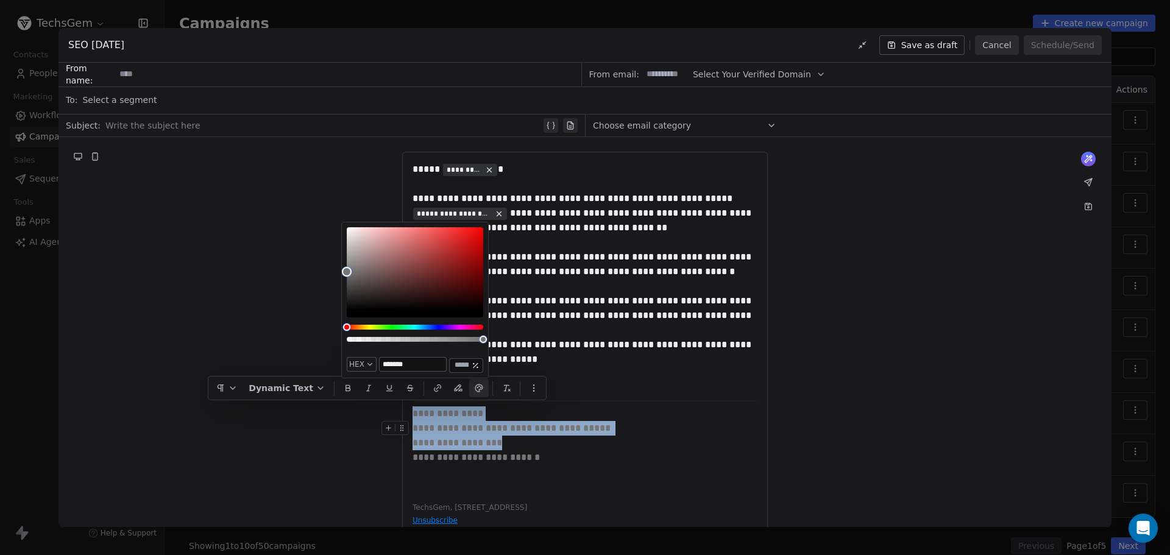
type input "*******"
drag, startPoint x: 347, startPoint y: 279, endPoint x: 335, endPoint y: 271, distance: 14.9
click at [335, 271] on body "TechsGem Contacts People Marketing Workflows Campaigns Sales Sequences Beta Too…" at bounding box center [585, 277] width 1170 height 555
click at [583, 460] on div "**********" at bounding box center [585, 457] width 345 height 15
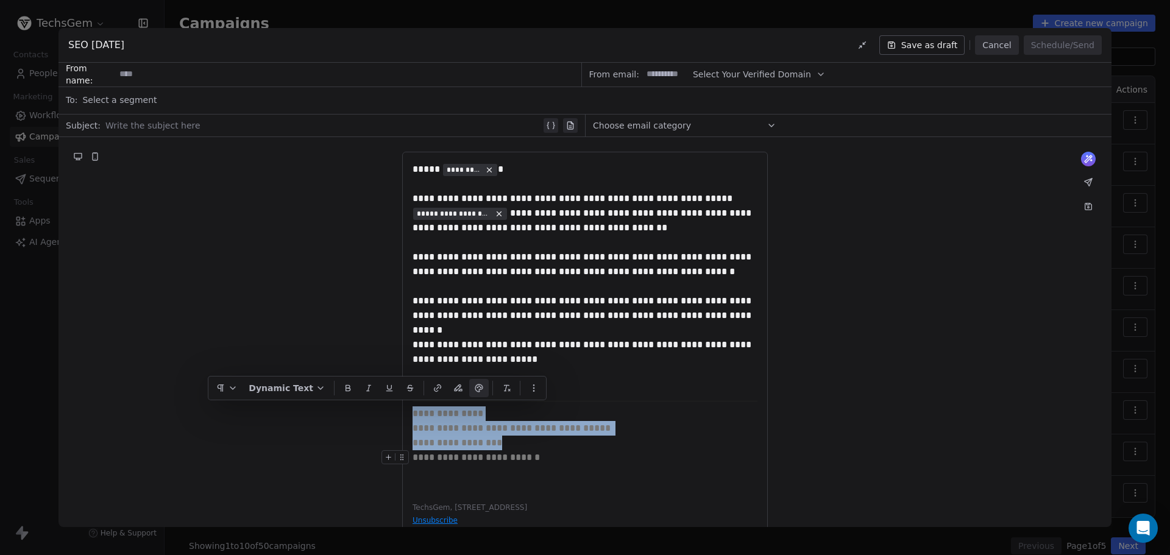
click at [583, 460] on div "**********" at bounding box center [585, 457] width 345 height 15
click at [479, 440] on span "**********" at bounding box center [458, 442] width 90 height 9
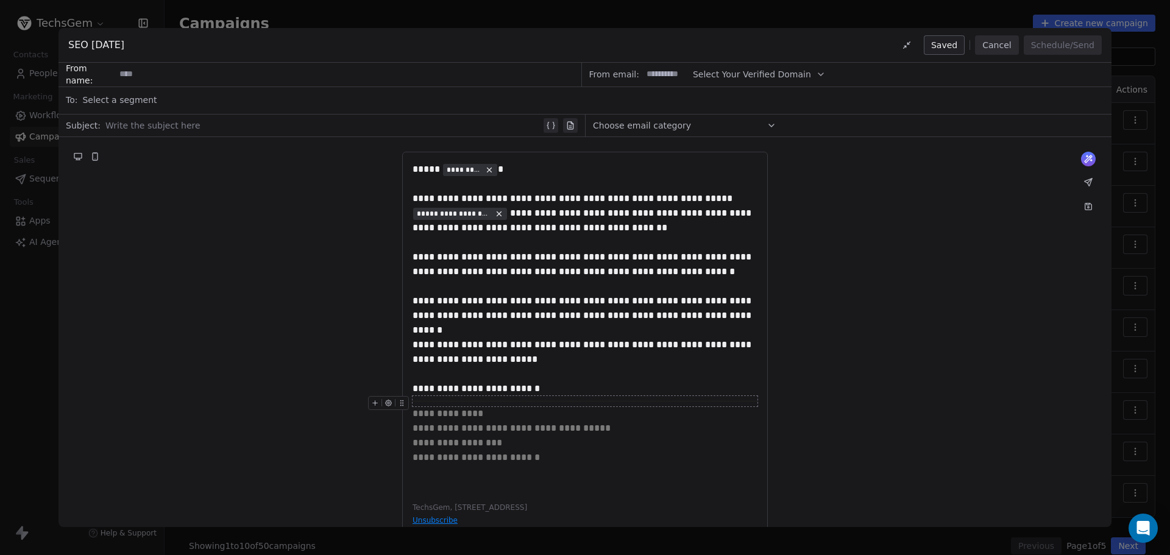
click at [604, 402] on div at bounding box center [585, 401] width 345 height 10
click at [458, 402] on div at bounding box center [585, 401] width 345 height 10
click at [400, 402] on icon at bounding box center [402, 403] width 8 height 8
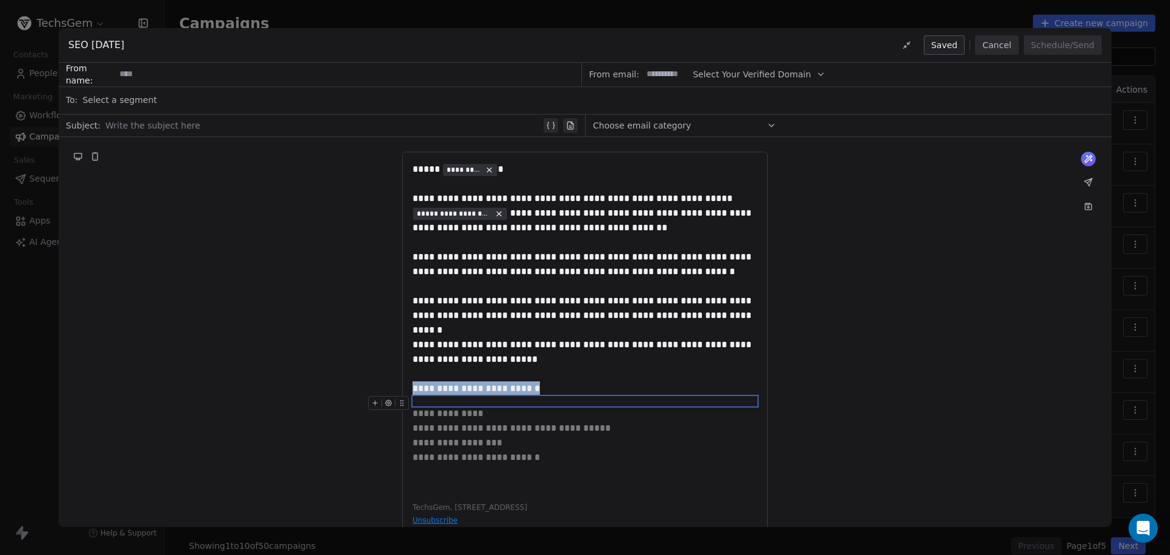
click at [390, 404] on icon "button" at bounding box center [389, 403] width 2 height 2
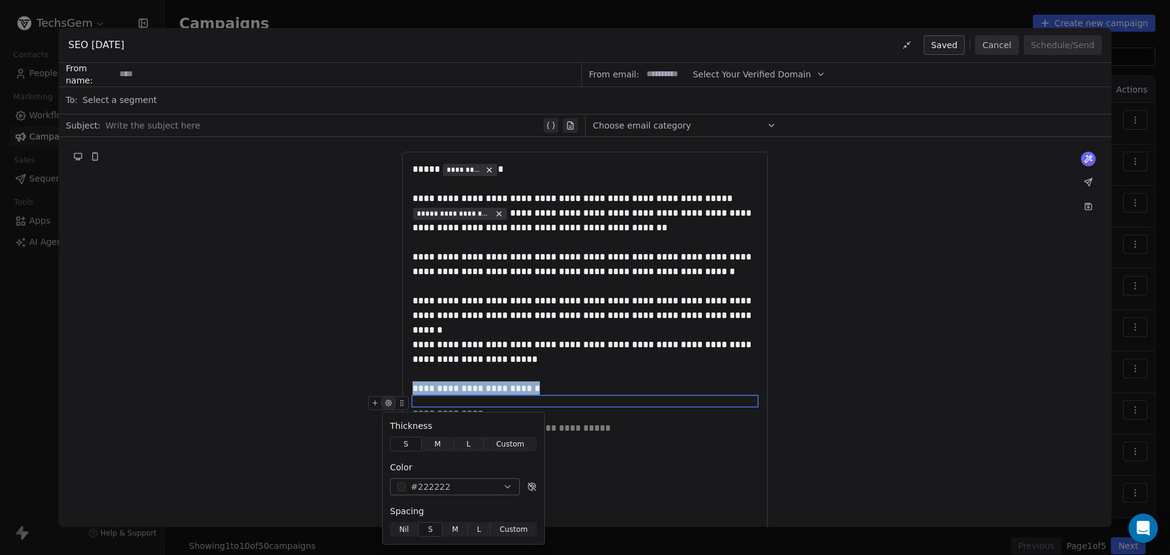
click at [408, 447] on span "S" at bounding box center [406, 444] width 5 height 11
click at [401, 484] on div "button" at bounding box center [401, 487] width 9 height 9
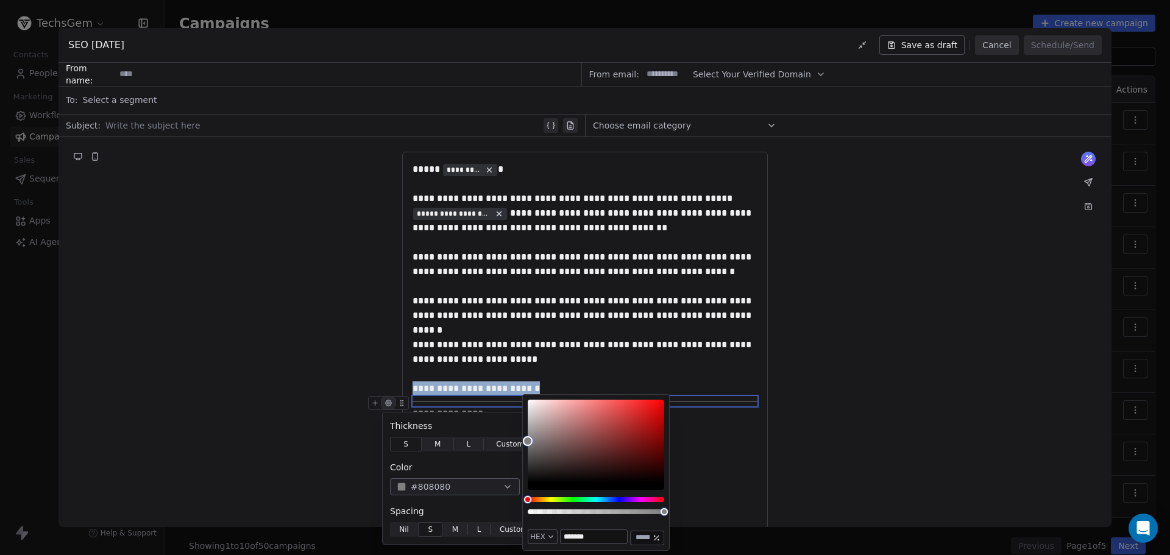
type input "*******"
drag, startPoint x: 529, startPoint y: 468, endPoint x: 511, endPoint y: 440, distance: 32.8
click at [511, 440] on body "TechsGem Contacts People Marketing Workflows Campaigns Sales Sequences Beta Too…" at bounding box center [585, 277] width 1170 height 555
click at [734, 441] on div "**********" at bounding box center [585, 443] width 345 height 15
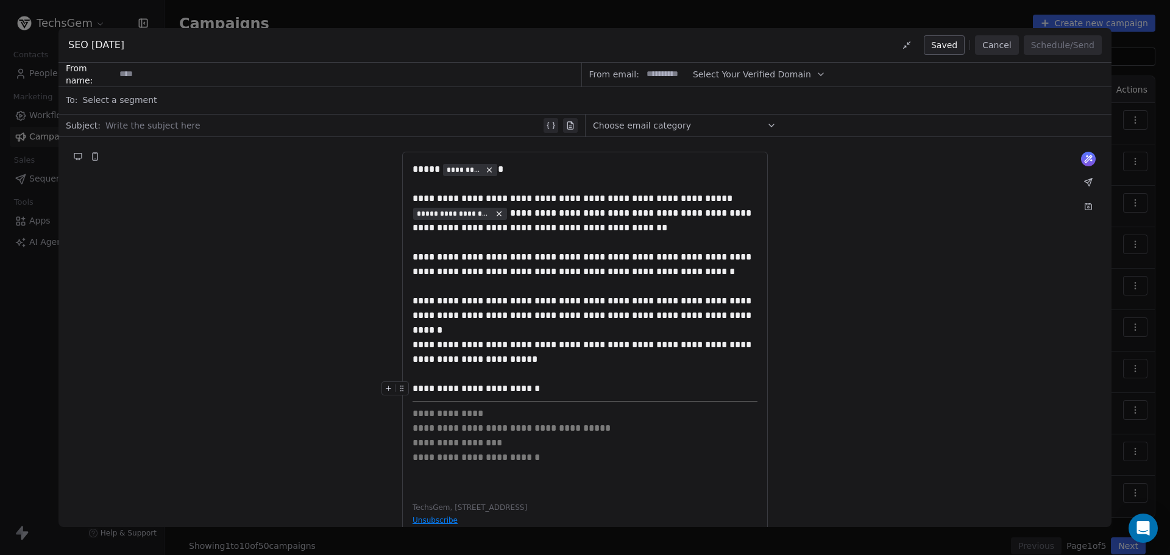
click at [557, 388] on div "**********" at bounding box center [585, 389] width 345 height 15
click at [122, 123] on div at bounding box center [323, 125] width 436 height 15
click at [155, 125] on div at bounding box center [323, 125] width 436 height 15
paste div
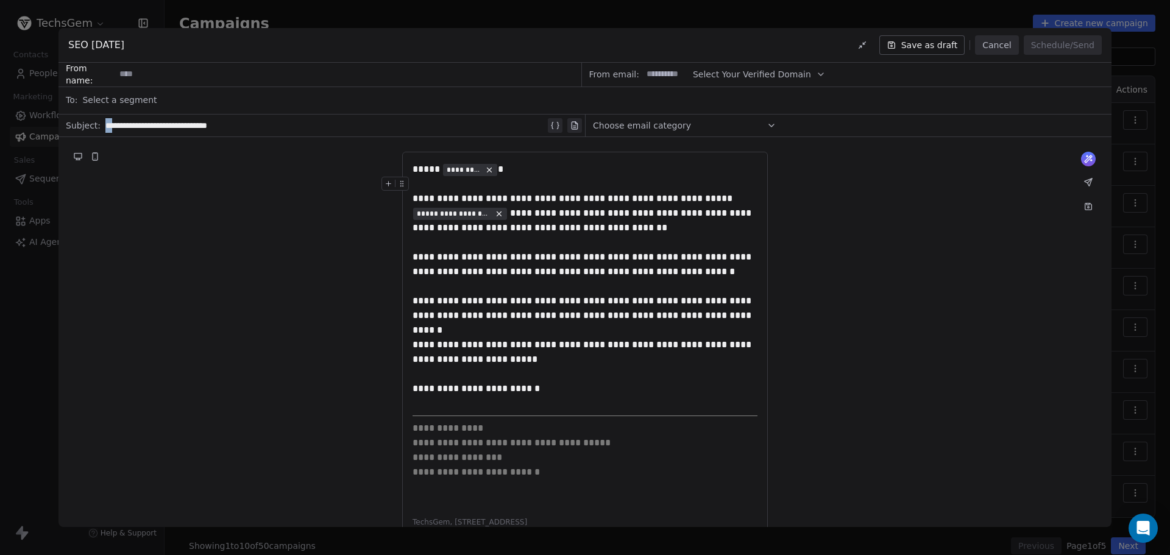
drag, startPoint x: 107, startPoint y: 125, endPoint x: 65, endPoint y: 126, distance: 42.1
click at [65, 126] on div "**********" at bounding box center [322, 126] width 527 height 22
click at [230, 187] on div "**********" at bounding box center [585, 356] width 1053 height 438
click at [134, 71] on input at bounding box center [348, 74] width 466 height 23
type input "***"
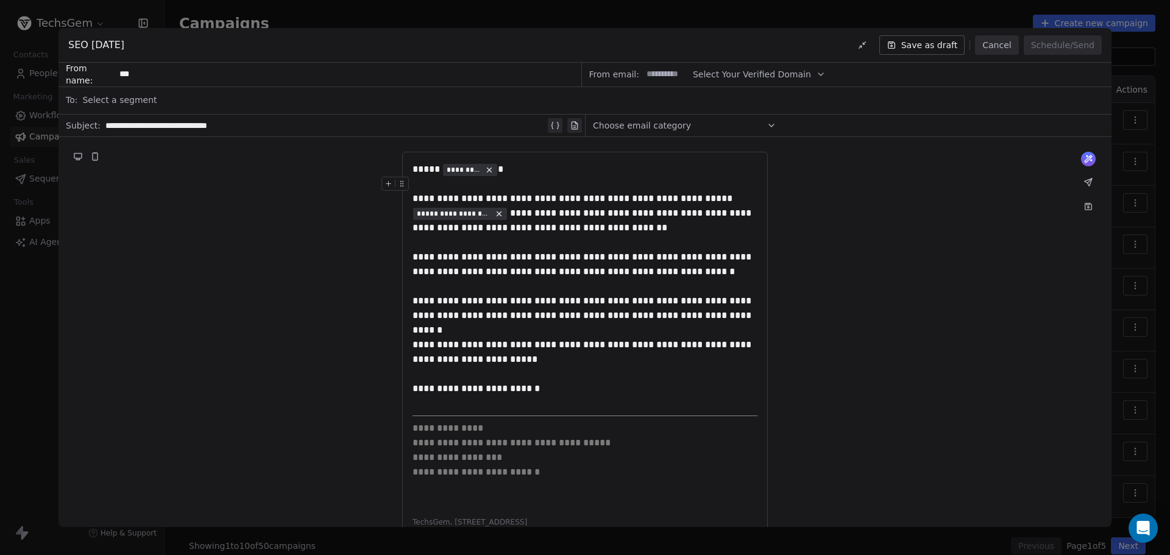
click at [652, 69] on input at bounding box center [667, 74] width 48 height 23
type input "***"
click at [707, 74] on span "Select Your Verified Domain" at bounding box center [752, 74] width 118 height 13
click at [734, 99] on span "@[DOMAIN_NAME]" at bounding box center [749, 104] width 96 height 12
click at [154, 101] on div "Select a segment" at bounding box center [593, 100] width 1022 height 27
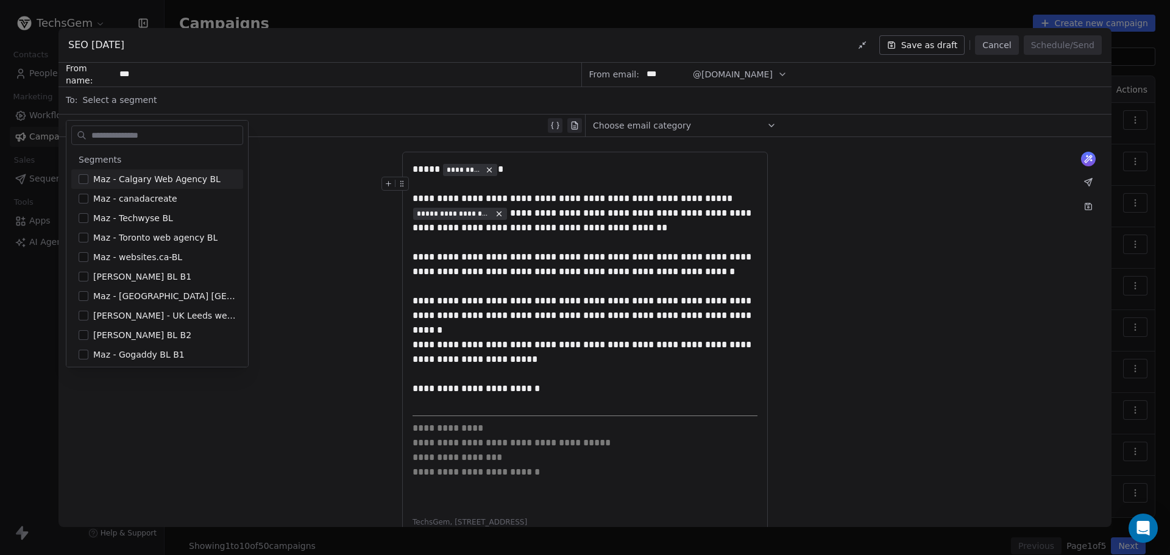
click at [379, 177] on div "**********" at bounding box center [585, 356] width 1053 height 438
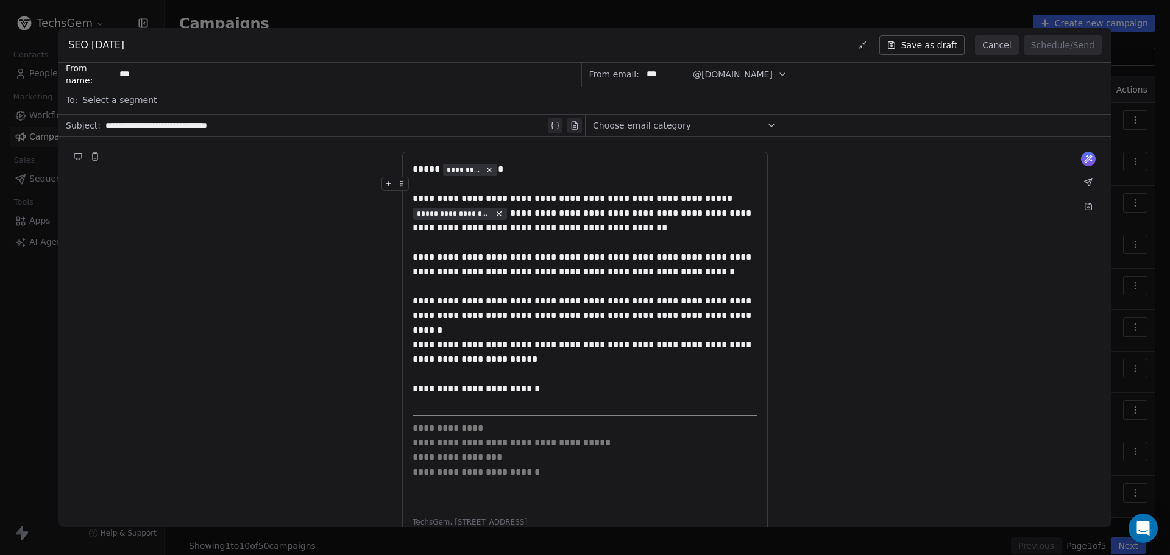
click at [944, 45] on button "Save as draft" at bounding box center [923, 45] width 86 height 20
click at [999, 43] on button "Cancel" at bounding box center [996, 45] width 43 height 20
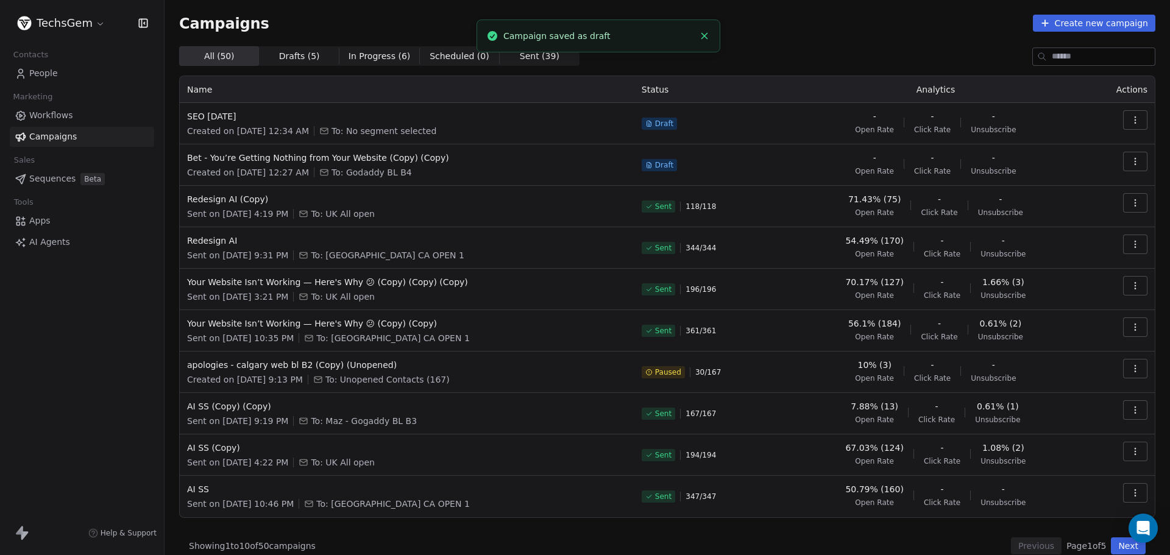
click at [50, 72] on span "People" at bounding box center [43, 73] width 29 height 13
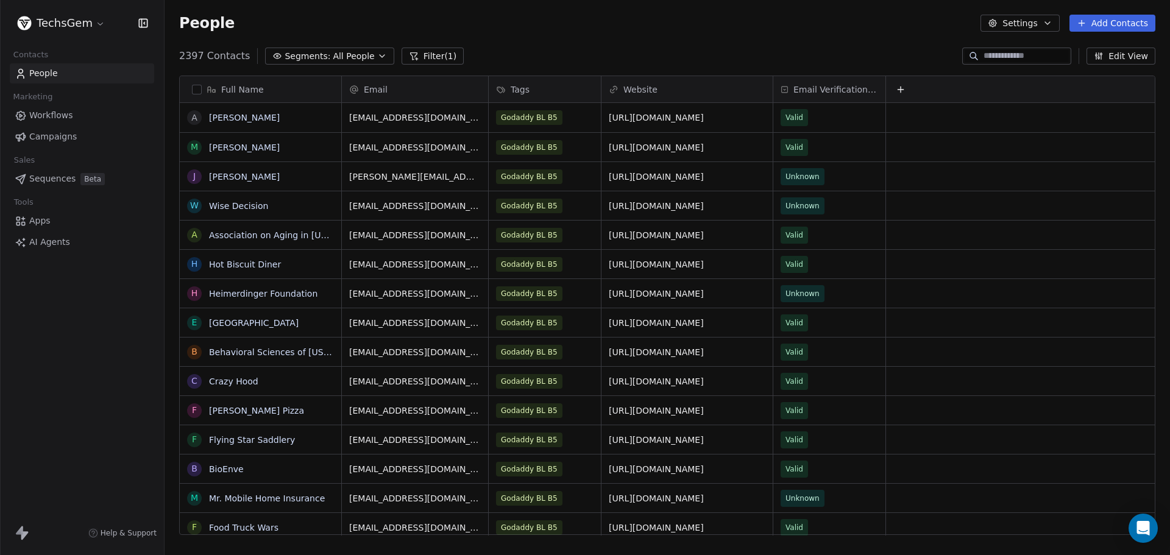
scroll to position [479, 997]
click at [426, 59] on button "Filter (1)" at bounding box center [433, 56] width 63 height 17
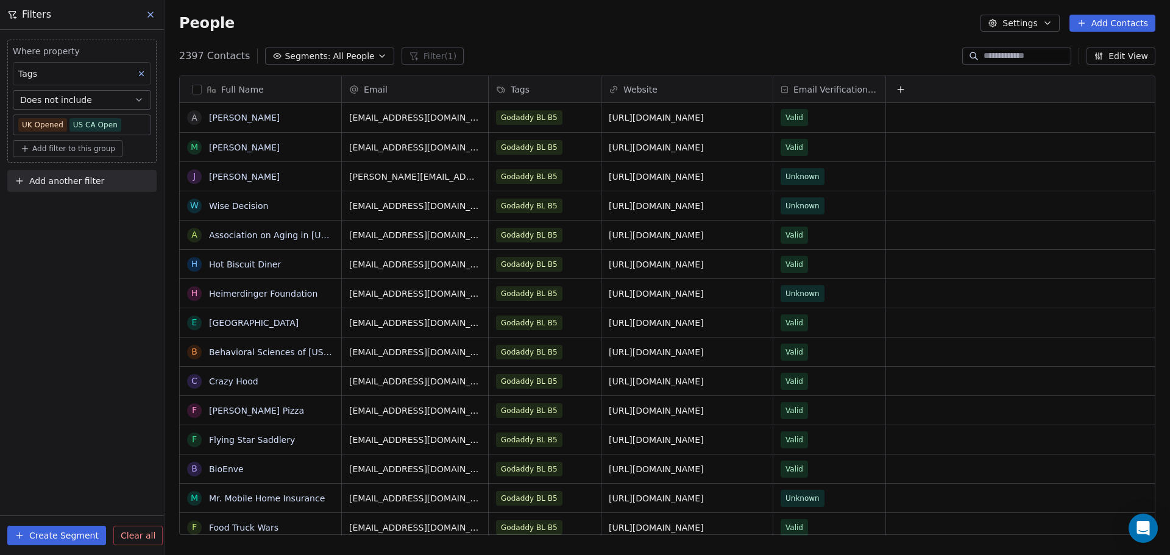
click at [84, 251] on div "Where property Tags Does not include UK Opened US CA Open Add filter to this gr…" at bounding box center [82, 292] width 164 height 525
click at [125, 530] on span "Clear all" at bounding box center [138, 536] width 35 height 13
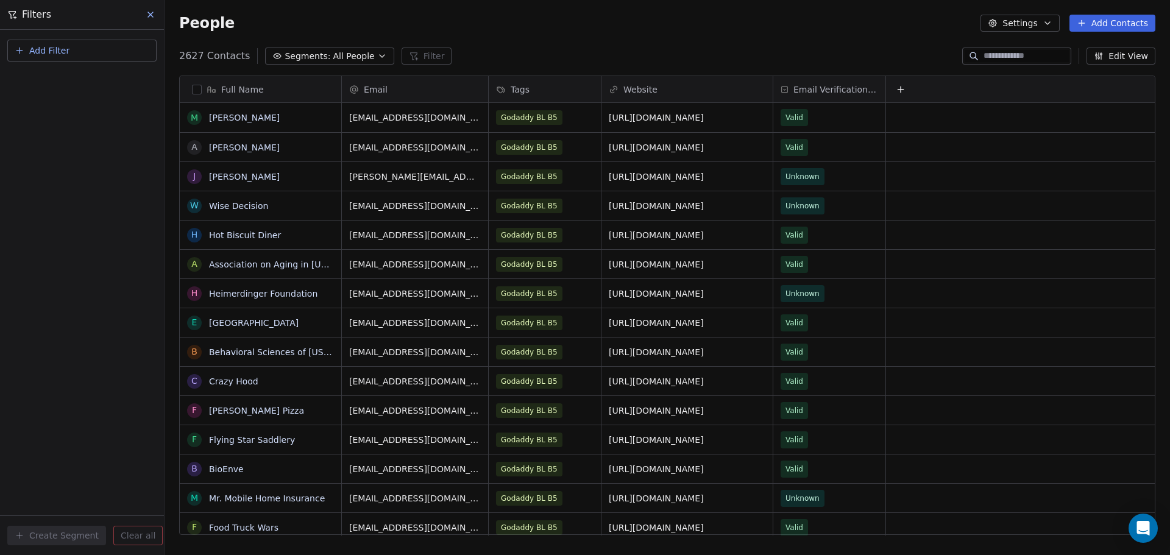
click at [68, 50] on button "Add Filter" at bounding box center [81, 51] width 149 height 22
click at [69, 81] on span "Contact properties" at bounding box center [59, 79] width 79 height 13
type input "***"
click at [43, 120] on div "Tags" at bounding box center [82, 123] width 124 height 12
click at [63, 173] on div "Does not include" at bounding box center [81, 169] width 127 height 20
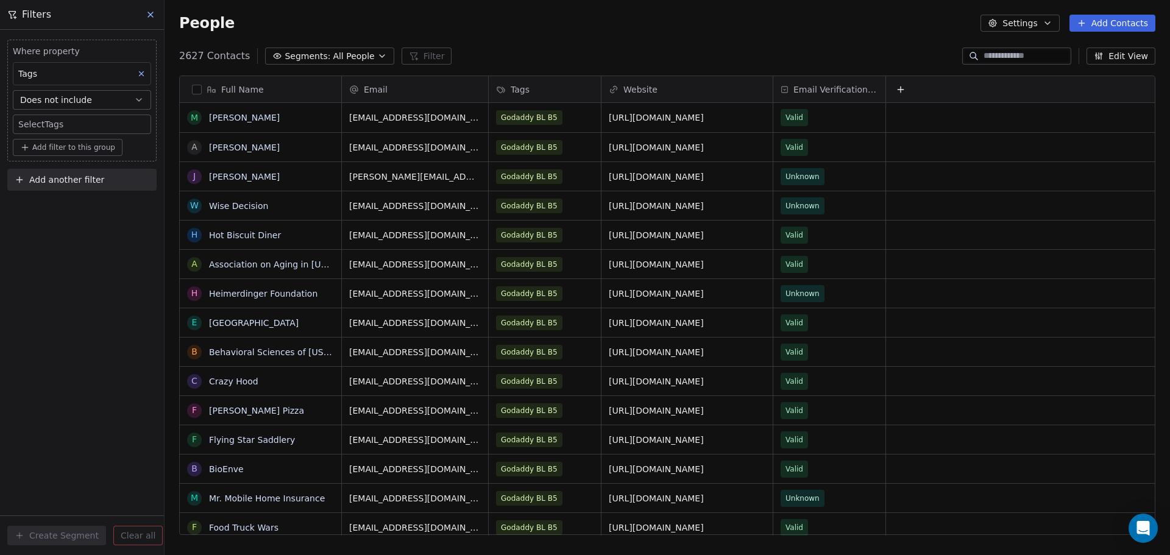
click at [57, 124] on body "TechsGem Contacts People Marketing Workflows Campaigns Sales Sequences Beta Too…" at bounding box center [585, 277] width 1170 height 555
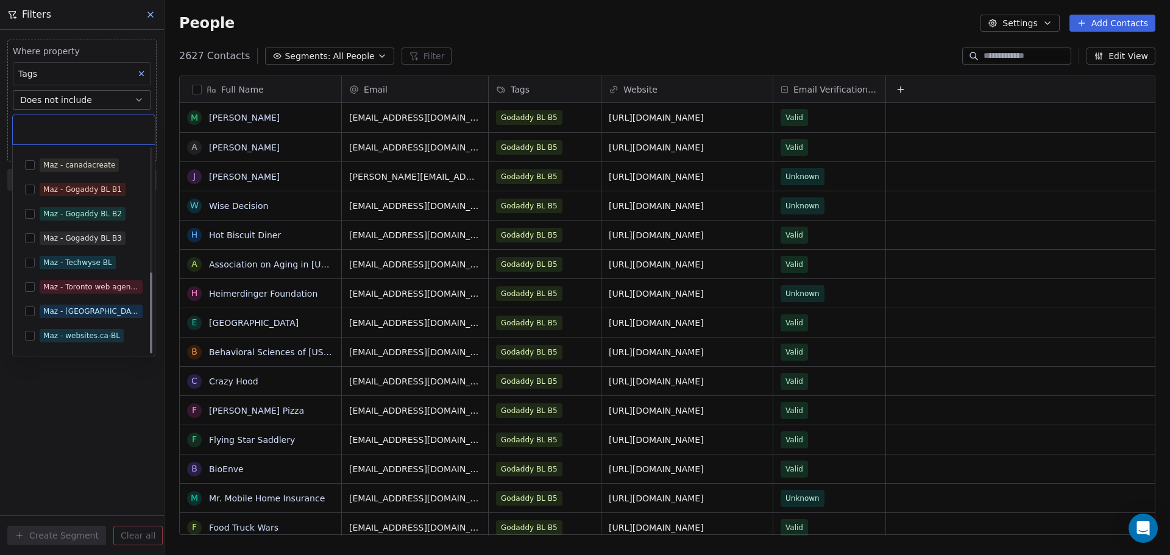
scroll to position [311, 0]
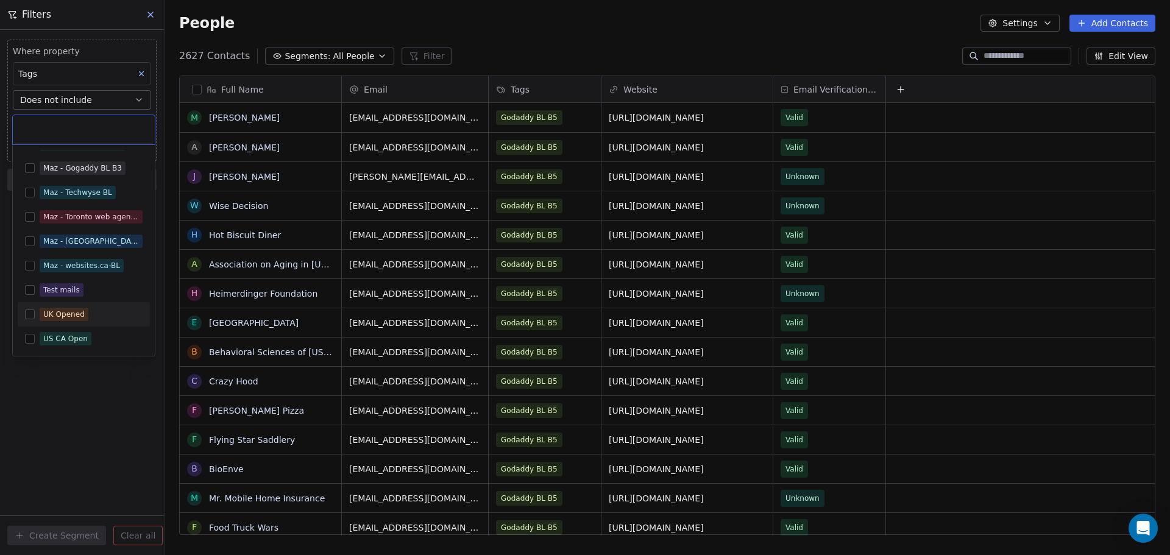
click at [29, 316] on button "Suggestions" at bounding box center [30, 315] width 10 height 10
click at [30, 341] on button "Suggestions" at bounding box center [30, 339] width 10 height 10
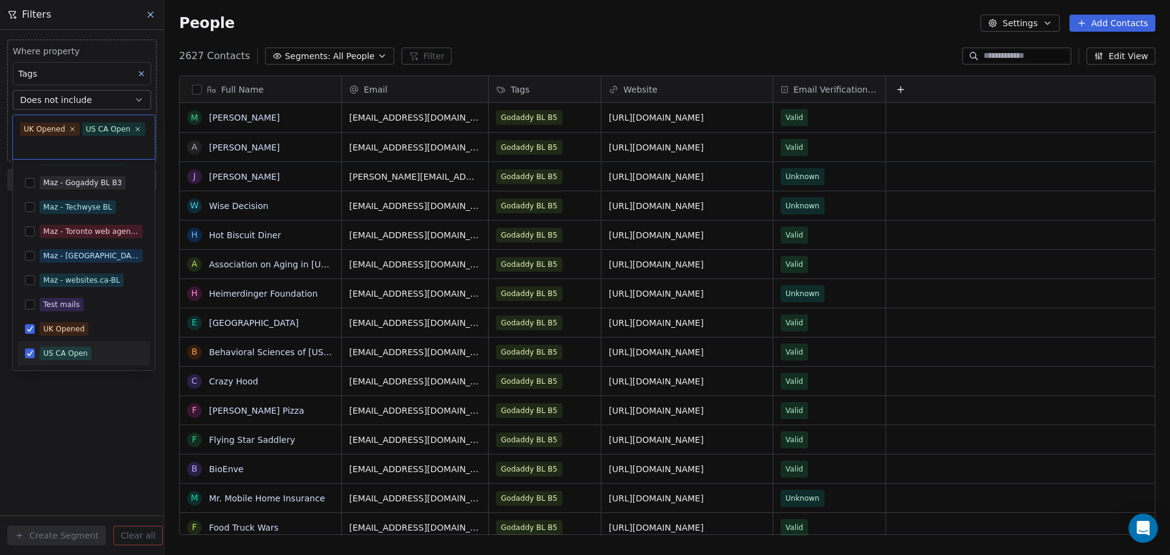
click at [52, 388] on html "TechsGem Contacts People Marketing Workflows Campaigns Sales Sequences Beta Too…" at bounding box center [585, 277] width 1170 height 555
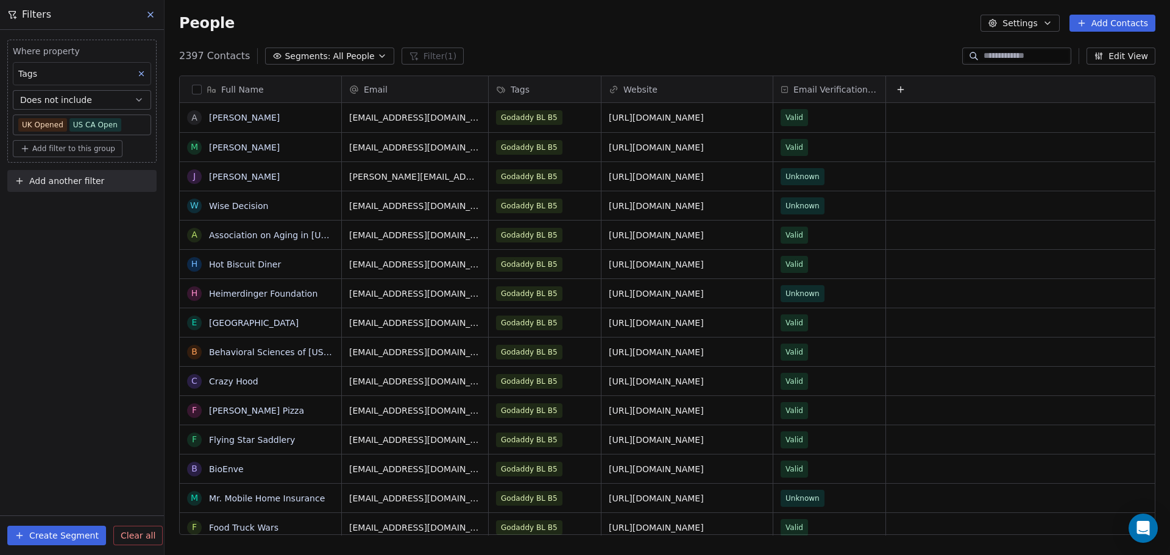
click at [127, 533] on span "Clear all" at bounding box center [138, 536] width 35 height 13
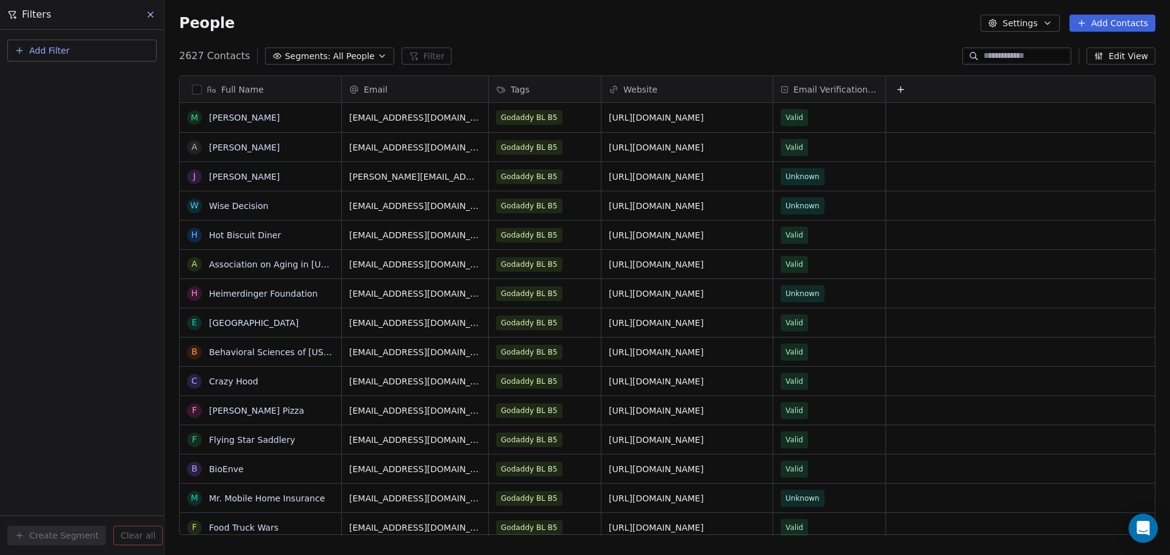
click at [351, 55] on span "All People" at bounding box center [353, 56] width 41 height 13
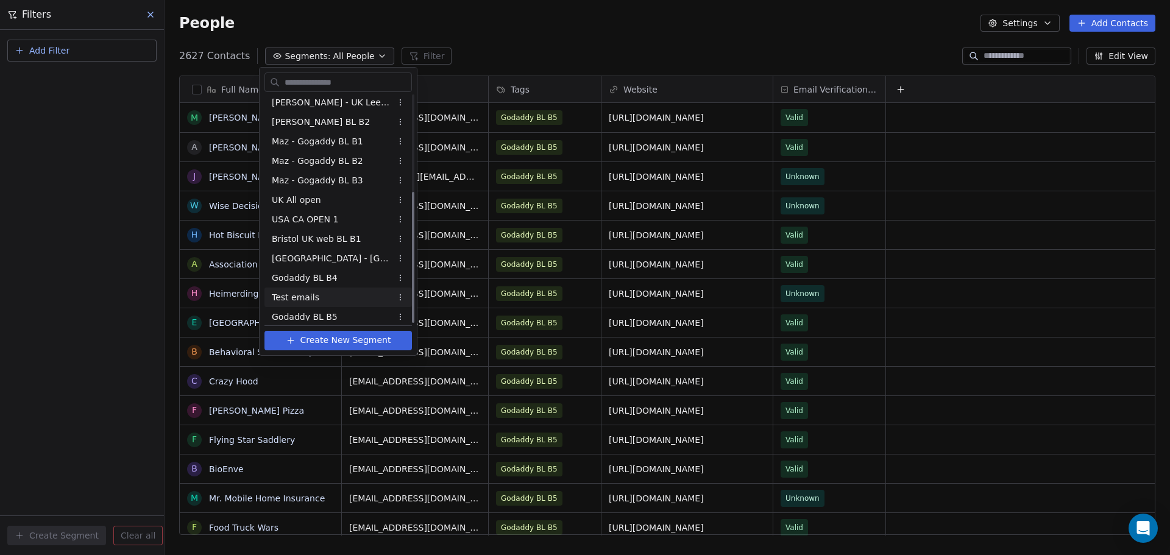
scroll to position [166, 0]
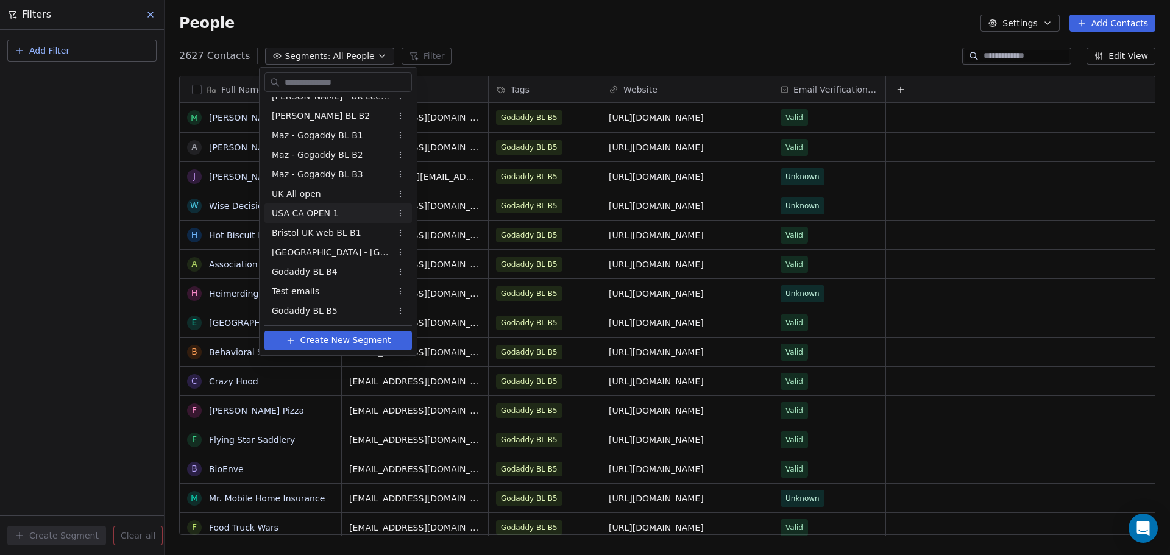
click at [339, 210] on div "USA CA OPEN 1" at bounding box center [339, 214] width 148 height 20
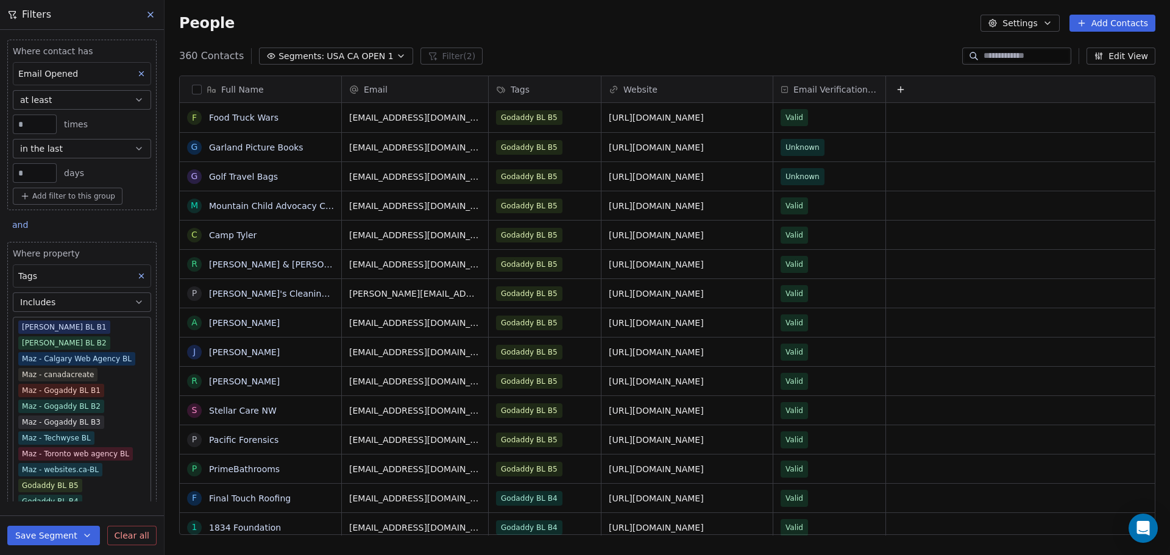
scroll to position [479, 997]
click at [202, 90] on div "Full Name" at bounding box center [259, 90] width 144 height 12
click at [194, 94] on html "TechsGem Contacts People Marketing Workflows Campaigns Sales Sequences Beta Too…" at bounding box center [585, 277] width 1170 height 555
click at [194, 91] on button "button" at bounding box center [197, 90] width 10 height 10
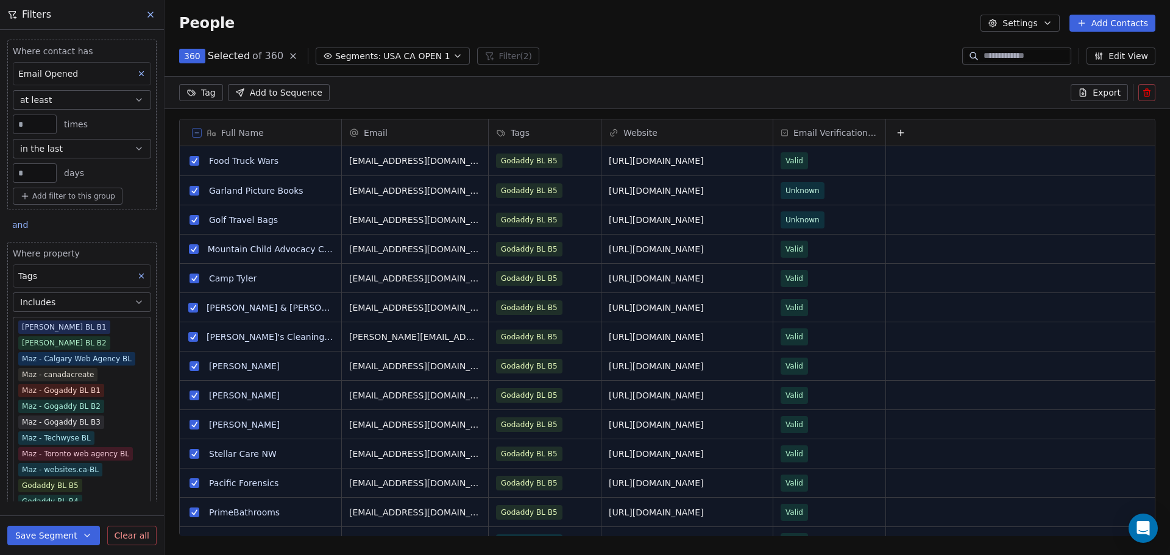
click at [207, 92] on html "TechsGem Contacts People Marketing Workflows Campaigns Sales Sequences Beta Too…" at bounding box center [585, 277] width 1170 height 555
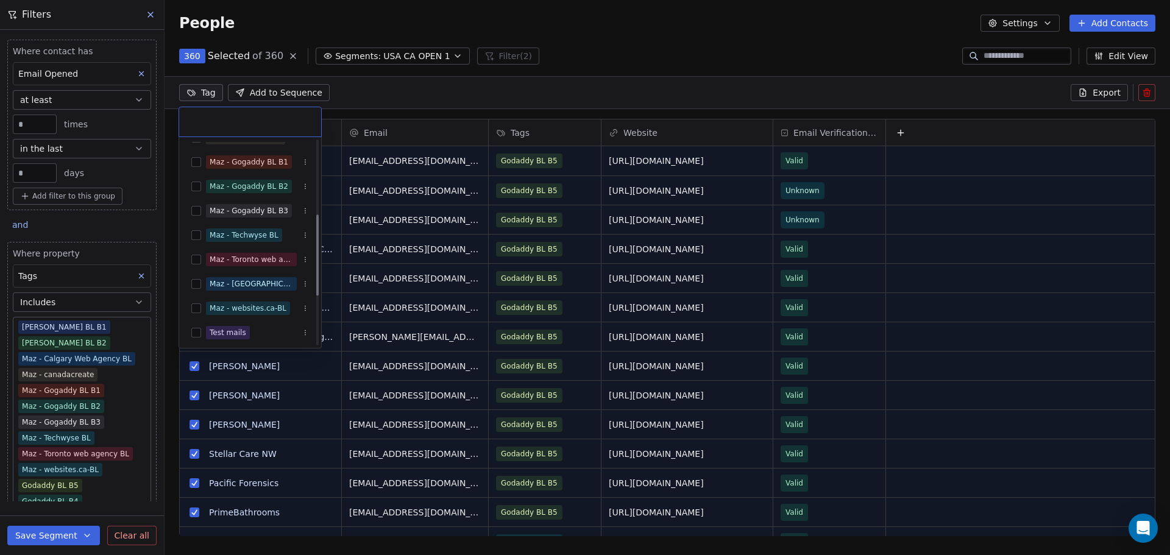
scroll to position [311, 0]
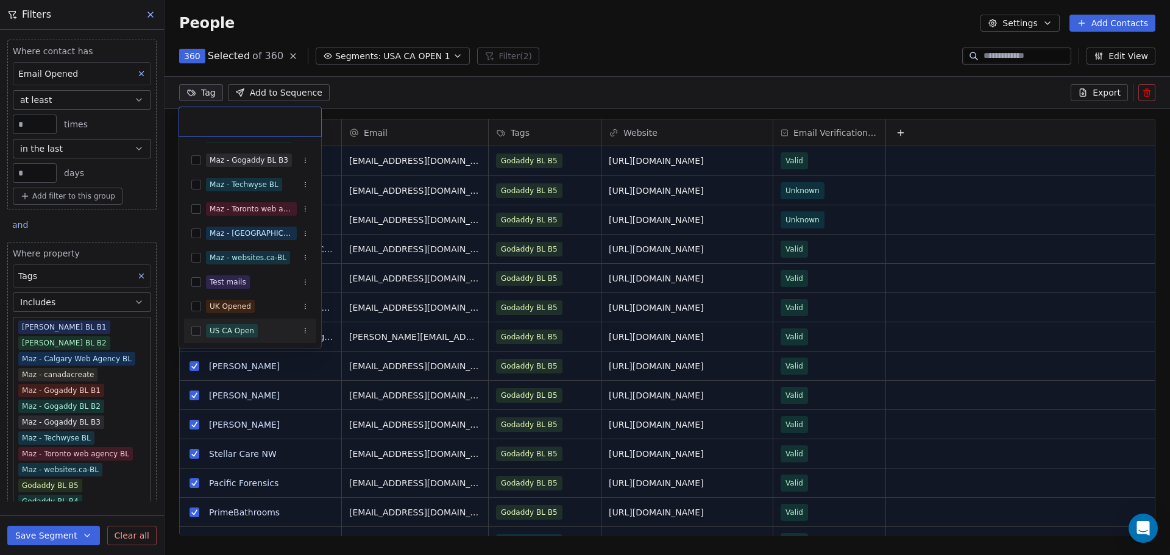
click at [196, 329] on button "Suggestions" at bounding box center [196, 331] width 10 height 10
click at [409, 92] on html "TechsGem Contacts People Marketing Workflows Campaigns Sales Sequences Beta Too…" at bounding box center [585, 277] width 1170 height 555
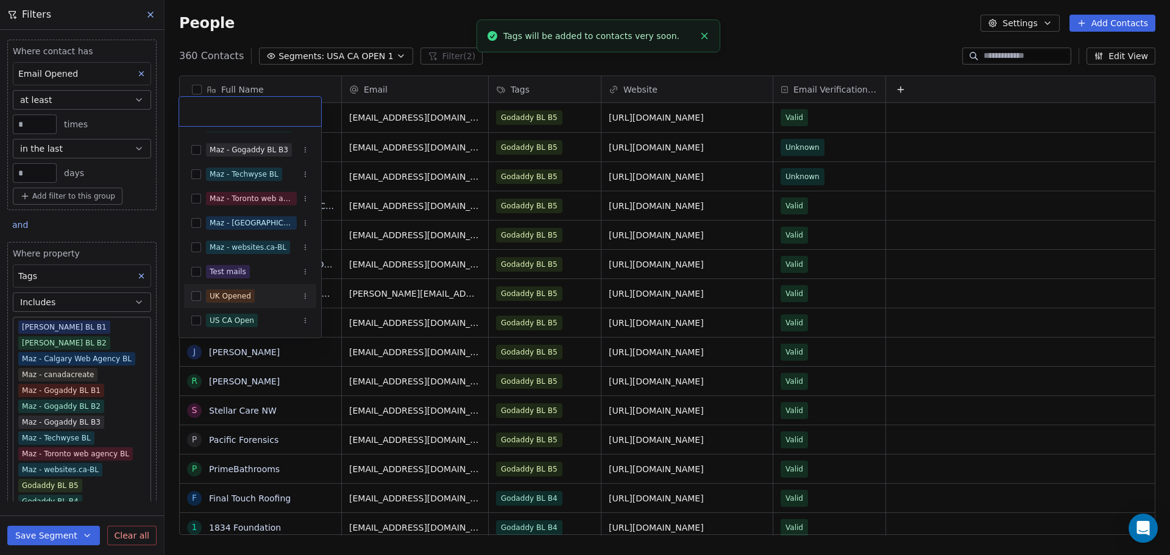
scroll to position [8, 0]
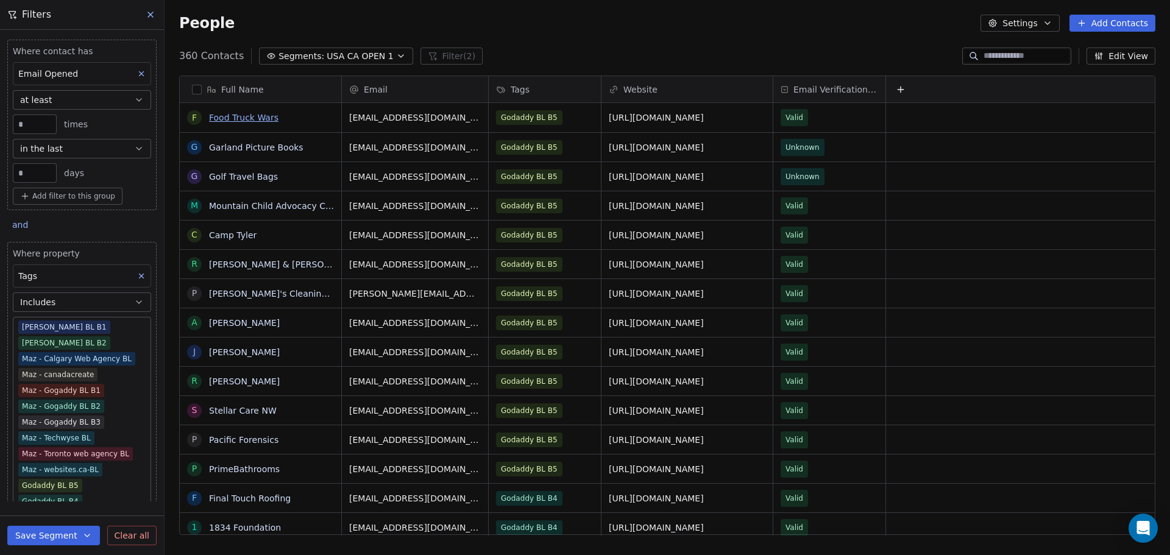
click at [270, 119] on link "Food Truck Wars" at bounding box center [243, 118] width 69 height 10
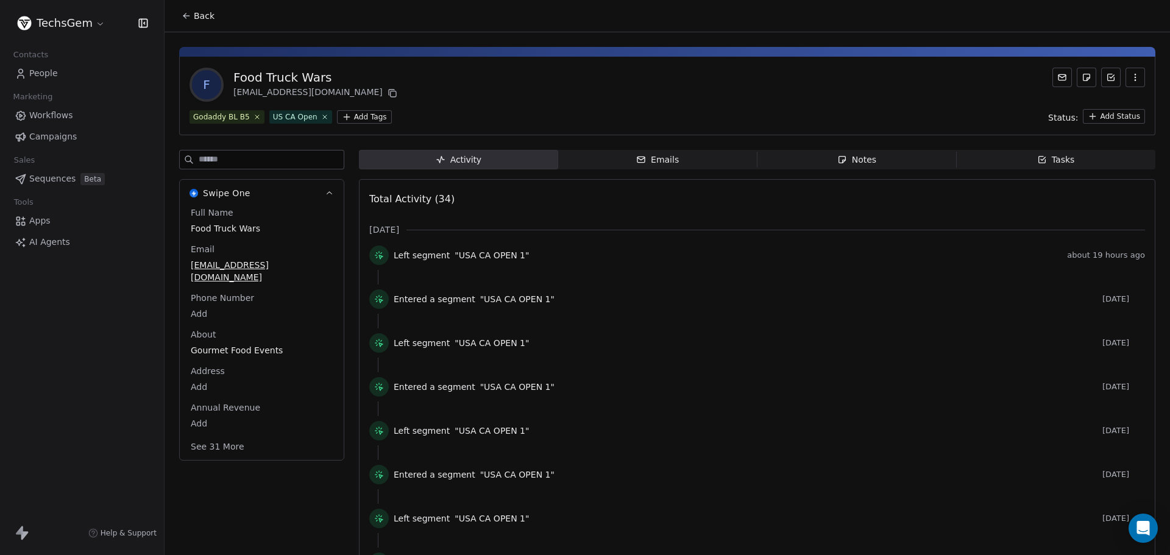
click at [199, 20] on span "Back" at bounding box center [204, 16] width 21 height 12
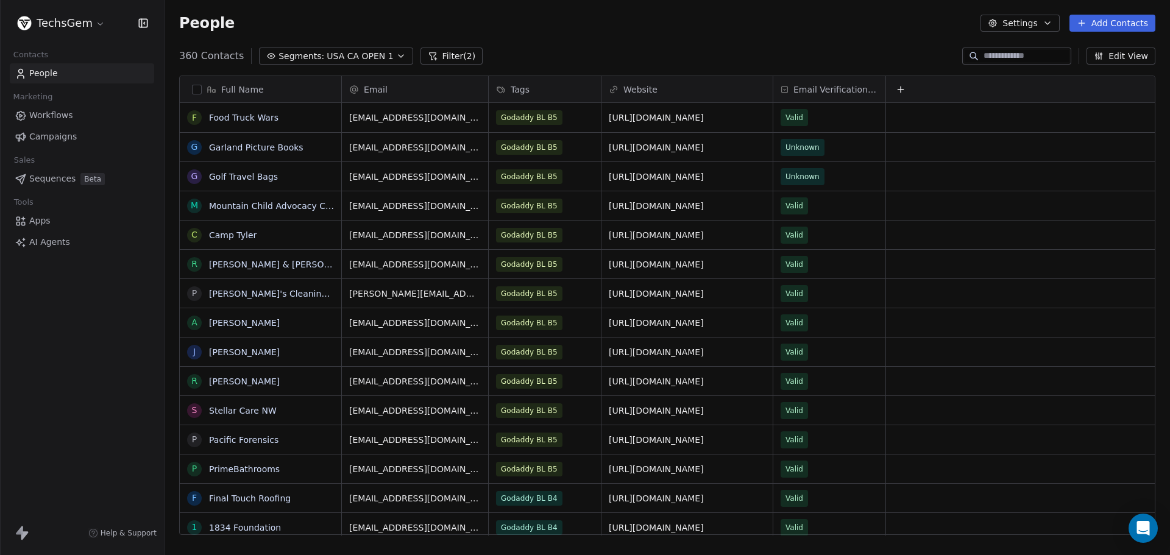
scroll to position [479, 997]
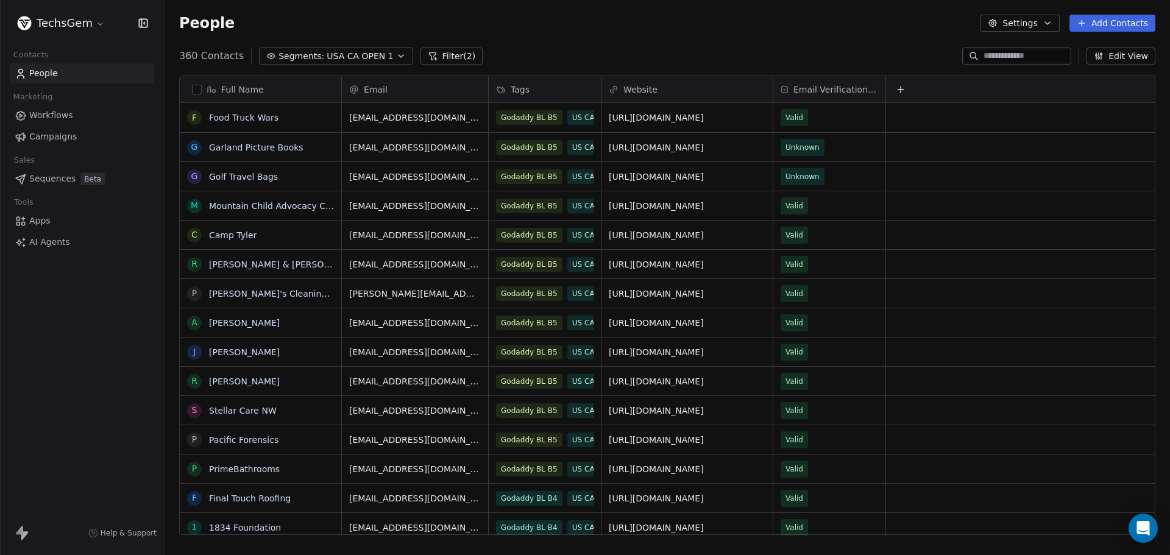
click at [682, 31] on div "People Settings Add Contacts" at bounding box center [667, 23] width 977 height 17
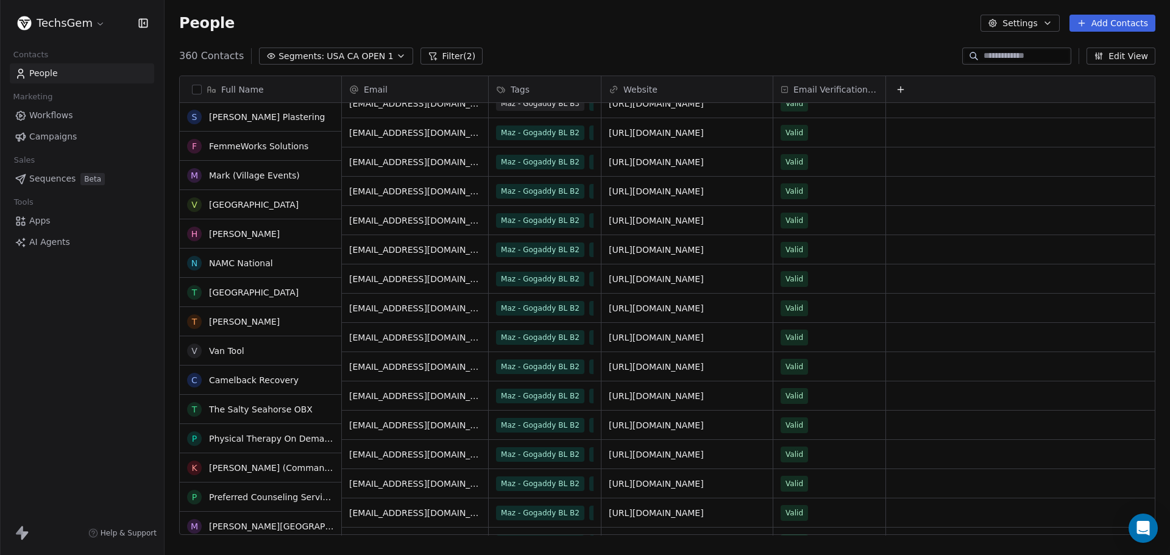
scroll to position [2256, 0]
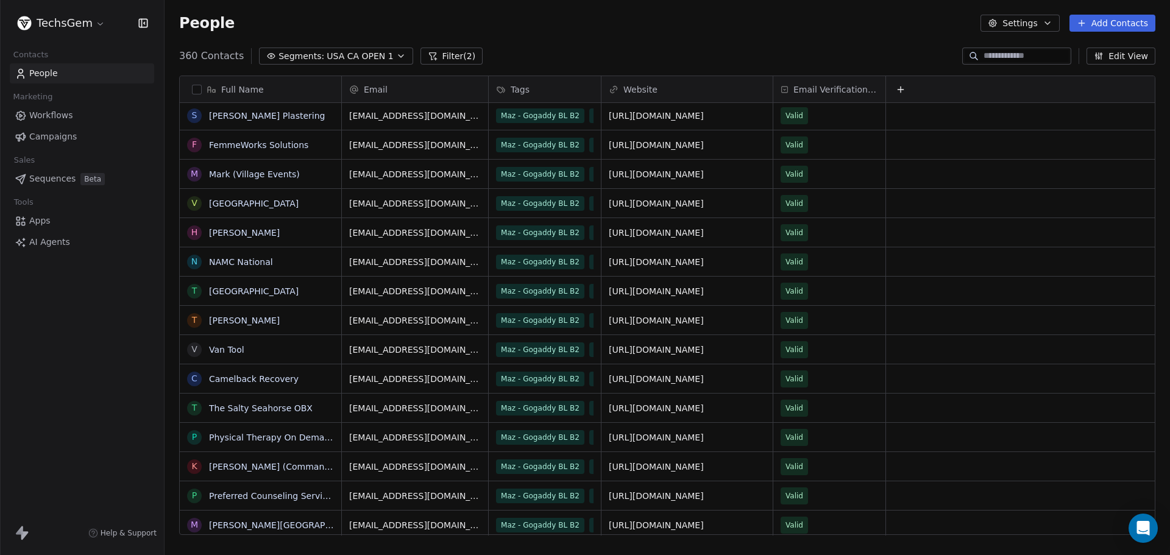
click at [297, 54] on span "Segments:" at bounding box center [302, 56] width 46 height 13
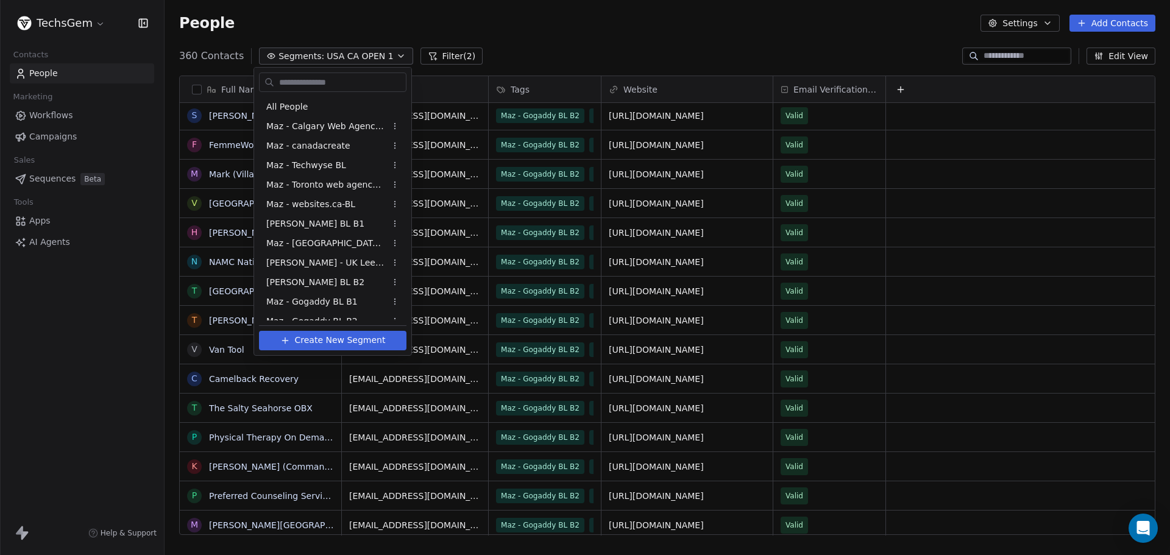
scroll to position [69, 0]
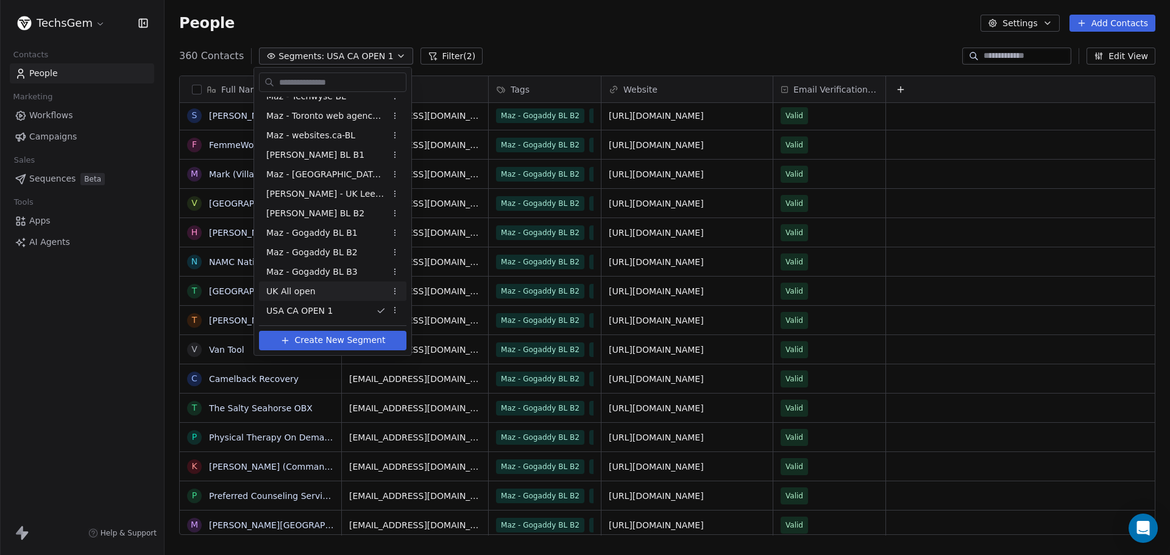
click at [305, 289] on span "UK All open" at bounding box center [290, 291] width 49 height 13
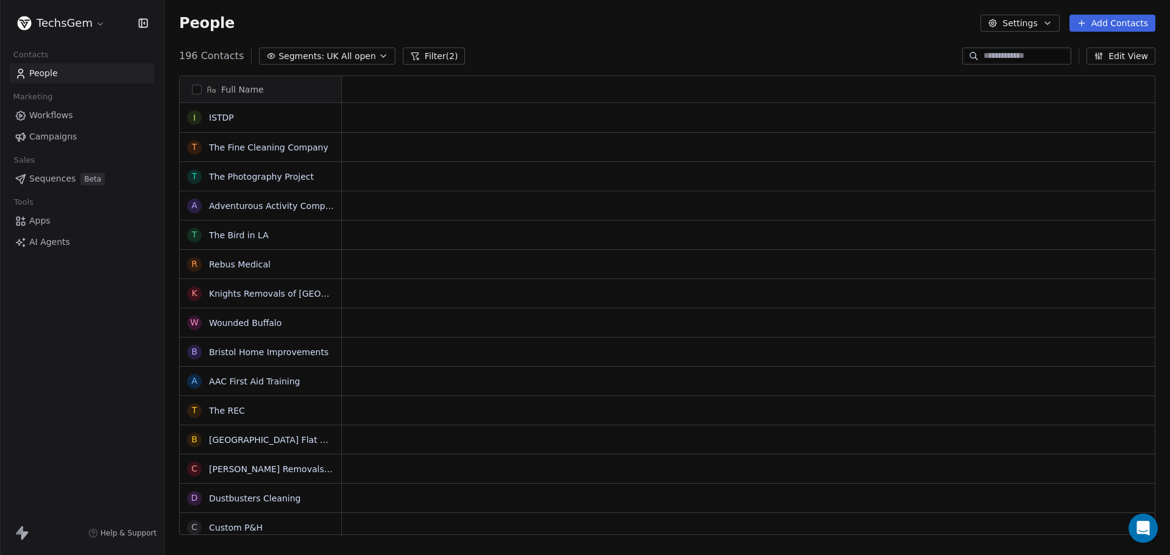
scroll to position [479, 997]
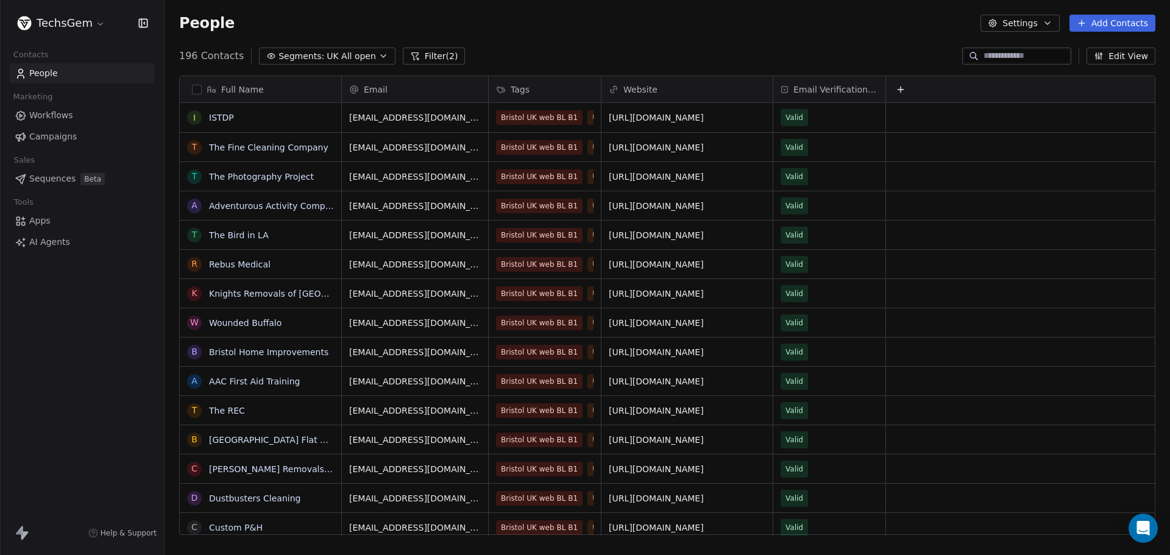
click at [417, 59] on button "Filter (2)" at bounding box center [434, 56] width 63 height 17
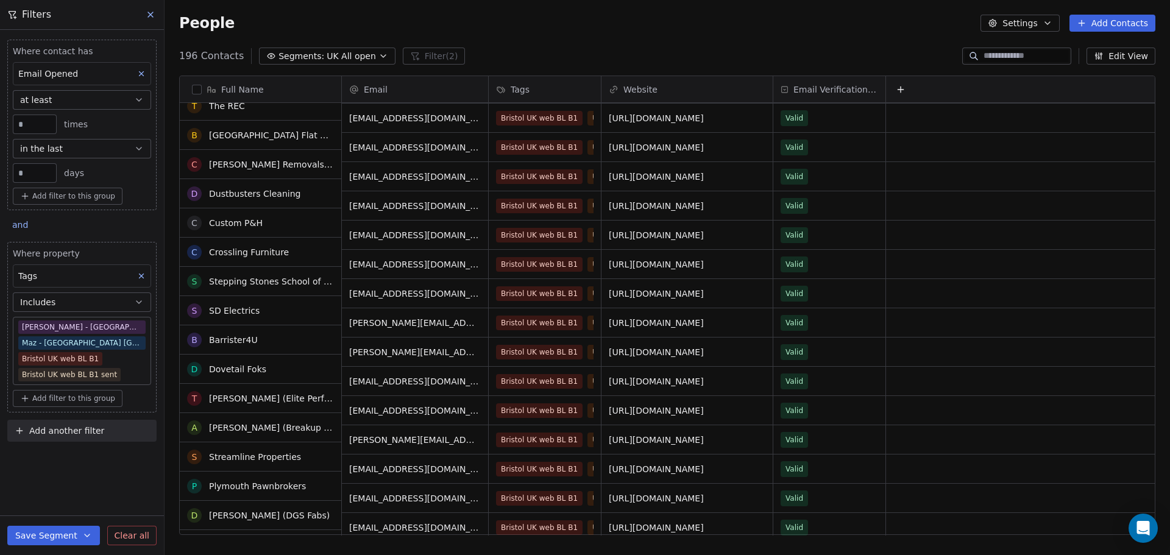
scroll to position [0, 0]
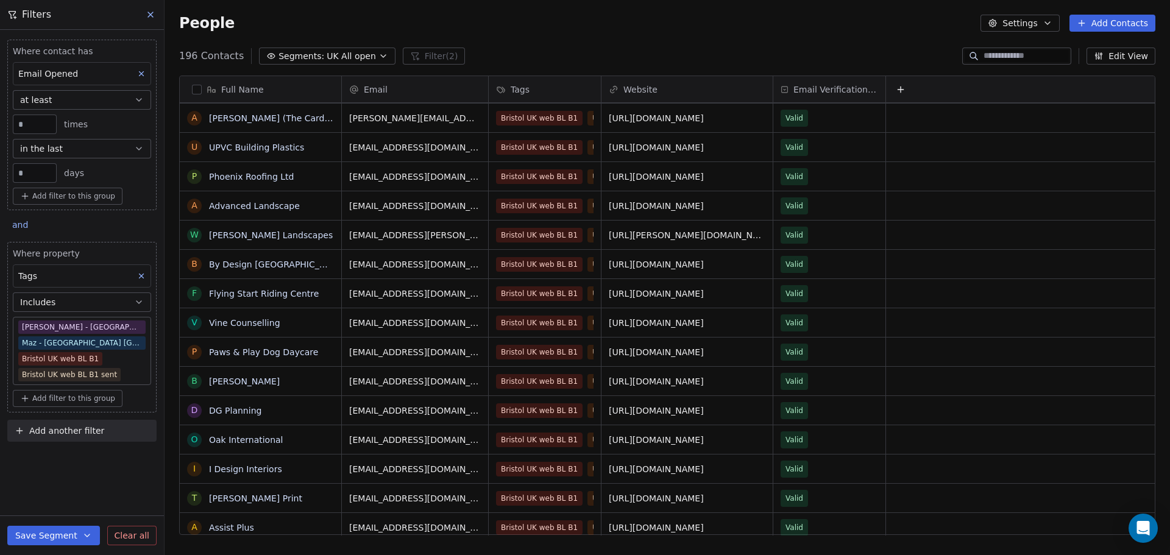
click at [125, 535] on span "Clear all" at bounding box center [132, 536] width 35 height 13
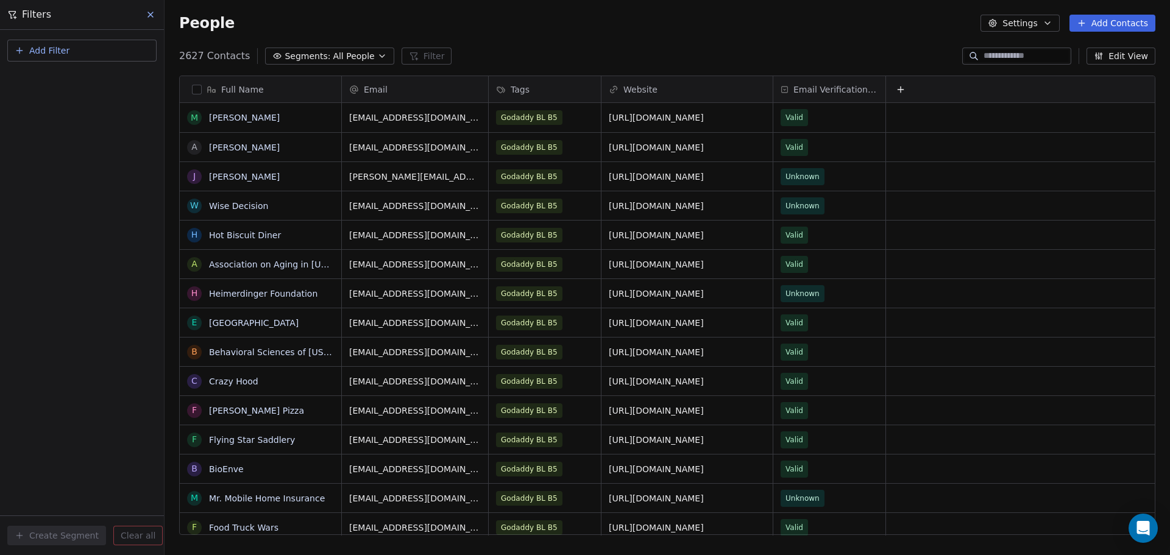
click at [360, 57] on span "All People" at bounding box center [353, 56] width 41 height 13
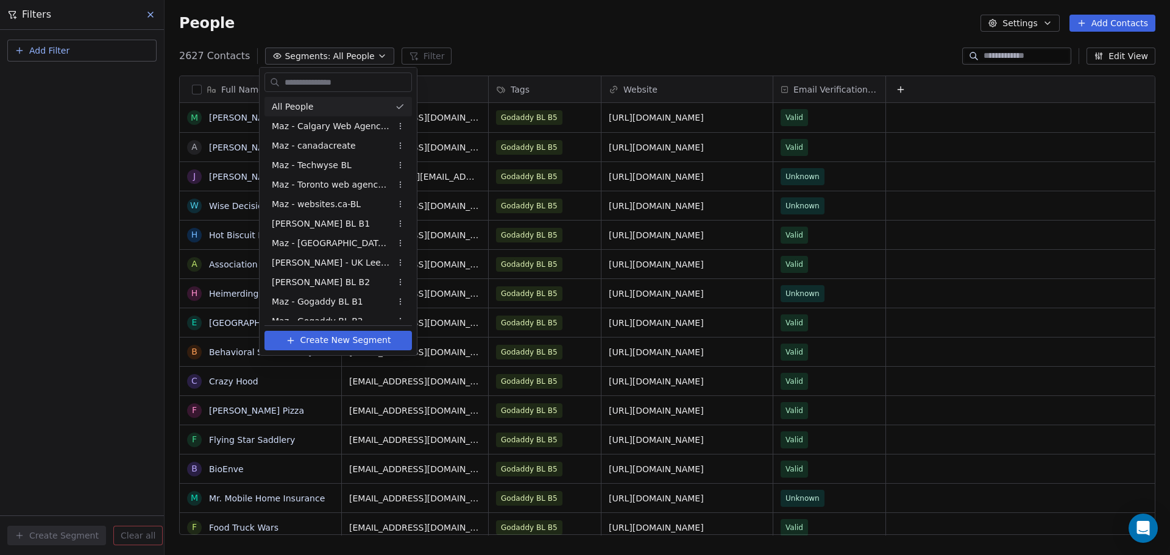
click at [415, 55] on html "TechsGem Contacts People Marketing Workflows Campaigns Sales Sequences Beta Too…" at bounding box center [585, 277] width 1170 height 555
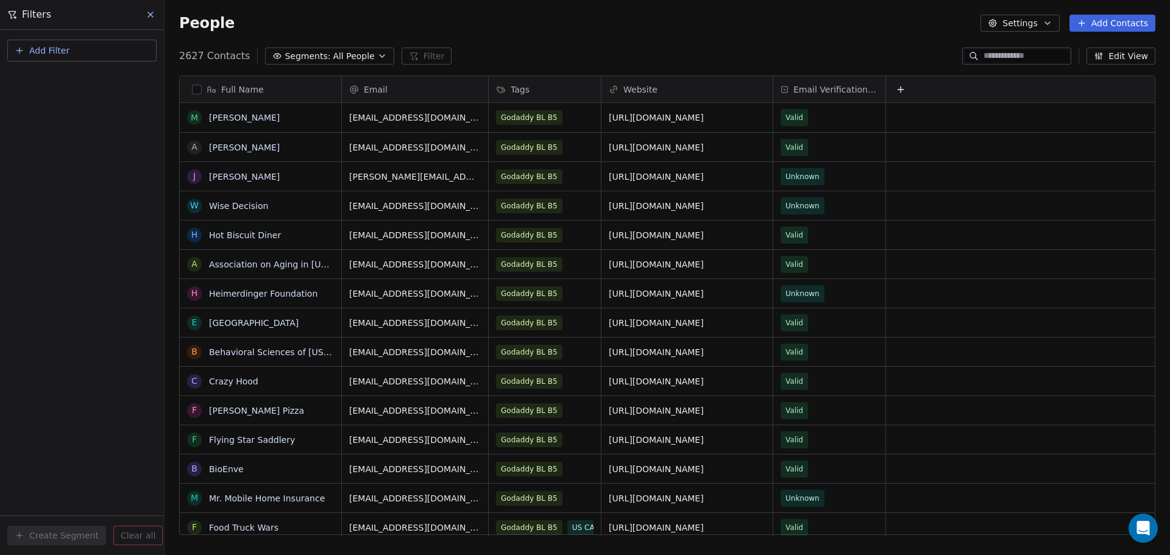
click at [117, 52] on button "Add Filter" at bounding box center [81, 51] width 149 height 22
click at [96, 75] on div "Contact properties" at bounding box center [82, 79] width 124 height 13
type input "***"
click at [55, 121] on div "Tags" at bounding box center [82, 123] width 124 height 12
click at [65, 167] on div "Does not include" at bounding box center [81, 169] width 127 height 20
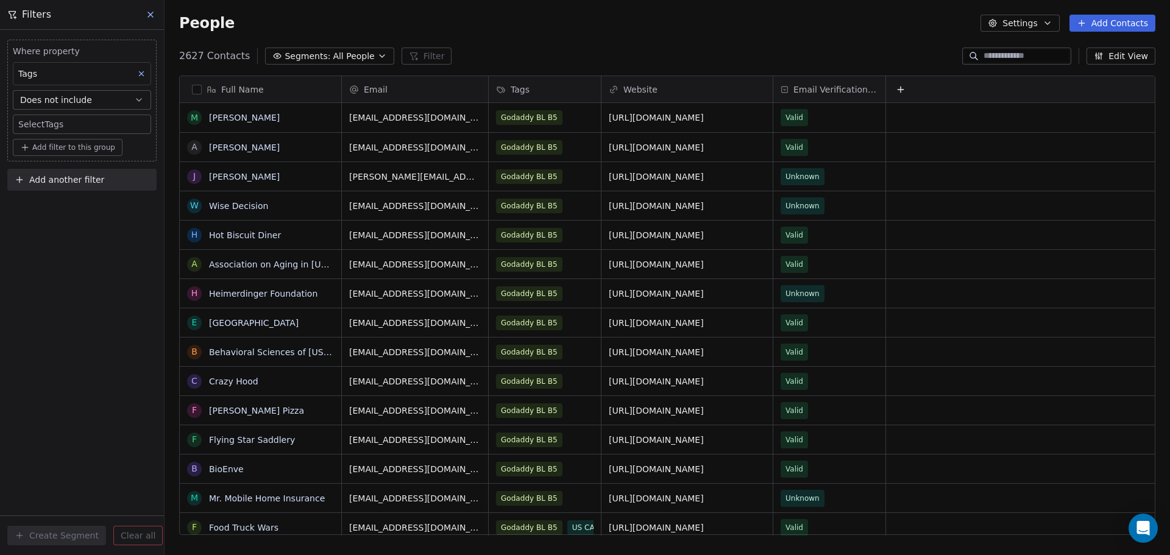
click at [59, 124] on body "TechsGem Contacts People Marketing Workflows Campaigns Sales Sequences Beta Too…" at bounding box center [585, 277] width 1170 height 555
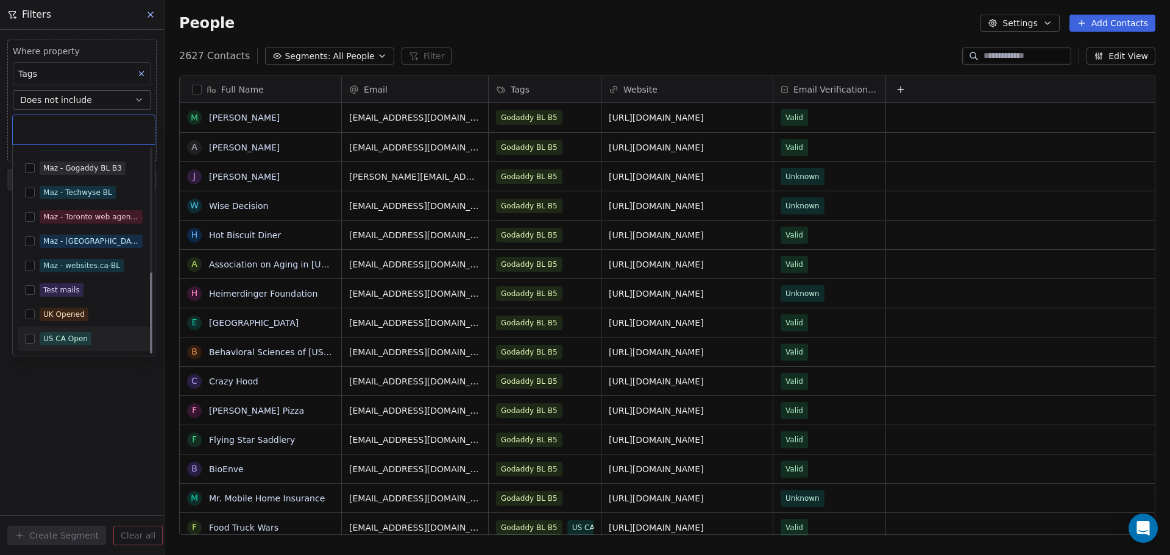
drag, startPoint x: 32, startPoint y: 338, endPoint x: 32, endPoint y: 302, distance: 35.4
click at [32, 337] on button "Suggestions" at bounding box center [30, 339] width 10 height 10
click at [34, 313] on button "Suggestions" at bounding box center [30, 315] width 10 height 10
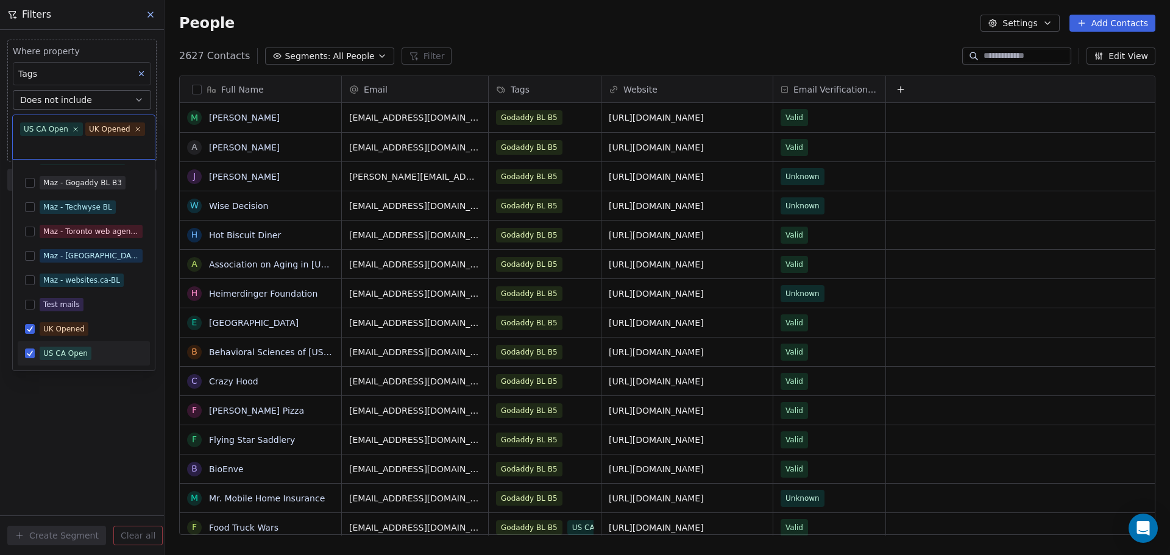
click at [84, 418] on html "TechsGem Contacts People Marketing Workflows Campaigns Sales Sequences Beta Too…" at bounding box center [585, 277] width 1170 height 555
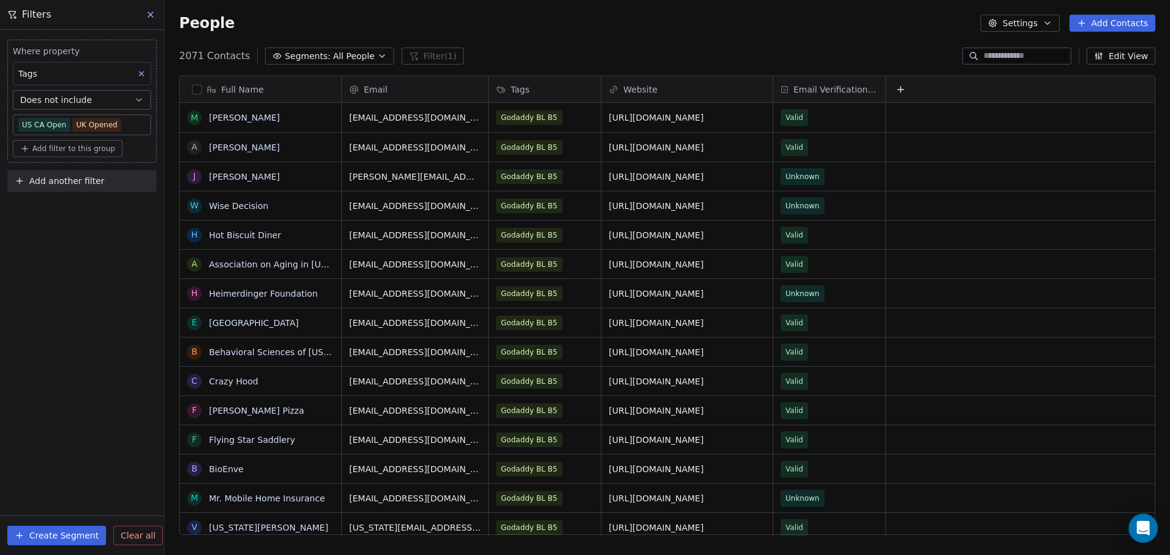
click at [60, 530] on button "Create Segment" at bounding box center [56, 536] width 99 height 20
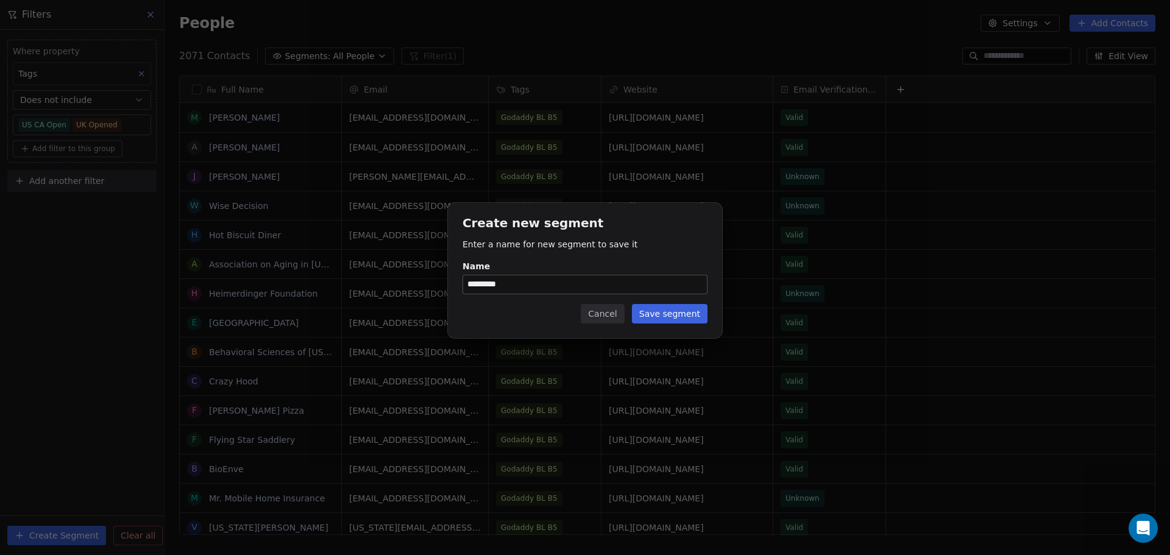
type input "*********"
click at [668, 308] on button "Save segment" at bounding box center [670, 314] width 76 height 20
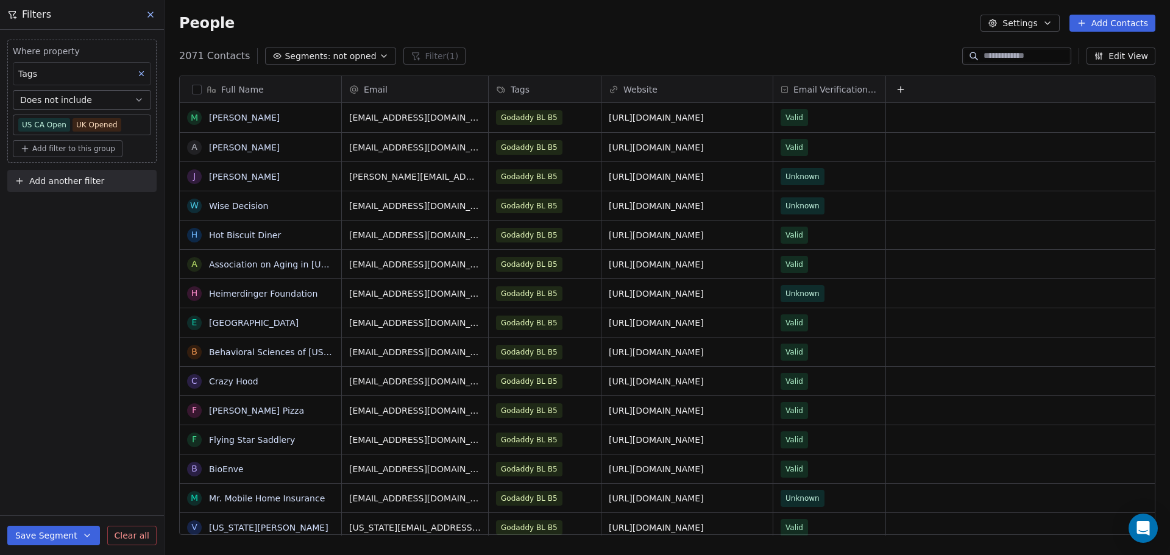
click at [154, 14] on icon at bounding box center [151, 15] width 10 height 10
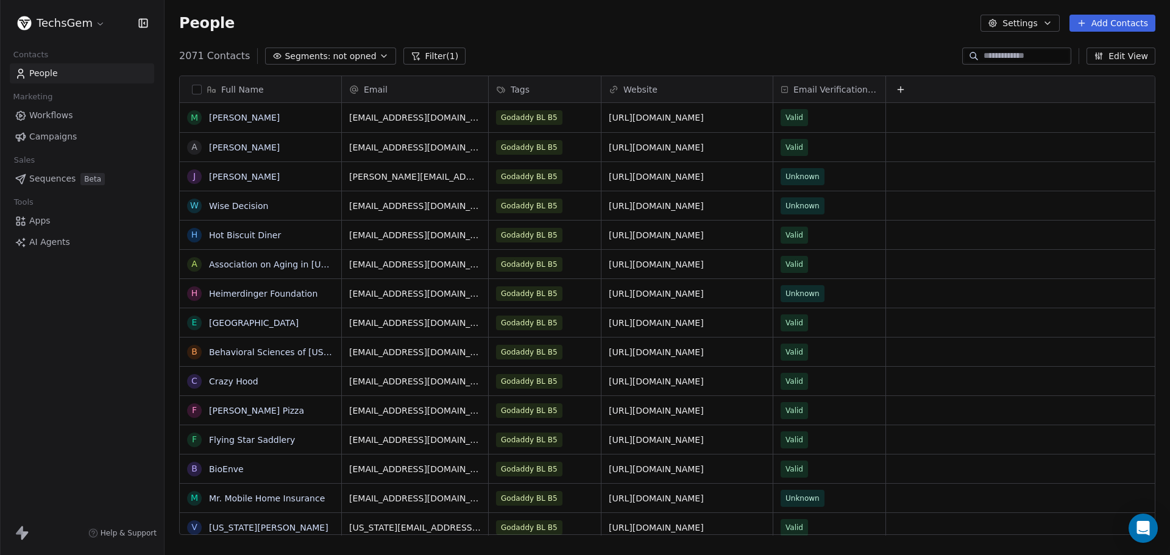
click at [52, 138] on span "Campaigns" at bounding box center [53, 136] width 48 height 13
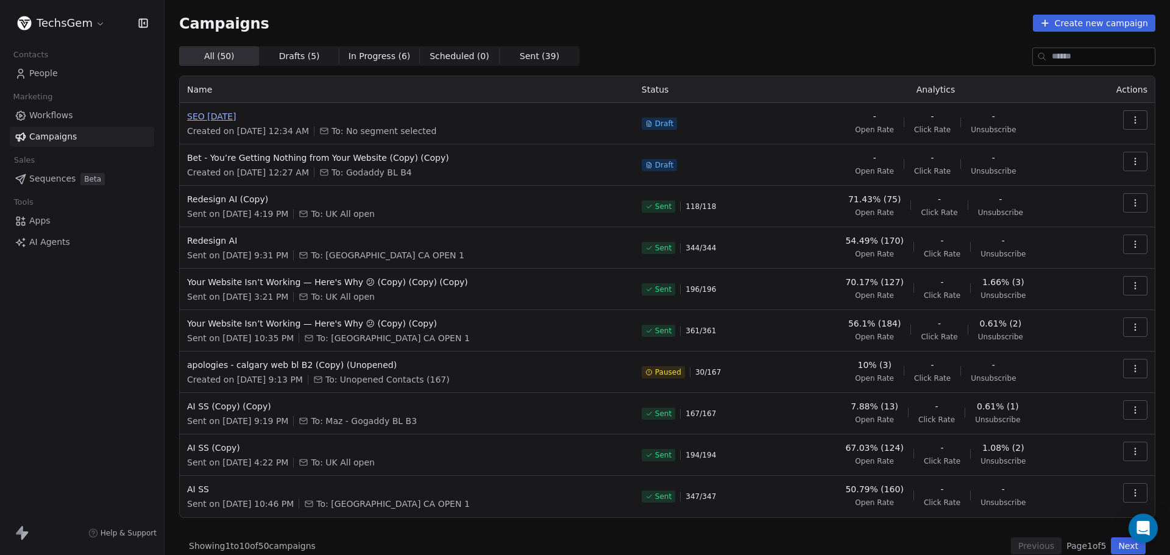
click at [201, 116] on span "SEO 16.09.2025" at bounding box center [407, 116] width 440 height 12
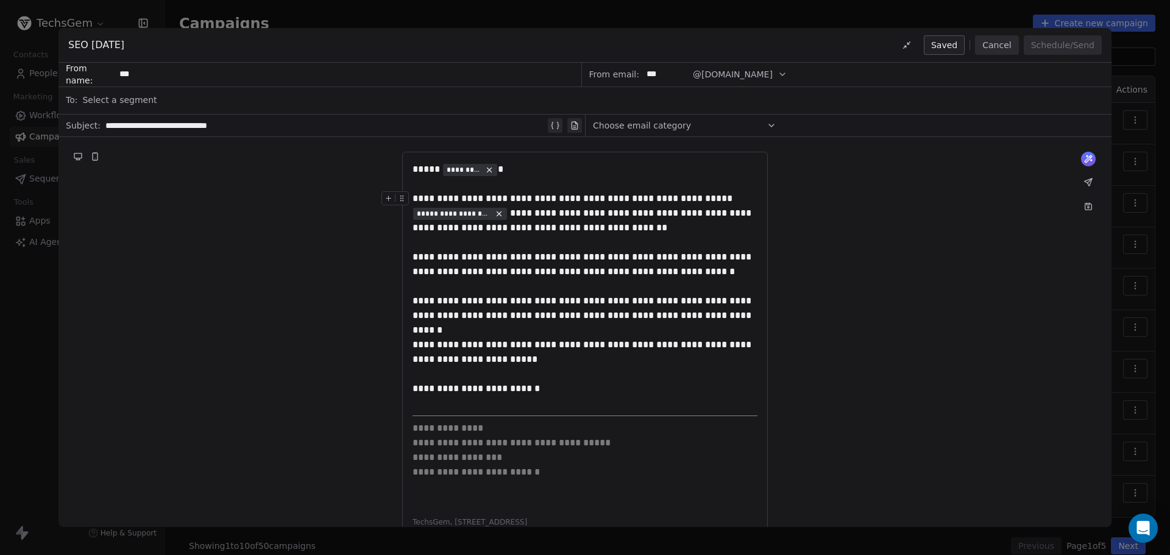
click at [134, 99] on span "Select a segment" at bounding box center [119, 100] width 74 height 12
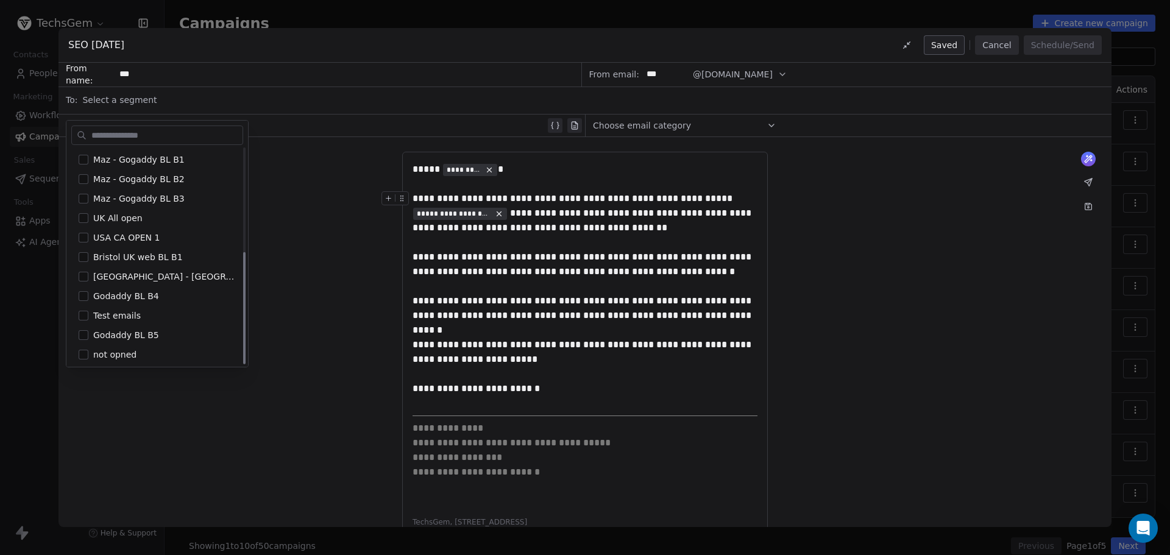
scroll to position [198, 0]
click at [130, 354] on span "not opned" at bounding box center [114, 352] width 43 height 12
click at [207, 402] on div "**********" at bounding box center [585, 356] width 1053 height 438
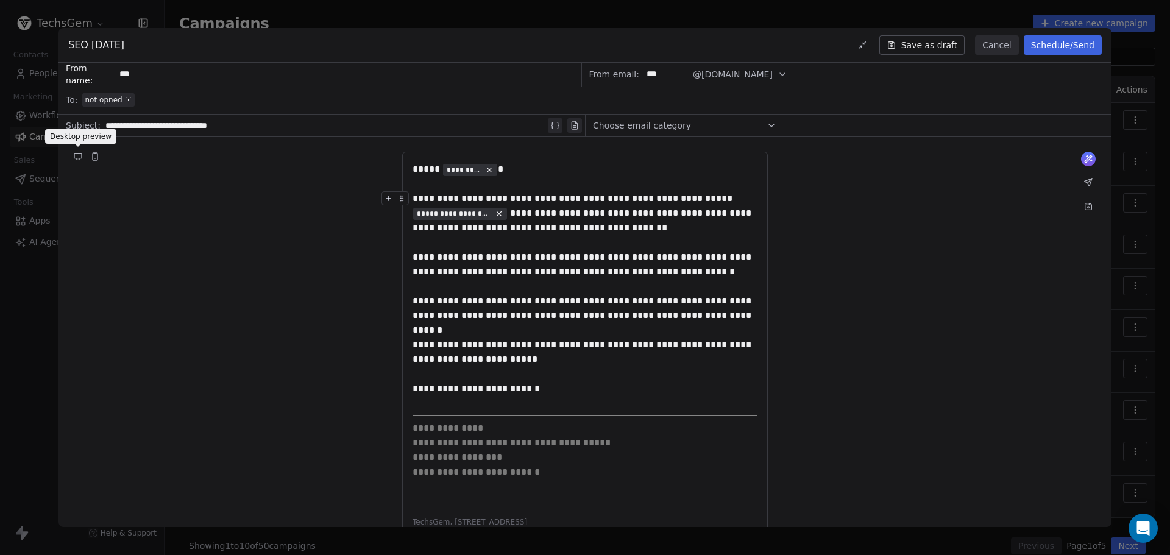
click at [83, 158] on button at bounding box center [78, 156] width 15 height 15
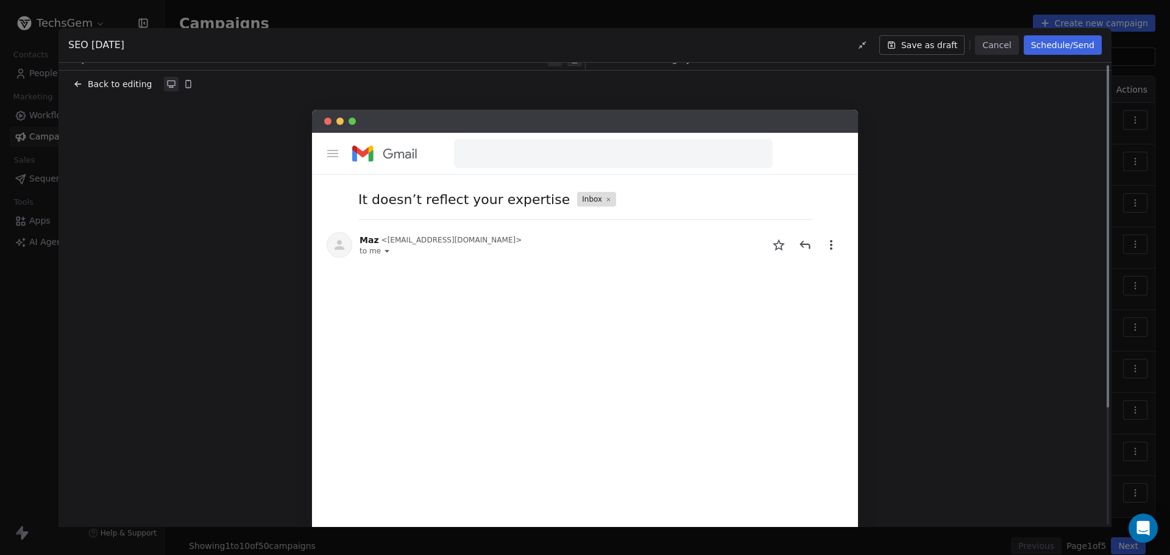
scroll to position [0, 0]
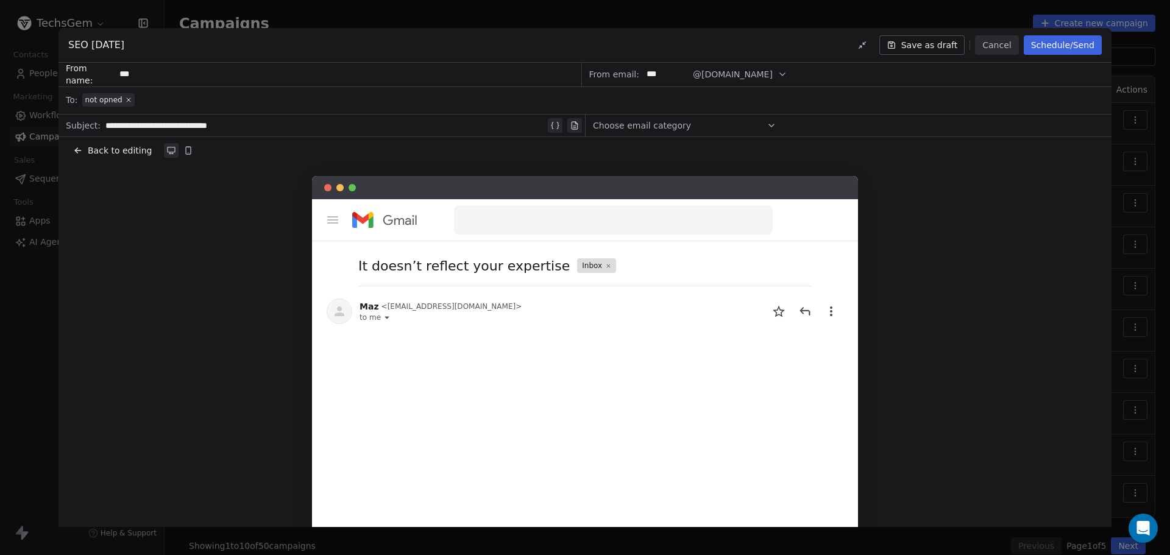
click at [76, 152] on icon at bounding box center [78, 151] width 10 height 10
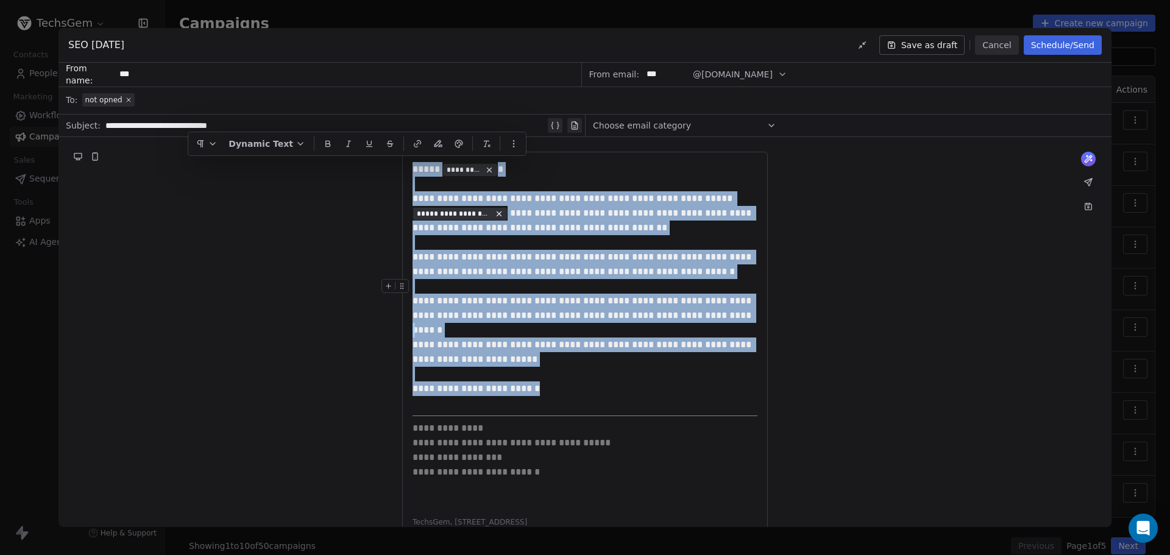
drag, startPoint x: 553, startPoint y: 393, endPoint x: 375, endPoint y: 159, distance: 293.6
click at [375, 159] on div "**********" at bounding box center [585, 356] width 1053 height 438
click at [218, 142] on icon "button" at bounding box center [213, 144] width 10 height 10
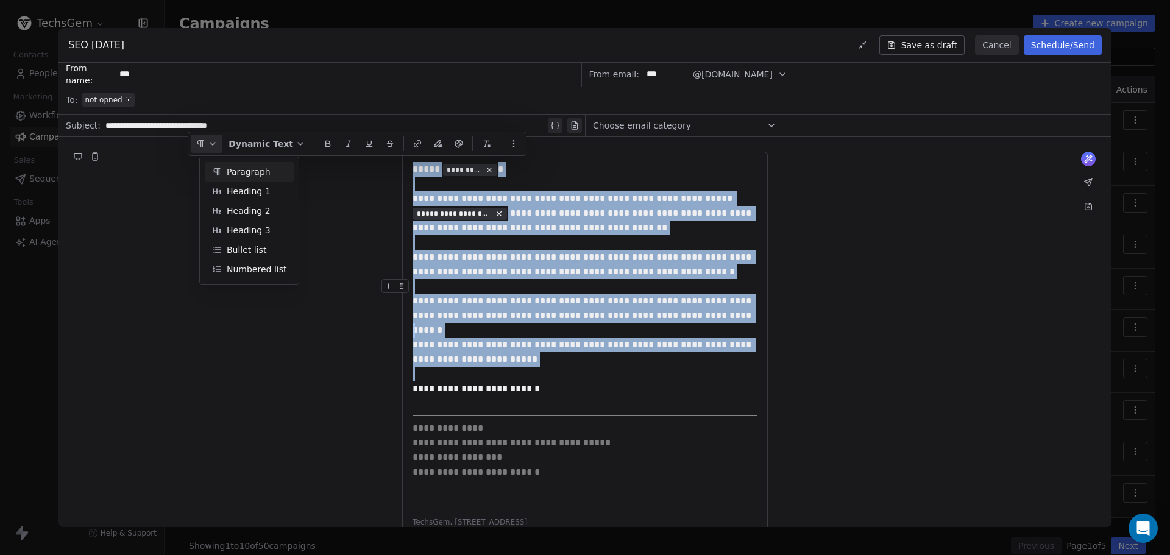
click at [218, 142] on icon "button" at bounding box center [213, 144] width 10 height 10
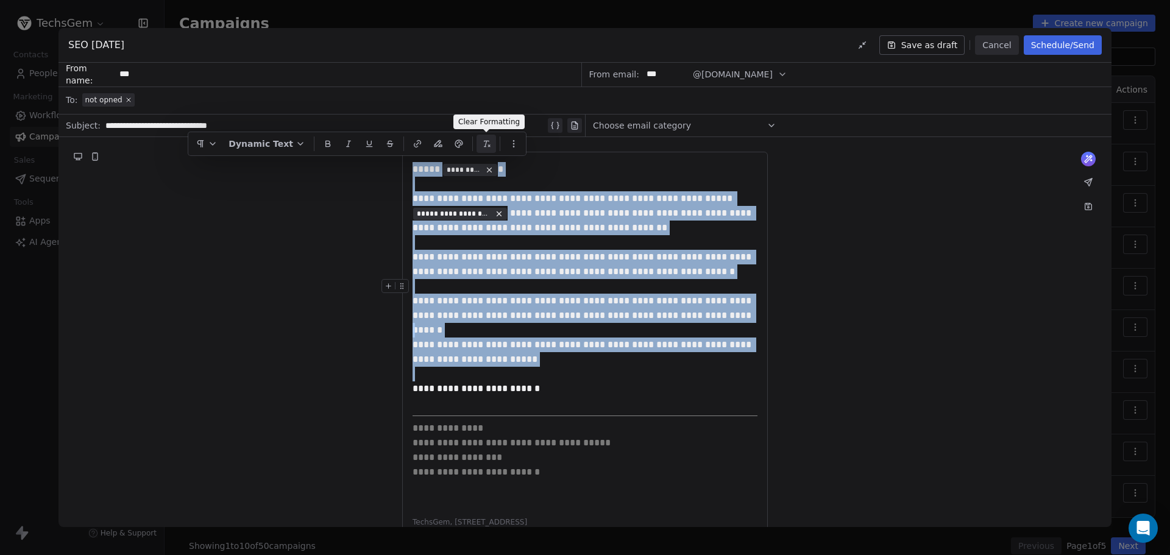
click at [485, 142] on icon at bounding box center [487, 144] width 10 height 10
click at [485, 143] on icon at bounding box center [487, 144] width 10 height 10
click at [485, 144] on icon at bounding box center [487, 144] width 10 height 10
click at [487, 146] on icon at bounding box center [487, 144] width 10 height 10
click at [518, 144] on icon "button" at bounding box center [514, 144] width 10 height 10
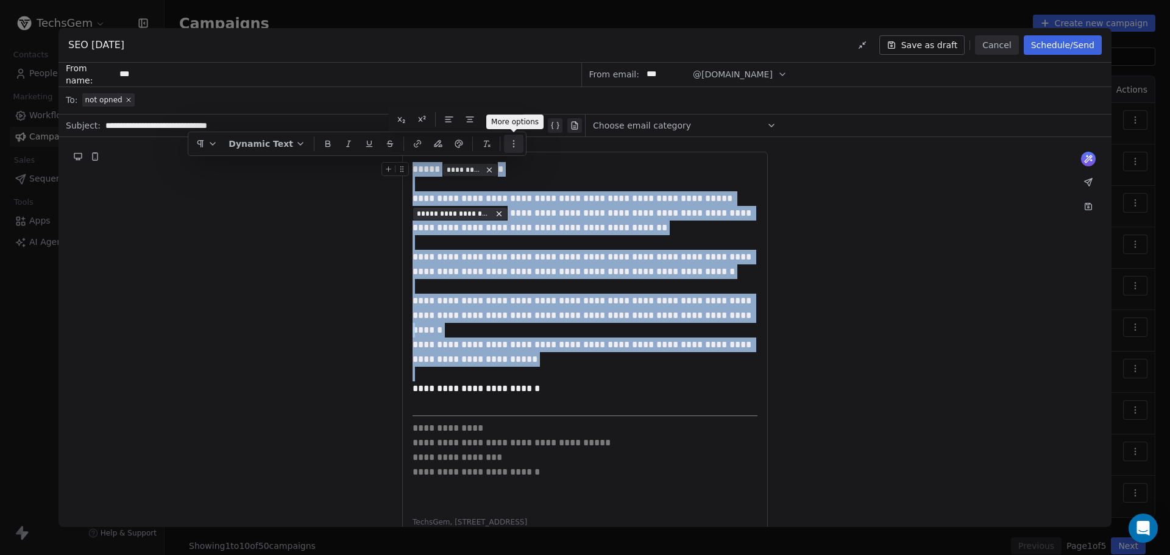
click at [517, 145] on icon "button" at bounding box center [514, 144] width 10 height 10
click at [218, 144] on icon "button" at bounding box center [213, 144] width 10 height 10
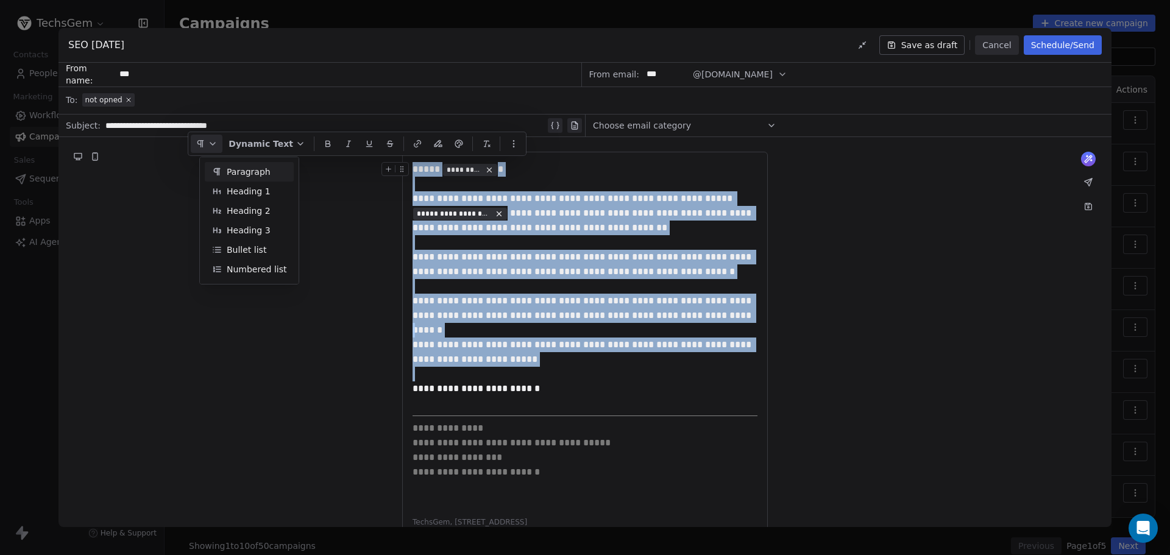
click at [218, 144] on icon "button" at bounding box center [213, 144] width 10 height 10
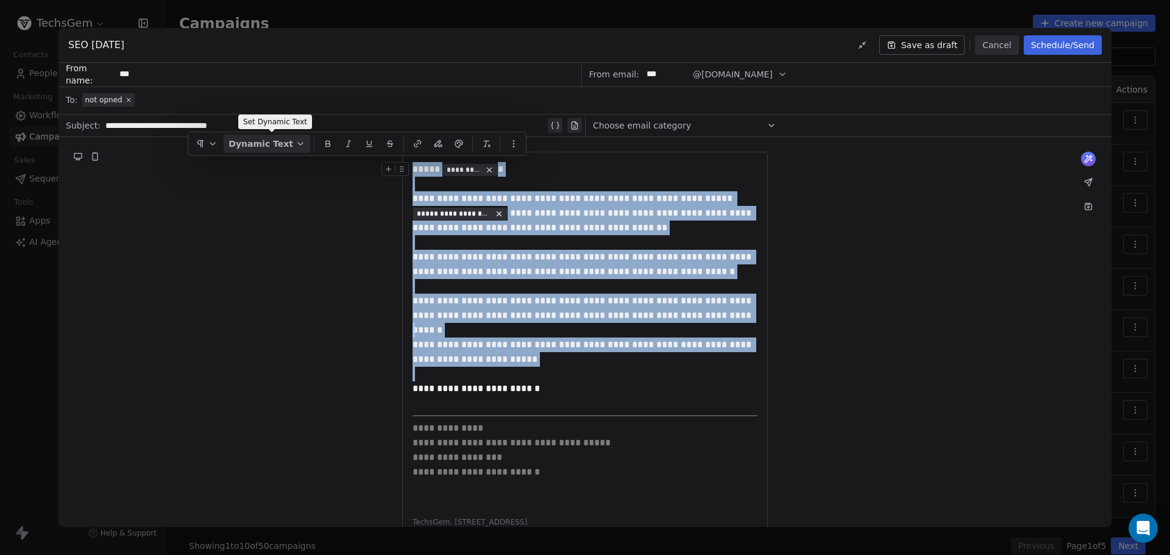
click at [302, 142] on icon "button" at bounding box center [301, 144] width 10 height 10
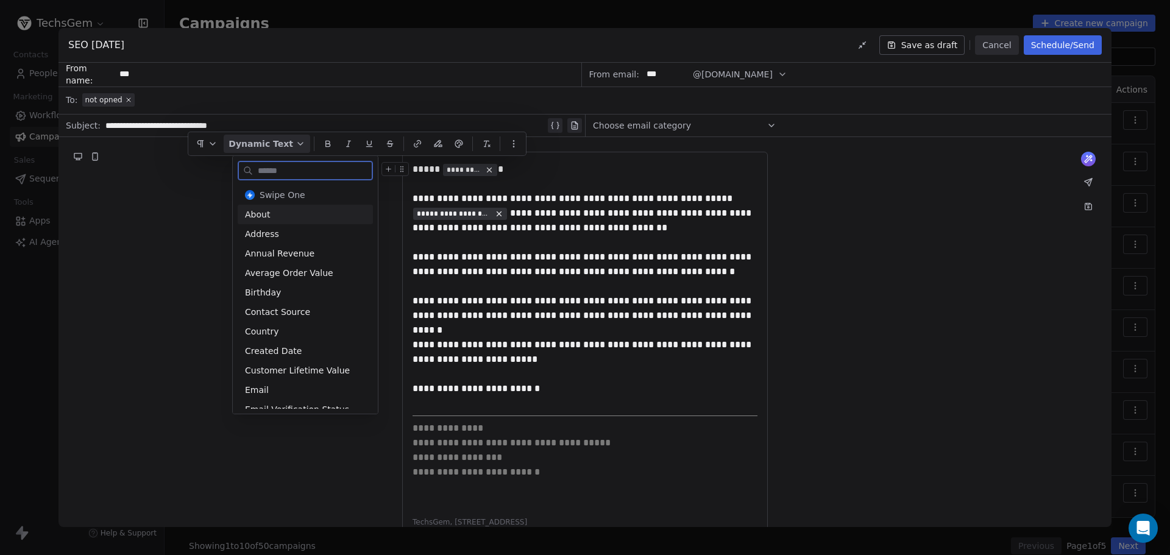
click at [302, 142] on icon "button" at bounding box center [301, 144] width 10 height 10
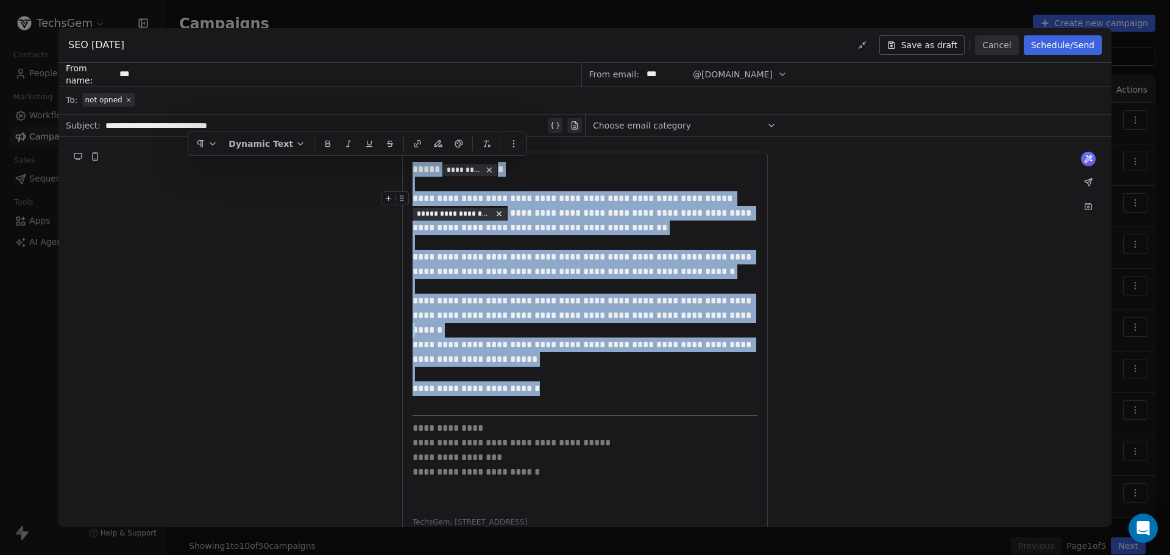
drag, startPoint x: 620, startPoint y: 204, endPoint x: 586, endPoint y: 197, distance: 34.3
click at [82, 153] on icon at bounding box center [78, 157] width 10 height 10
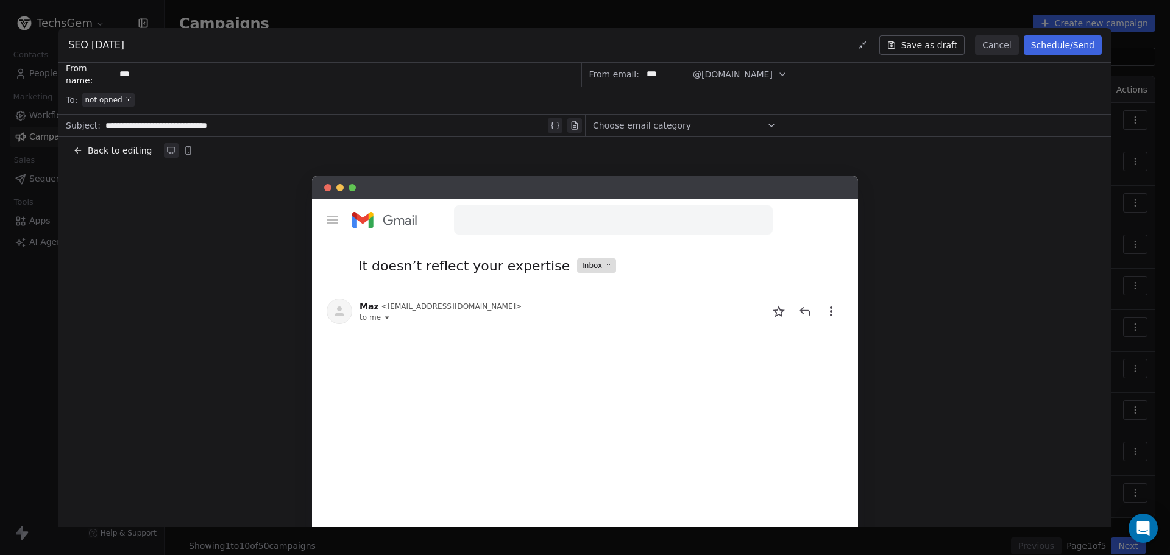
click at [125, 157] on button "Back to editing" at bounding box center [113, 150] width 84 height 17
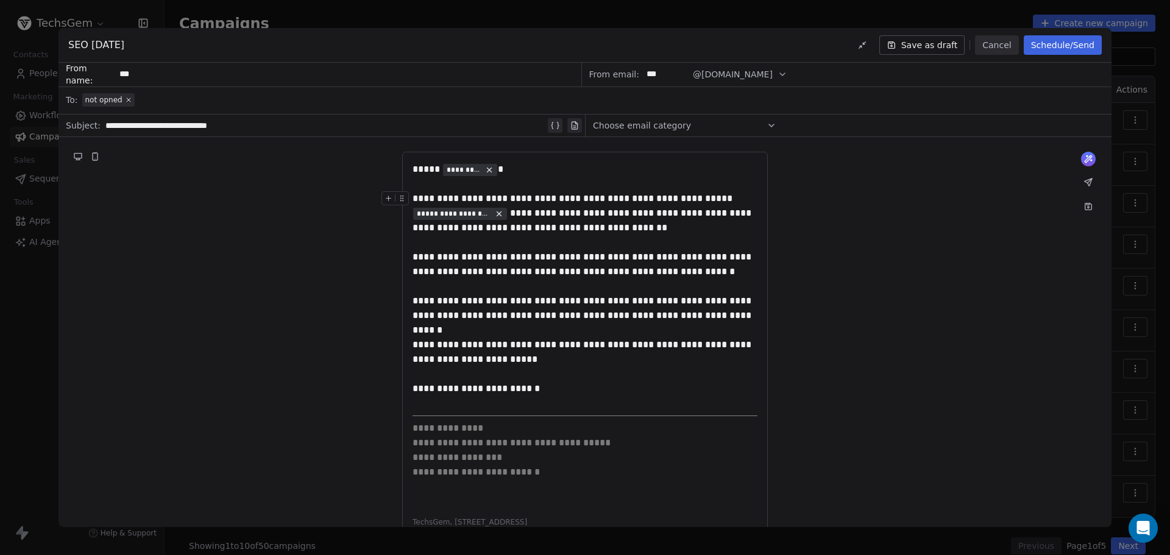
click at [1081, 48] on button "Schedule/Send" at bounding box center [1063, 45] width 78 height 20
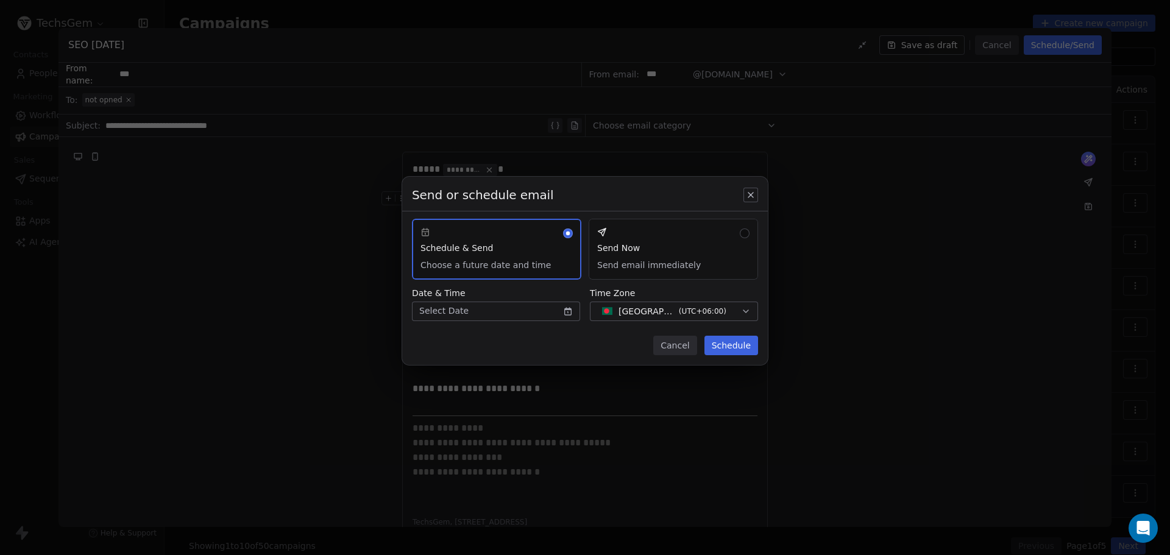
click at [630, 258] on button "Send Now Send email immediately" at bounding box center [673, 249] width 169 height 61
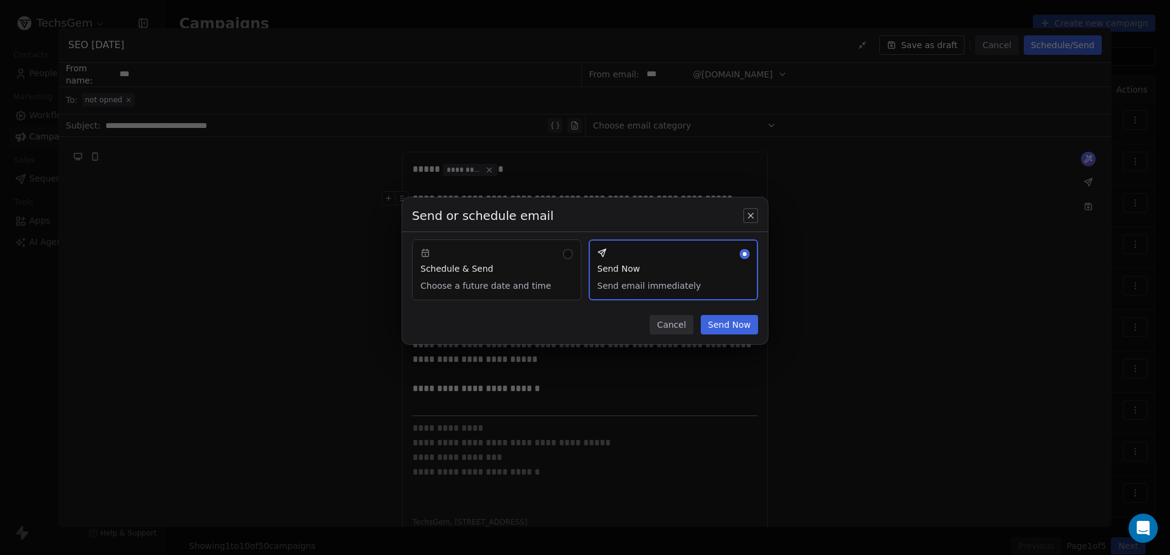
click at [719, 327] on button "Send Now" at bounding box center [729, 325] width 57 height 20
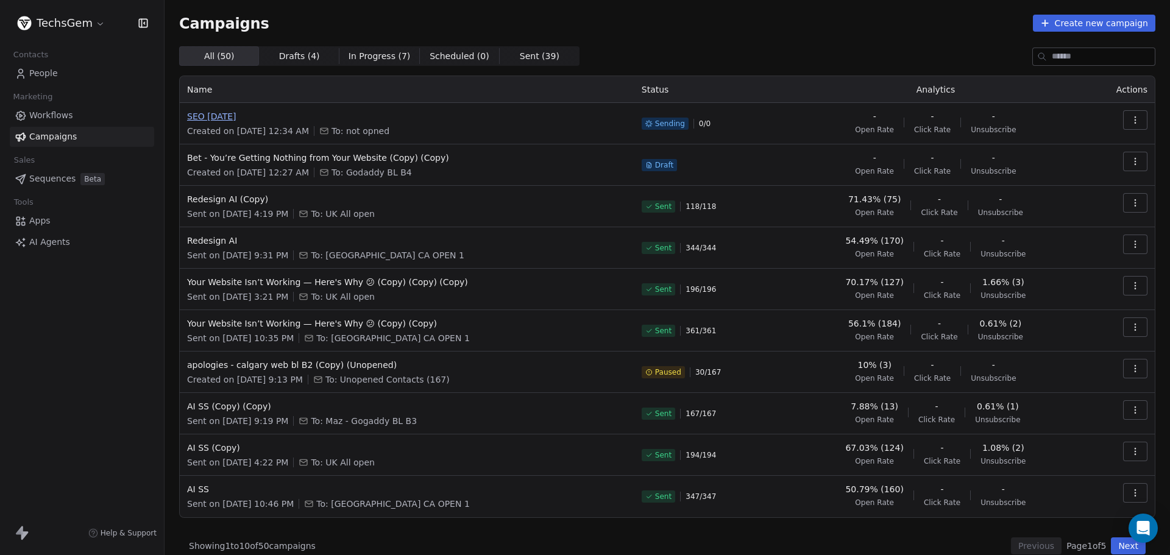
click at [226, 118] on span "SEO 16.09.2025" at bounding box center [407, 116] width 440 height 12
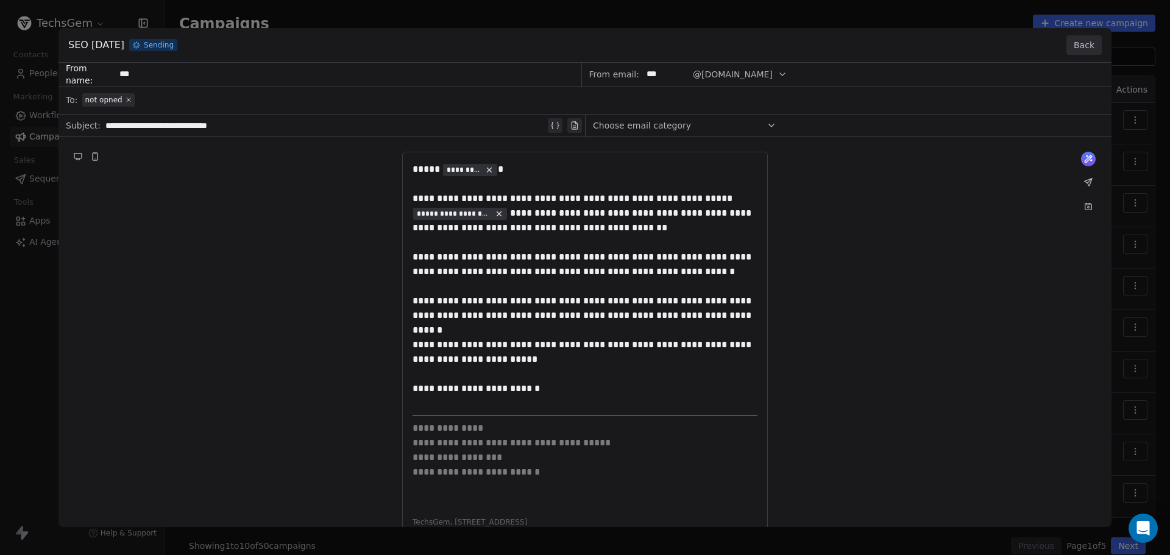
drag, startPoint x: 1095, startPoint y: 49, endPoint x: 769, endPoint y: 4, distance: 329.9
click at [1094, 49] on button "Back" at bounding box center [1084, 45] width 35 height 20
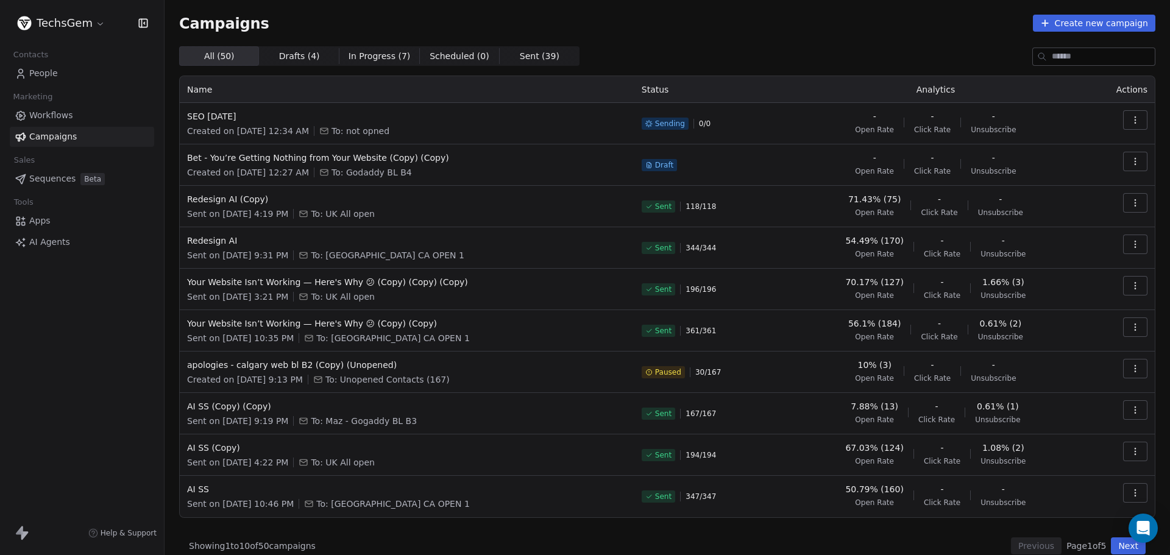
click at [49, 69] on span "People" at bounding box center [43, 73] width 29 height 13
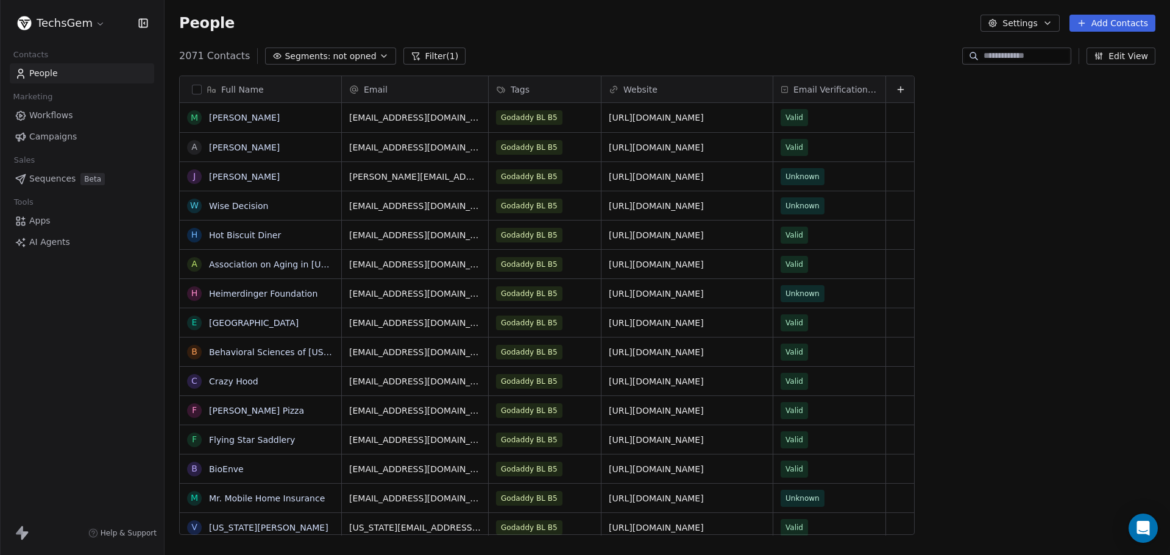
scroll to position [479, 997]
click at [62, 135] on span "Campaigns" at bounding box center [53, 136] width 48 height 13
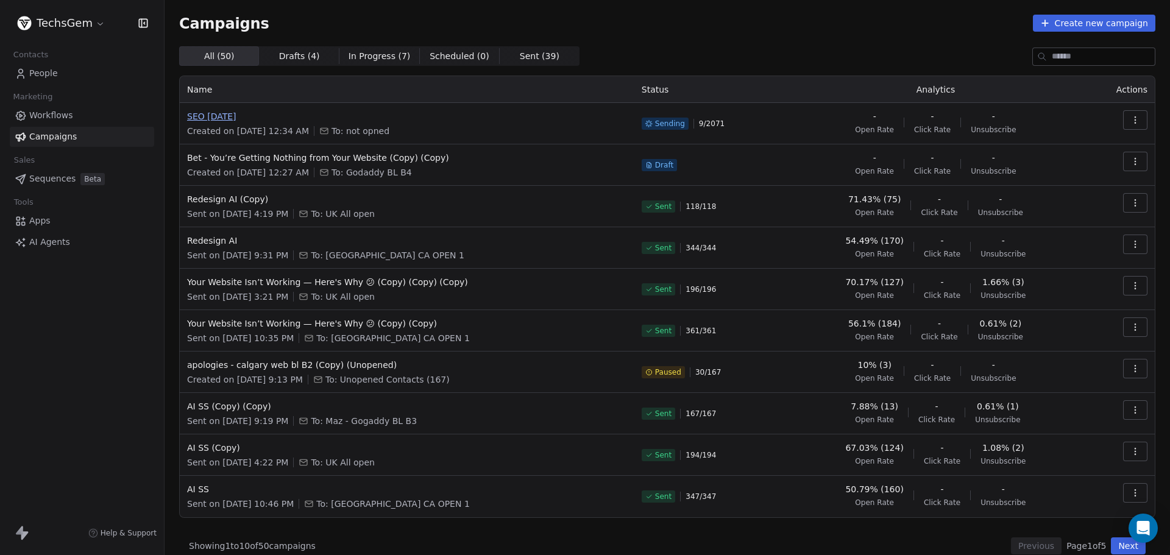
click at [230, 115] on span "SEO 16.09.2025" at bounding box center [407, 116] width 440 height 12
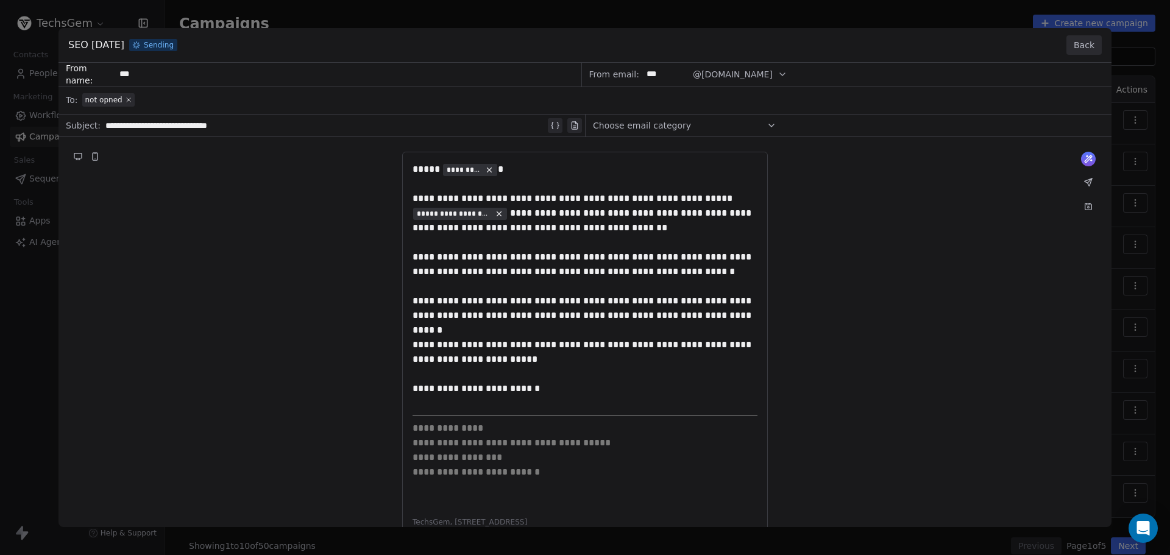
click at [1076, 43] on button "Back" at bounding box center [1084, 45] width 35 height 20
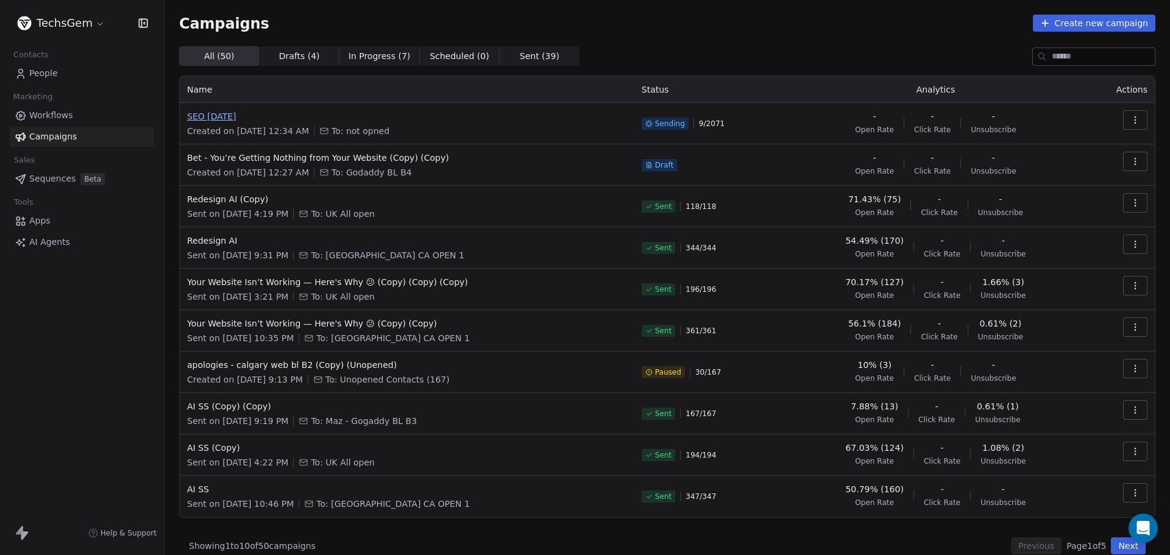
click at [225, 115] on span "SEO 16.09.2025" at bounding box center [407, 116] width 440 height 12
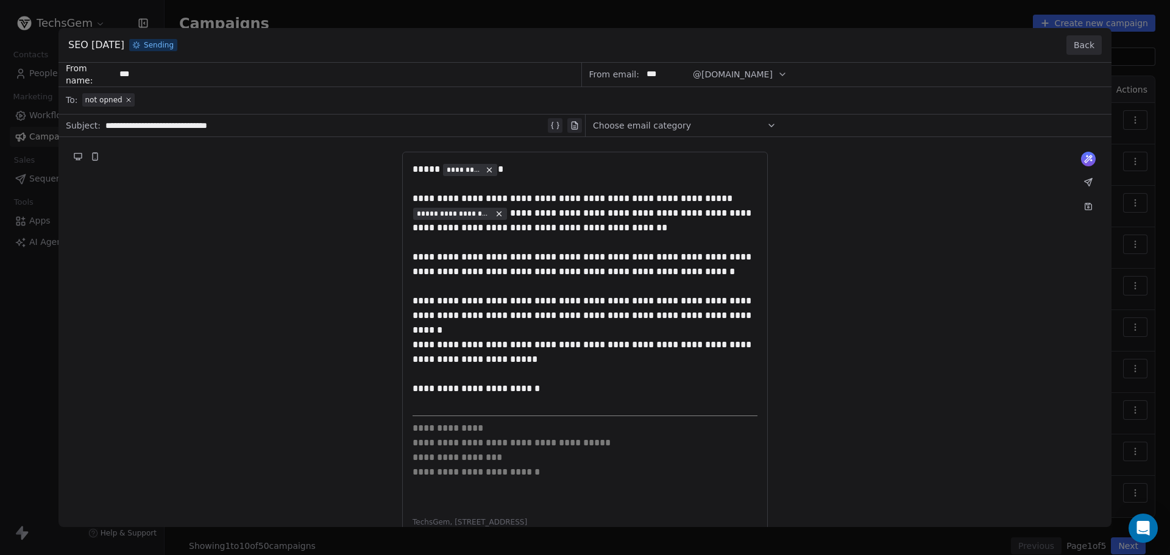
click at [1083, 44] on button "Back" at bounding box center [1084, 45] width 35 height 20
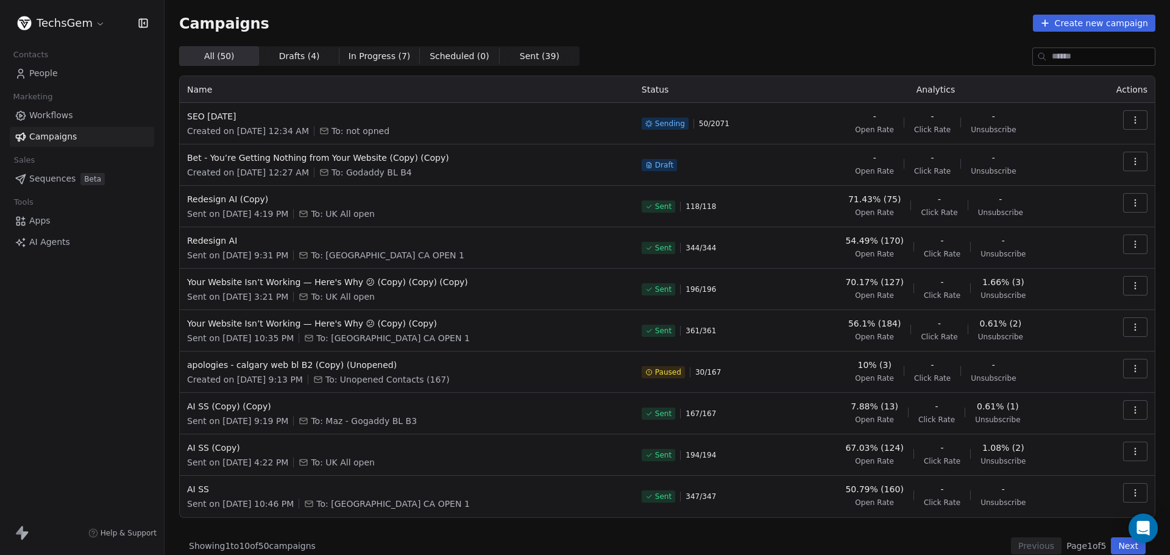
click at [746, 43] on div "Campaigns Create new campaign All ( 50 ) All ( 50 ) Drafts ( 4 ) Drafts ( 4 ) I…" at bounding box center [667, 285] width 977 height 540
click at [223, 113] on span "SEO 16.09.2025" at bounding box center [407, 116] width 440 height 12
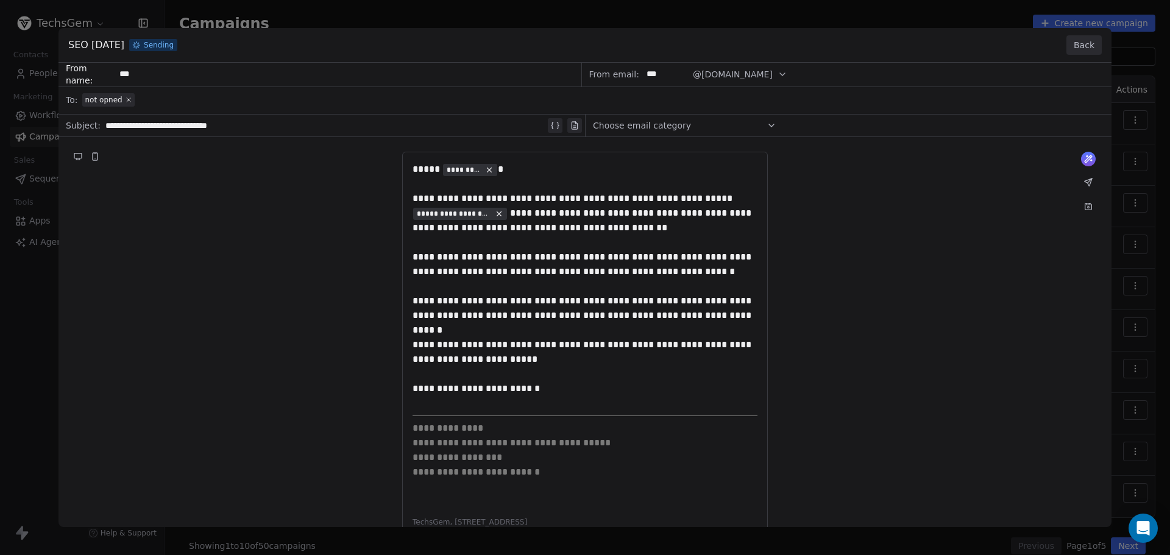
click at [1080, 45] on button "Back" at bounding box center [1084, 45] width 35 height 20
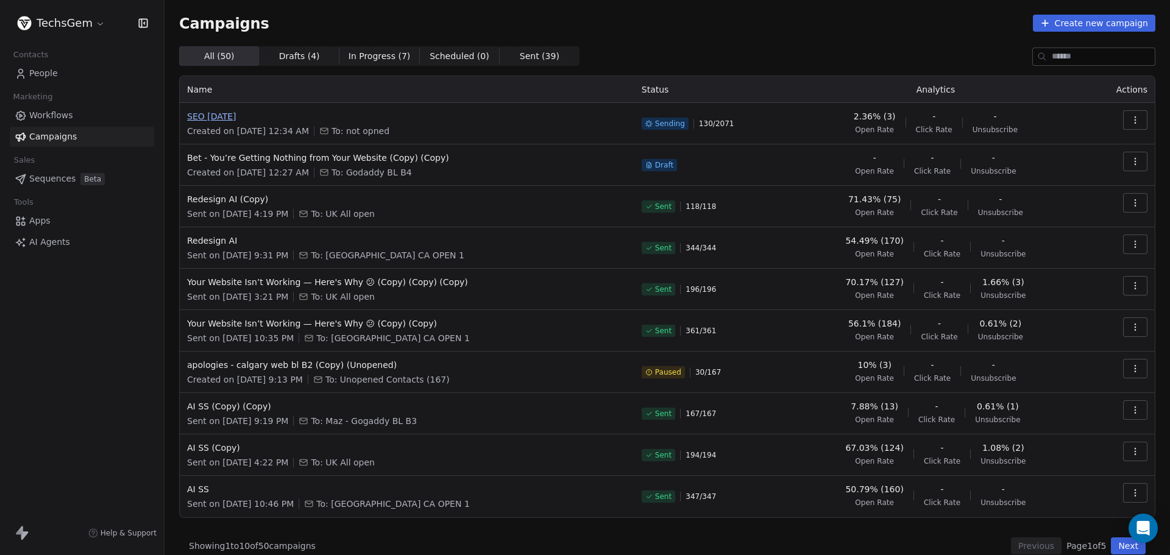
click at [199, 118] on span "SEO 16.09.2025" at bounding box center [407, 116] width 440 height 12
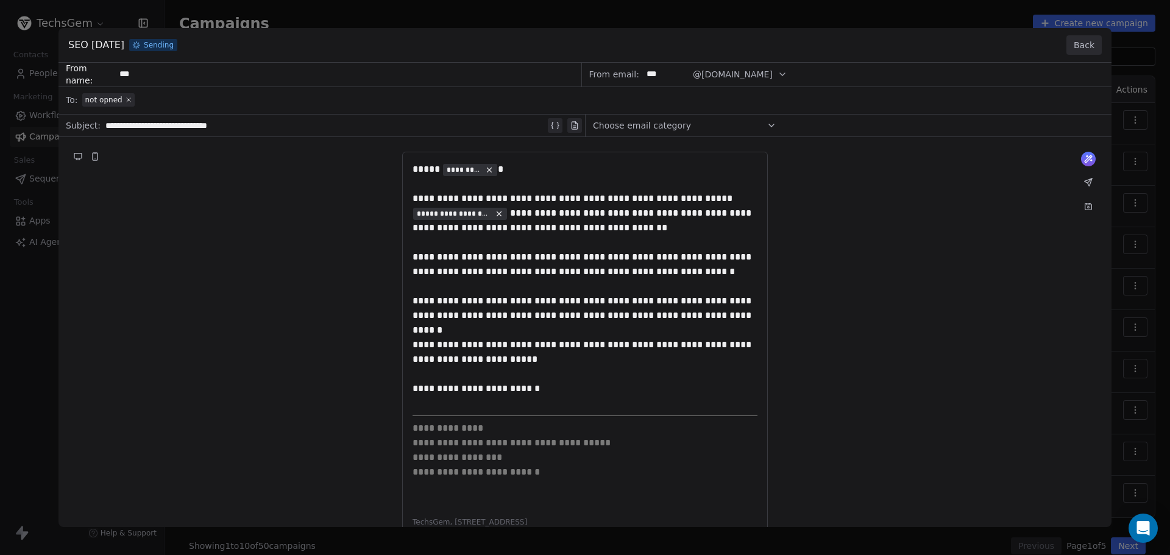
click at [1078, 48] on button "Back" at bounding box center [1084, 45] width 35 height 20
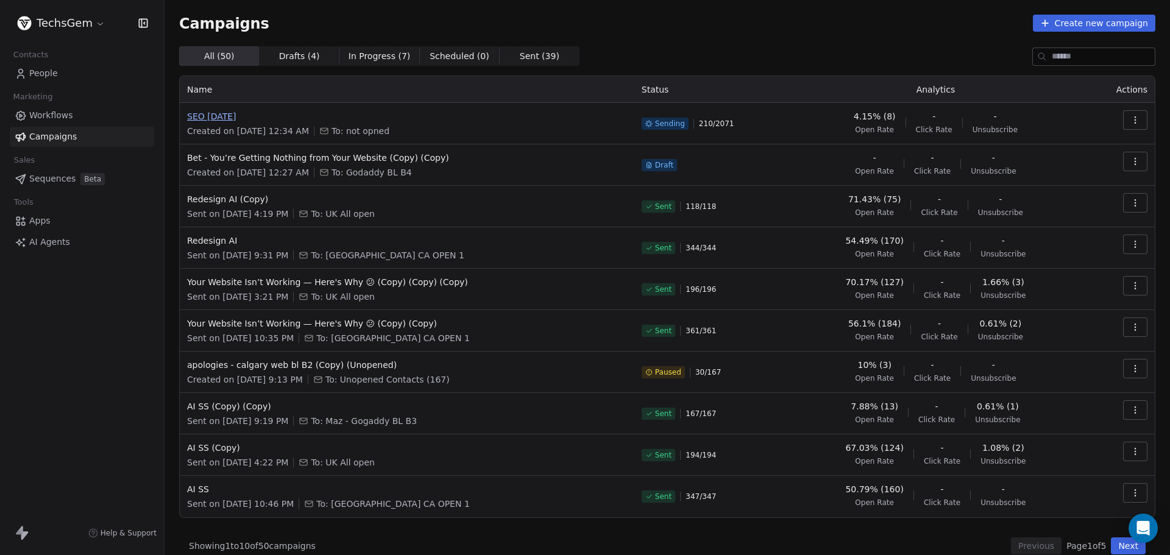
click at [244, 115] on span "SEO 16.09.2025" at bounding box center [407, 116] width 440 height 12
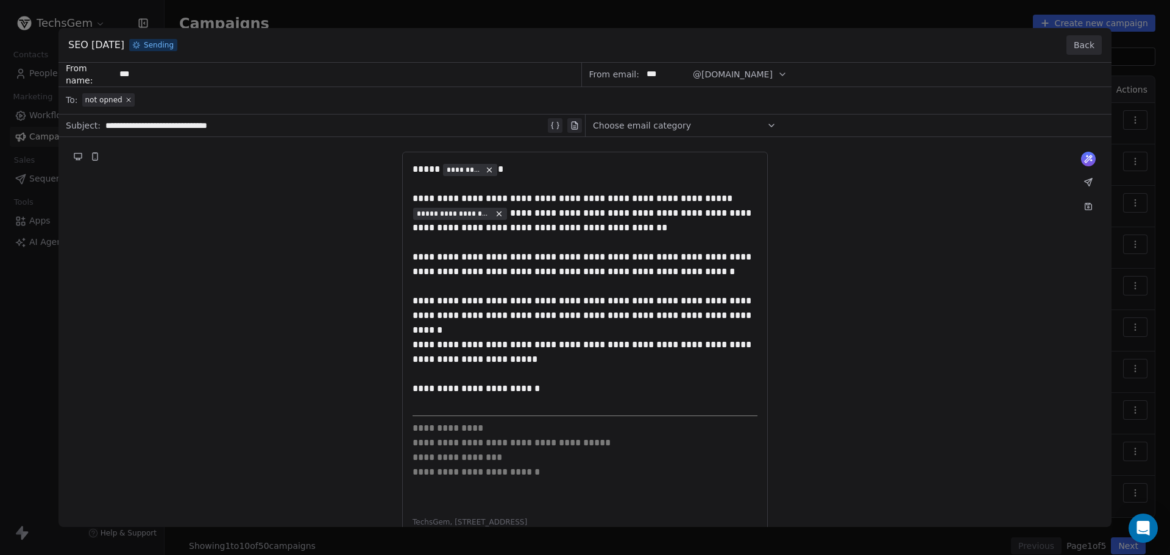
click at [1092, 41] on button "Back" at bounding box center [1084, 45] width 35 height 20
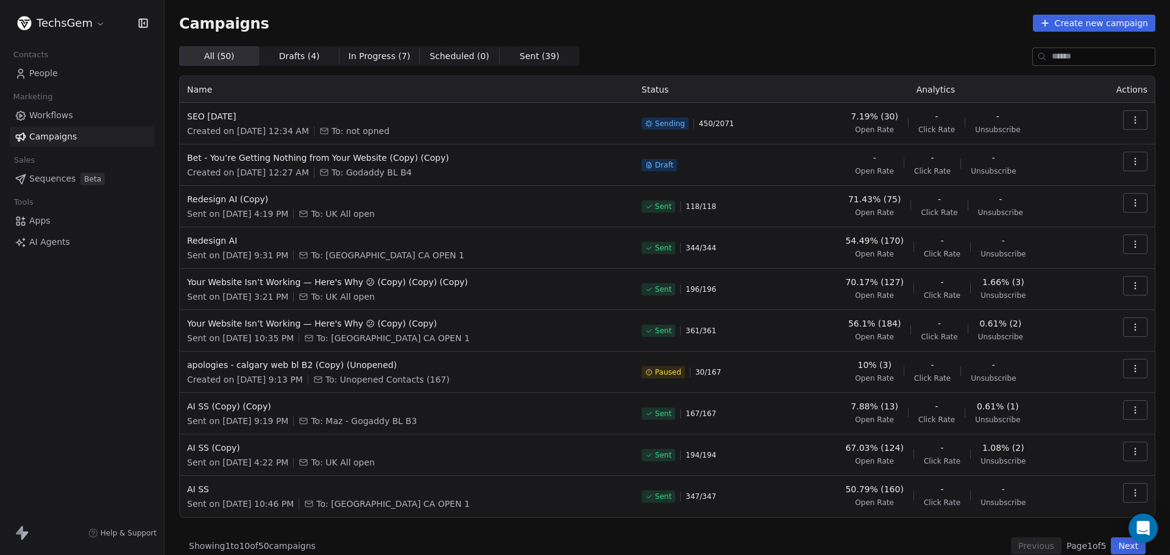
click at [1131, 118] on icon "button" at bounding box center [1136, 120] width 10 height 10
click at [1052, 222] on span "Pause" at bounding box center [1044, 225] width 29 height 15
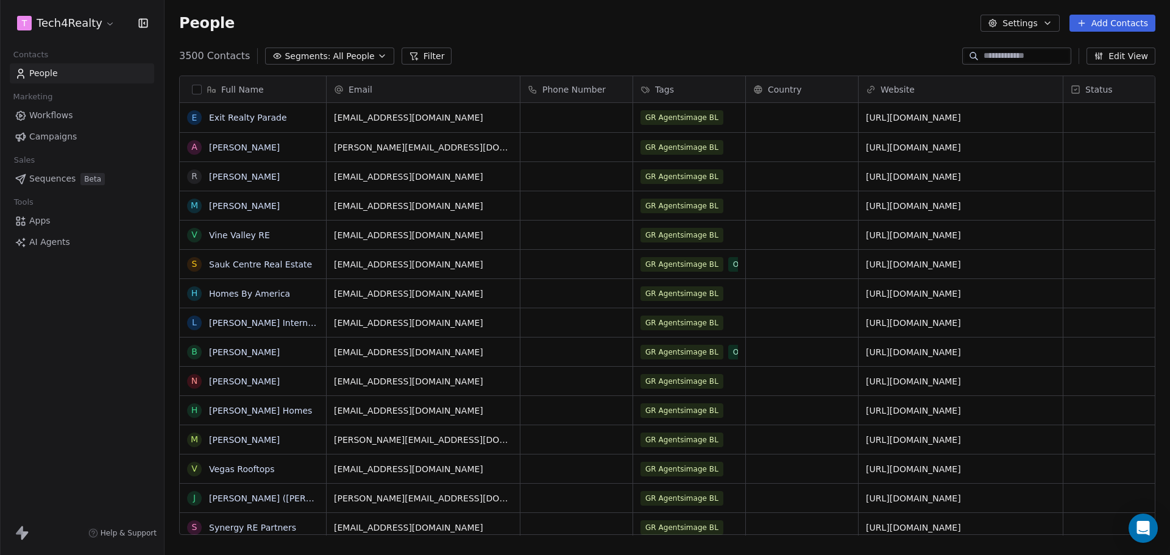
scroll to position [479, 997]
click at [66, 21] on html "T Tech4Realty Contacts People Marketing Workflows Campaigns Sales Sequences Bet…" at bounding box center [585, 277] width 1170 height 555
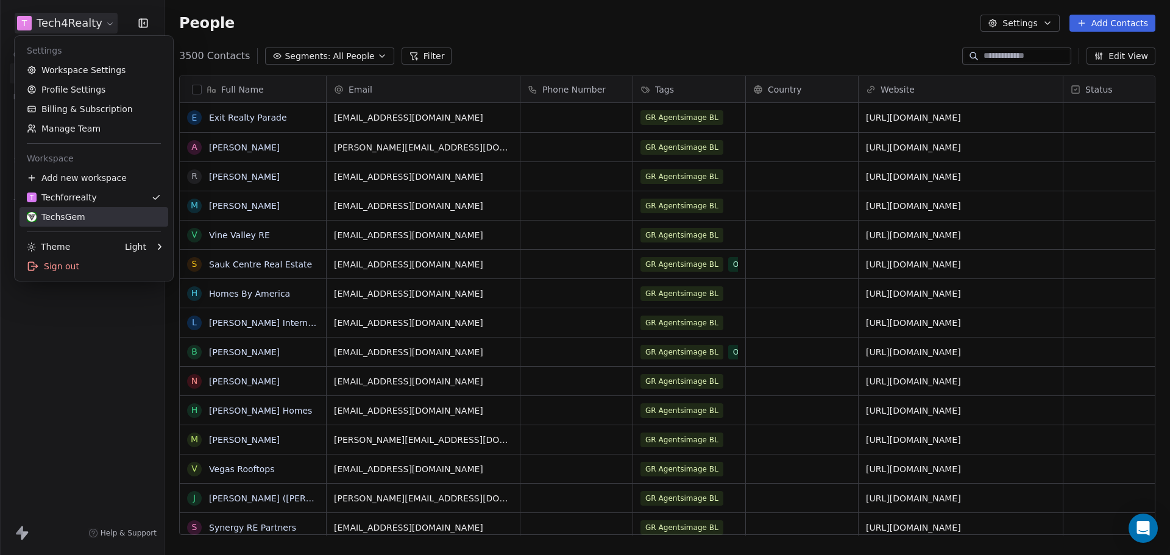
click at [64, 218] on div "TechsGem" at bounding box center [56, 217] width 59 height 12
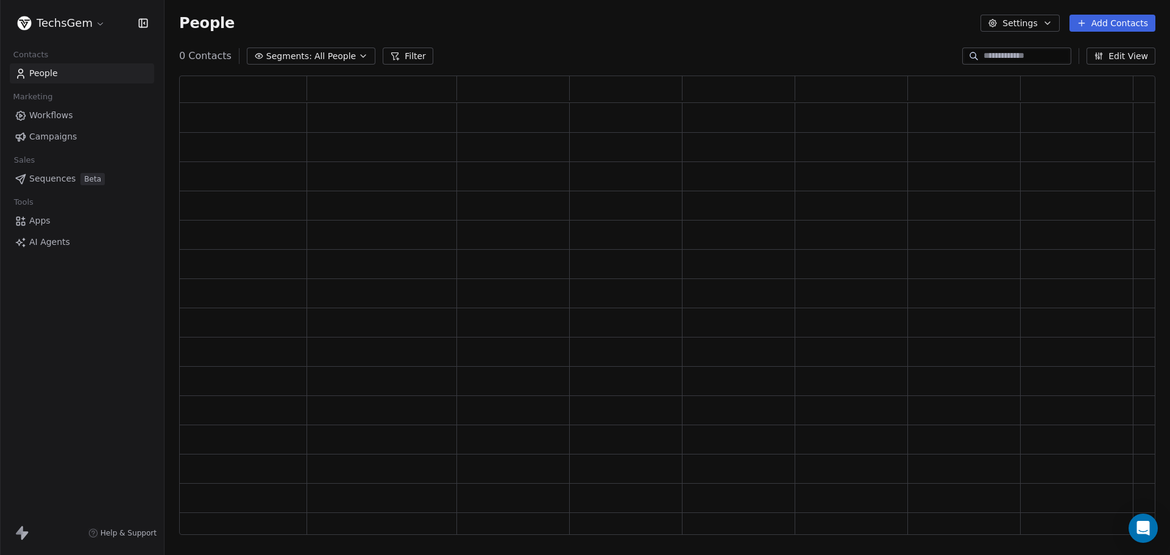
scroll to position [450, 967]
click at [58, 177] on span "Sequences" at bounding box center [52, 179] width 46 height 13
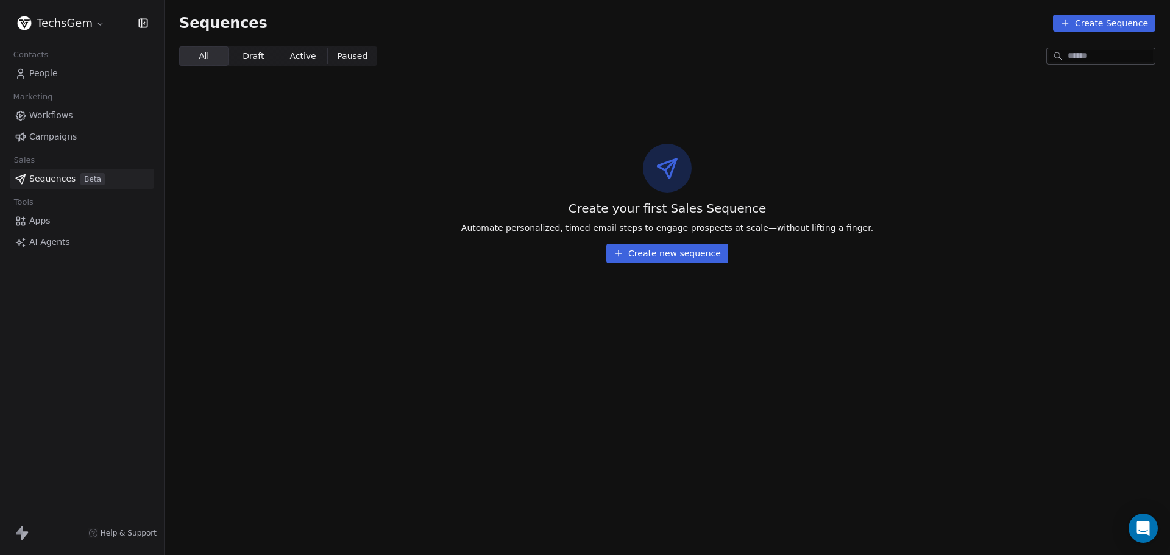
click at [55, 135] on span "Campaigns" at bounding box center [53, 136] width 48 height 13
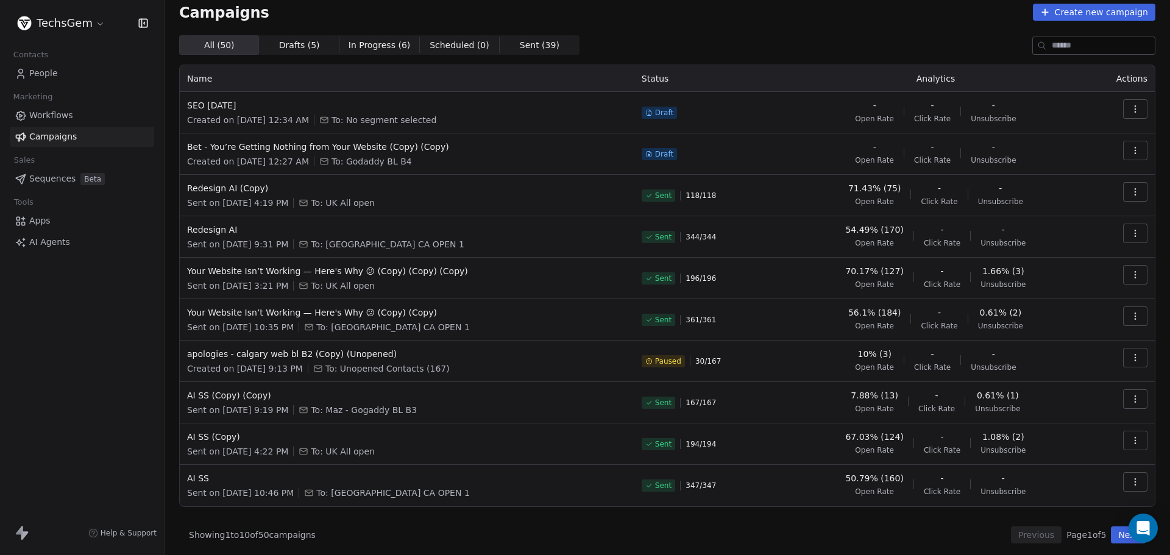
scroll to position [14, 0]
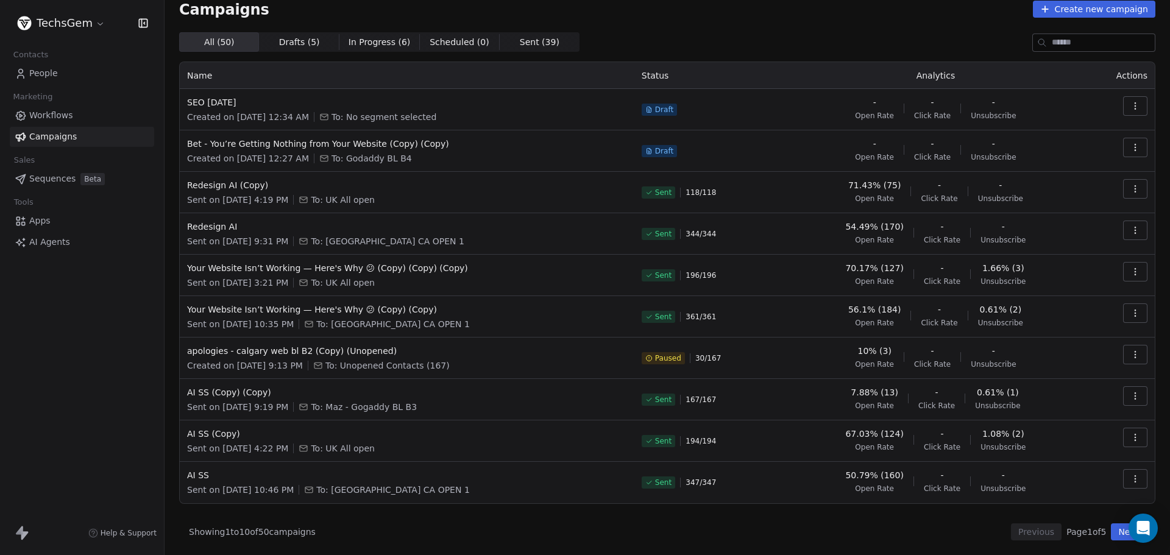
click at [1111, 533] on button "Next" at bounding box center [1128, 532] width 35 height 17
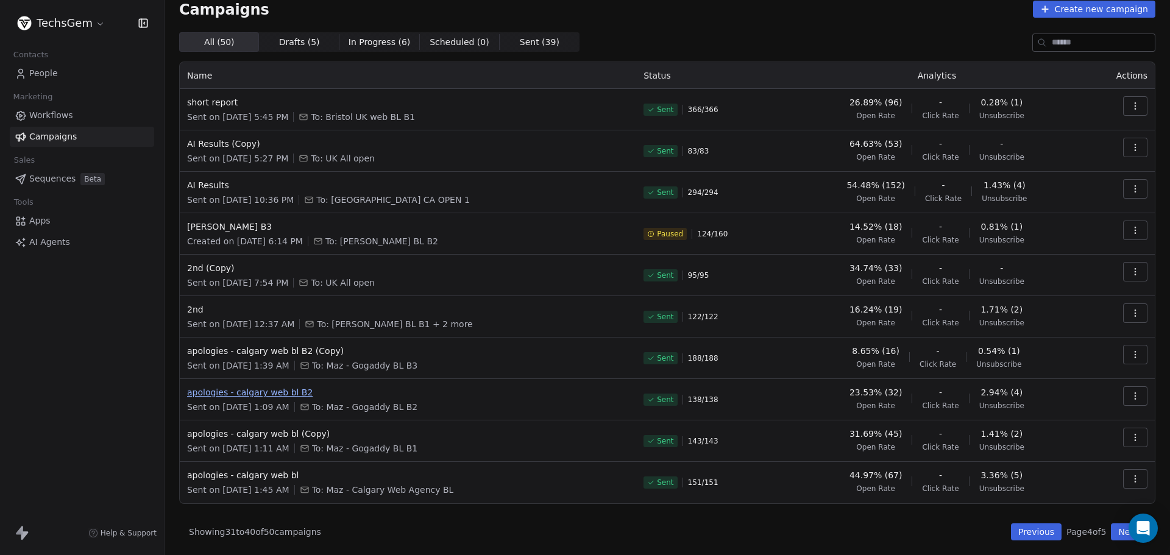
click at [247, 396] on span "apologies - calgary web bl B2" at bounding box center [408, 392] width 442 height 12
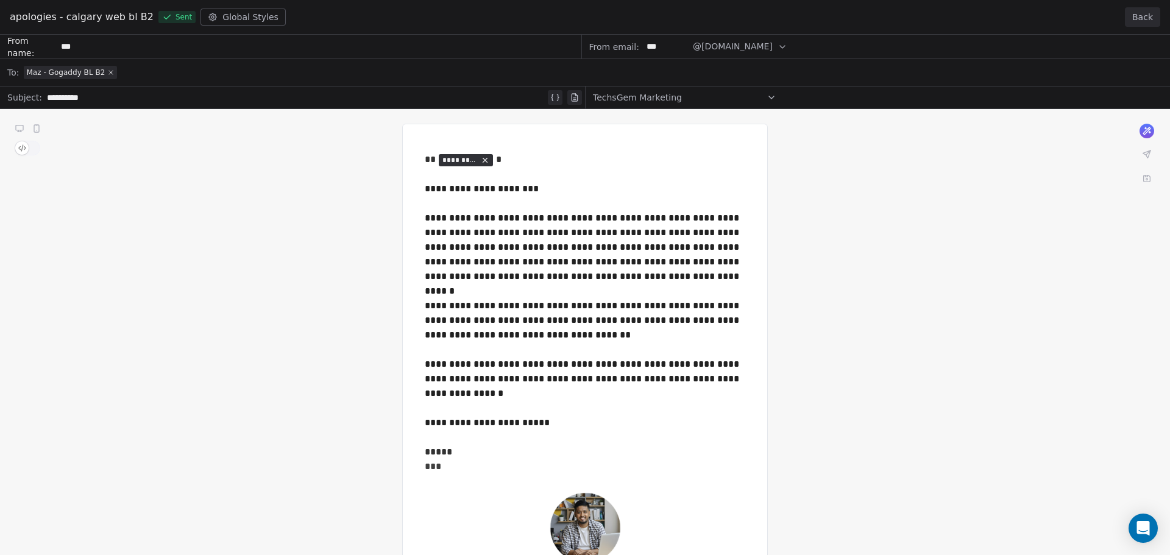
click at [1139, 18] on button "Back" at bounding box center [1142, 17] width 35 height 20
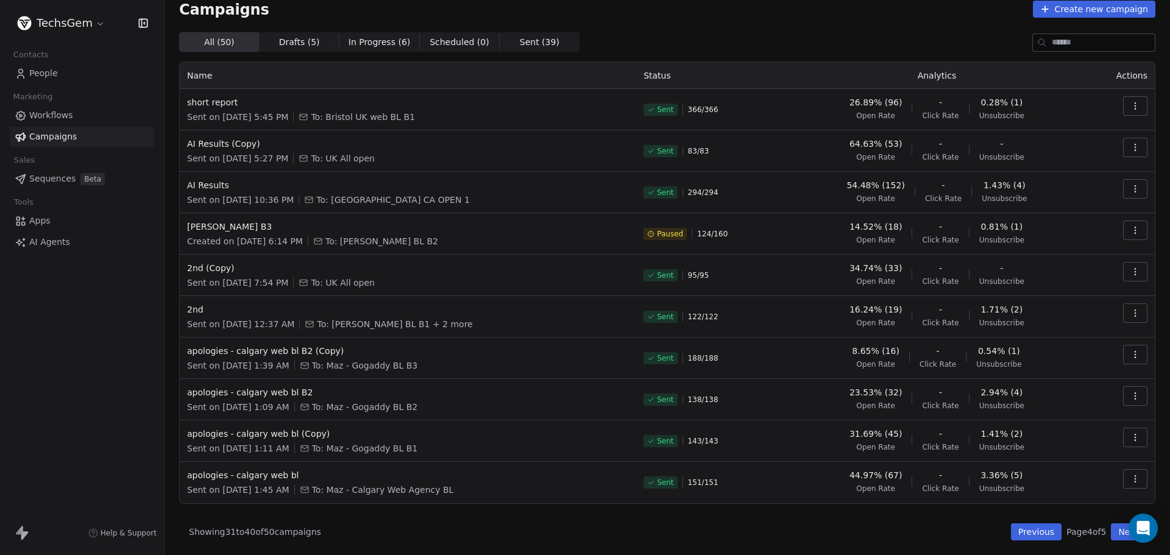
click at [1119, 534] on button "Next" at bounding box center [1128, 532] width 35 height 17
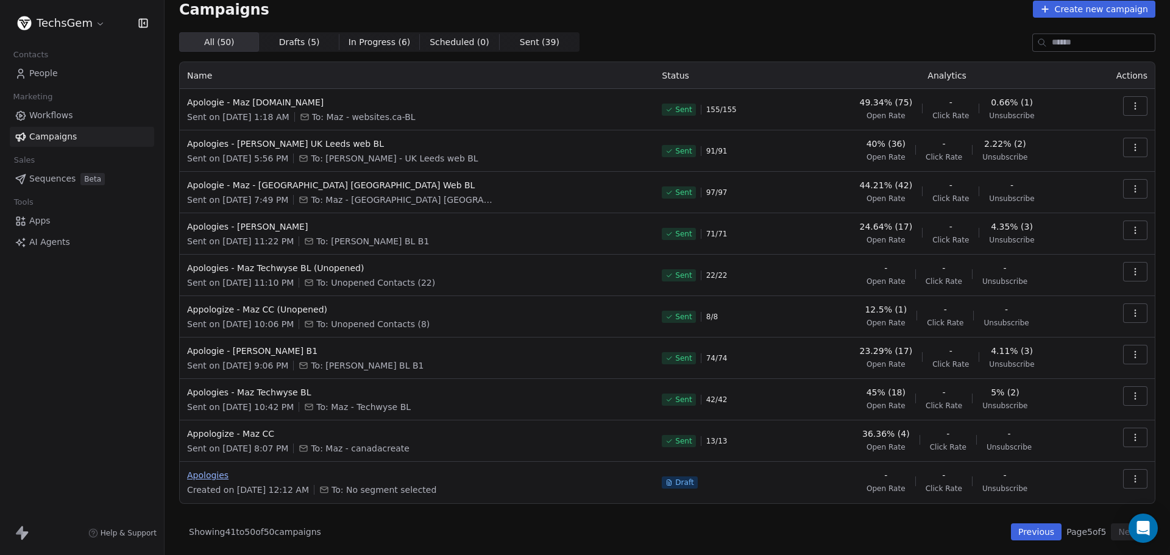
click at [210, 475] on span "Apologies" at bounding box center [417, 475] width 460 height 12
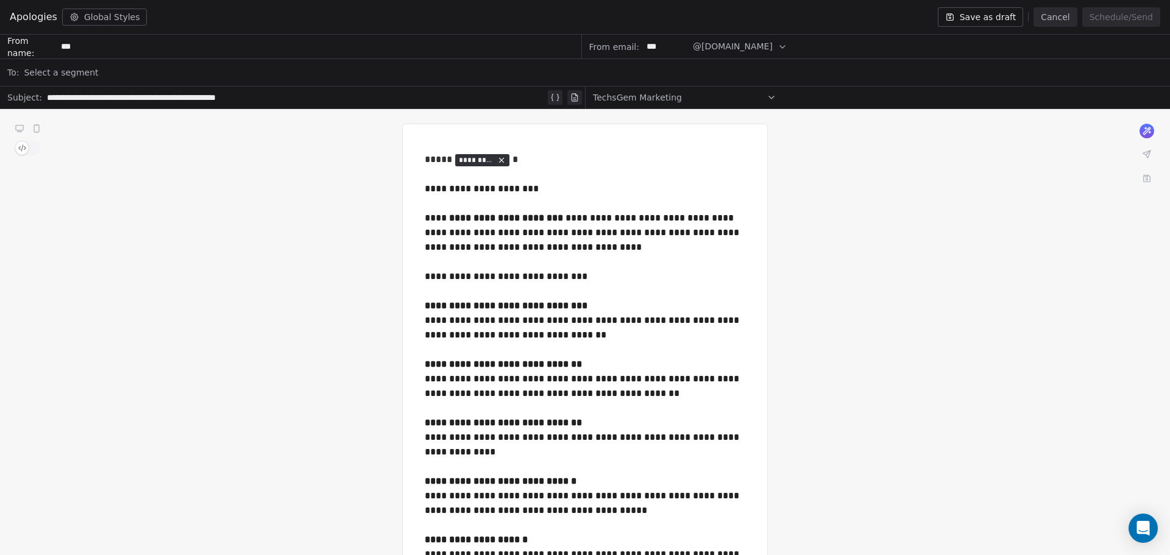
click at [1055, 17] on button "Cancel" at bounding box center [1055, 17] width 43 height 20
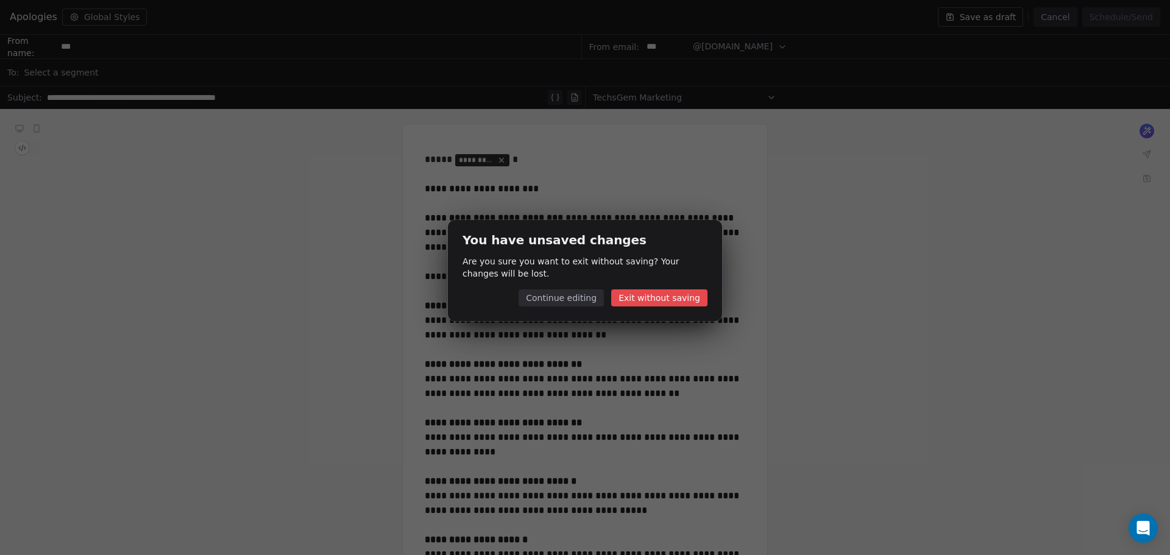
click at [584, 294] on button "Continue editing" at bounding box center [561, 298] width 85 height 17
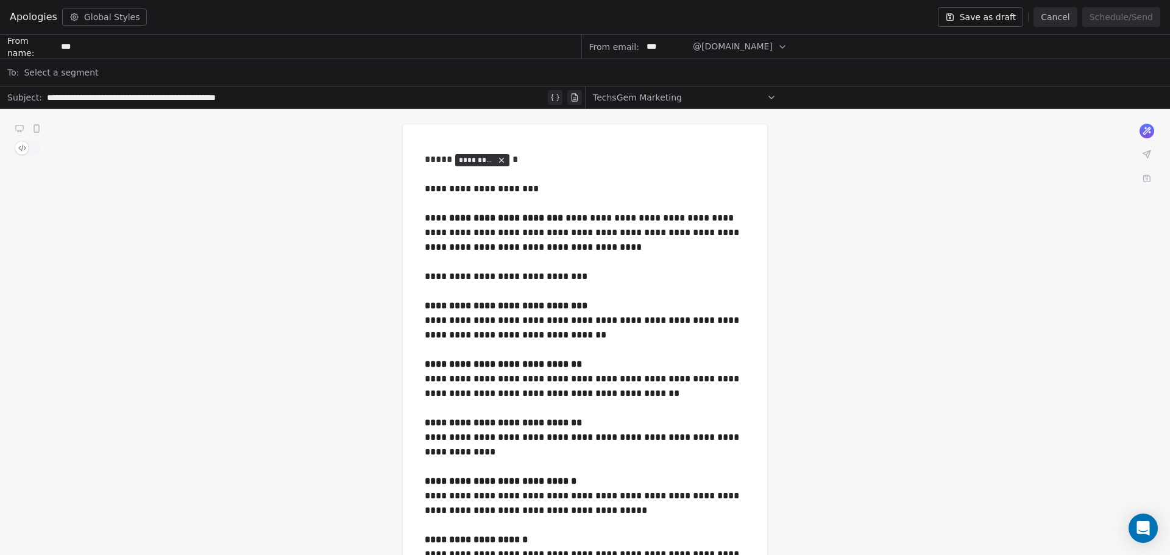
click at [1067, 17] on button "Cancel" at bounding box center [1055, 17] width 43 height 20
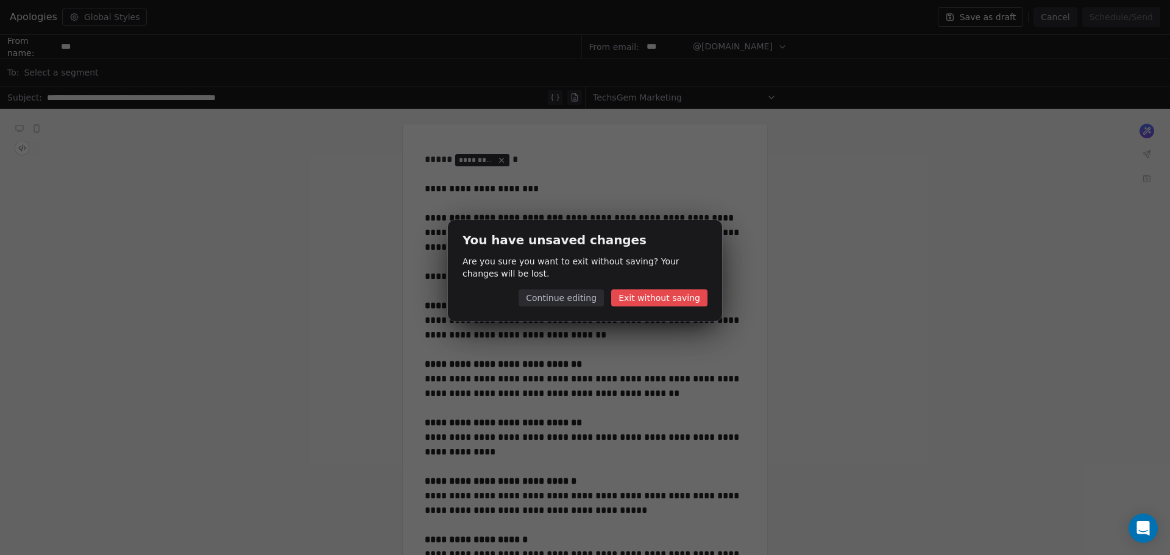
click at [689, 297] on button "Exit without saving" at bounding box center [659, 298] width 96 height 17
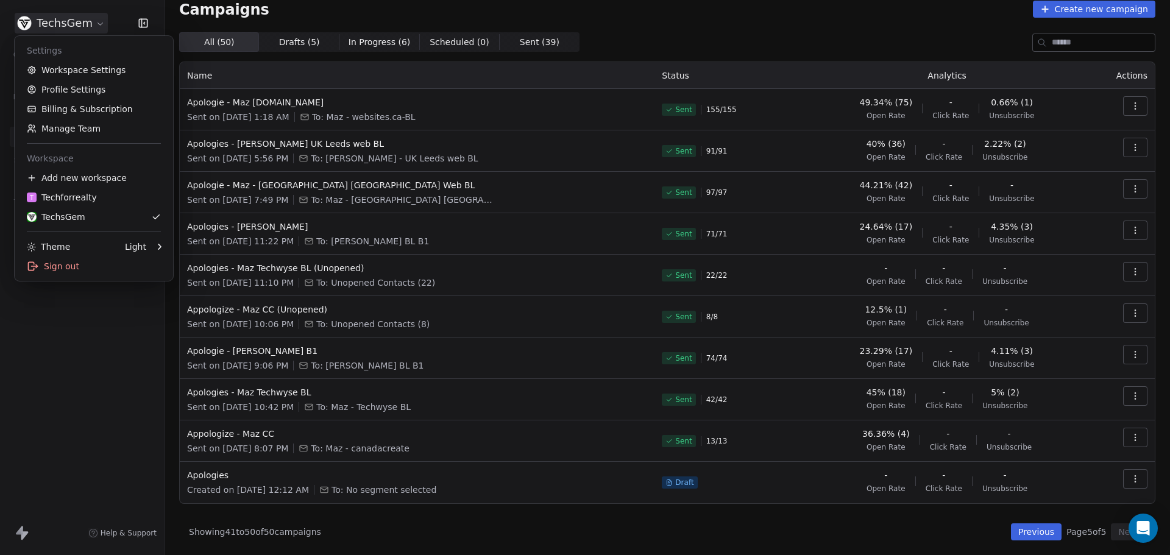
click at [54, 25] on html "TechsGem Contacts People Marketing Workflows Campaigns Sales Sequences Beta Too…" at bounding box center [585, 277] width 1170 height 555
click at [61, 199] on div "T Techforrealty" at bounding box center [62, 197] width 70 height 12
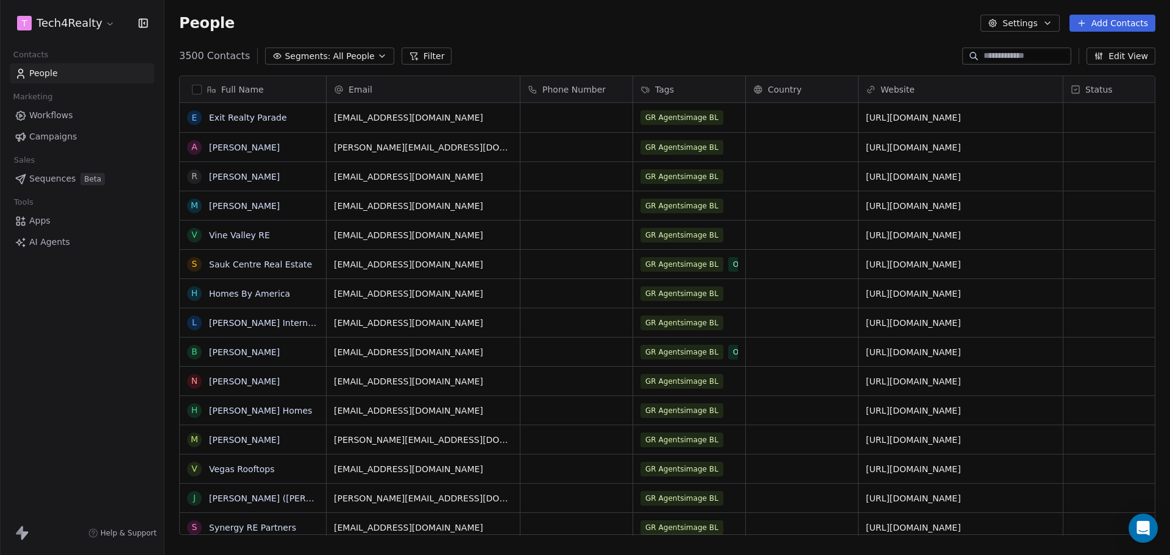
scroll to position [479, 997]
click at [51, 136] on span "Campaigns" at bounding box center [53, 136] width 48 height 13
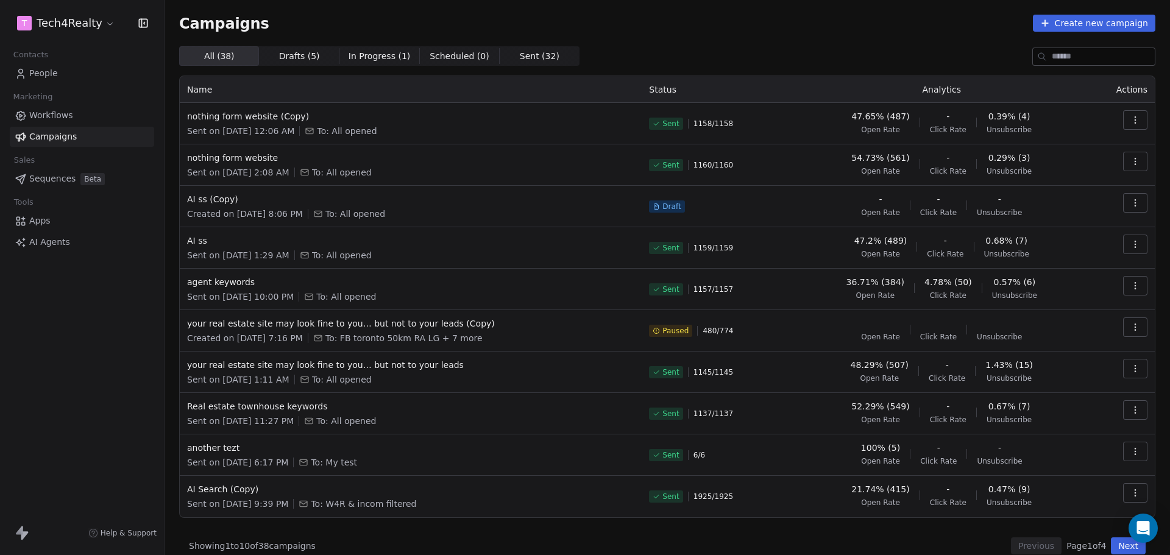
click at [1111, 544] on button "Next" at bounding box center [1128, 546] width 35 height 17
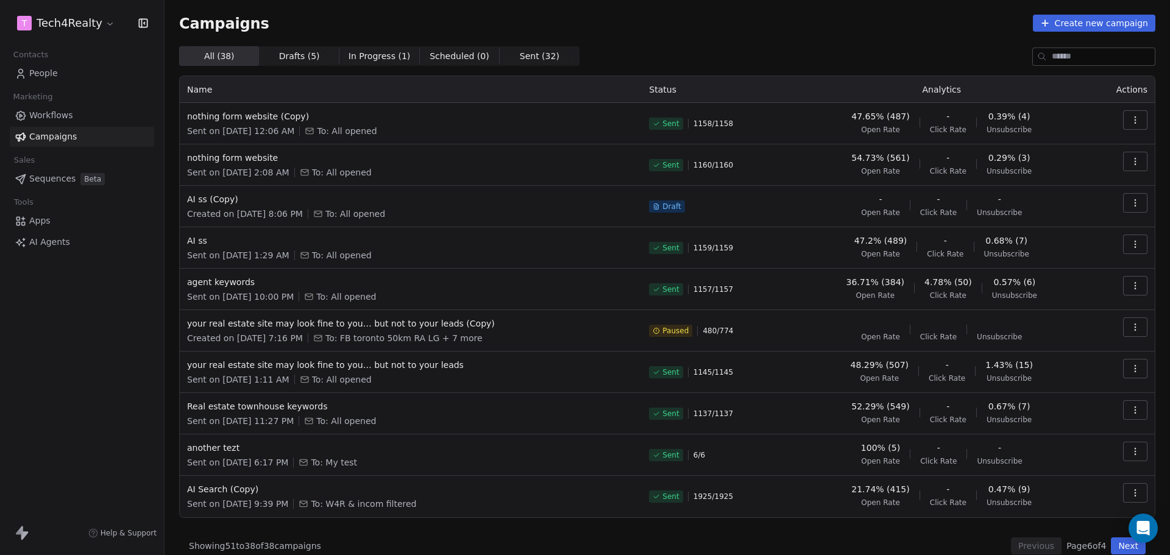
click at [1111, 544] on button "Next" at bounding box center [1128, 546] width 35 height 17
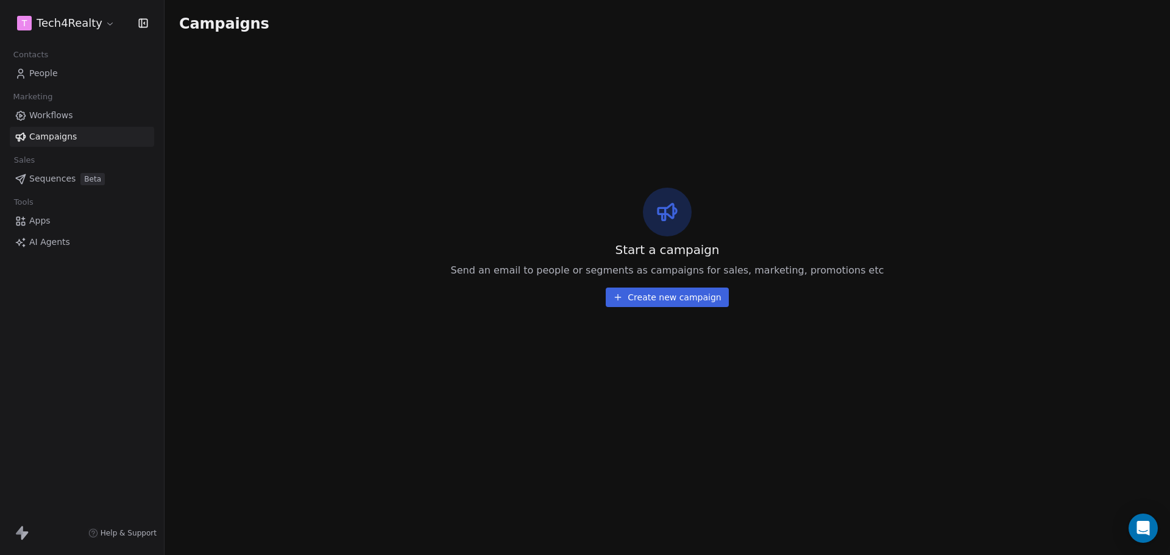
click at [1109, 544] on div "Campaigns Start a campaign Send an email to people or segments as campaigns for…" at bounding box center [668, 277] width 1006 height 555
click at [61, 134] on span "Campaigns" at bounding box center [53, 136] width 48 height 13
click at [40, 115] on span "Workflows" at bounding box center [51, 115] width 44 height 13
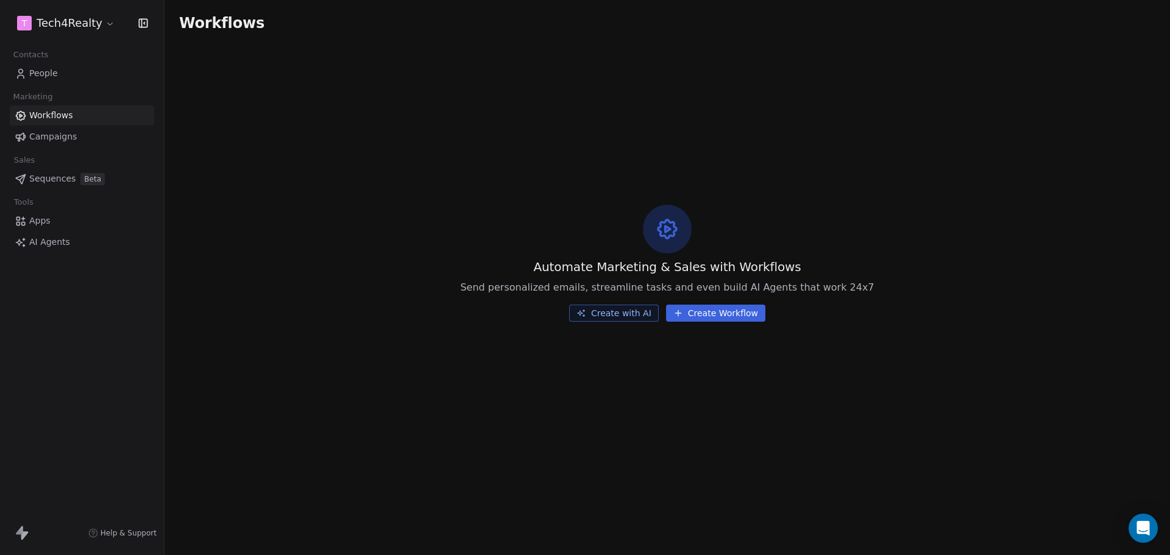
click at [61, 134] on span "Campaigns" at bounding box center [53, 136] width 48 height 13
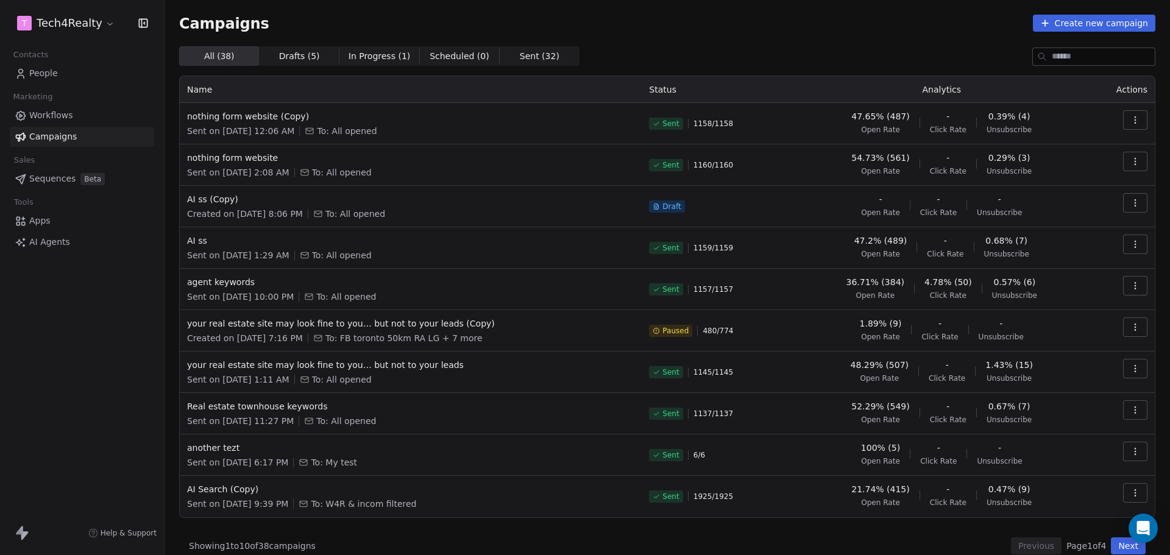
click at [1120, 544] on button "Next" at bounding box center [1128, 546] width 35 height 17
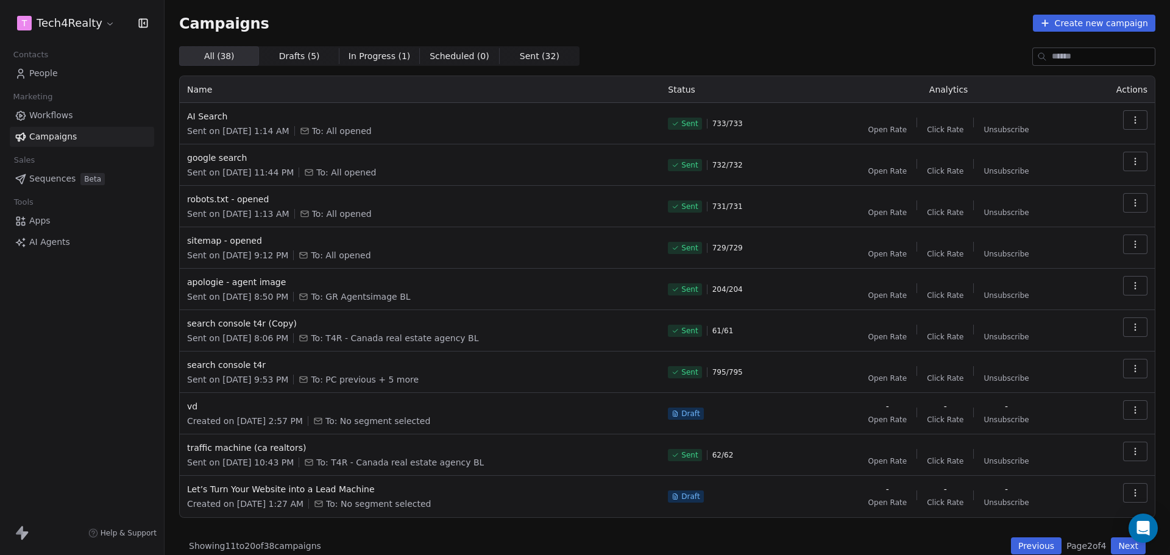
click at [1120, 544] on button "Next" at bounding box center [1128, 546] width 35 height 17
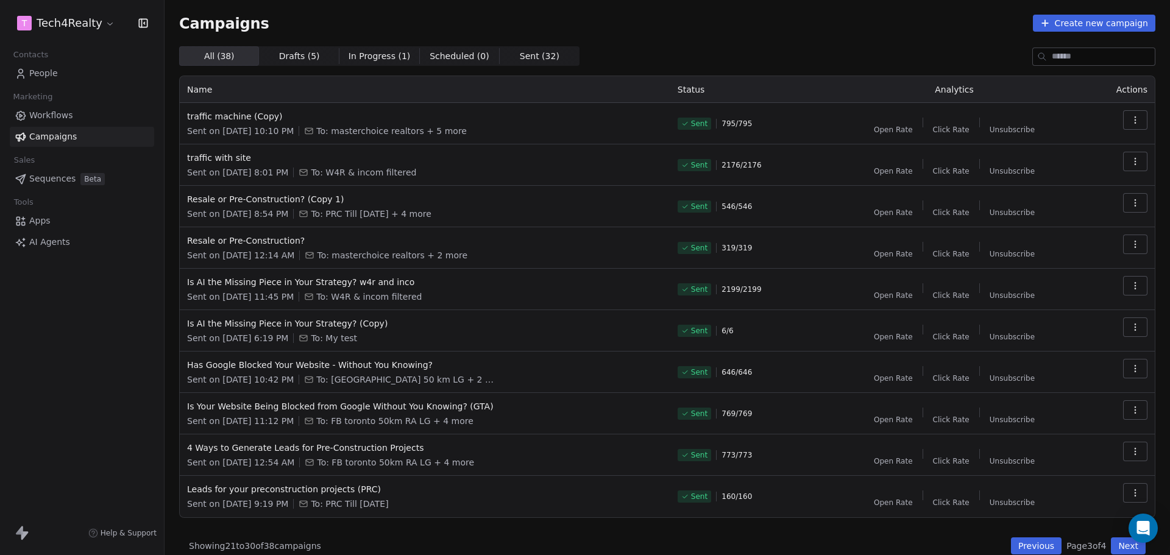
click at [1120, 544] on button "Next" at bounding box center [1128, 546] width 35 height 17
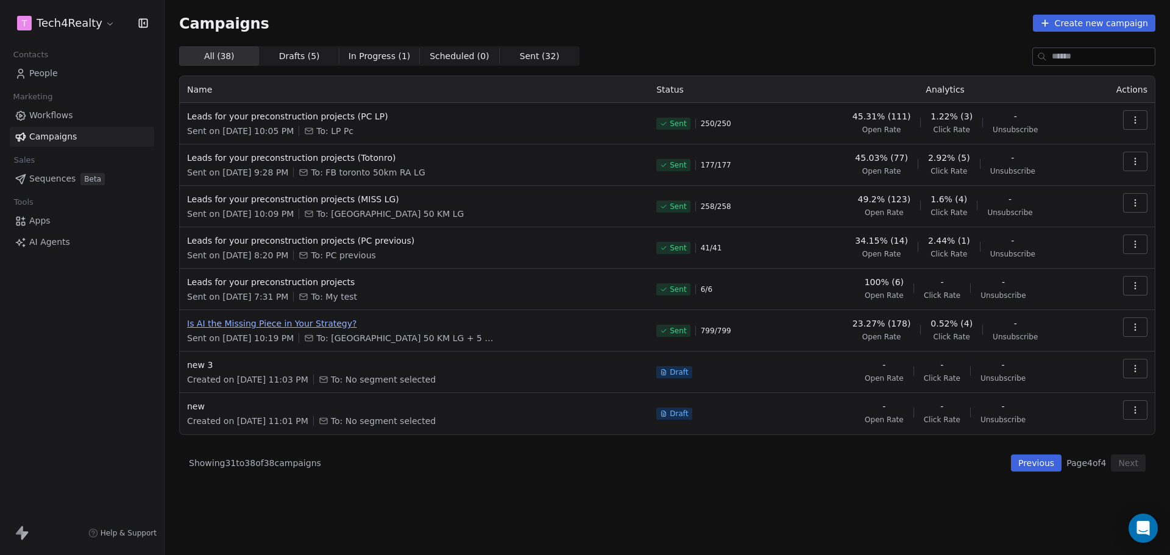
click at [238, 327] on span "Is AI the Missing Piece in Your Strategy?" at bounding box center [414, 324] width 455 height 12
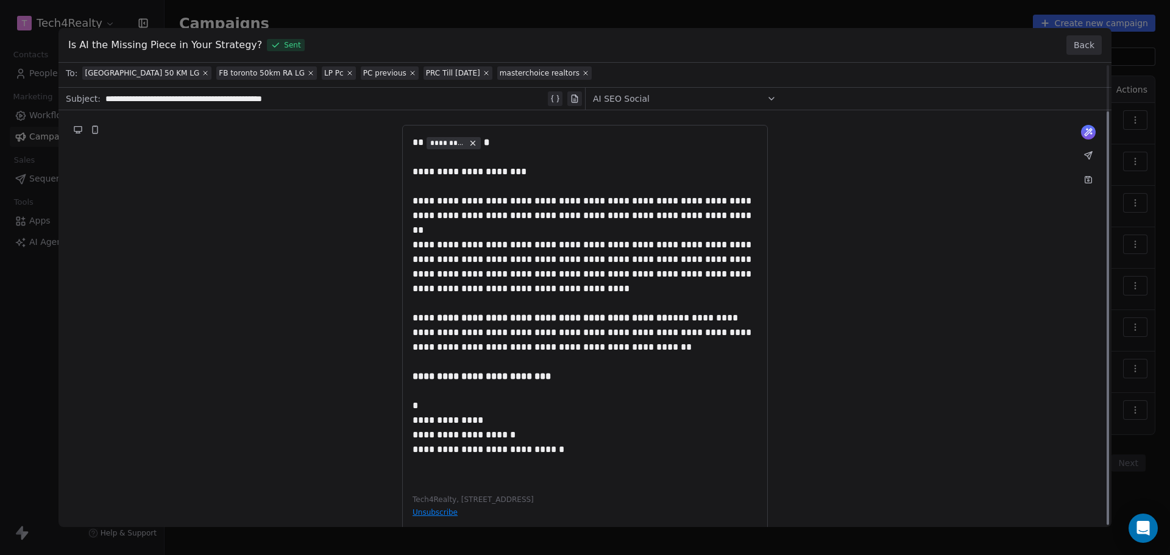
scroll to position [52, 0]
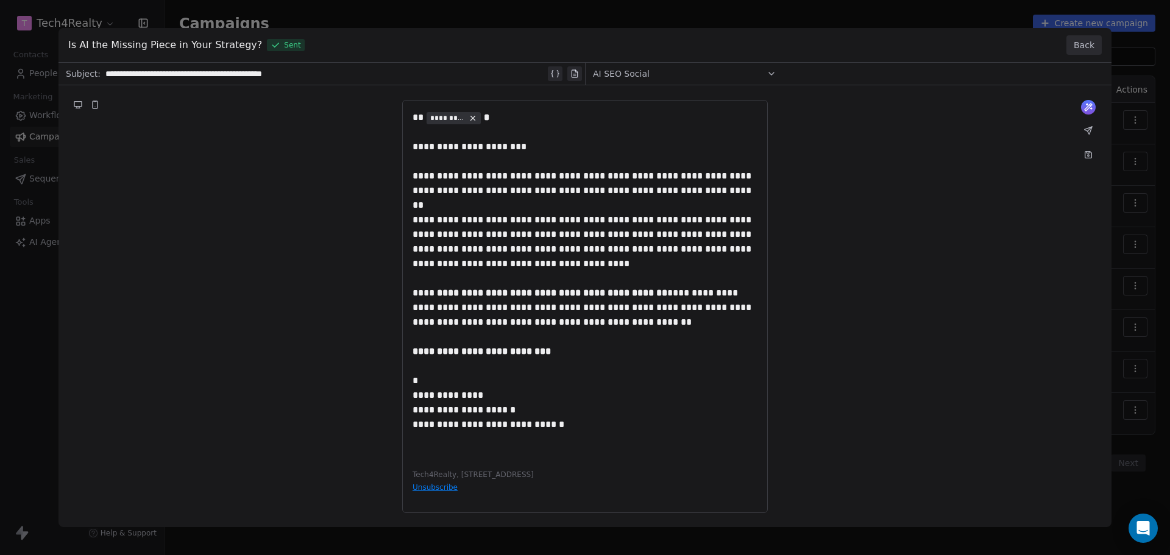
drag, startPoint x: 408, startPoint y: 389, endPoint x: 544, endPoint y: 422, distance: 140.6
click at [544, 422] on div "**********" at bounding box center [585, 256] width 1053 height 491
drag, startPoint x: 584, startPoint y: 422, endPoint x: 387, endPoint y: 374, distance: 202.7
click at [388, 374] on div "**********" at bounding box center [585, 256] width 1053 height 491
click at [1078, 46] on button "Back" at bounding box center [1084, 45] width 35 height 20
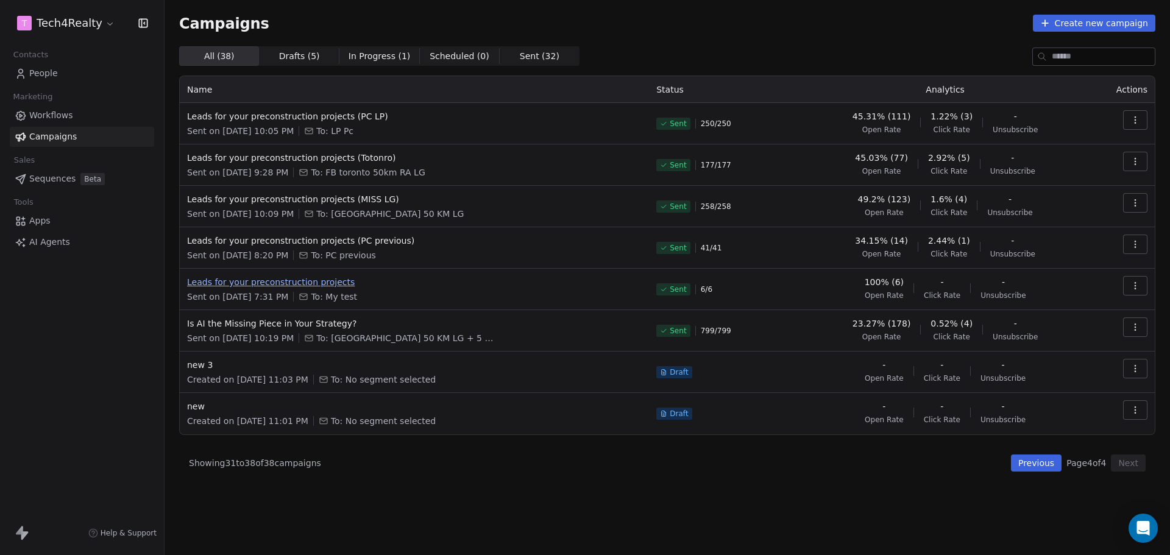
click at [267, 281] on span "Leads for your preconstruction projects" at bounding box center [414, 282] width 455 height 12
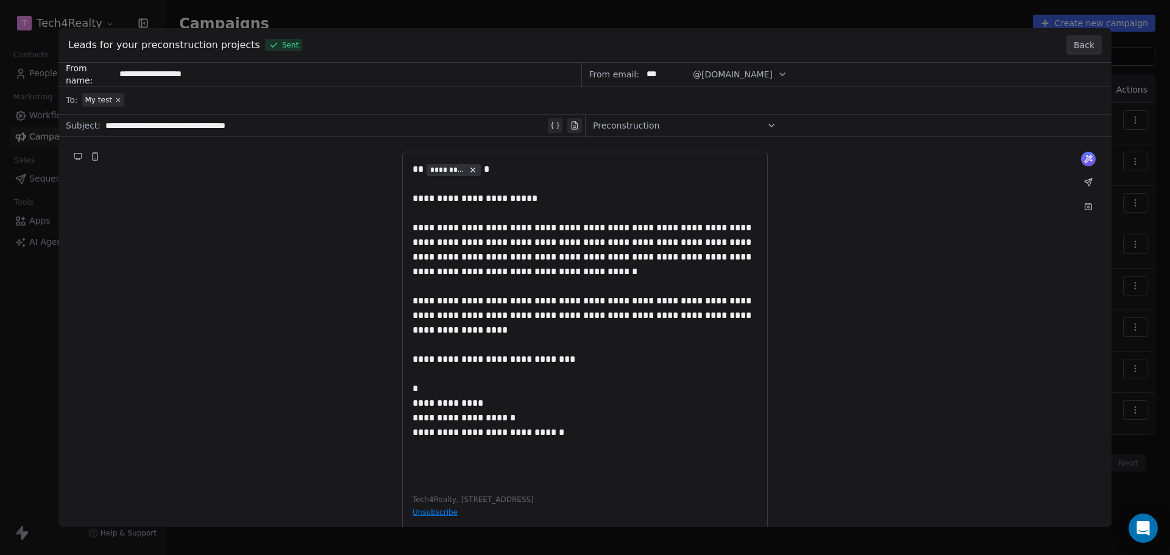
click at [1086, 46] on button "Back" at bounding box center [1084, 45] width 35 height 20
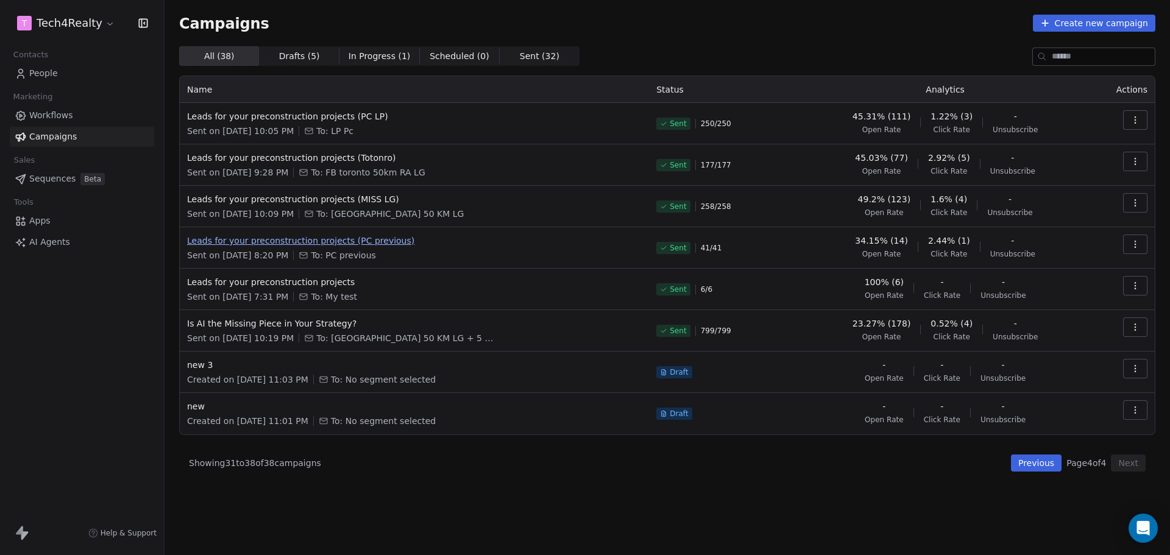
click at [343, 237] on span "Leads for your preconstruction projects (PC previous)" at bounding box center [414, 241] width 455 height 12
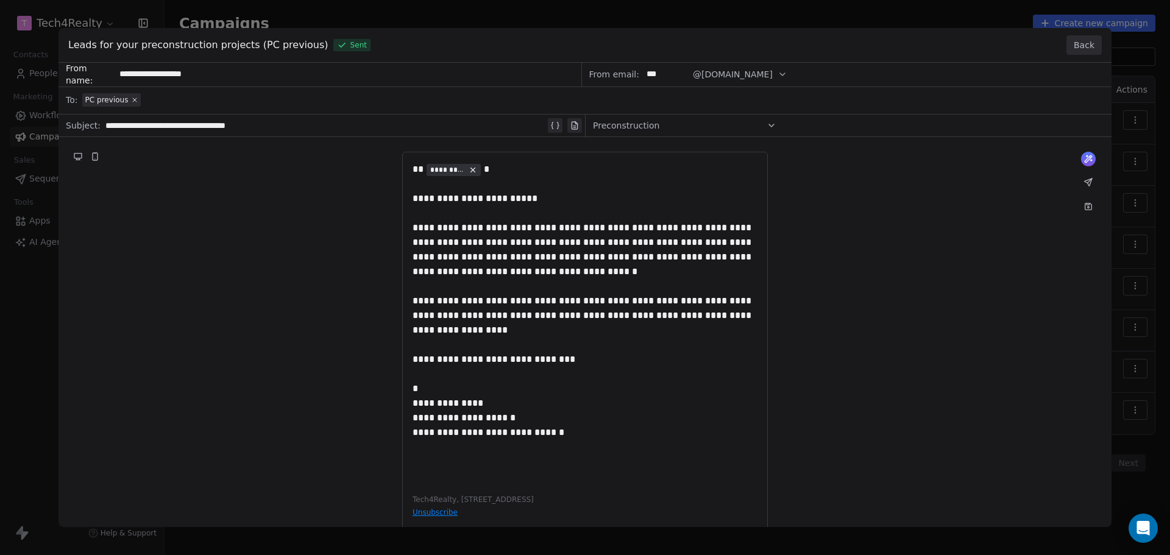
click at [1087, 46] on button "Back" at bounding box center [1084, 45] width 35 height 20
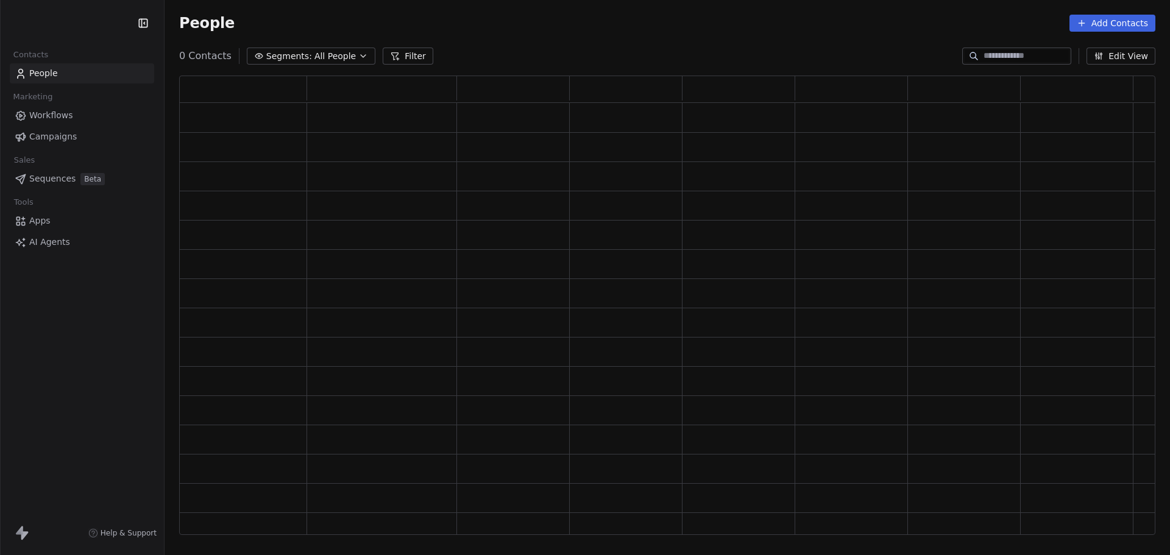
scroll to position [450, 967]
click at [63, 26] on html "Contacts People Marketing Workflows Campaigns Sales Sequences Beta Tools Apps A…" at bounding box center [585, 277] width 1170 height 555
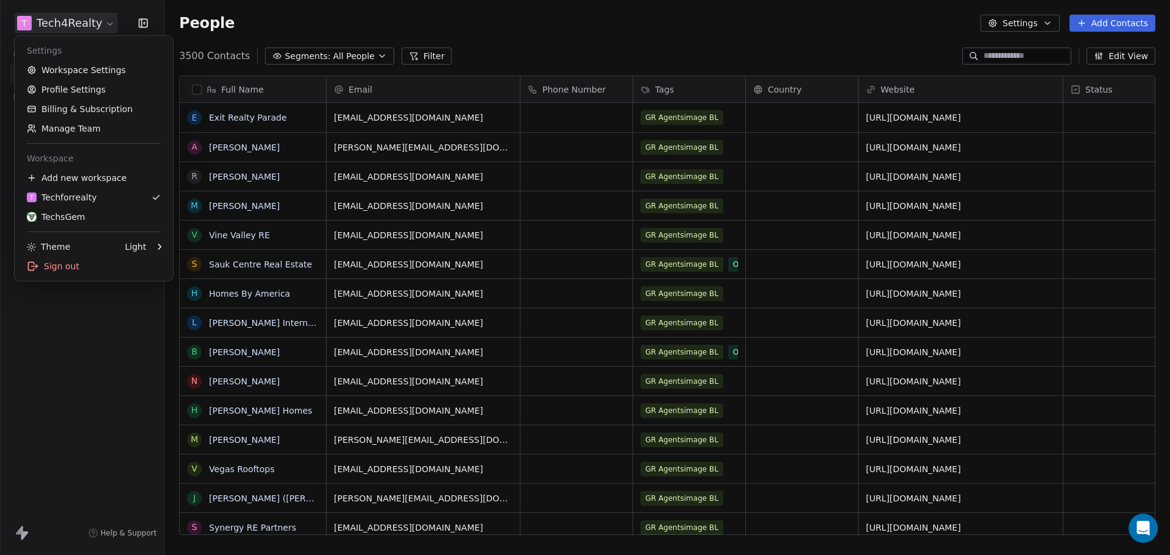
scroll to position [479, 997]
click at [58, 214] on div "TechsGem" at bounding box center [56, 217] width 59 height 12
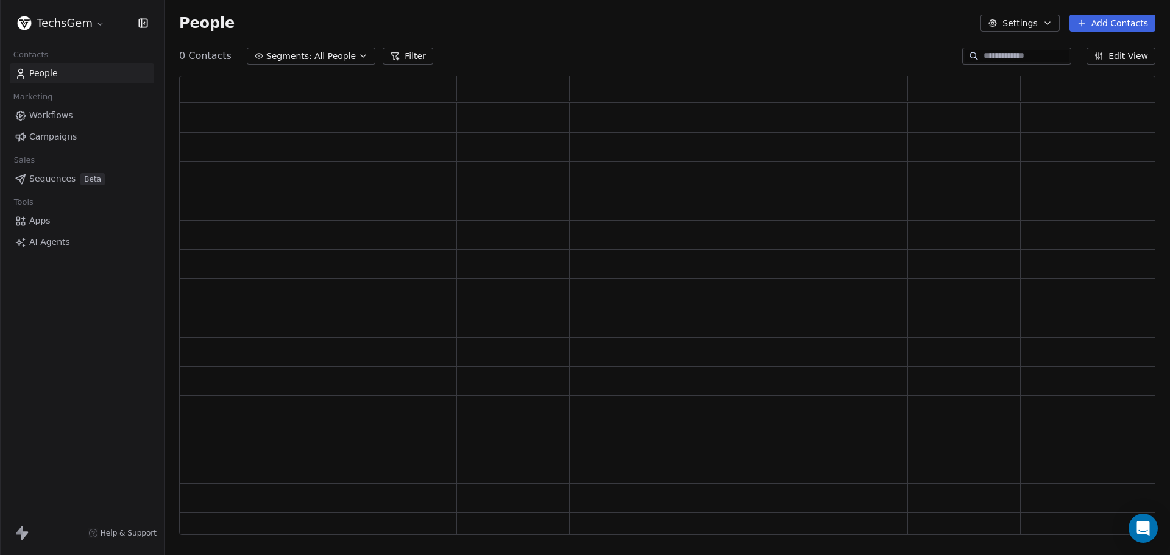
scroll to position [450, 967]
click at [50, 140] on span "Campaigns" at bounding box center [53, 136] width 48 height 13
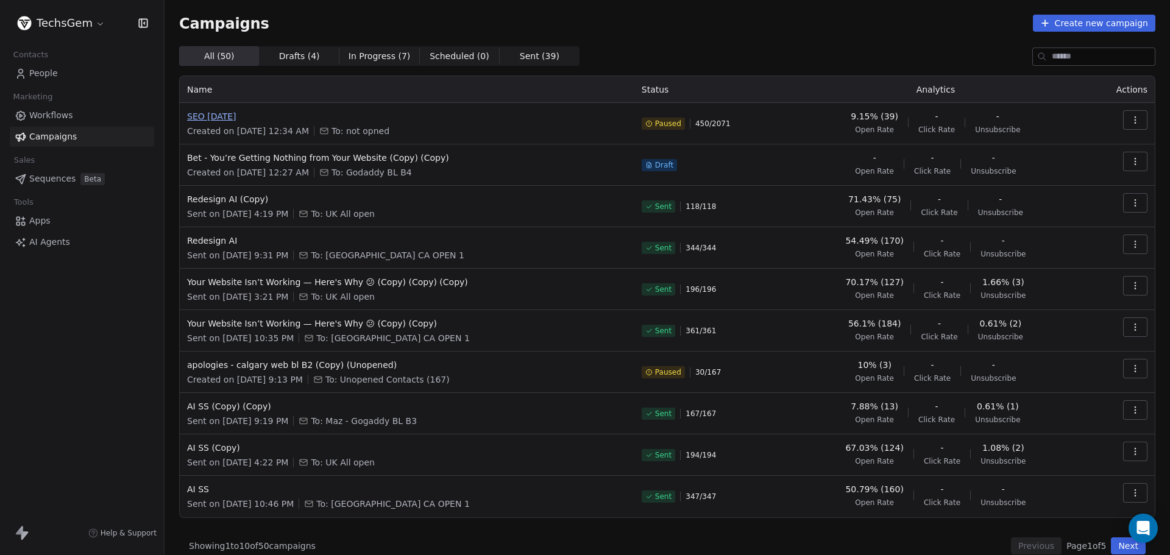
click at [266, 120] on span "SEO 16.09.2025" at bounding box center [407, 116] width 440 height 12
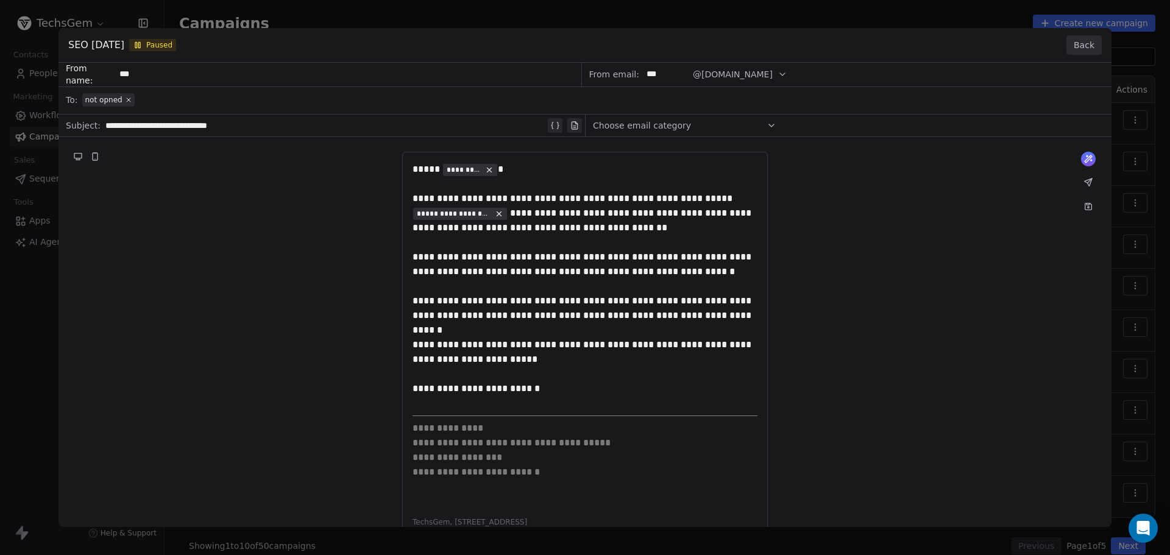
click at [1086, 51] on button "Back" at bounding box center [1084, 45] width 35 height 20
